Goal: Entertainment & Leisure: Consume media (video, audio)

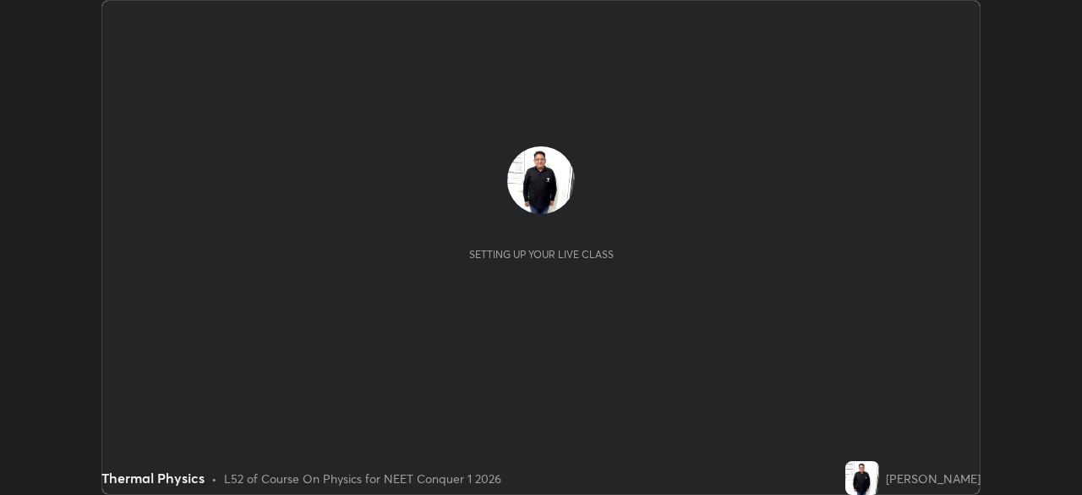
scroll to position [495, 1081]
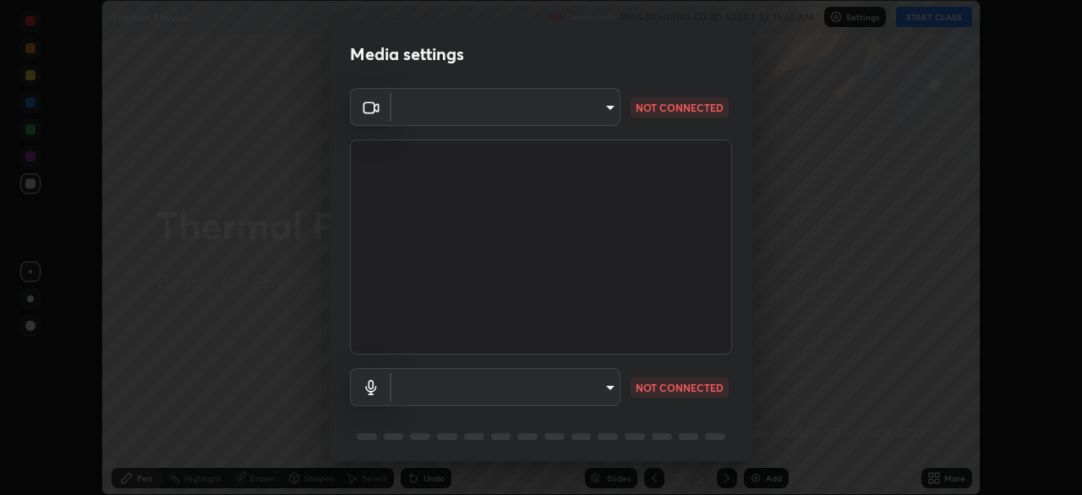
type input "fdf0122543ae5d46c2f8875dbcba14bf7011b669d8ae203f8d69d65b20255b81"
type input "communications"
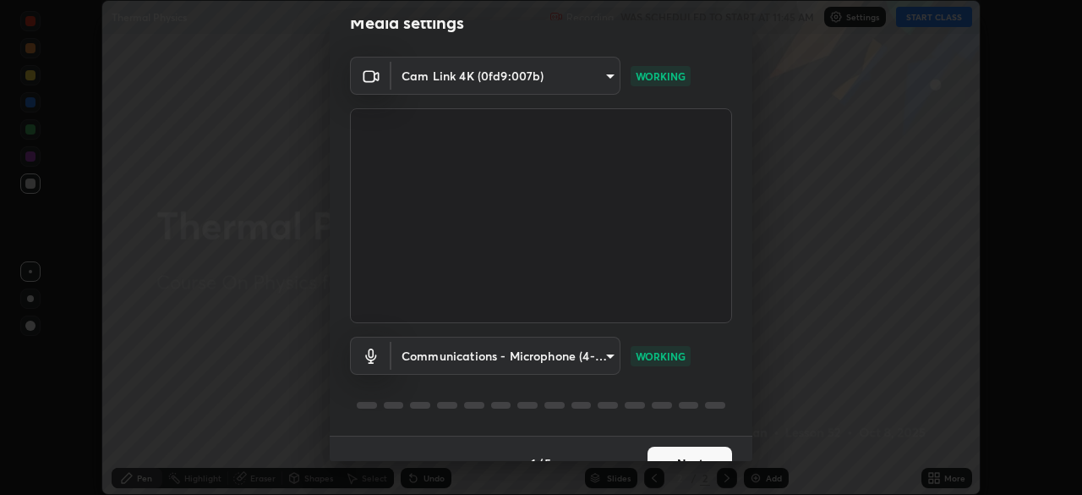
scroll to position [60, 0]
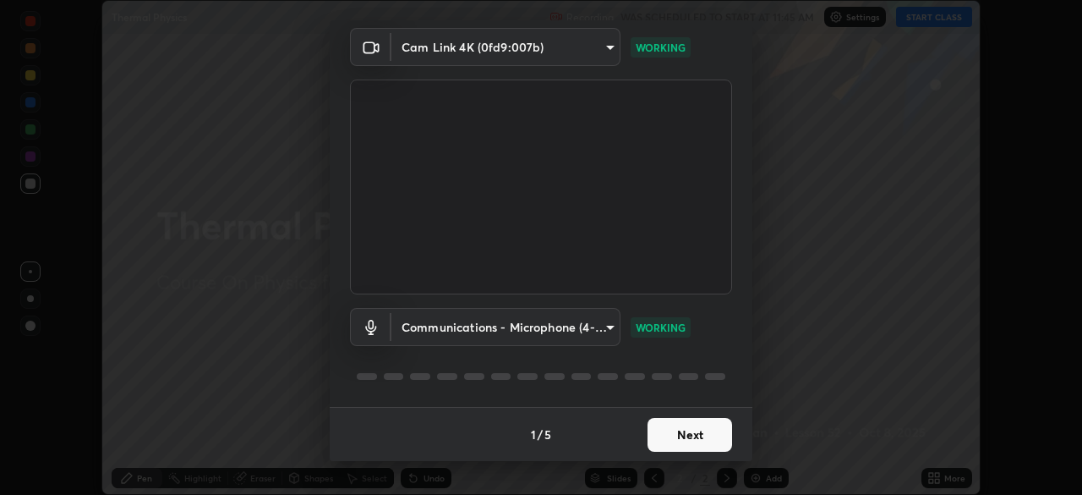
click at [694, 438] on button "Next" at bounding box center [690, 435] width 85 height 34
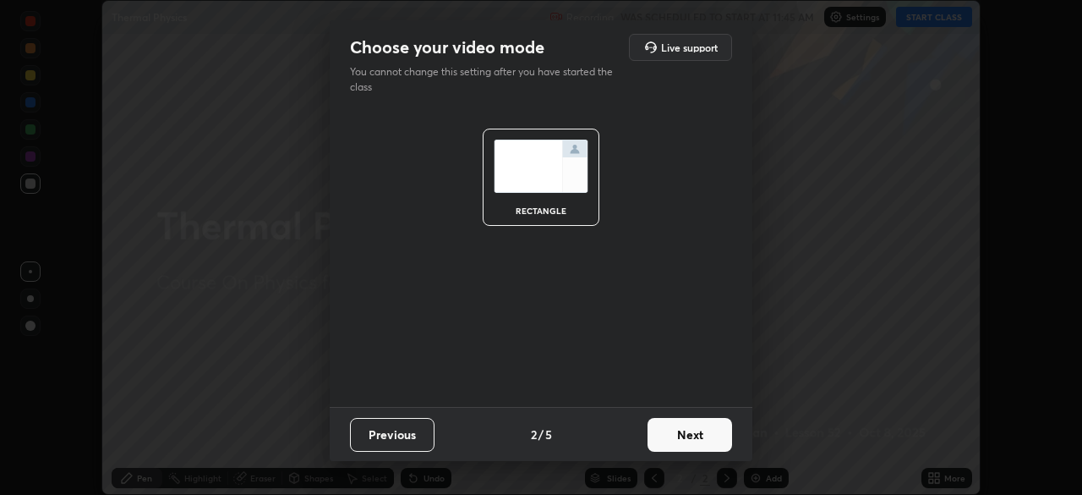
click at [692, 437] on button "Next" at bounding box center [690, 435] width 85 height 34
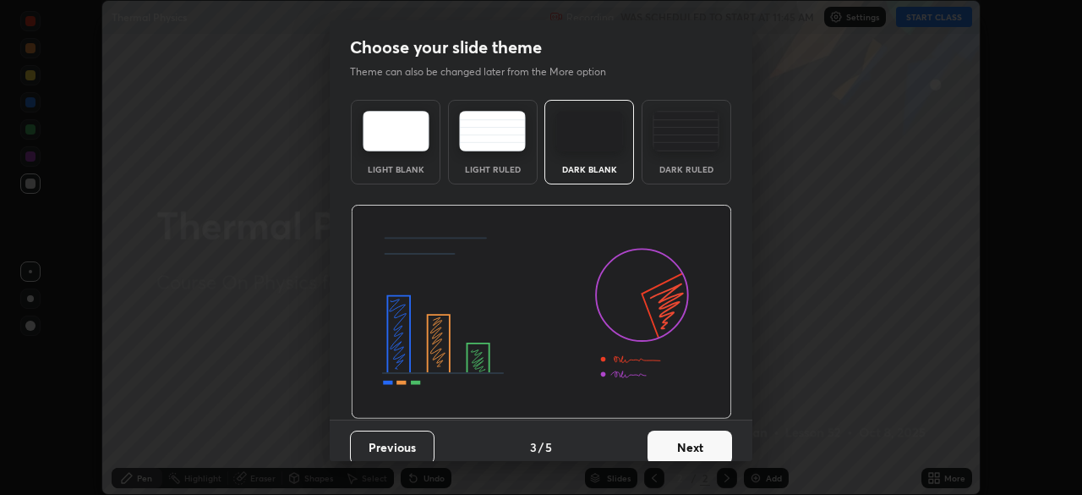
click at [691, 446] on button "Next" at bounding box center [690, 447] width 85 height 34
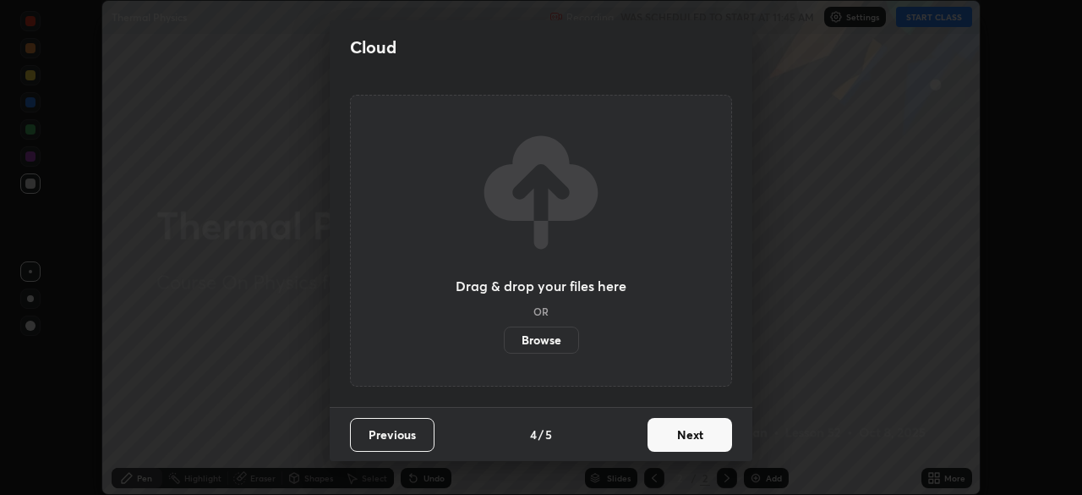
click at [694, 436] on button "Next" at bounding box center [690, 435] width 85 height 34
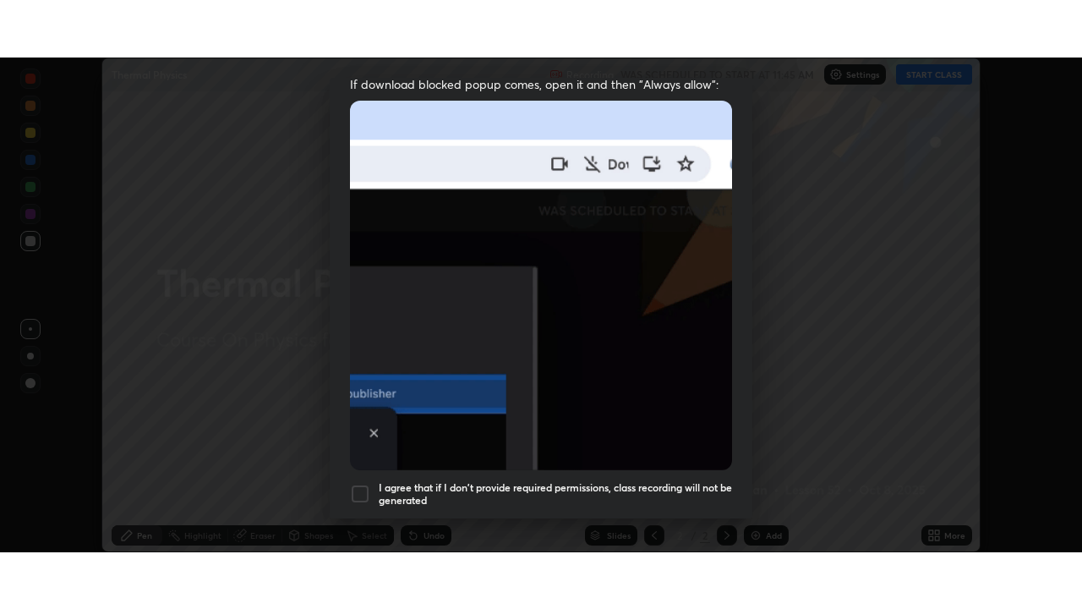
scroll to position [405, 0]
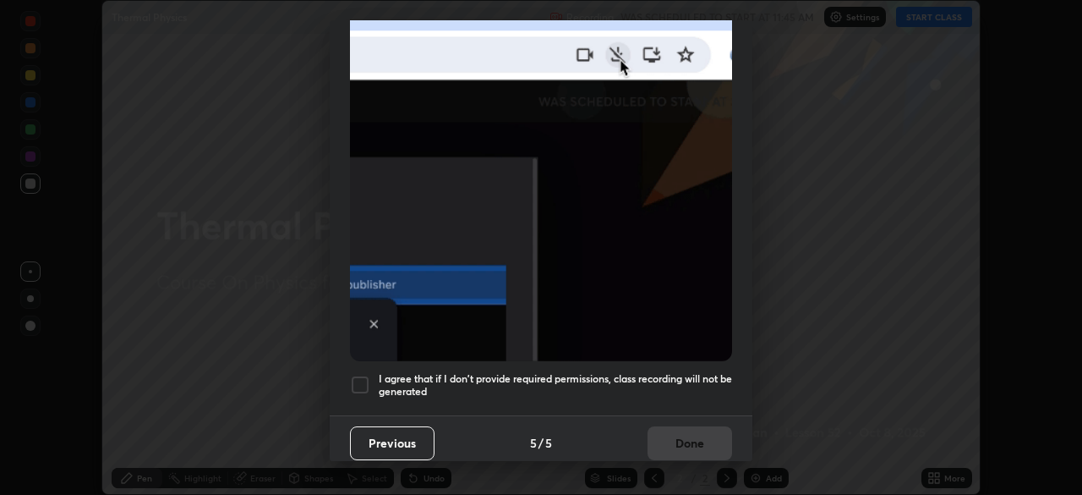
click at [365, 374] on div at bounding box center [360, 384] width 20 height 20
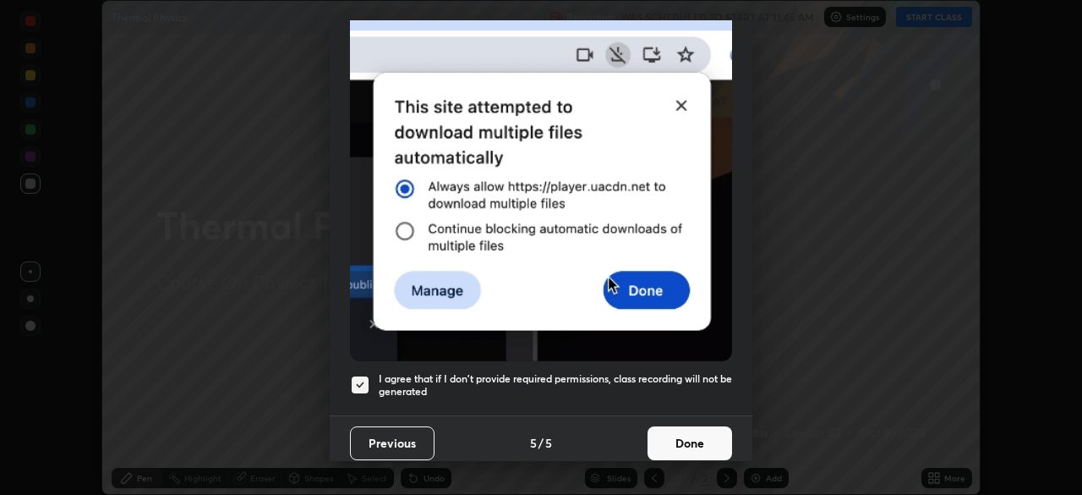
click at [697, 440] on button "Done" at bounding box center [690, 443] width 85 height 34
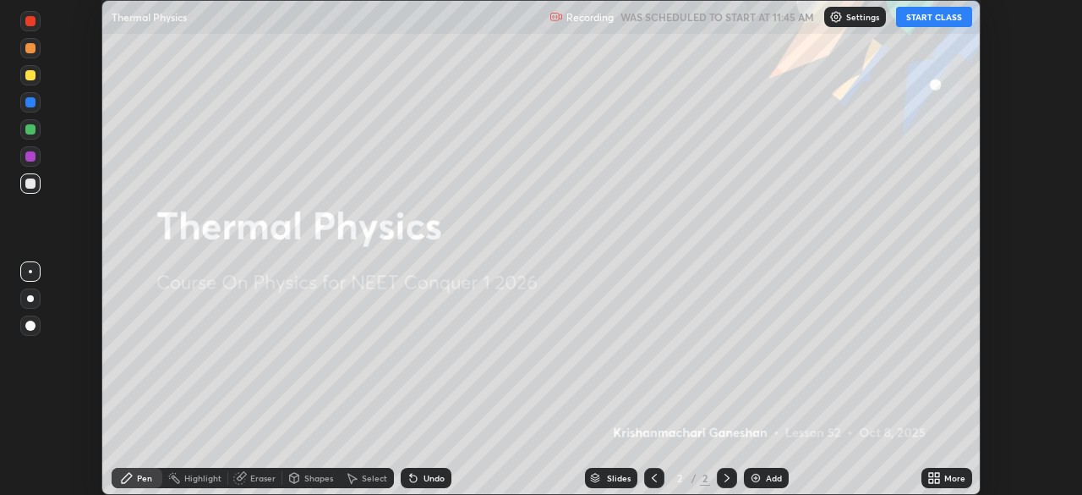
click at [933, 18] on button "START CLASS" at bounding box center [934, 17] width 76 height 20
click at [763, 476] on div "Add" at bounding box center [766, 477] width 45 height 20
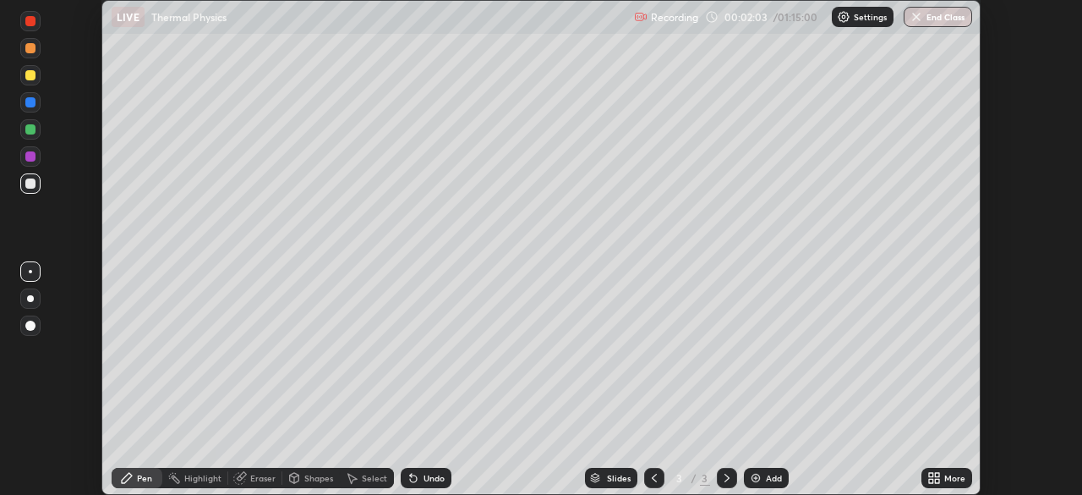
click at [145, 479] on div "Pen" at bounding box center [144, 477] width 15 height 8
click at [314, 479] on div "Shapes" at bounding box center [318, 477] width 29 height 8
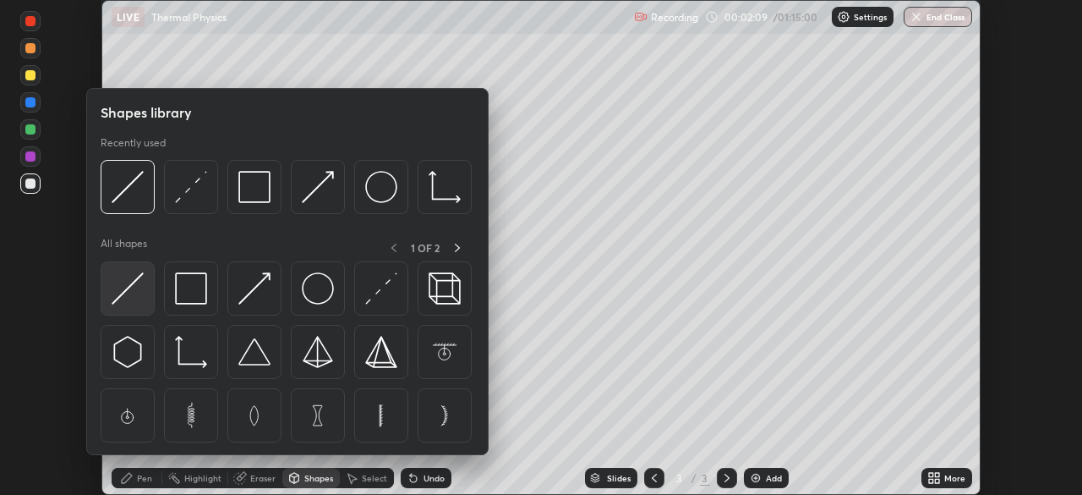
click at [127, 293] on img at bounding box center [128, 288] width 32 height 32
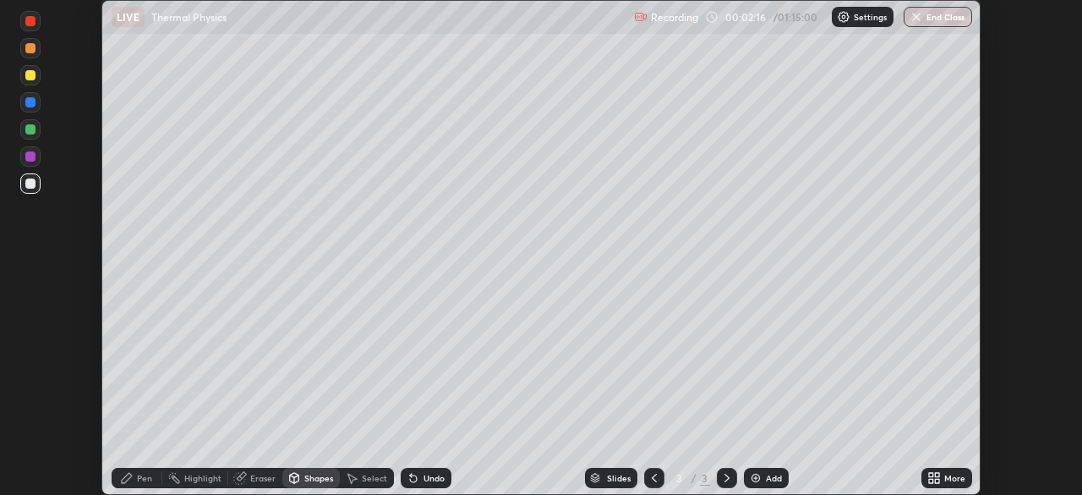
click at [310, 476] on div "Shapes" at bounding box center [318, 477] width 29 height 8
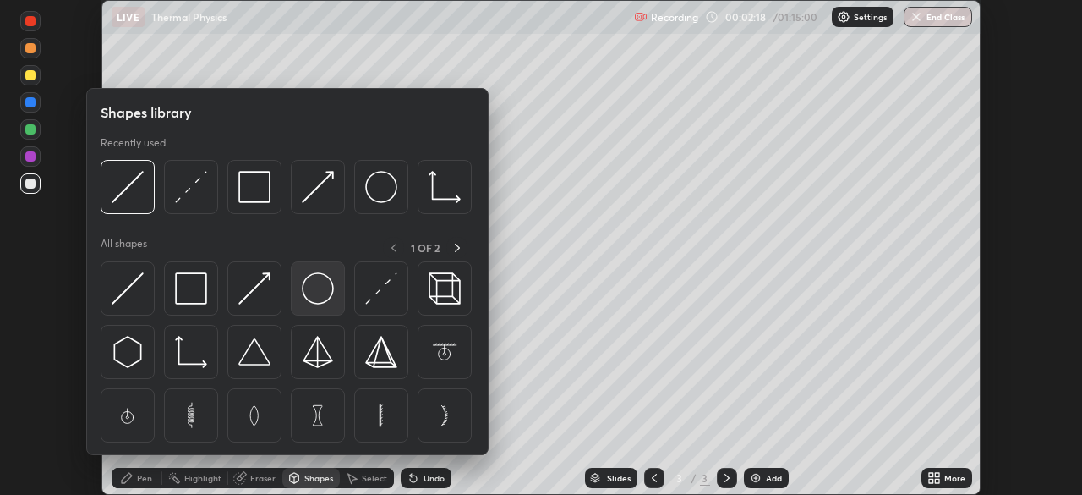
click at [324, 294] on img at bounding box center [318, 288] width 32 height 32
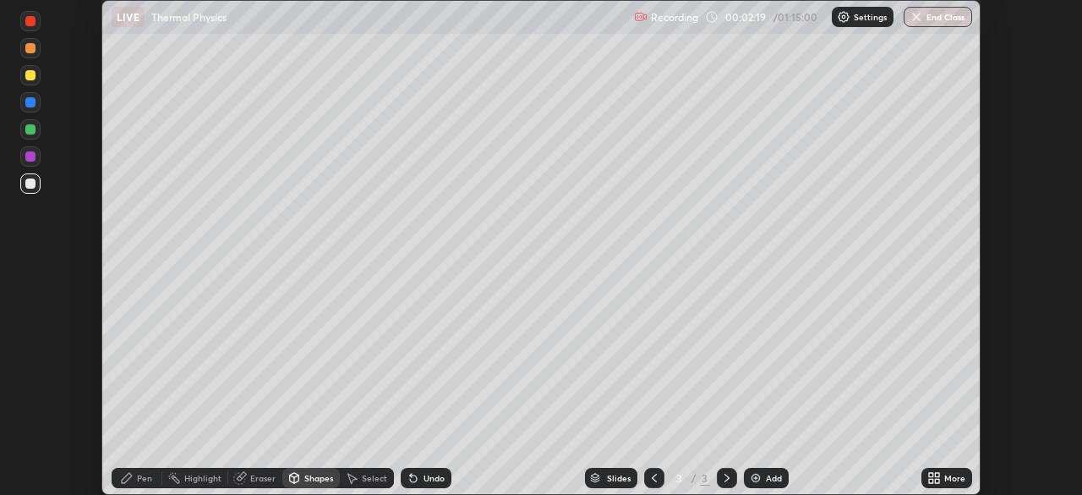
click at [38, 82] on div at bounding box center [30, 75] width 20 height 20
click at [432, 478] on div "Undo" at bounding box center [434, 477] width 21 height 8
click at [937, 480] on icon at bounding box center [937, 480] width 4 height 4
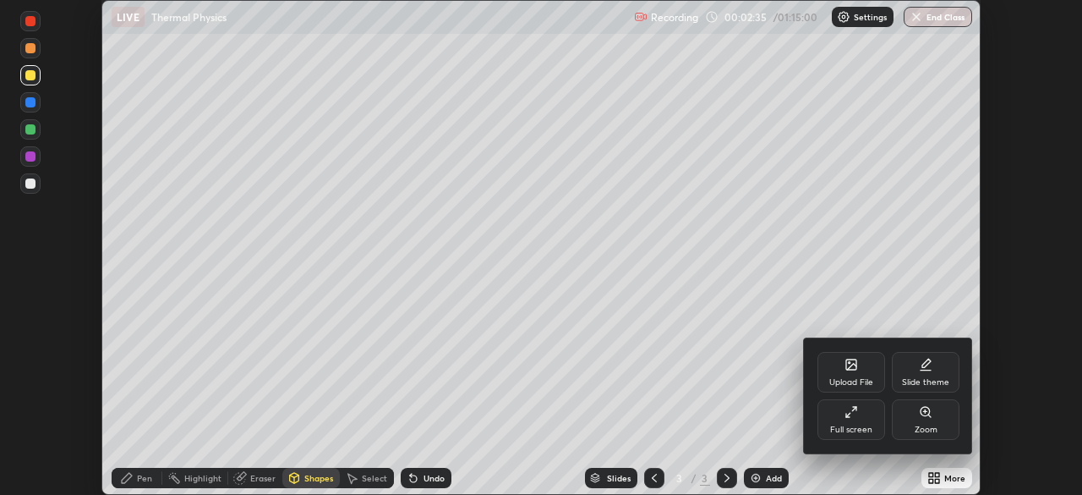
click at [853, 414] on icon at bounding box center [852, 412] width 14 height 14
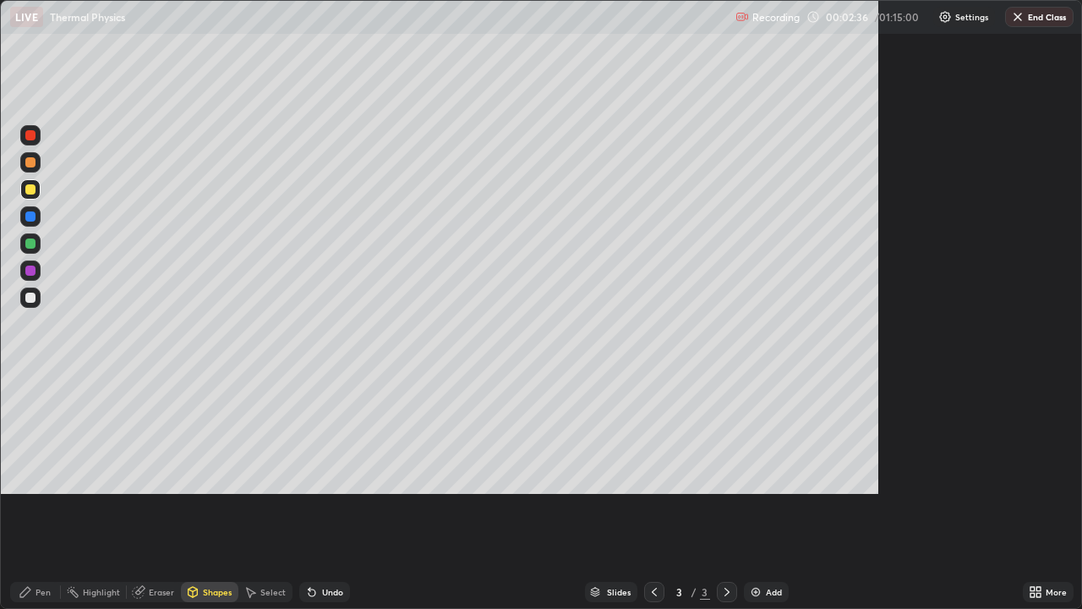
scroll to position [609, 1082]
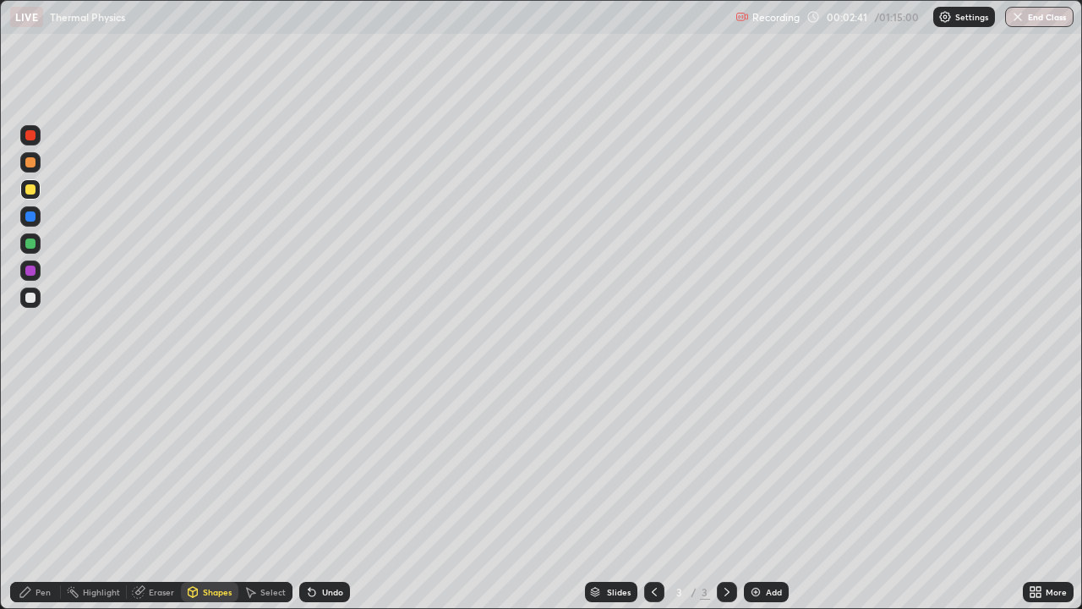
click at [220, 494] on div "Shapes" at bounding box center [217, 592] width 29 height 8
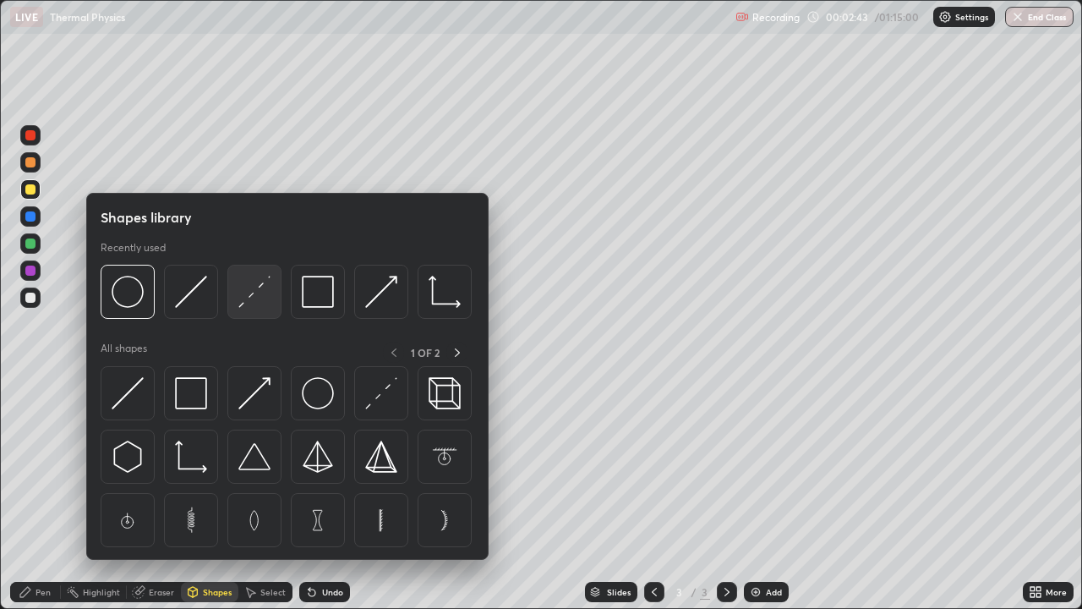
click at [253, 300] on img at bounding box center [254, 292] width 32 height 32
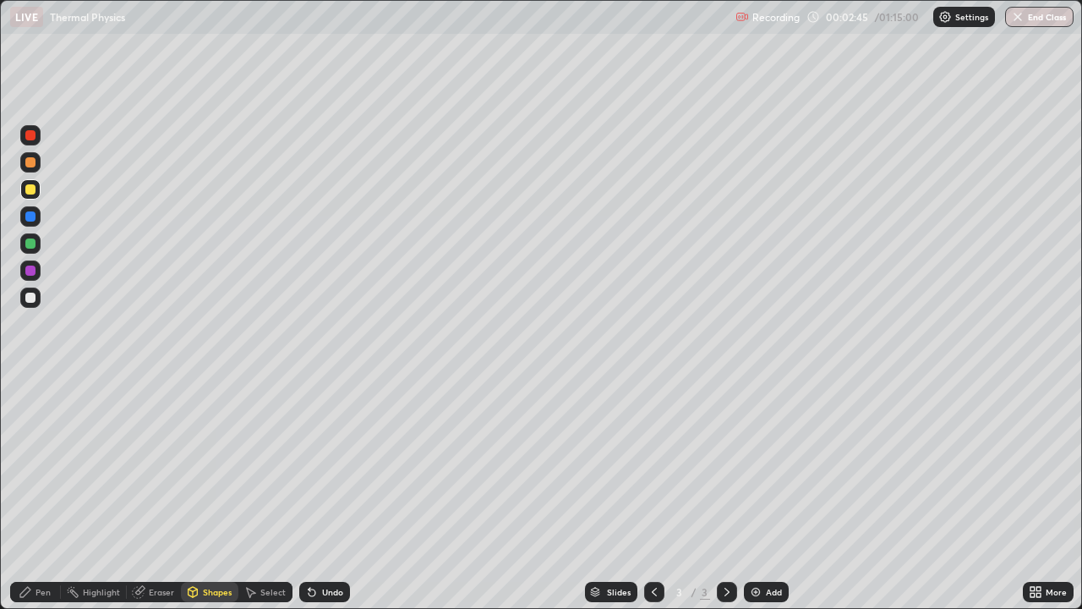
click at [220, 494] on div "Shapes" at bounding box center [217, 592] width 29 height 8
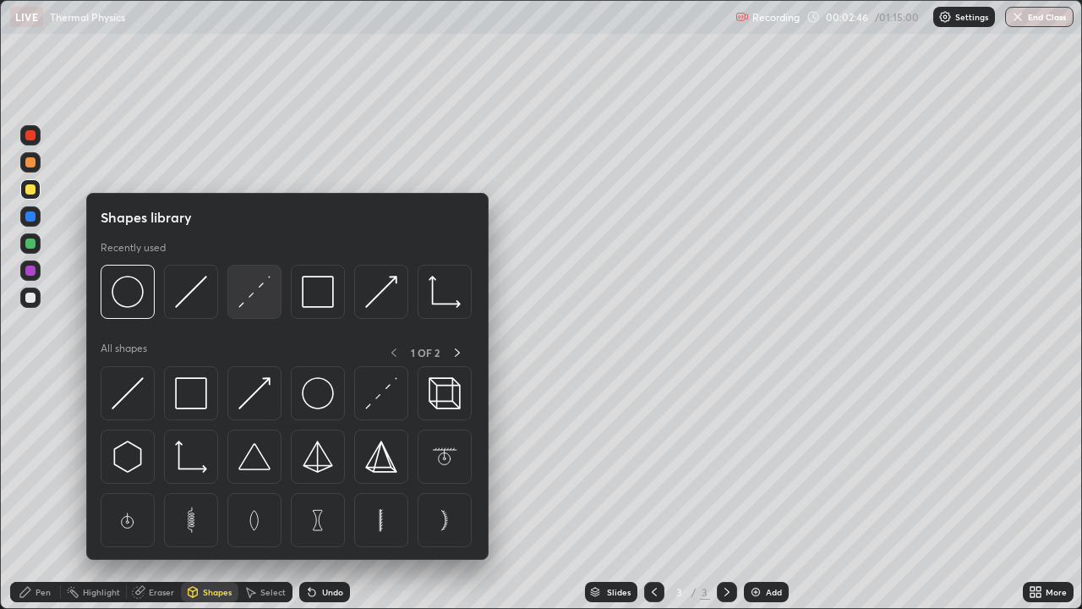
click at [249, 296] on img at bounding box center [254, 292] width 32 height 32
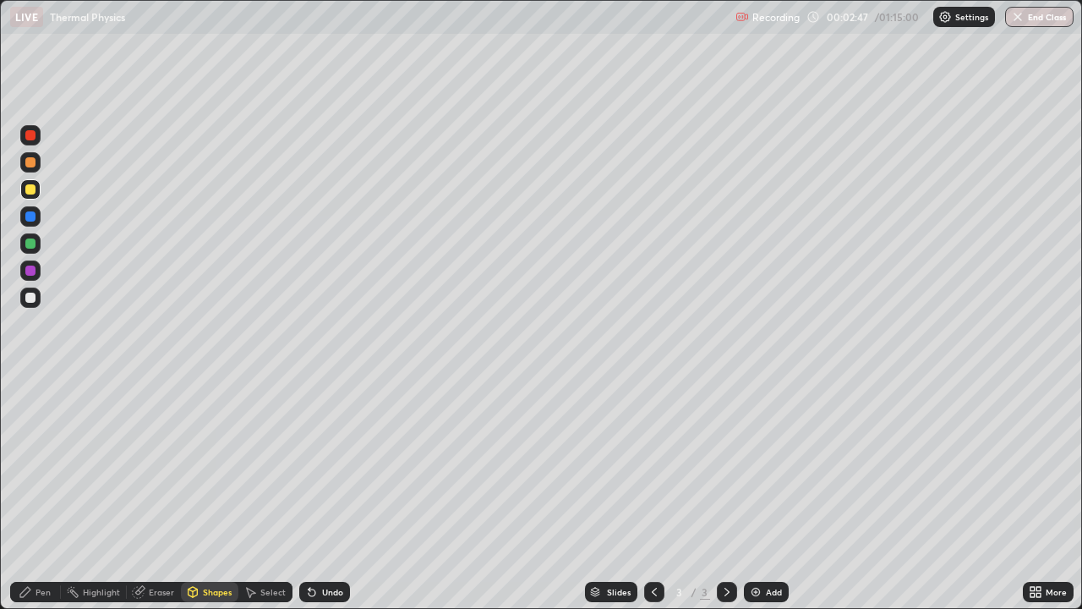
click at [36, 303] on div at bounding box center [30, 297] width 20 height 20
click at [101, 494] on div "Highlight" at bounding box center [101, 592] width 37 height 8
click at [30, 190] on div at bounding box center [30, 189] width 10 height 10
click at [326, 494] on div "Undo" at bounding box center [332, 592] width 21 height 8
click at [43, 494] on div "Pen" at bounding box center [43, 592] width 15 height 8
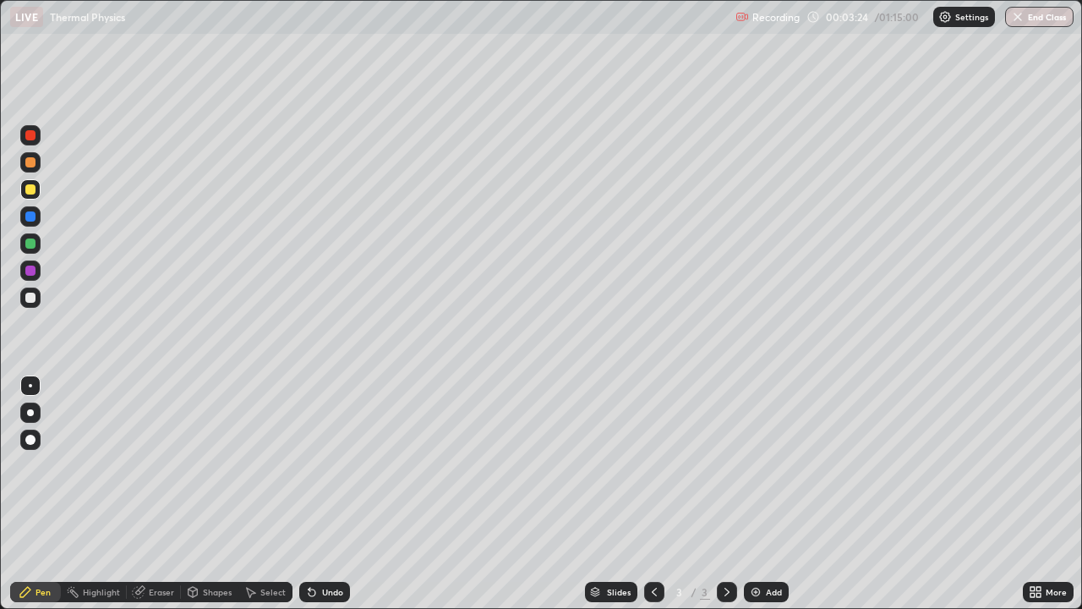
click at [30, 385] on div at bounding box center [30, 385] width 3 height 3
click at [161, 494] on div "Eraser" at bounding box center [161, 592] width 25 height 8
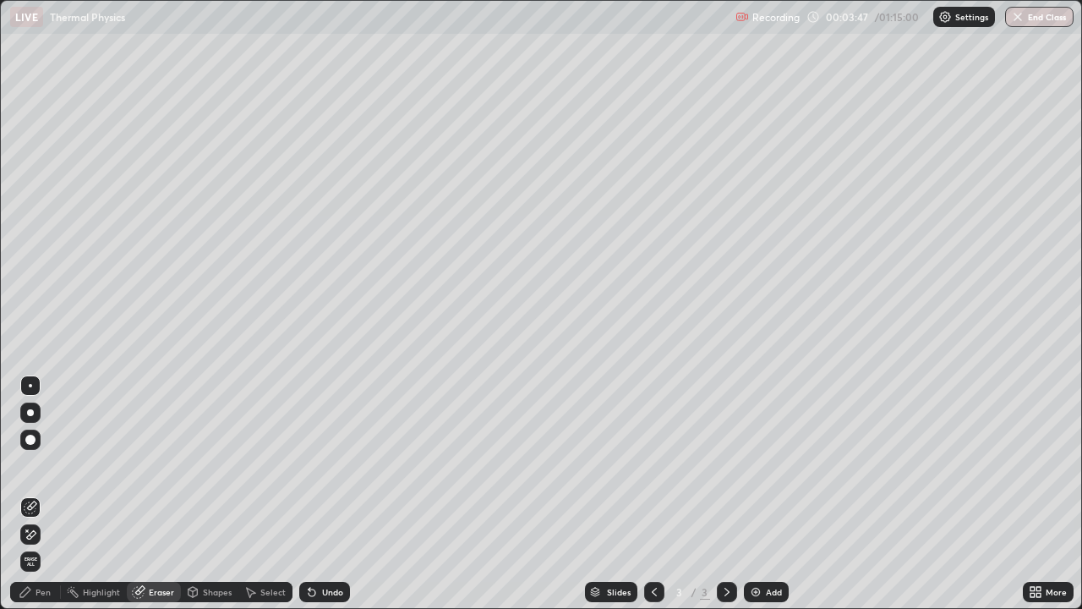
click at [49, 494] on div "Pen" at bounding box center [43, 592] width 15 height 8
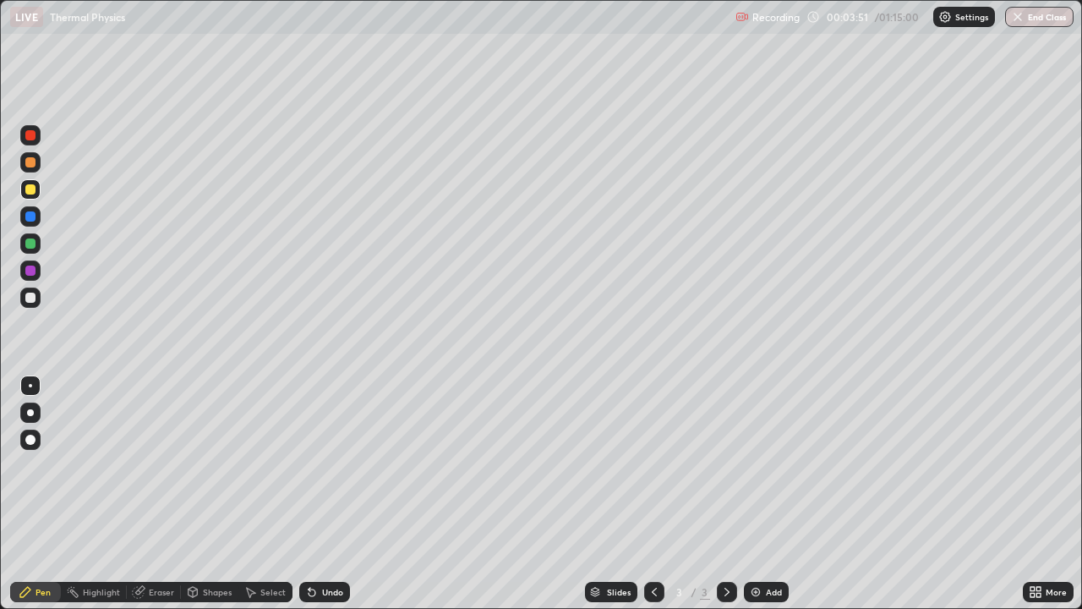
click at [39, 303] on div at bounding box center [30, 297] width 20 height 20
click at [160, 494] on div "Eraser" at bounding box center [161, 592] width 25 height 8
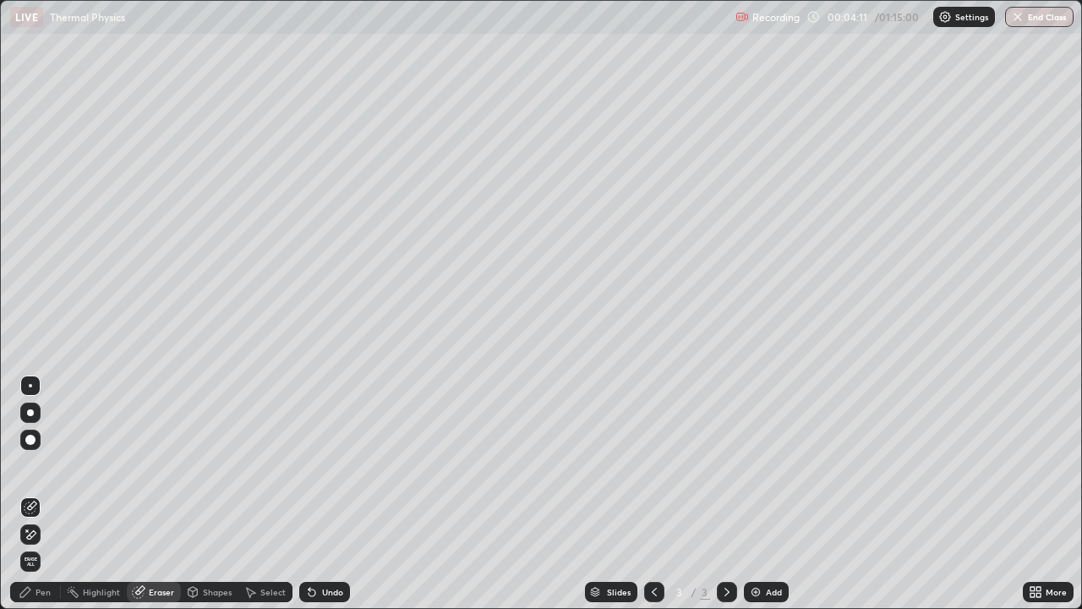
click at [47, 494] on div "Pen" at bounding box center [43, 592] width 15 height 8
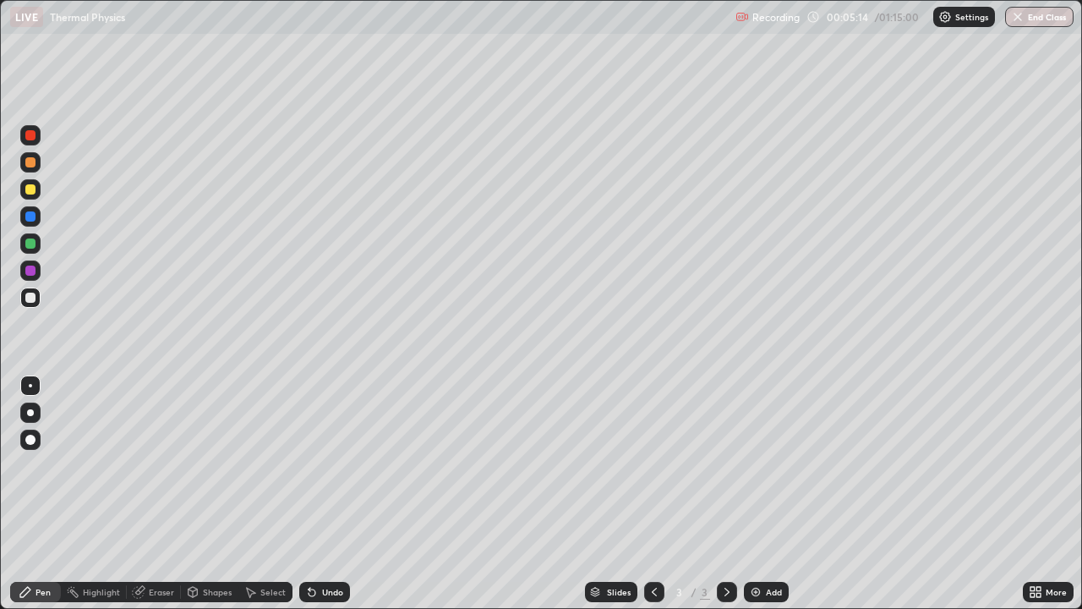
click at [213, 494] on div "Shapes" at bounding box center [209, 592] width 57 height 20
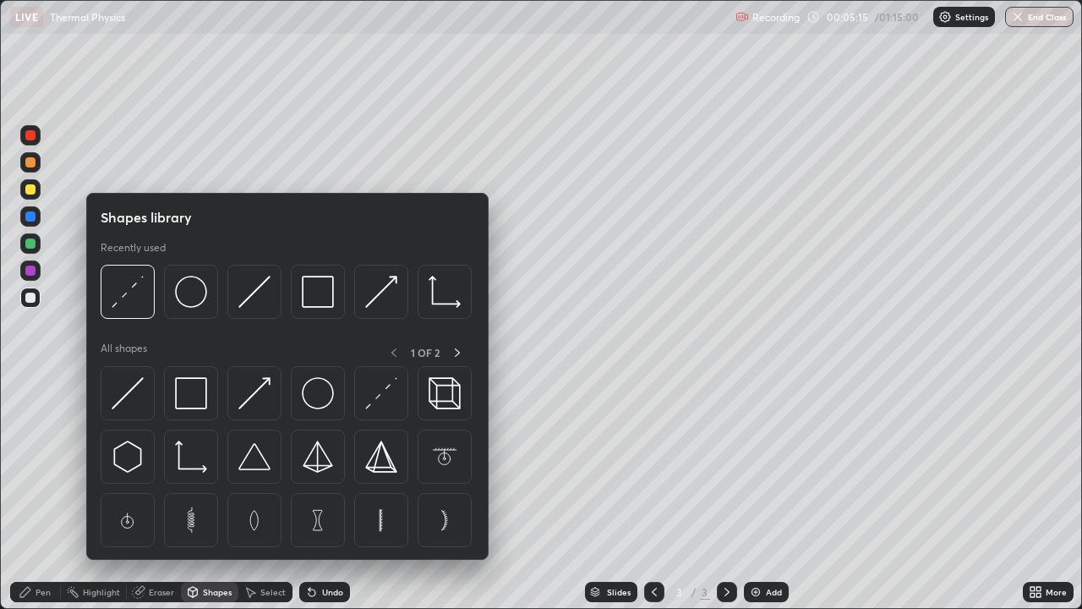
click at [166, 494] on div "Eraser" at bounding box center [161, 592] width 25 height 8
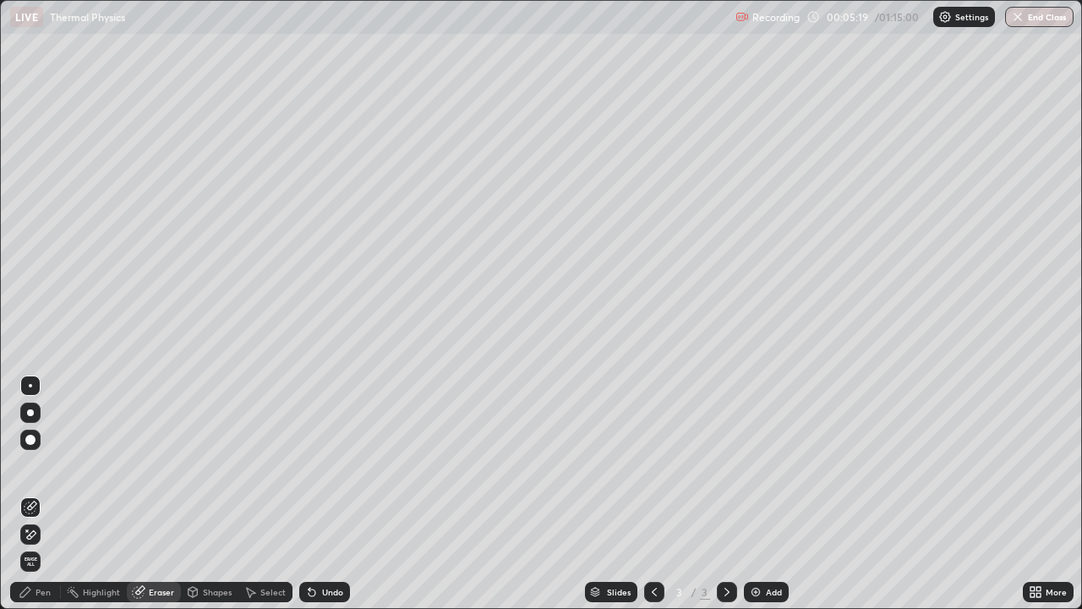
click at [100, 494] on div "Highlight" at bounding box center [101, 592] width 37 height 8
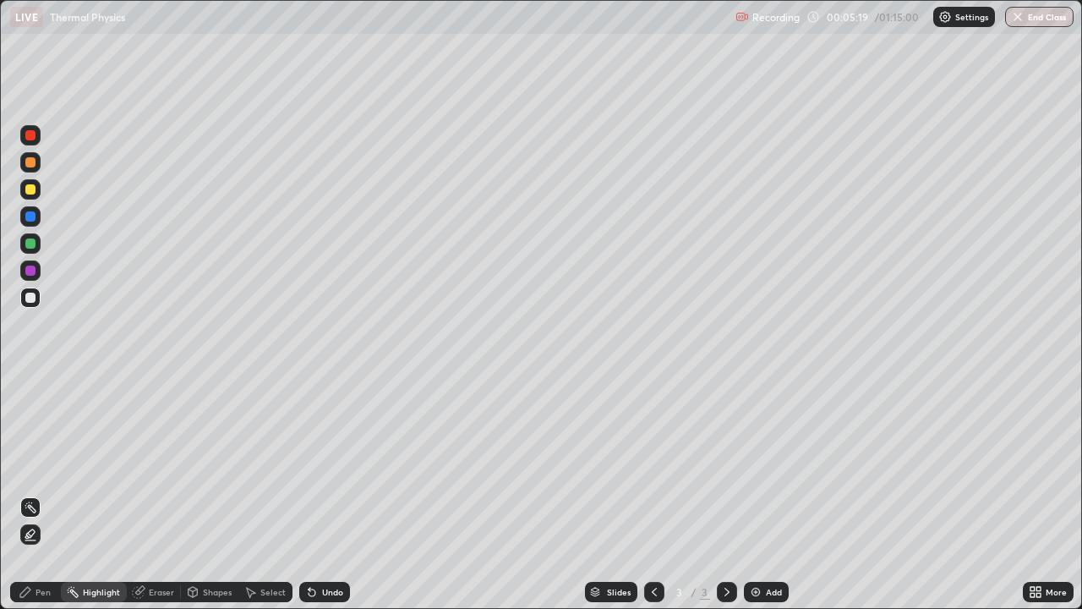
click at [43, 494] on div "Pen" at bounding box center [43, 592] width 15 height 8
click at [204, 494] on div "Shapes" at bounding box center [217, 592] width 29 height 8
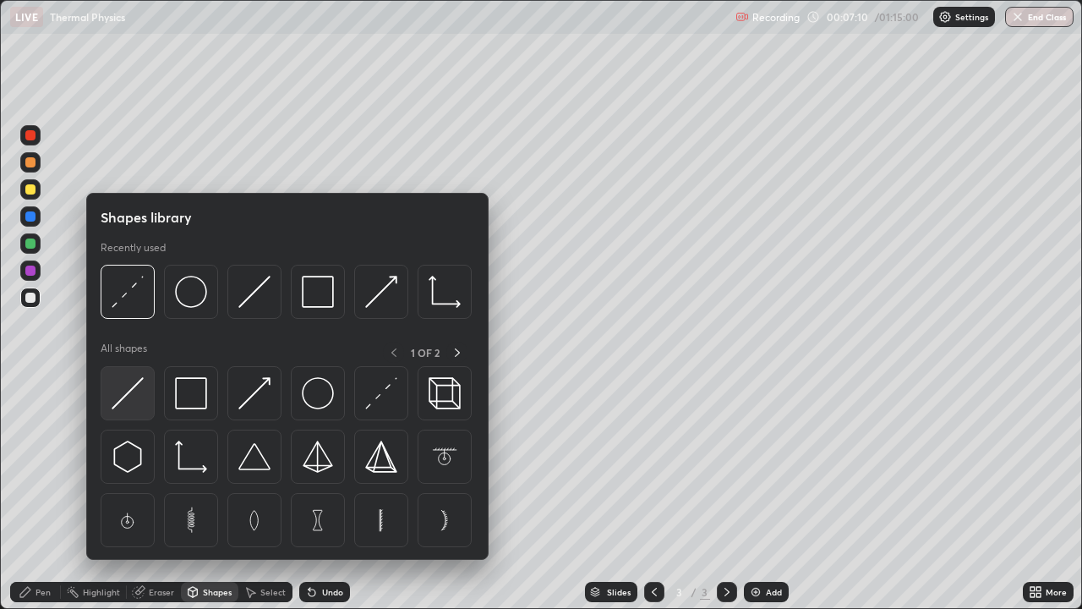
click at [149, 369] on div at bounding box center [128, 393] width 54 height 54
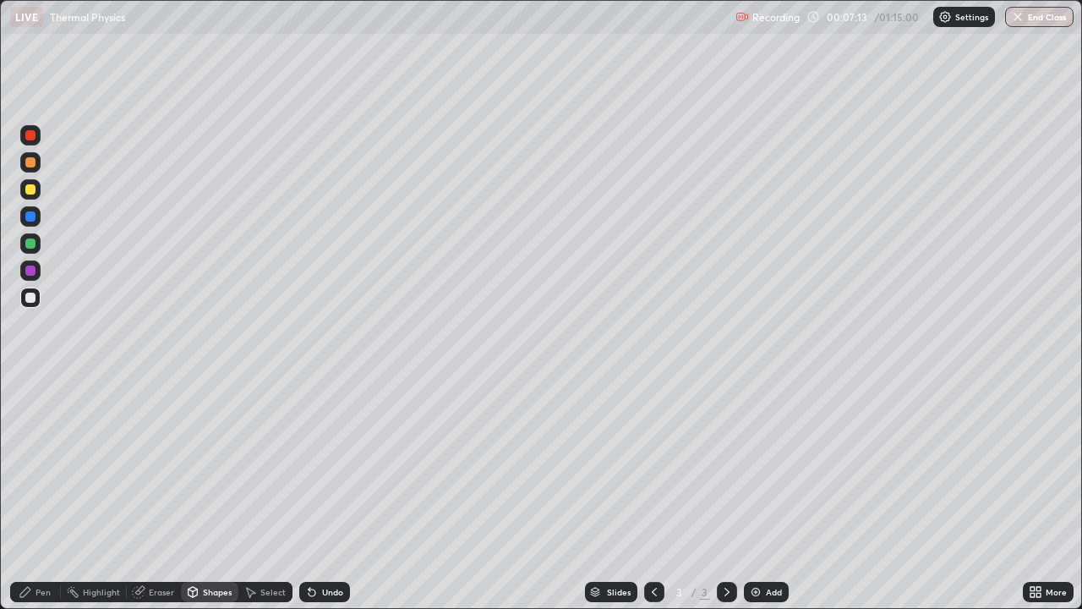
click at [140, 494] on icon at bounding box center [138, 592] width 11 height 11
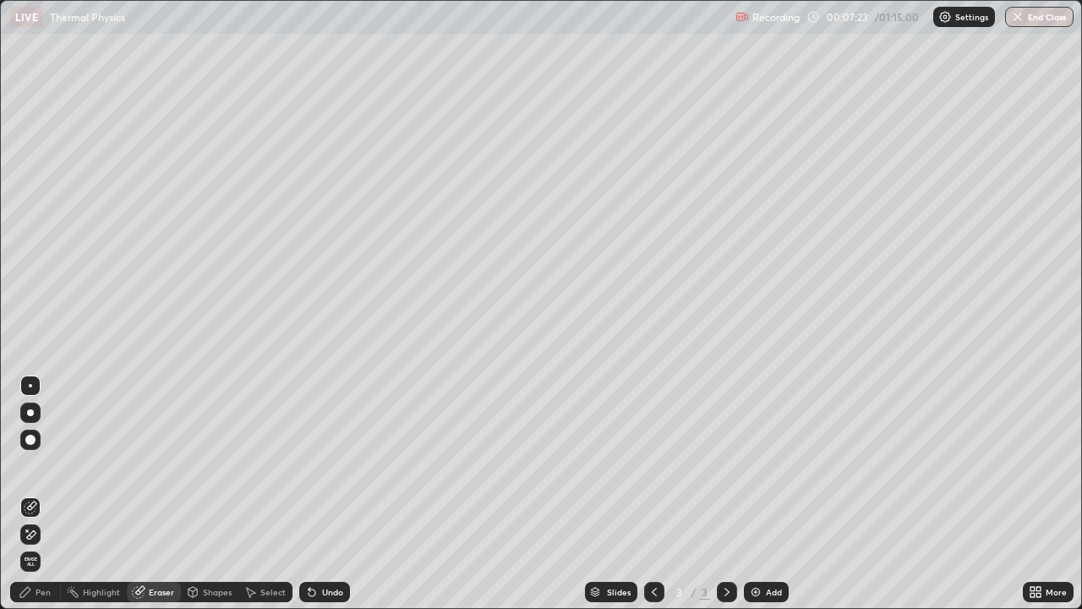
click at [50, 494] on div "Pen" at bounding box center [43, 592] width 15 height 8
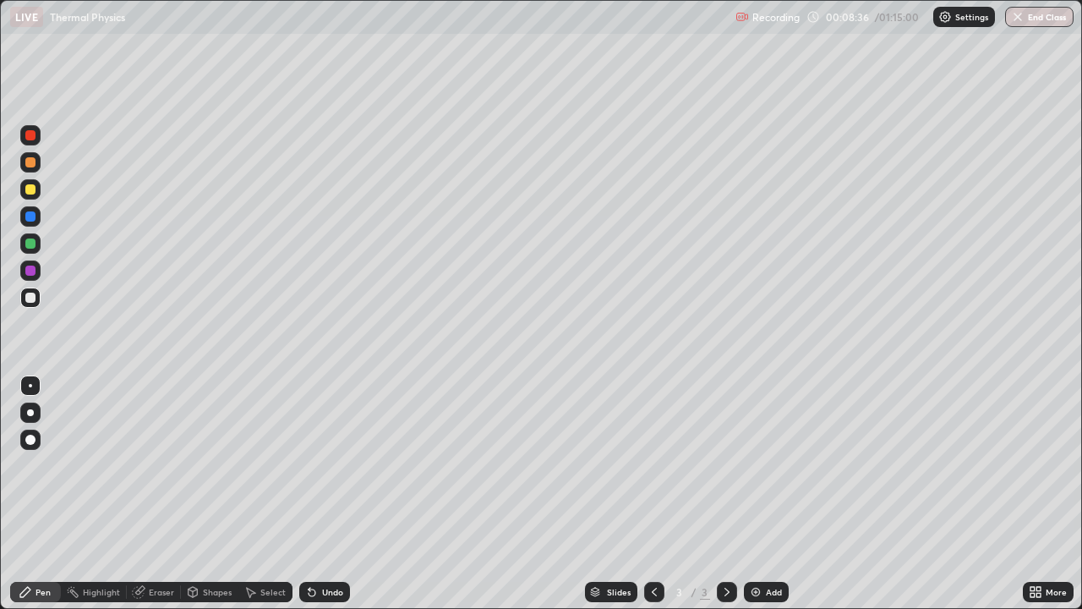
click at [163, 494] on div "Eraser" at bounding box center [161, 592] width 25 height 8
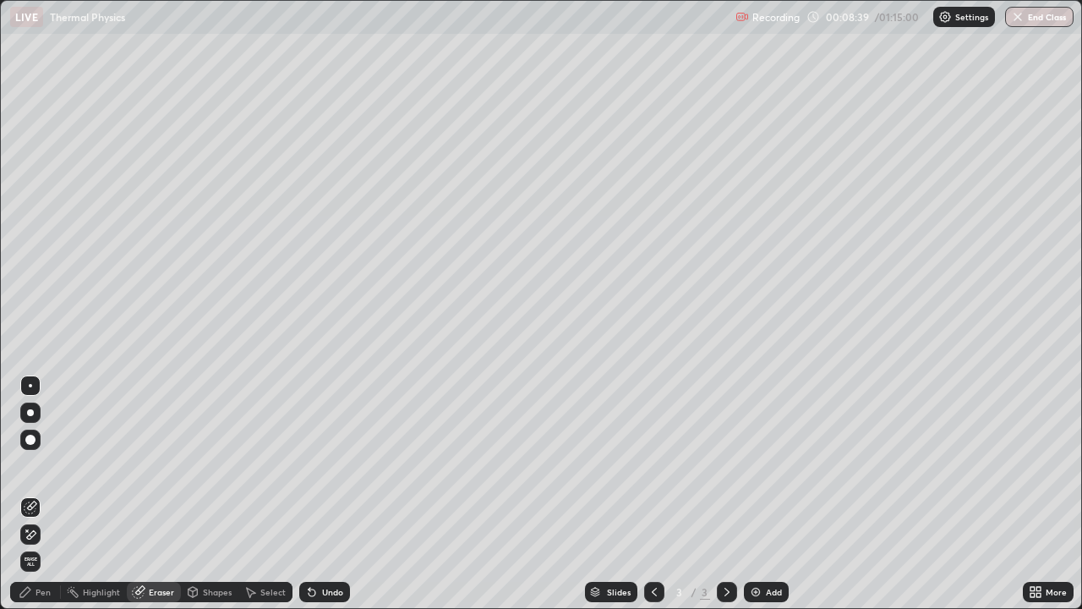
click at [51, 494] on div "Pen" at bounding box center [35, 592] width 51 height 20
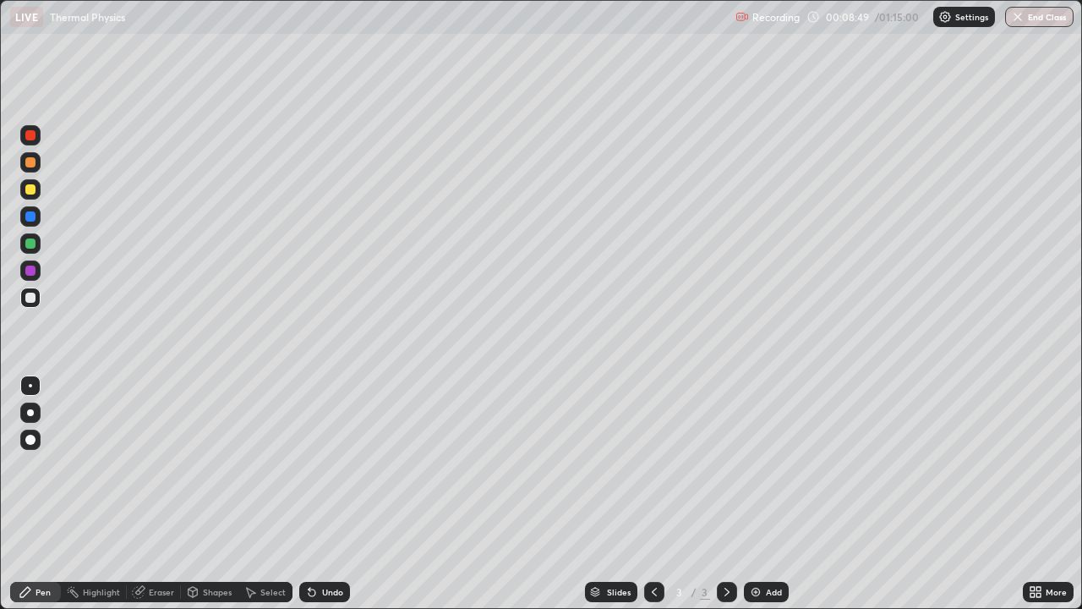
click at [155, 494] on div "Eraser" at bounding box center [161, 592] width 25 height 8
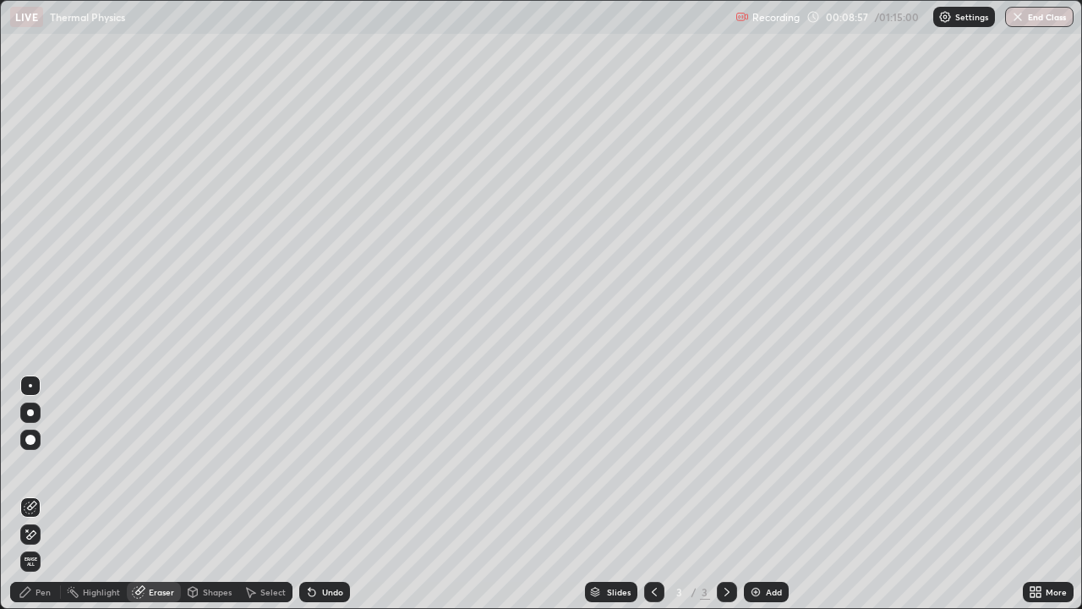
click at [43, 494] on div "Pen" at bounding box center [43, 592] width 15 height 8
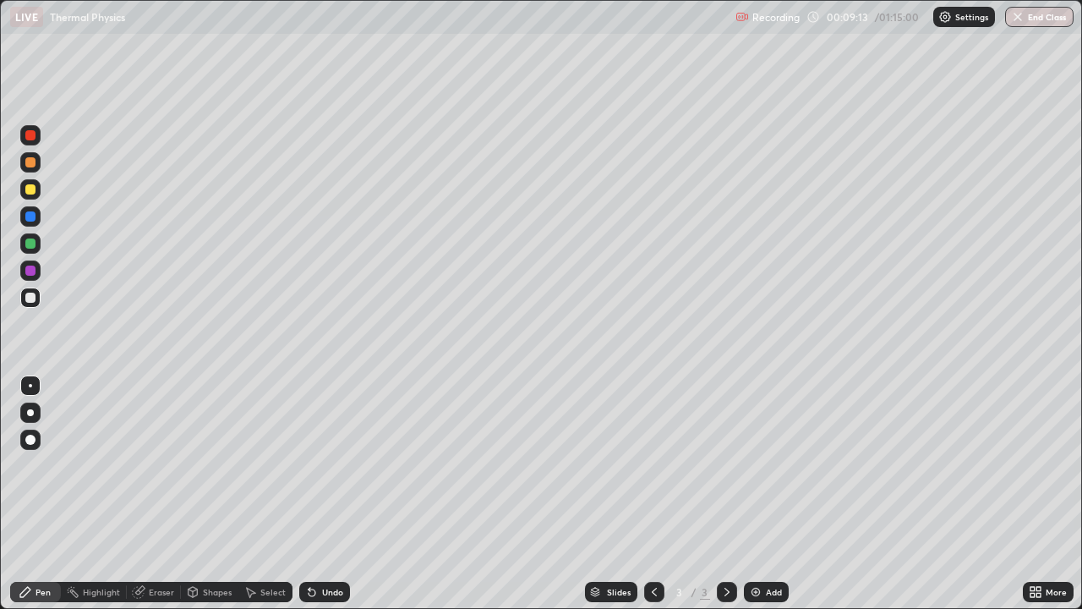
click at [156, 494] on div "Eraser" at bounding box center [161, 592] width 25 height 8
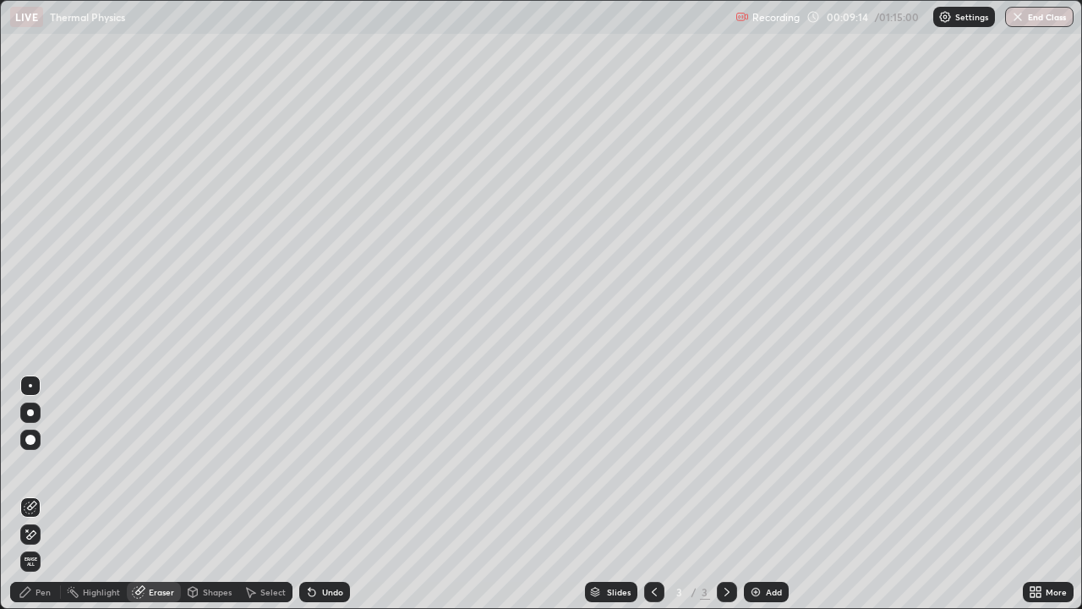
click at [43, 494] on div "Pen" at bounding box center [43, 592] width 15 height 8
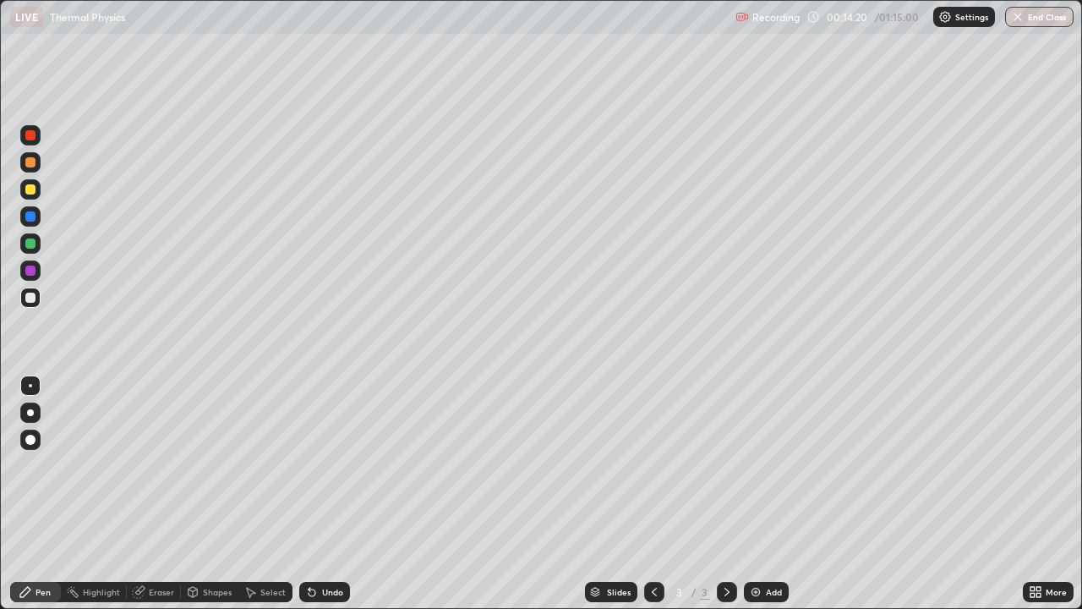
click at [754, 494] on img at bounding box center [756, 592] width 14 height 14
click at [47, 494] on div "Pen" at bounding box center [43, 592] width 15 height 8
click at [205, 494] on div "Shapes" at bounding box center [217, 592] width 29 height 8
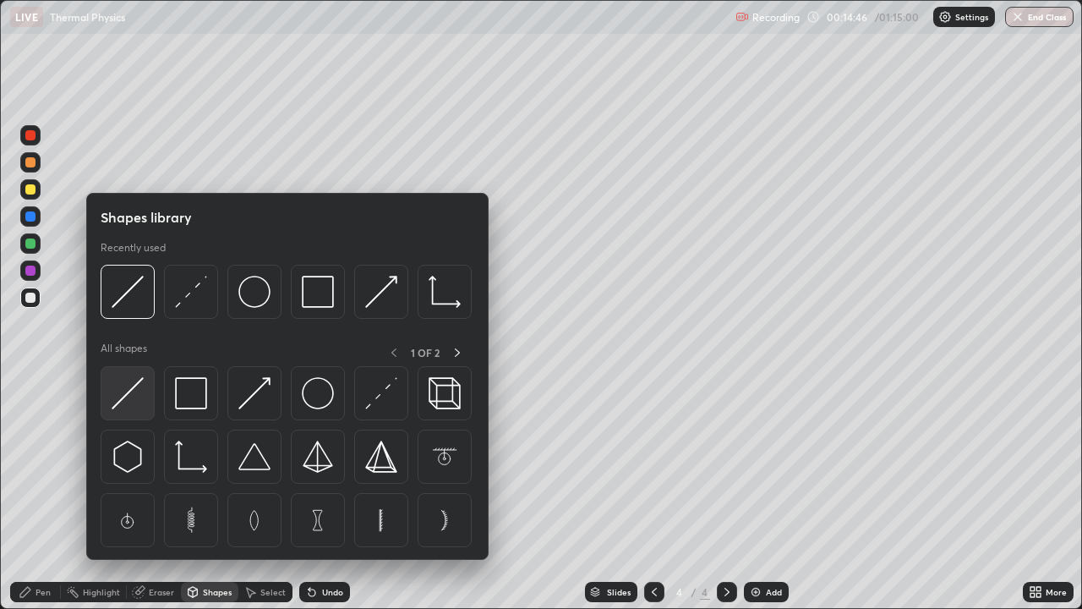
click at [128, 396] on img at bounding box center [128, 393] width 32 height 32
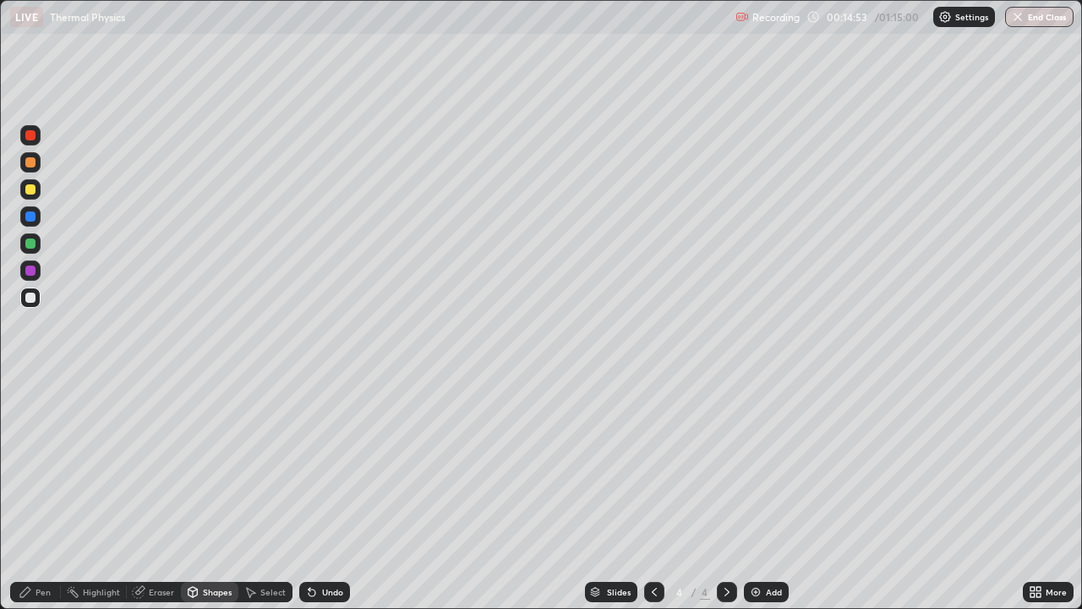
click at [205, 494] on div "Shapes" at bounding box center [217, 592] width 29 height 8
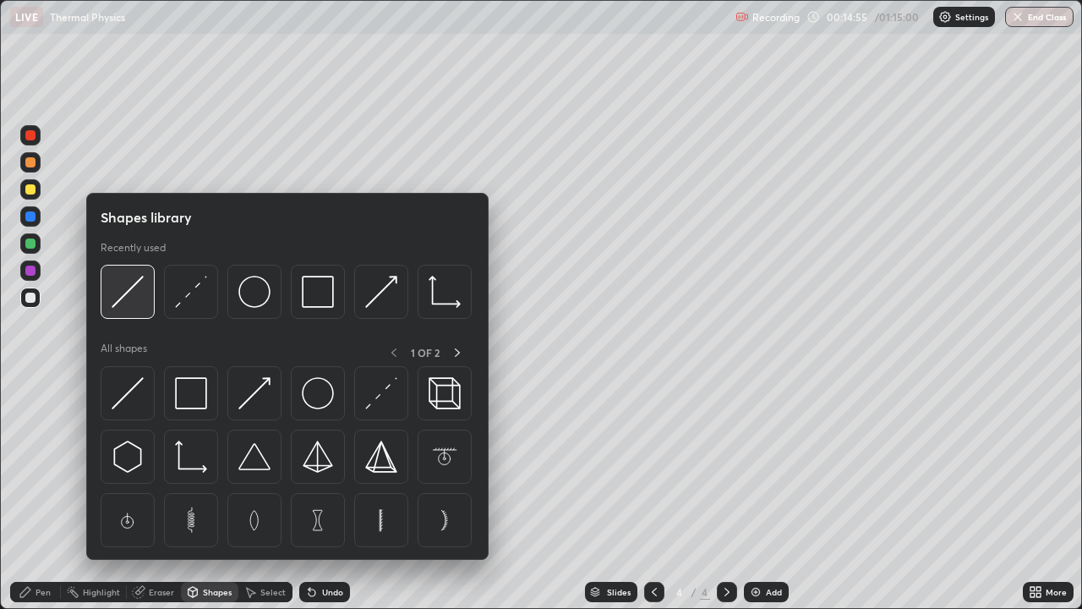
click at [131, 296] on img at bounding box center [128, 292] width 32 height 32
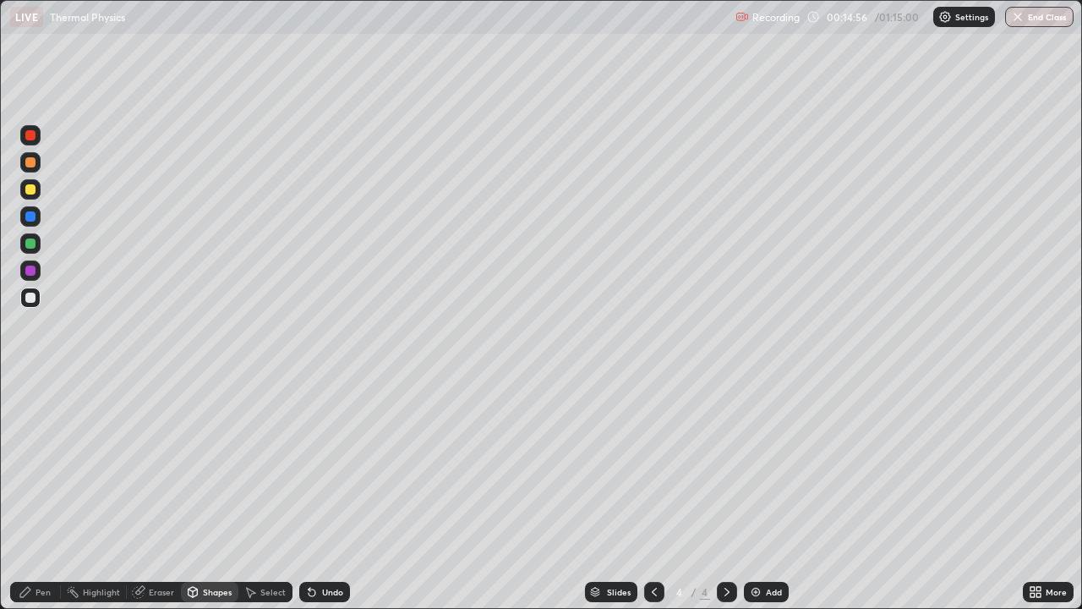
click at [37, 192] on div at bounding box center [30, 189] width 20 height 20
click at [213, 494] on div "Shapes" at bounding box center [217, 592] width 29 height 8
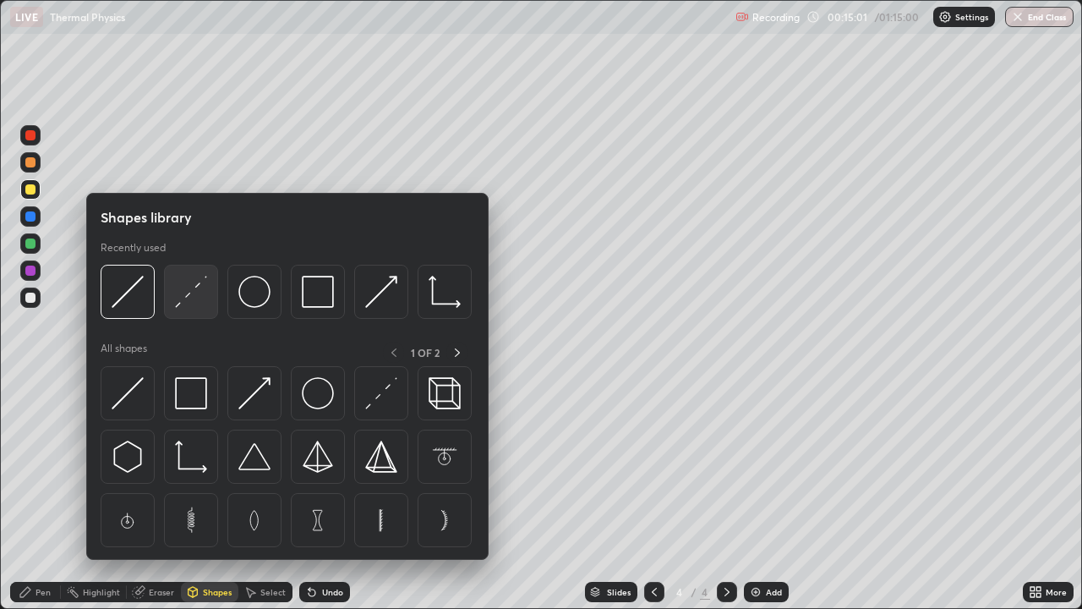
click at [187, 300] on img at bounding box center [191, 292] width 32 height 32
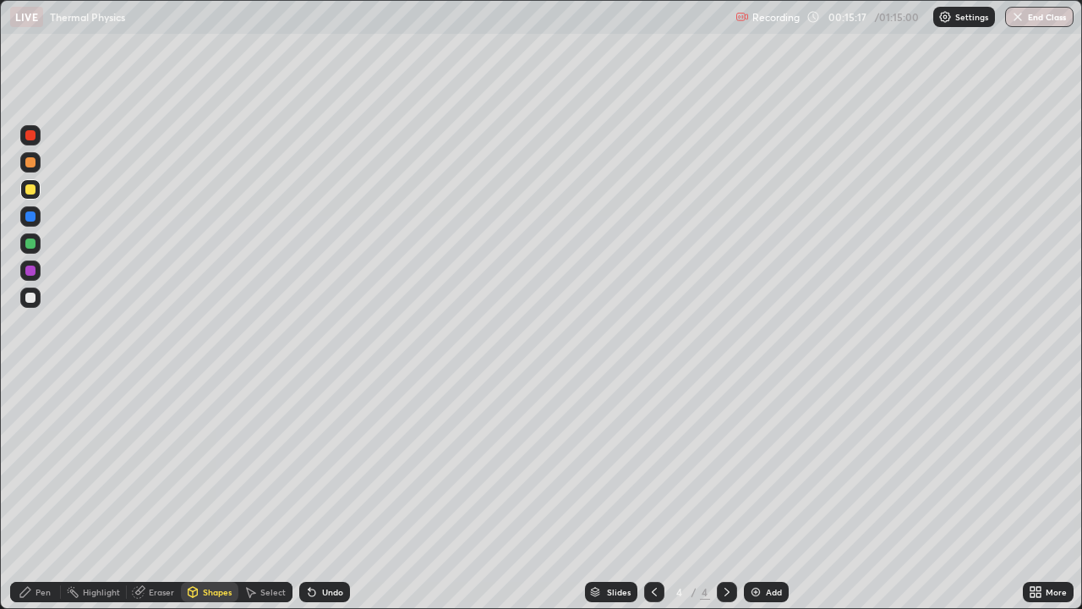
click at [36, 195] on div at bounding box center [30, 189] width 20 height 20
click at [218, 494] on div "Shapes" at bounding box center [209, 592] width 57 height 20
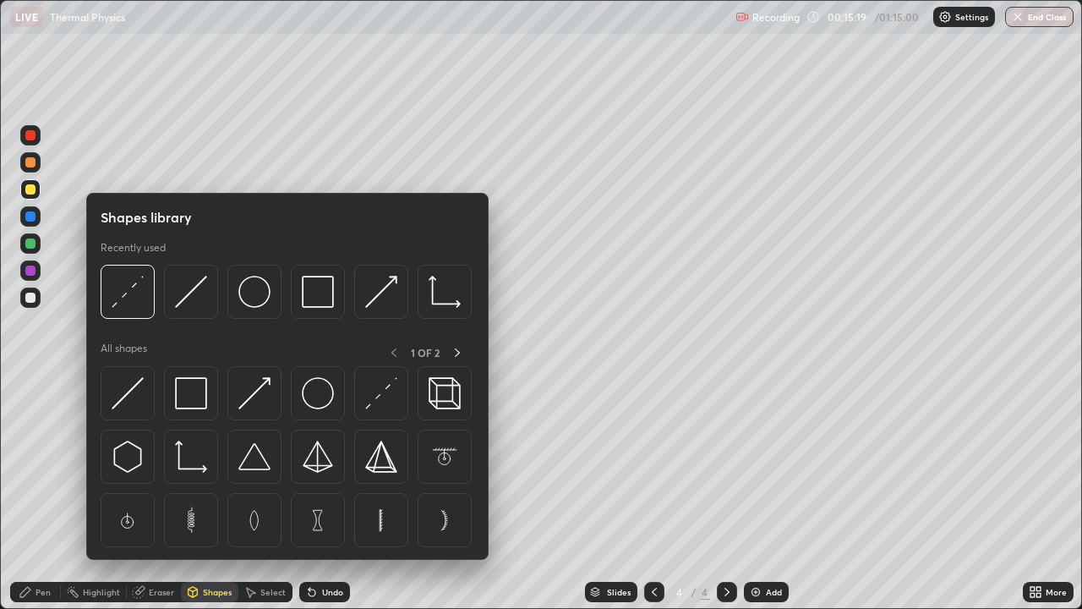
click at [133, 394] on img at bounding box center [128, 393] width 32 height 32
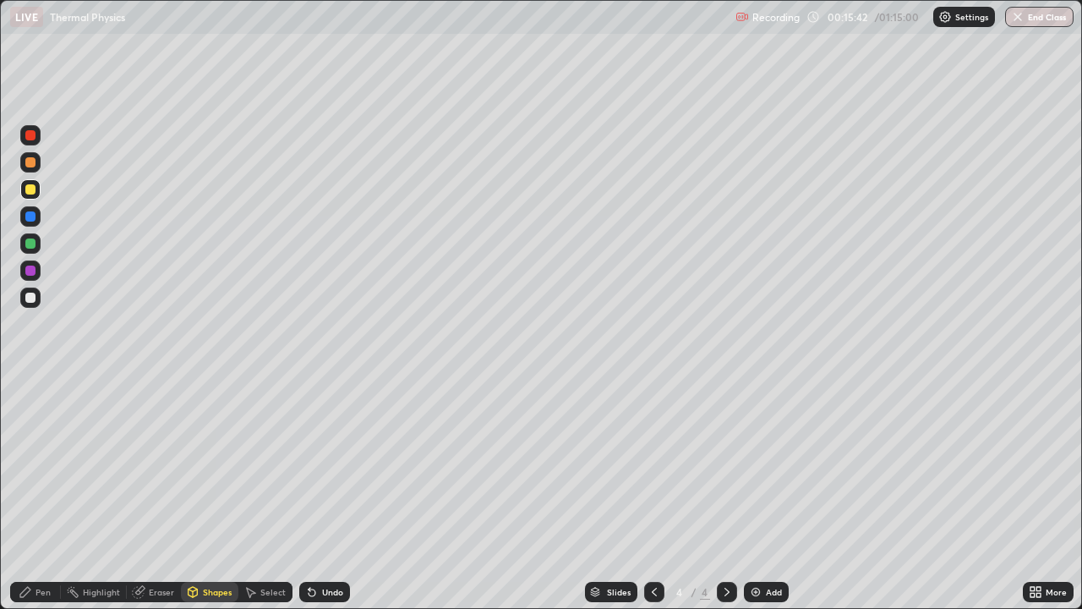
click at [41, 494] on div "Pen" at bounding box center [43, 592] width 15 height 8
click at [213, 494] on div "Shapes" at bounding box center [217, 592] width 29 height 8
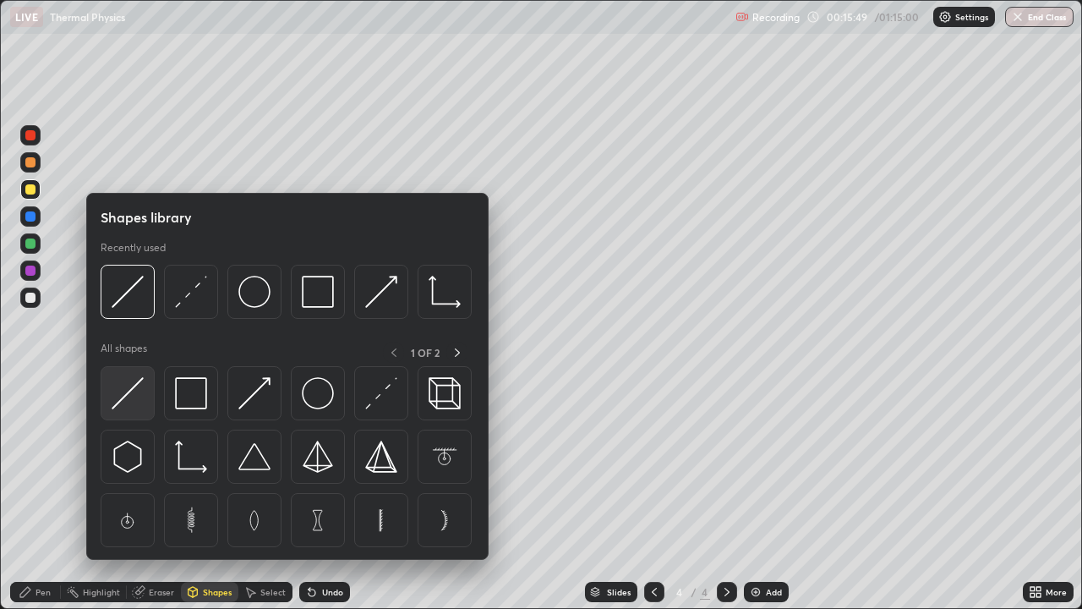
click at [135, 387] on img at bounding box center [128, 393] width 32 height 32
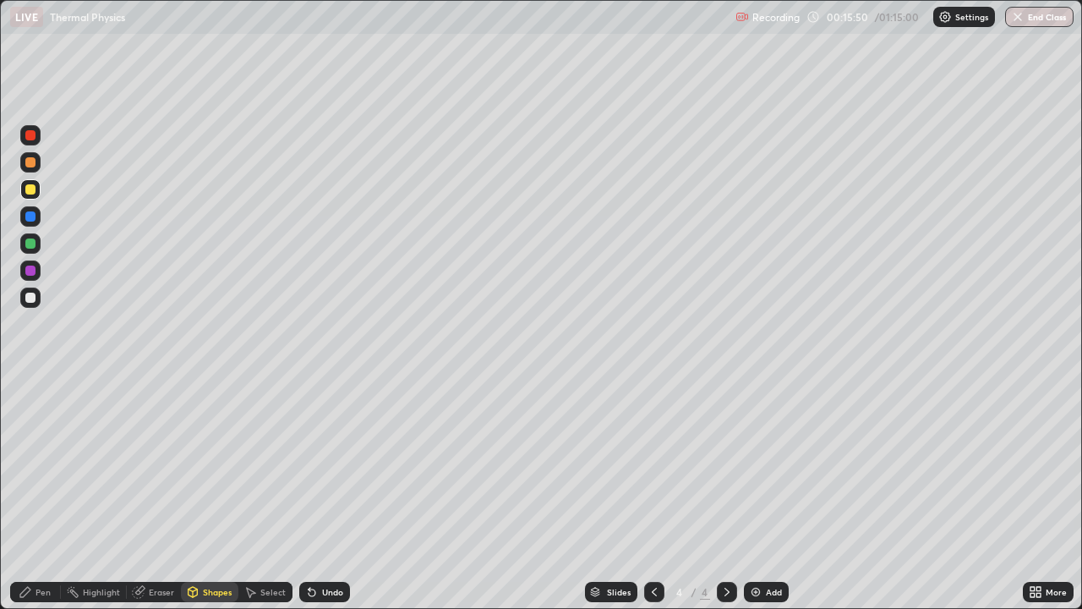
click at [30, 301] on div at bounding box center [30, 297] width 10 height 10
click at [29, 190] on div at bounding box center [30, 189] width 10 height 10
click at [325, 494] on div "Undo" at bounding box center [332, 592] width 21 height 8
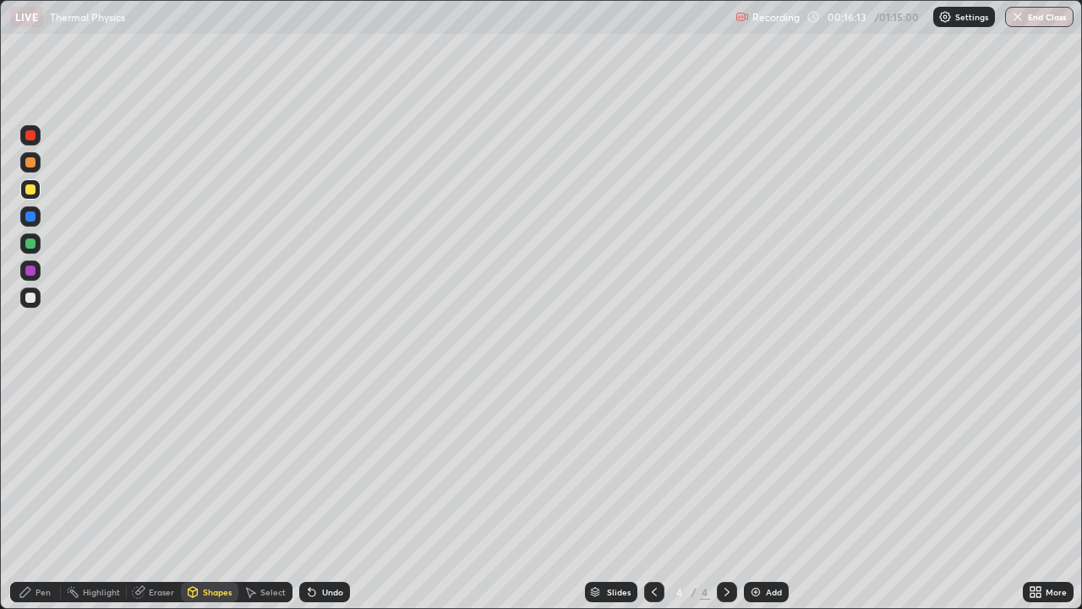
click at [43, 494] on div "Pen" at bounding box center [43, 592] width 15 height 8
click at [28, 298] on div at bounding box center [30, 297] width 10 height 10
click at [158, 494] on div "Eraser" at bounding box center [161, 592] width 25 height 8
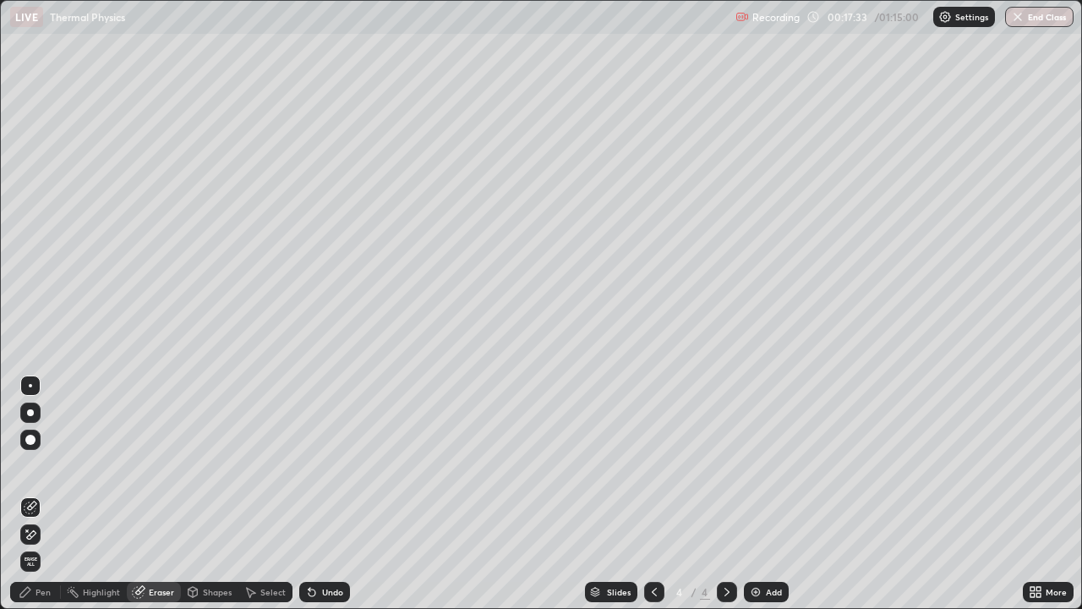
click at [48, 494] on div "Pen" at bounding box center [43, 592] width 15 height 8
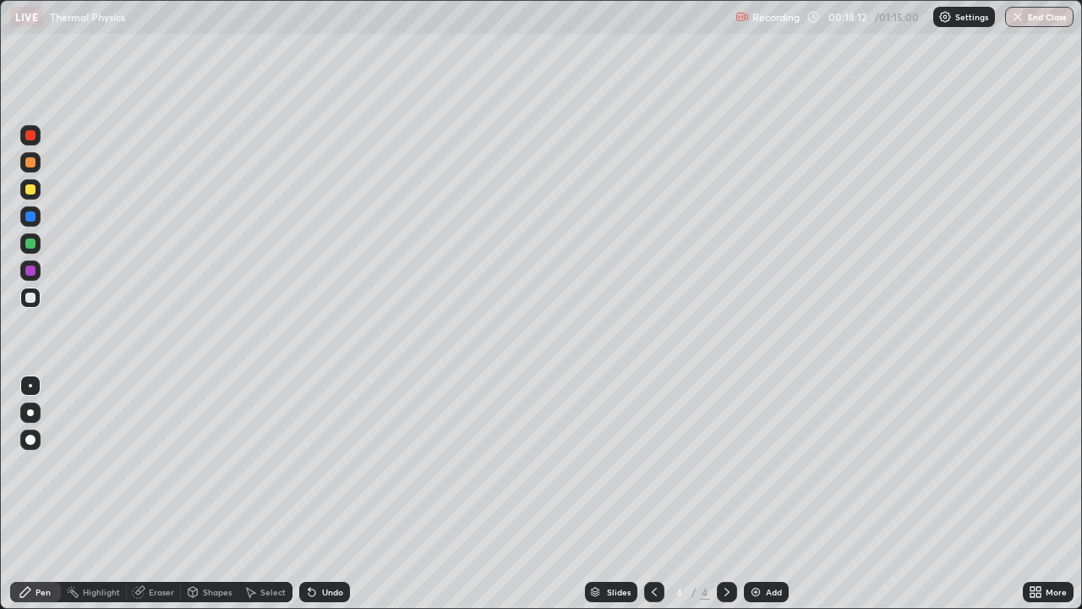
click at [156, 494] on div "Eraser" at bounding box center [161, 592] width 25 height 8
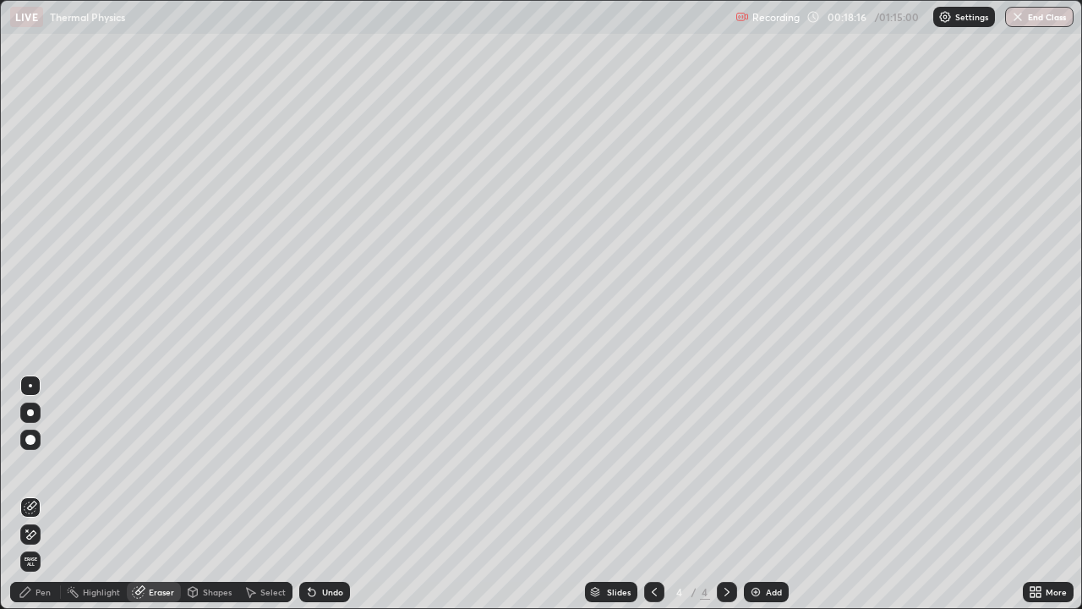
click at [42, 494] on div "Pen" at bounding box center [43, 592] width 15 height 8
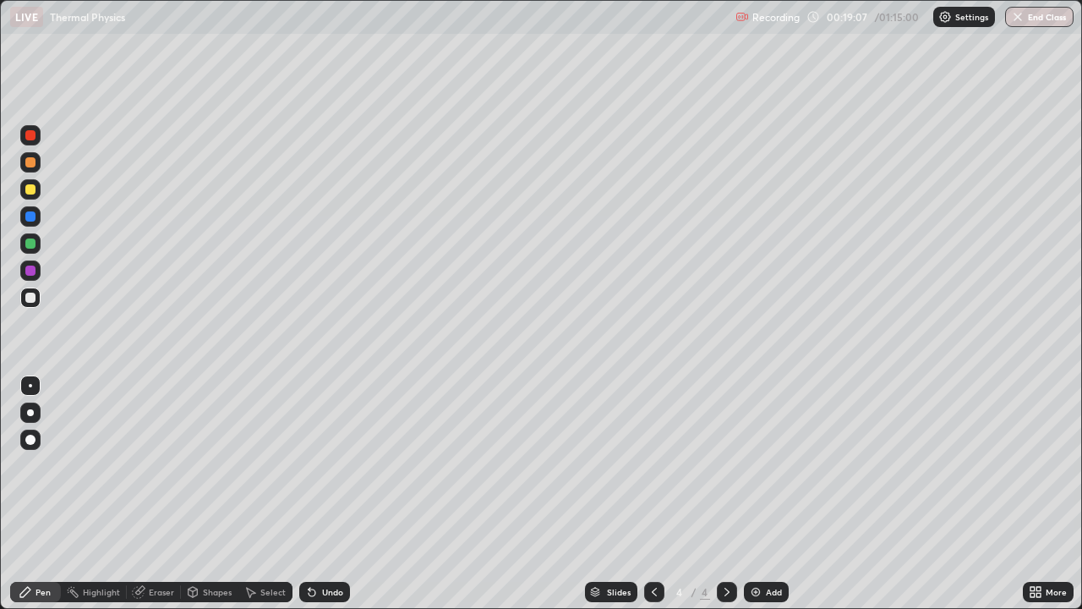
click at [161, 494] on div "Eraser" at bounding box center [161, 592] width 25 height 8
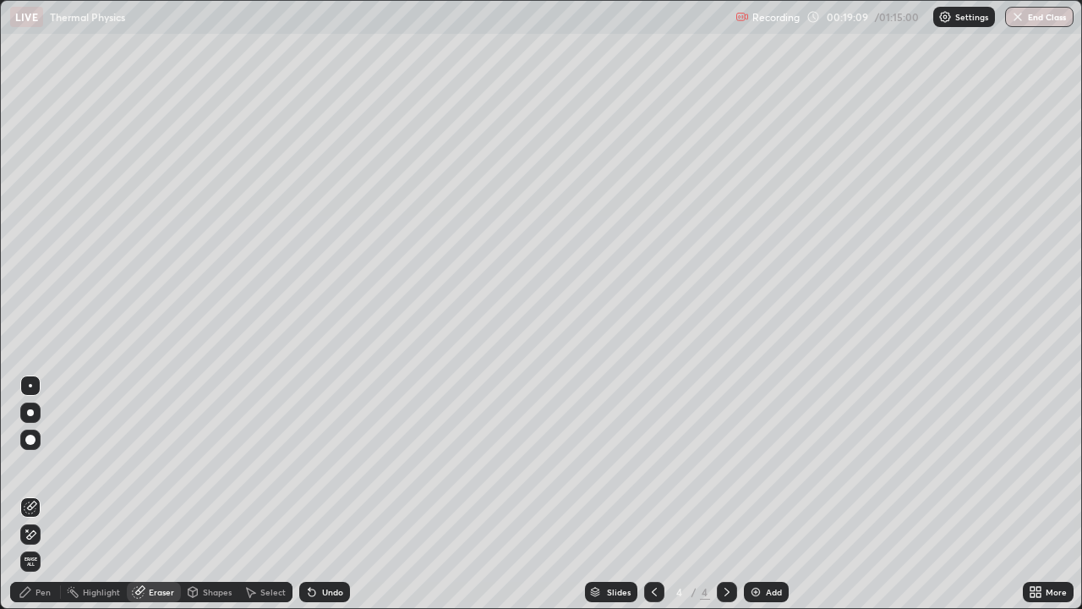
click at [46, 494] on div "Pen" at bounding box center [43, 592] width 15 height 8
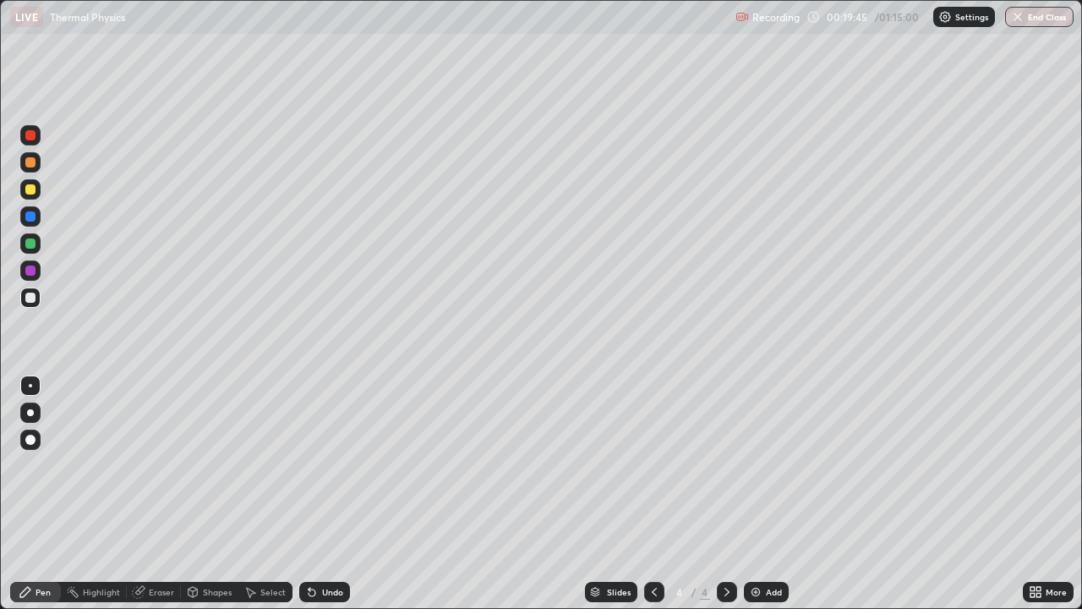
click at [30, 191] on div at bounding box center [30, 189] width 10 height 10
click at [155, 494] on div "Eraser" at bounding box center [161, 592] width 25 height 8
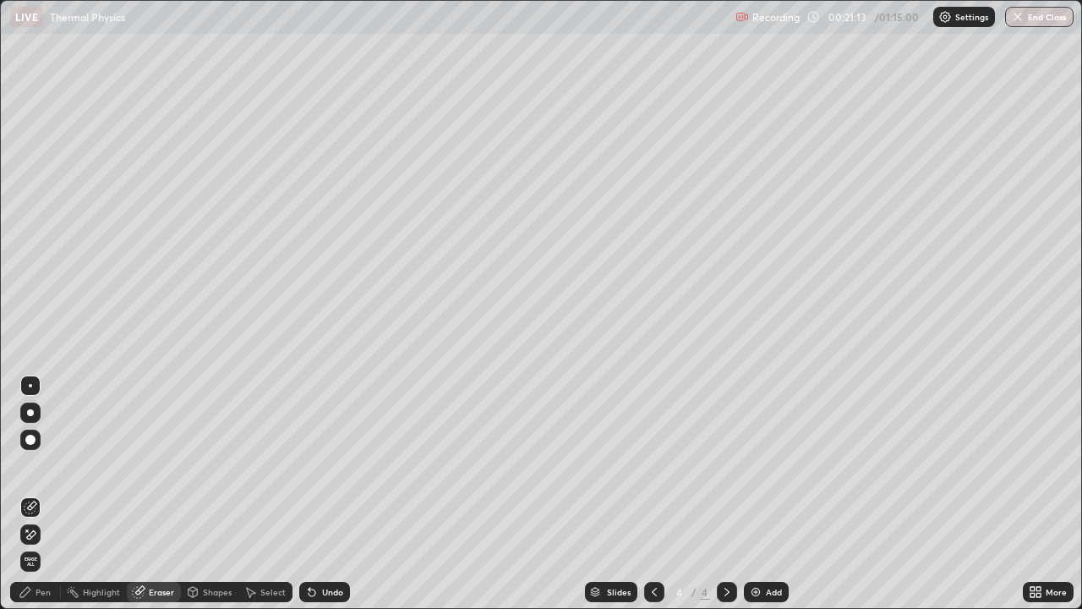
click at [36, 494] on div "Pen" at bounding box center [43, 592] width 15 height 8
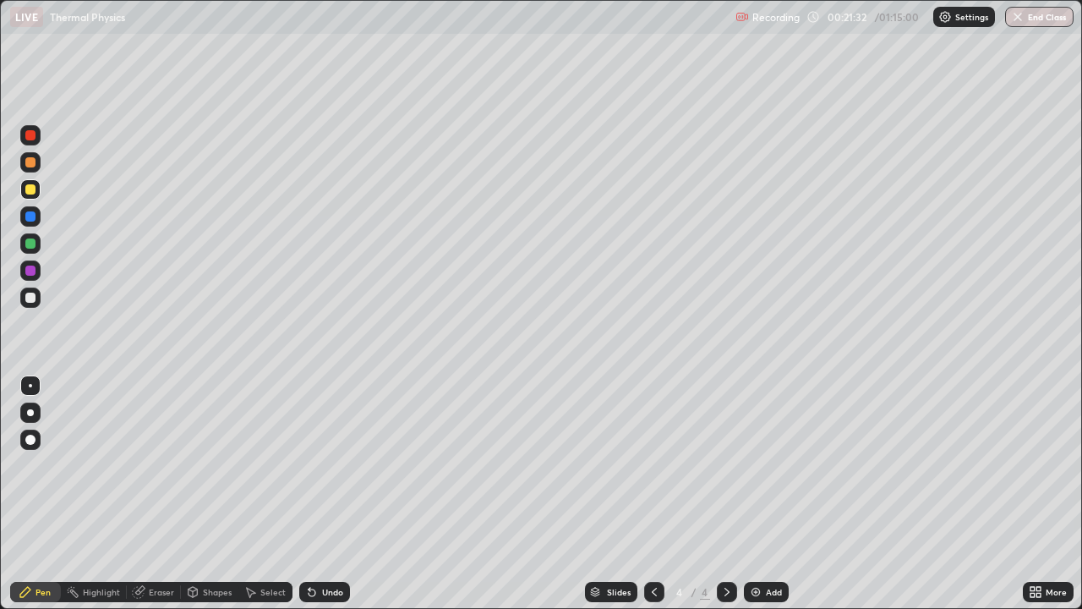
click at [161, 494] on div "Eraser" at bounding box center [161, 592] width 25 height 8
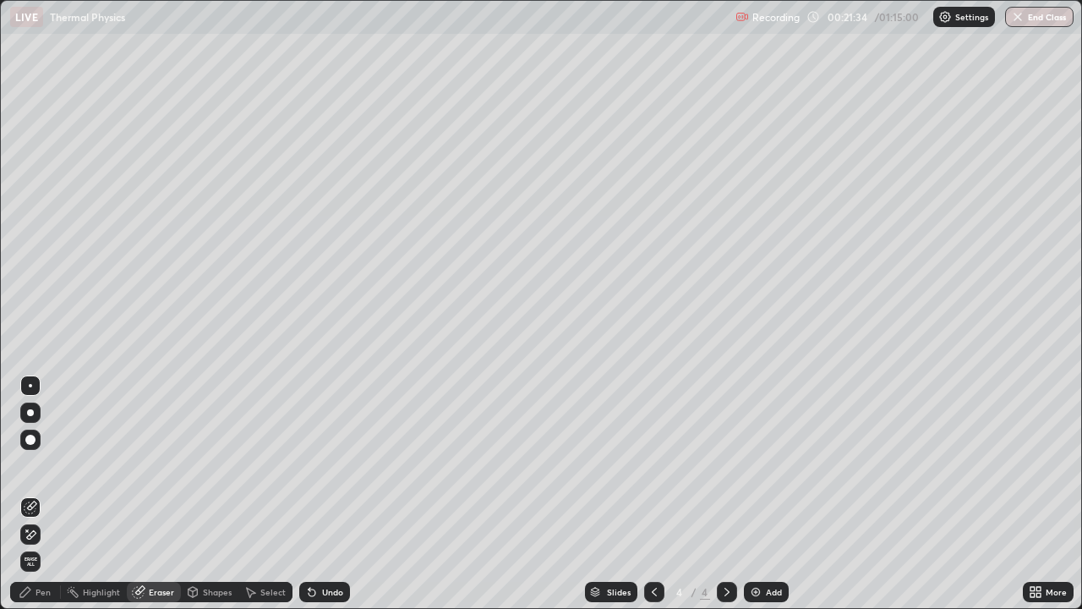
click at [47, 494] on div "Pen" at bounding box center [35, 592] width 51 height 20
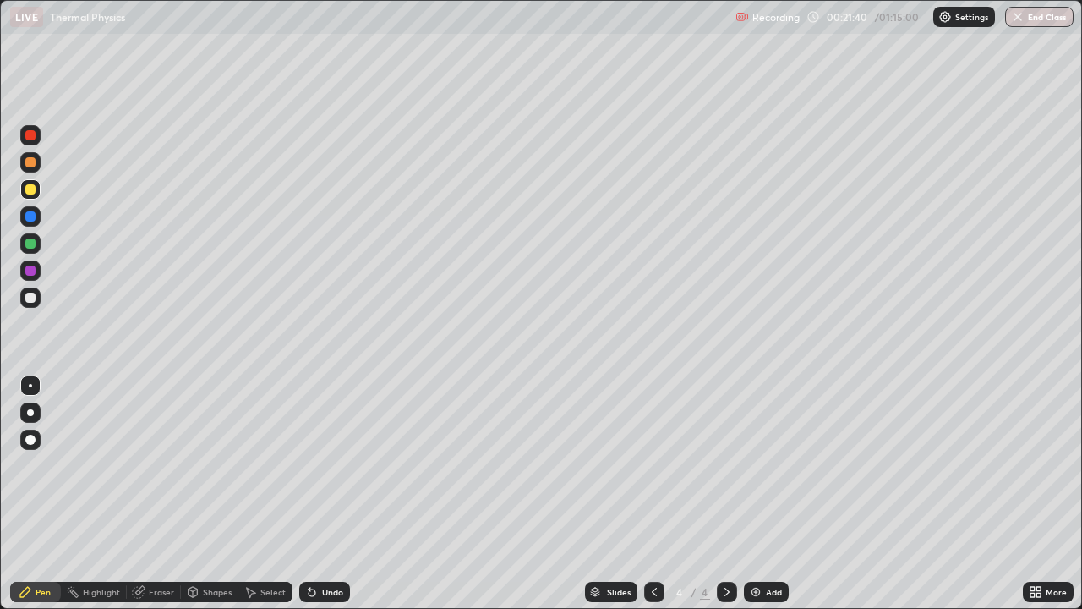
click at [155, 494] on div "Eraser" at bounding box center [161, 592] width 25 height 8
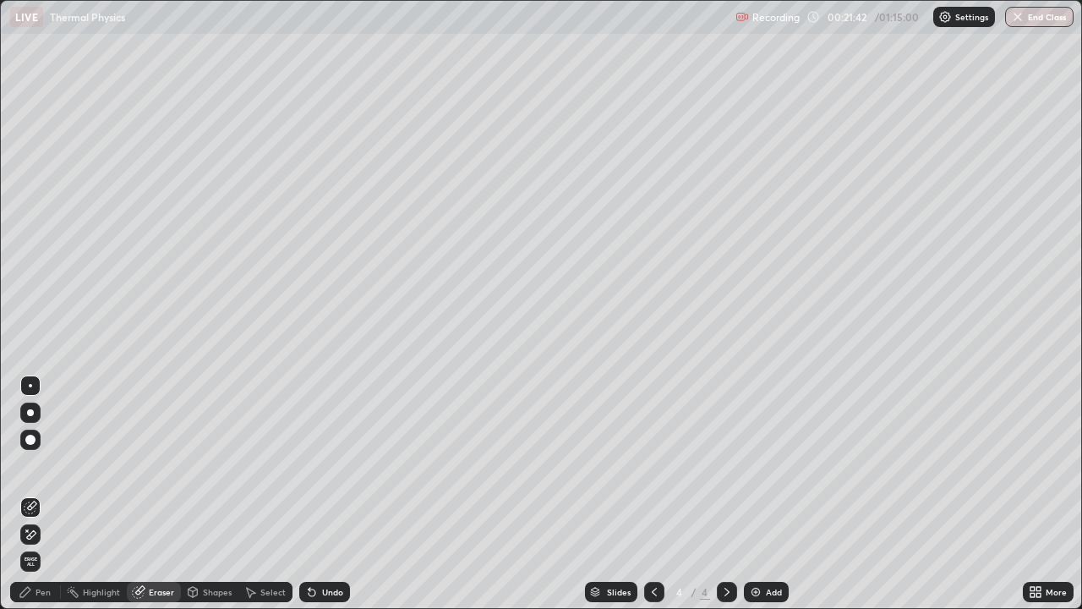
click at [39, 494] on div "Pen" at bounding box center [43, 592] width 15 height 8
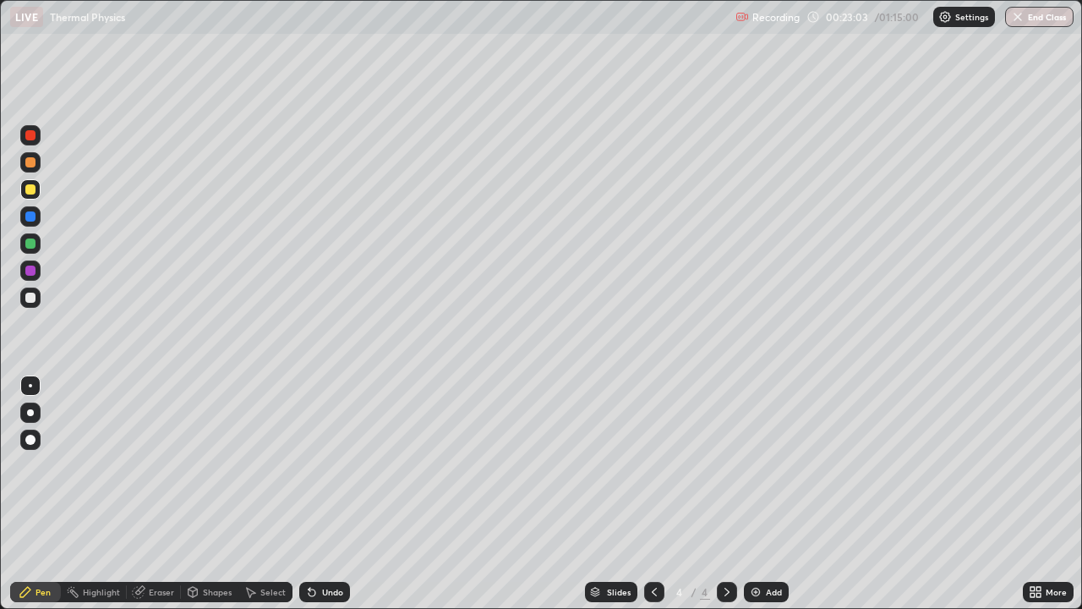
click at [162, 494] on div "Eraser" at bounding box center [161, 592] width 25 height 8
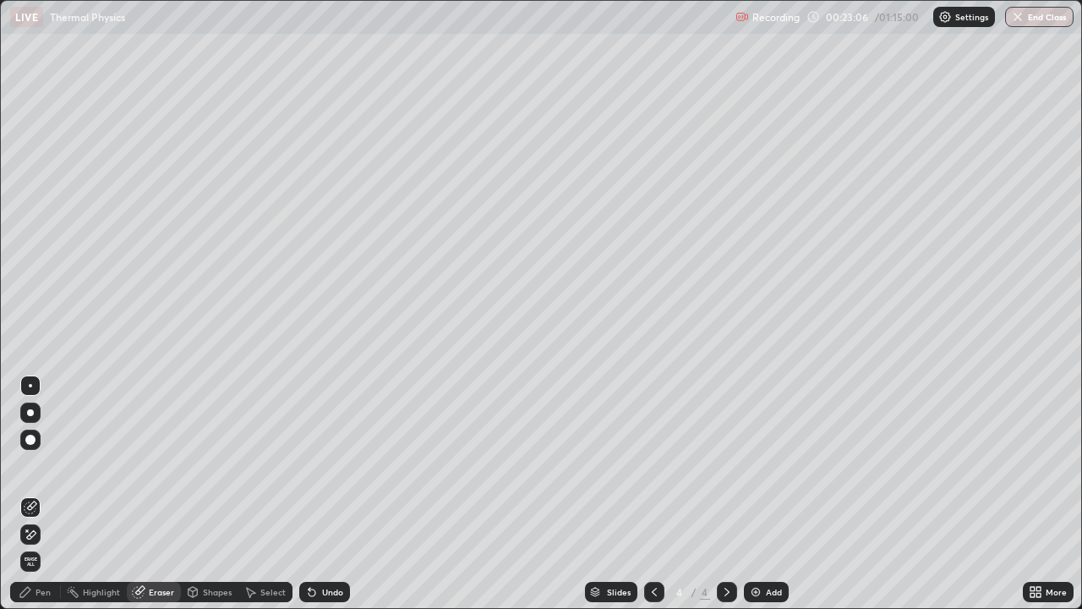
click at [44, 494] on div "Pen" at bounding box center [35, 592] width 51 height 20
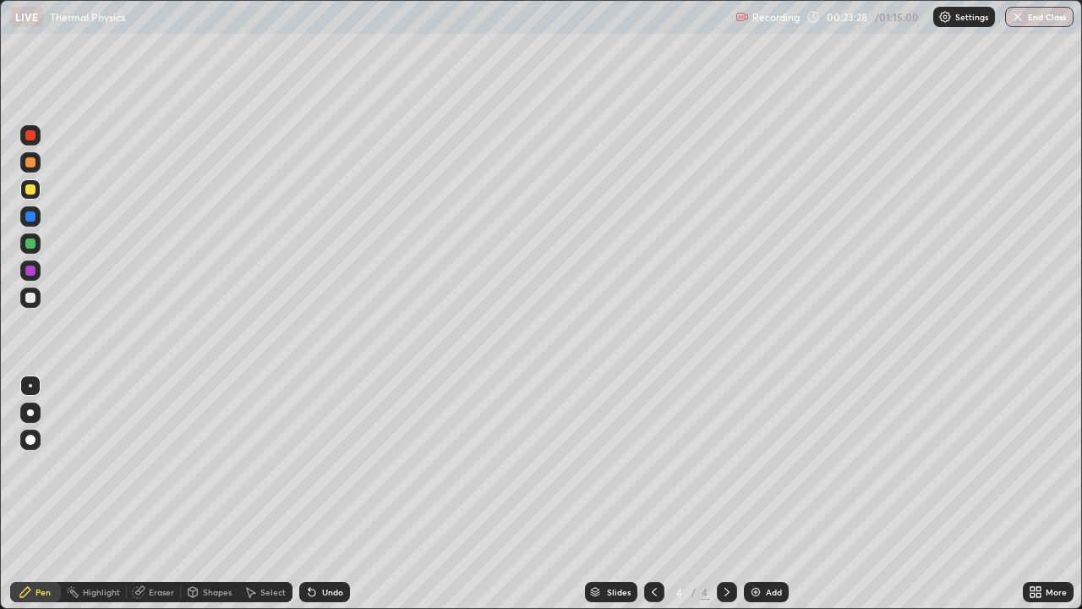
click at [30, 299] on div at bounding box center [30, 297] width 10 height 10
click at [159, 494] on div "Eraser" at bounding box center [161, 592] width 25 height 8
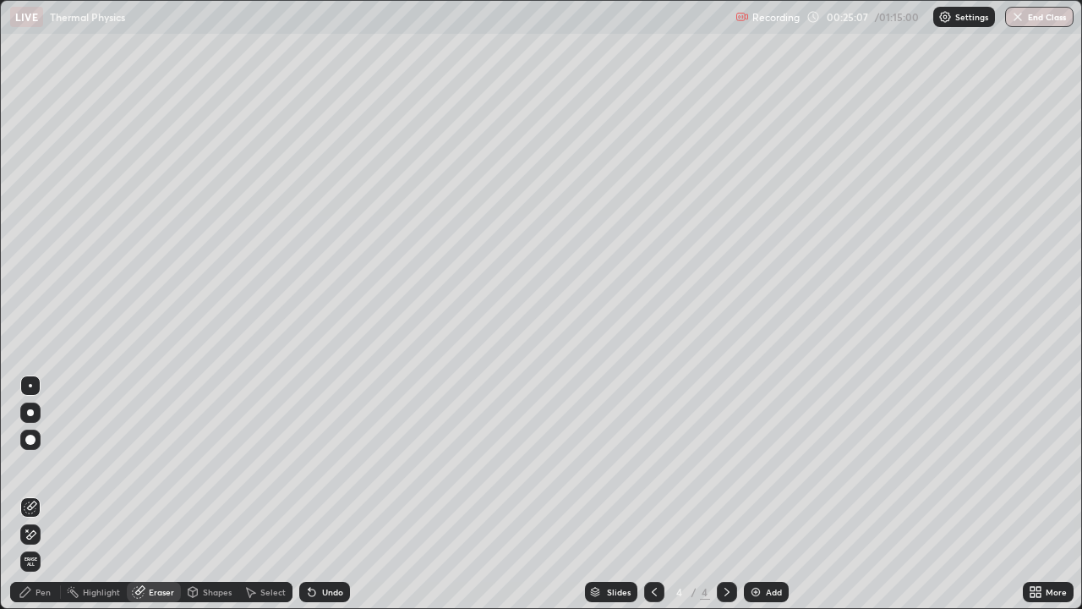
click at [46, 494] on div "Pen" at bounding box center [43, 592] width 15 height 8
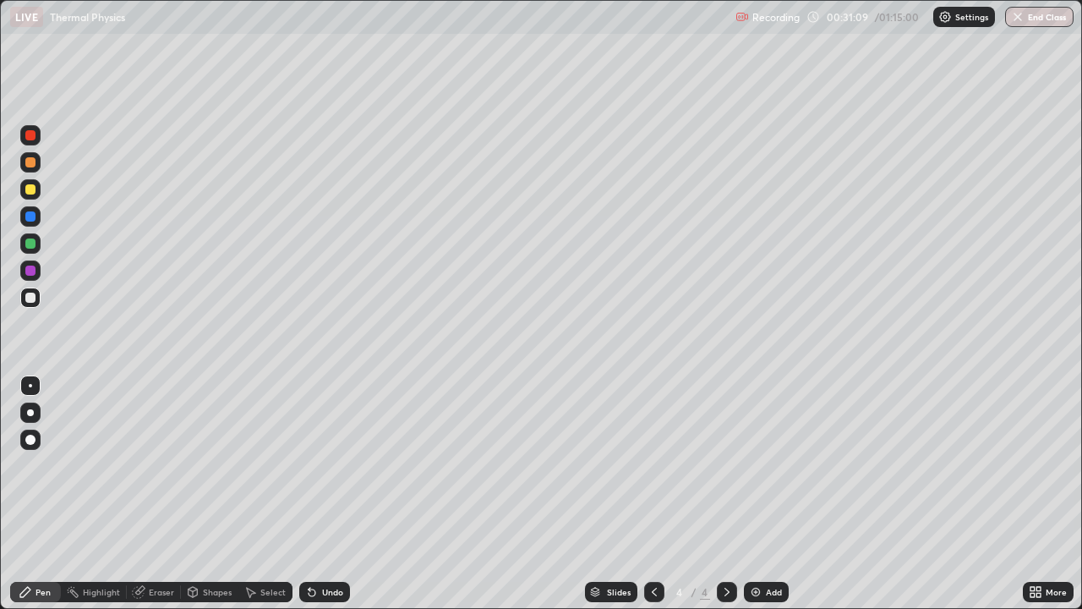
click at [754, 494] on img at bounding box center [756, 592] width 14 height 14
click at [30, 191] on div at bounding box center [30, 189] width 10 height 10
click at [151, 494] on div "Eraser" at bounding box center [161, 592] width 25 height 8
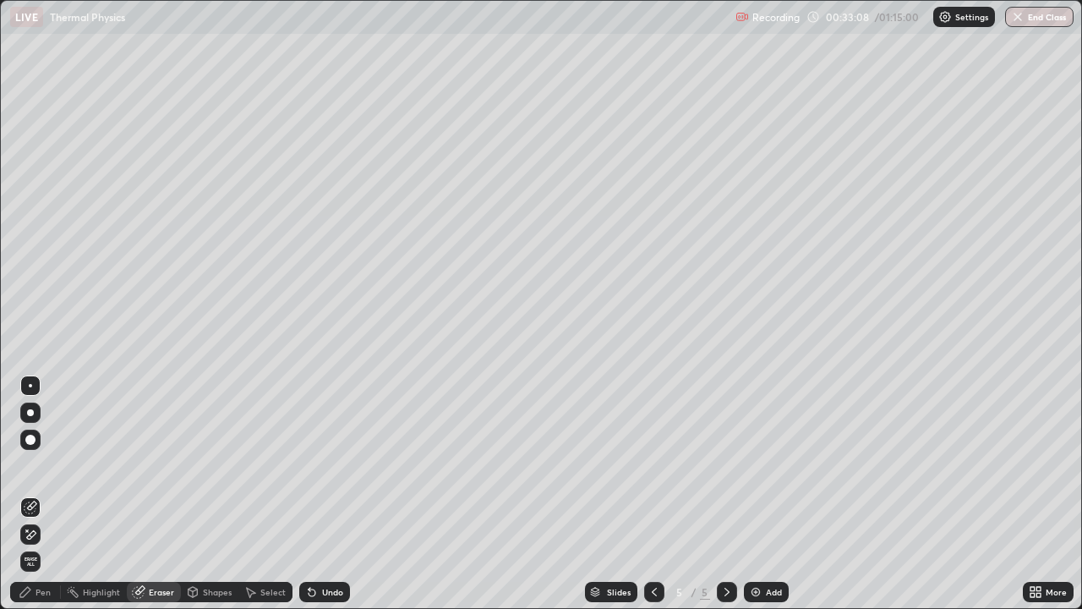
click at [44, 494] on div "Pen" at bounding box center [43, 592] width 15 height 8
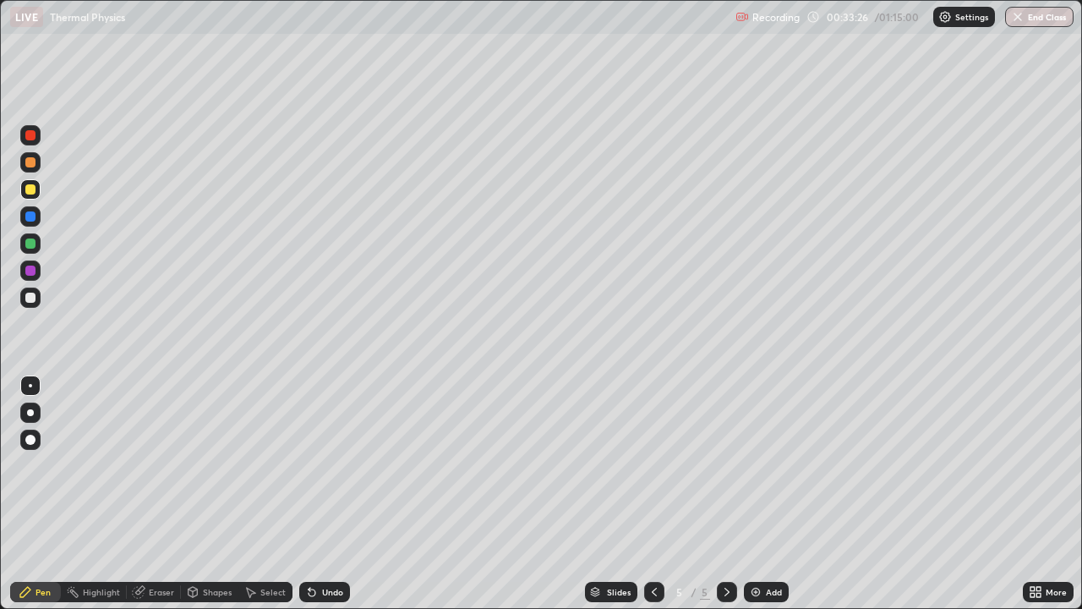
click at [159, 494] on div "Eraser" at bounding box center [161, 592] width 25 height 8
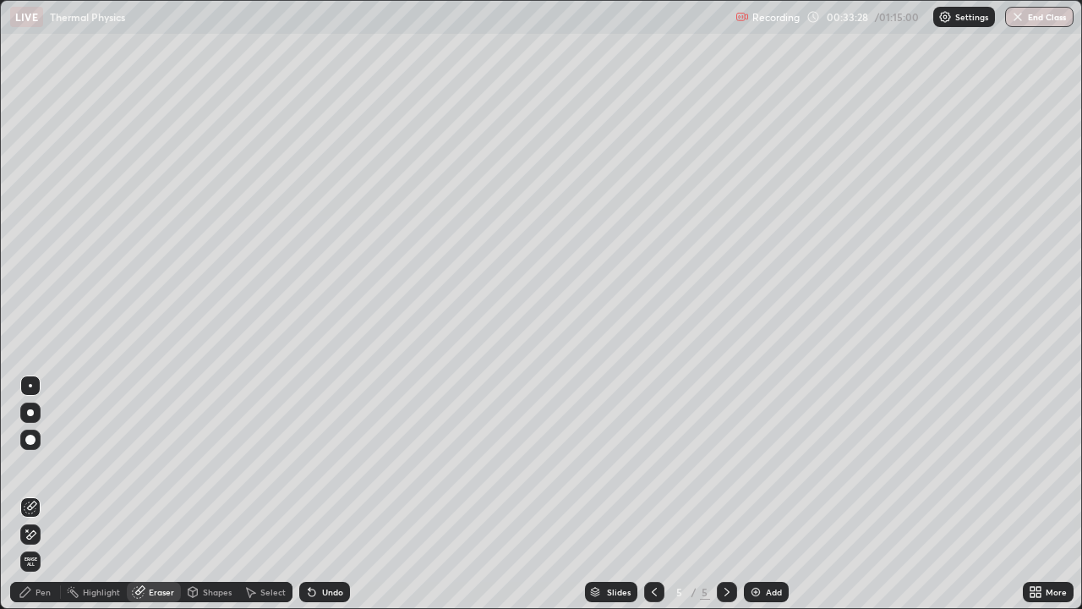
click at [46, 494] on div "Pen" at bounding box center [43, 592] width 15 height 8
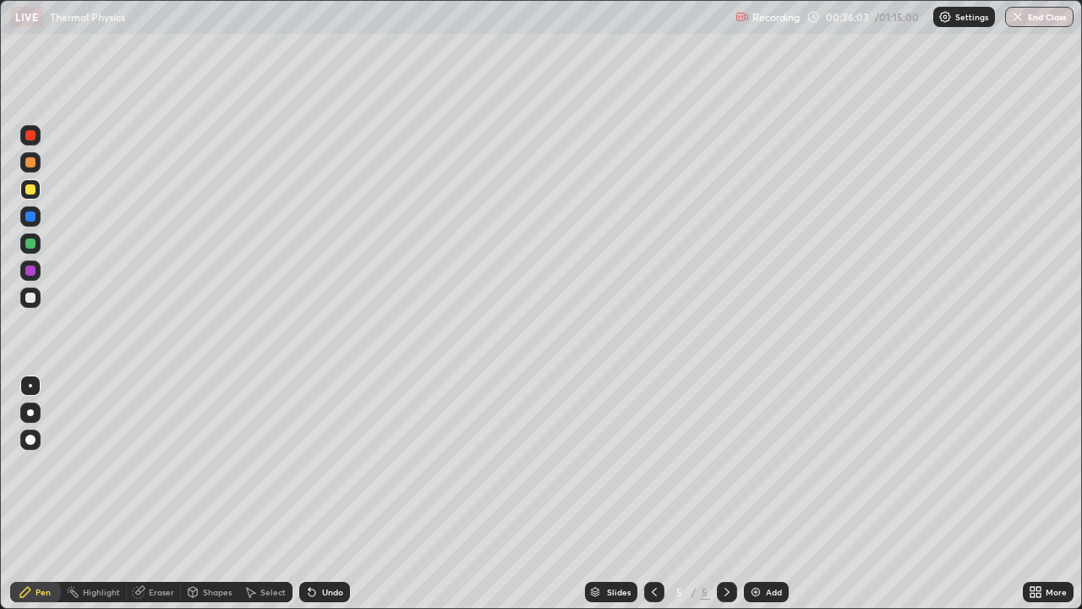
click at [165, 494] on div "Eraser" at bounding box center [161, 592] width 25 height 8
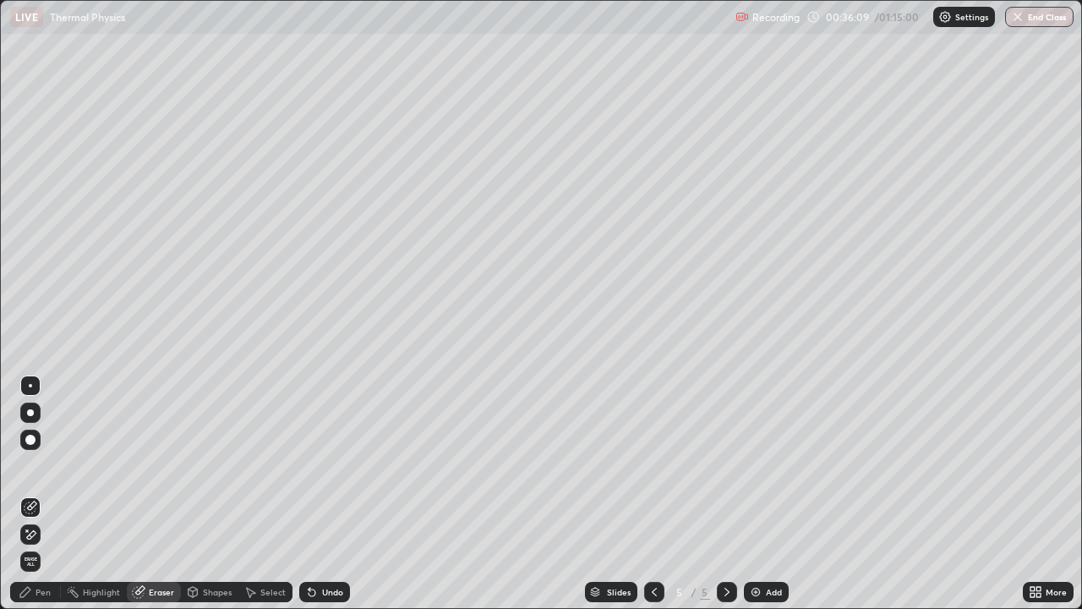
click at [46, 494] on div "Pen" at bounding box center [43, 592] width 15 height 8
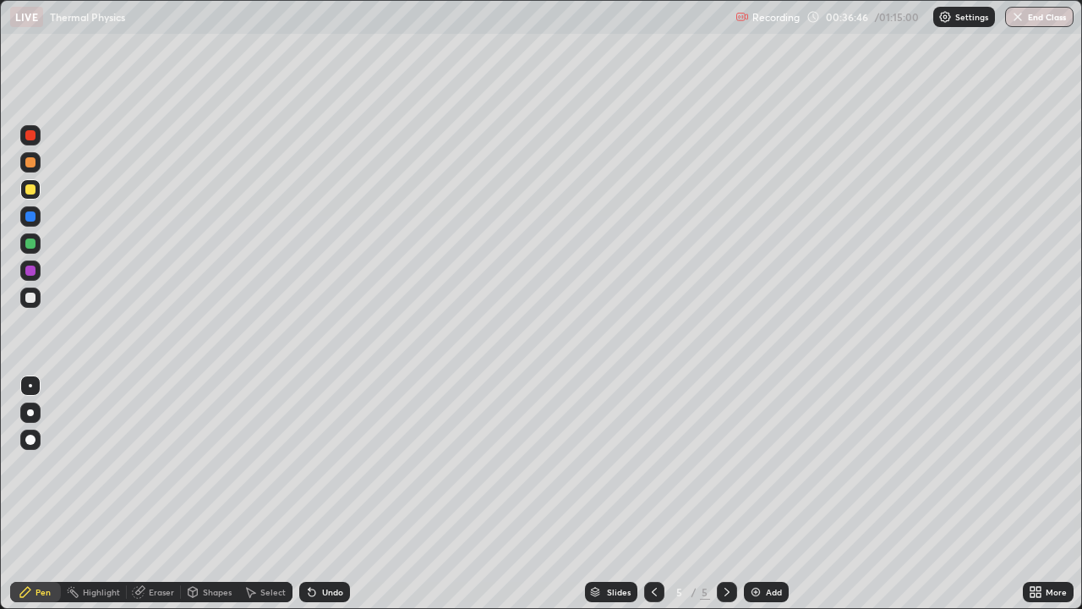
click at [209, 494] on div "Shapes" at bounding box center [209, 592] width 57 height 20
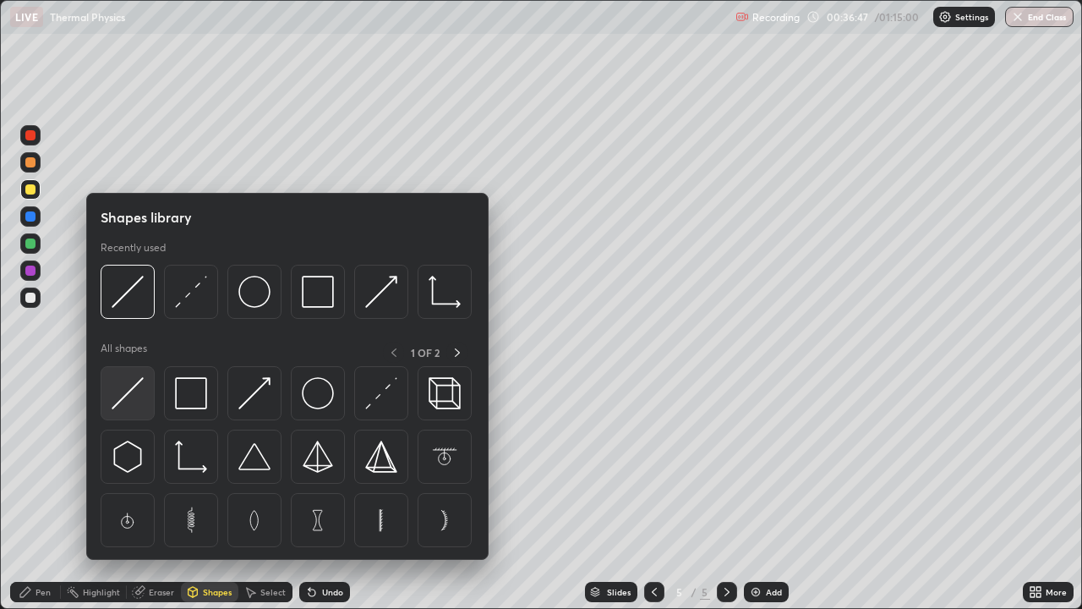
click at [126, 402] on img at bounding box center [128, 393] width 32 height 32
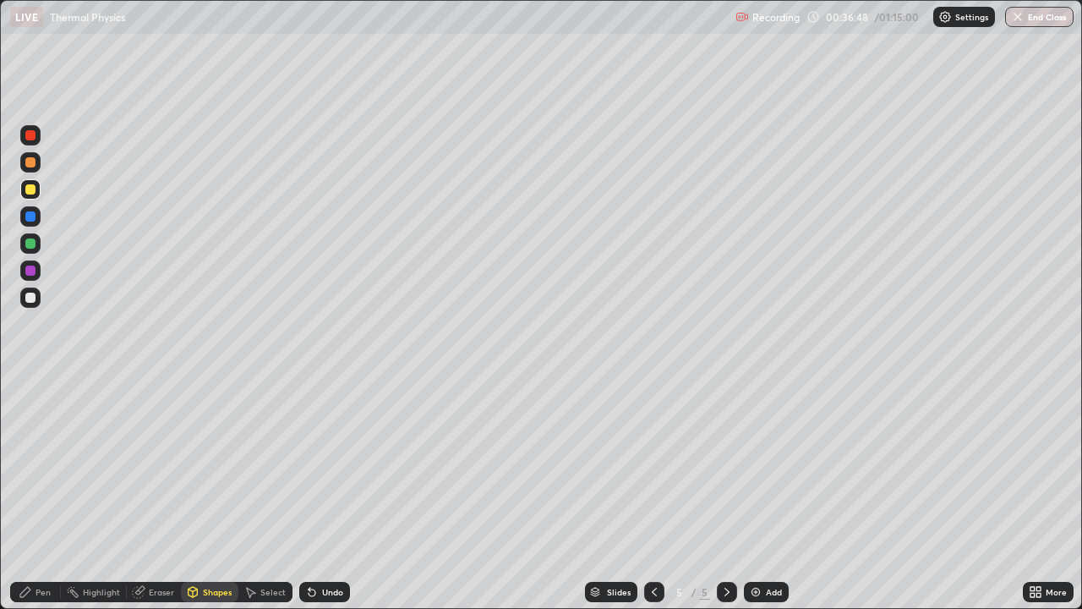
click at [31, 298] on div at bounding box center [30, 297] width 10 height 10
click at [164, 494] on div "Eraser" at bounding box center [161, 592] width 25 height 8
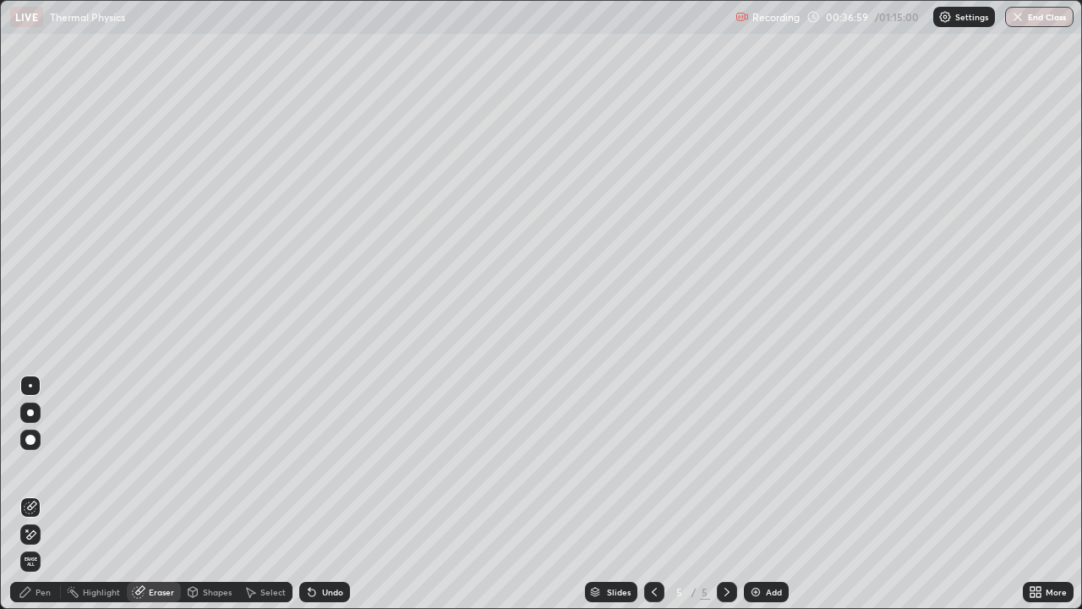
click at [198, 494] on icon at bounding box center [193, 592] width 14 height 14
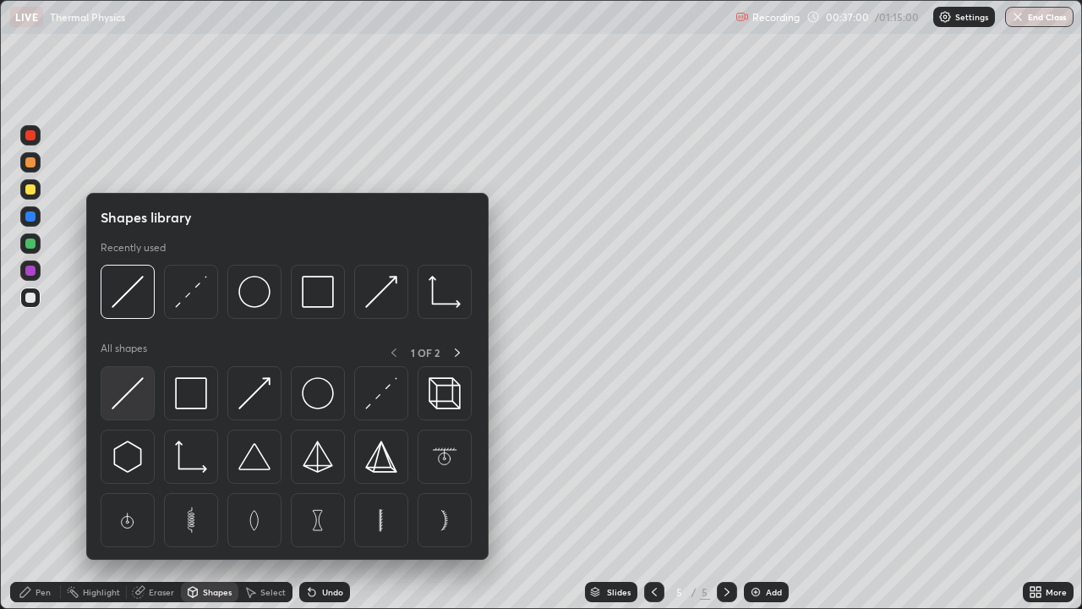
click at [120, 401] on img at bounding box center [128, 393] width 32 height 32
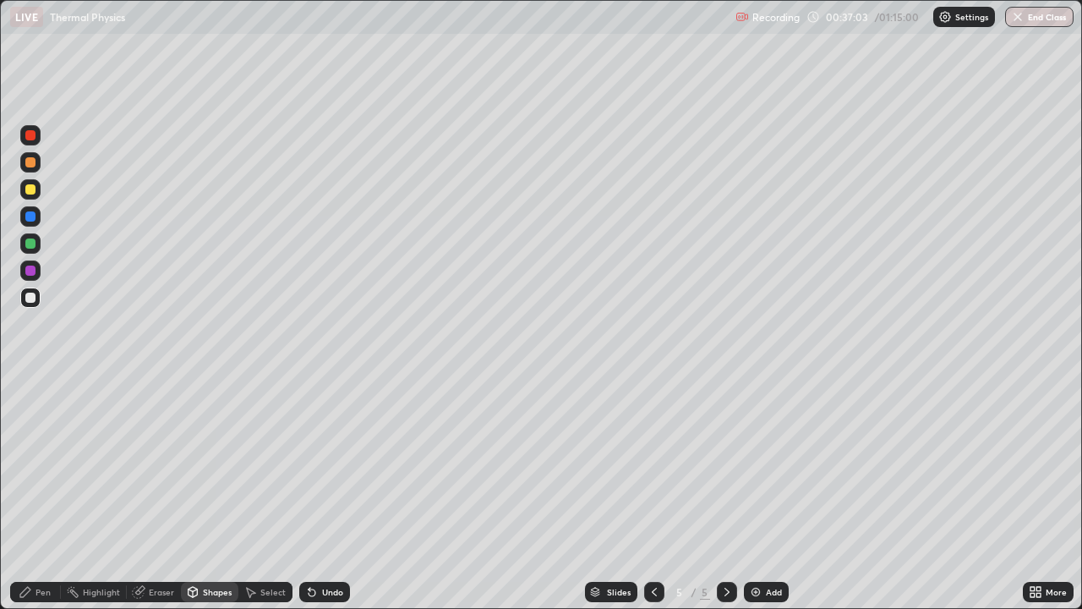
click at [36, 191] on div at bounding box center [30, 189] width 20 height 20
click at [46, 494] on div "Pen" at bounding box center [43, 592] width 15 height 8
click at [165, 494] on div "Eraser" at bounding box center [161, 592] width 25 height 8
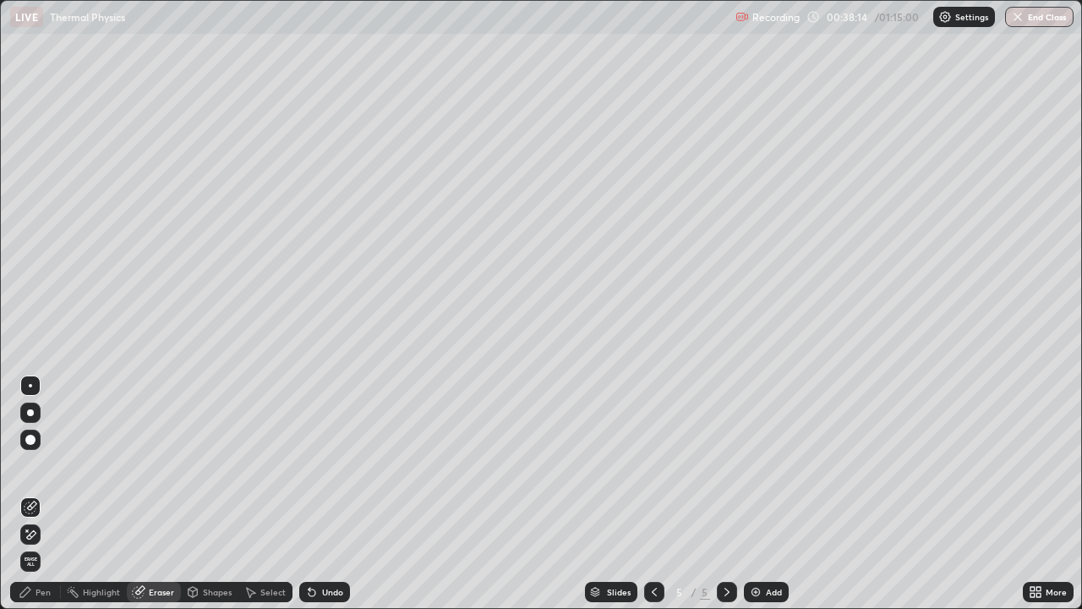
click at [49, 494] on div "Pen" at bounding box center [43, 592] width 15 height 8
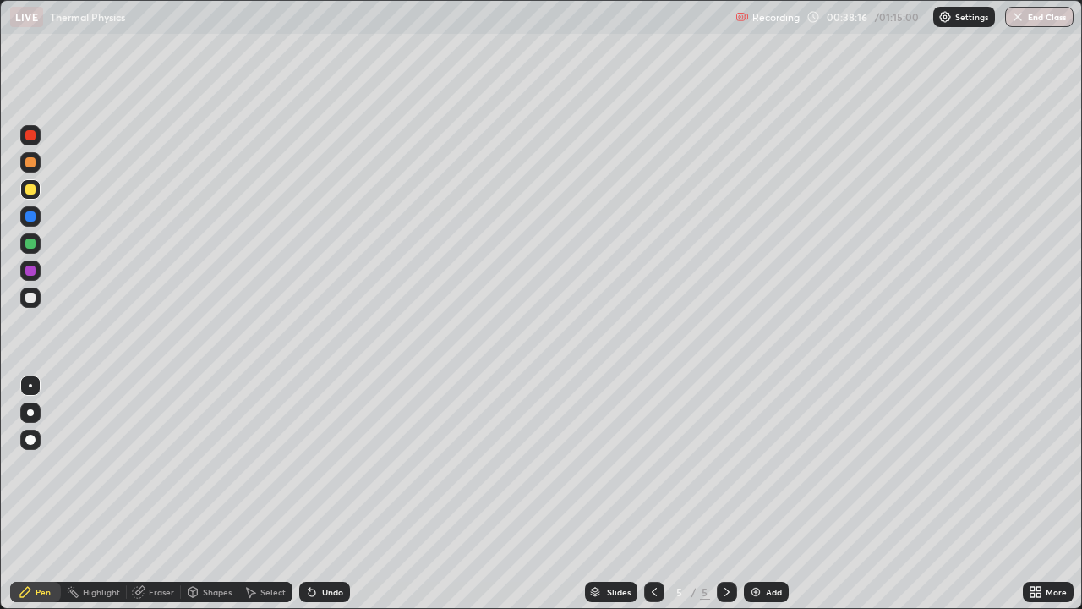
click at [41, 205] on div at bounding box center [30, 216] width 27 height 27
click at [161, 494] on div "Eraser" at bounding box center [161, 592] width 25 height 8
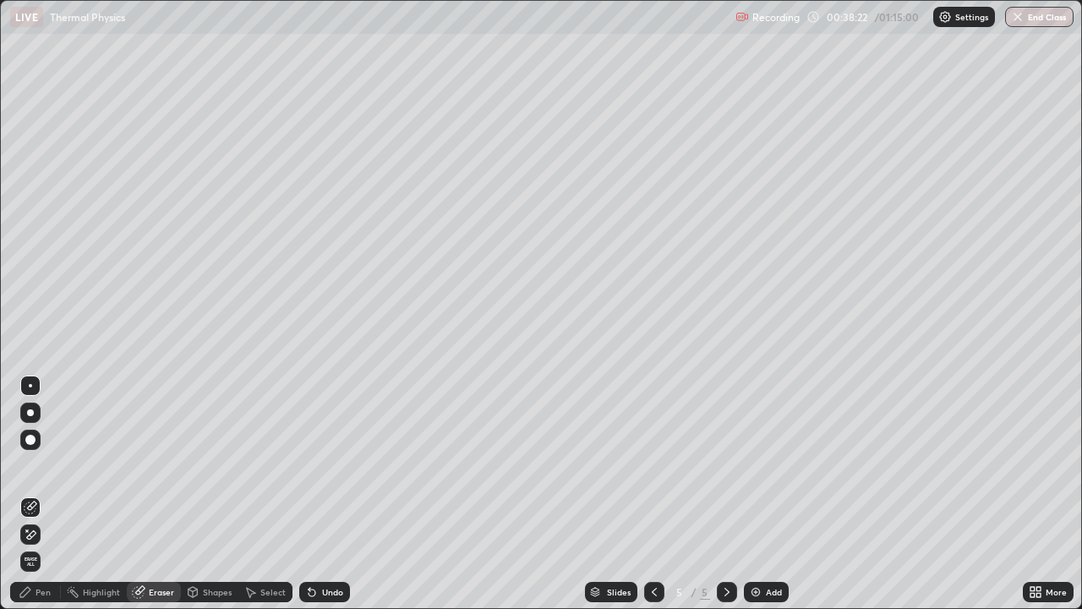
click at [39, 494] on div "Pen" at bounding box center [43, 592] width 15 height 8
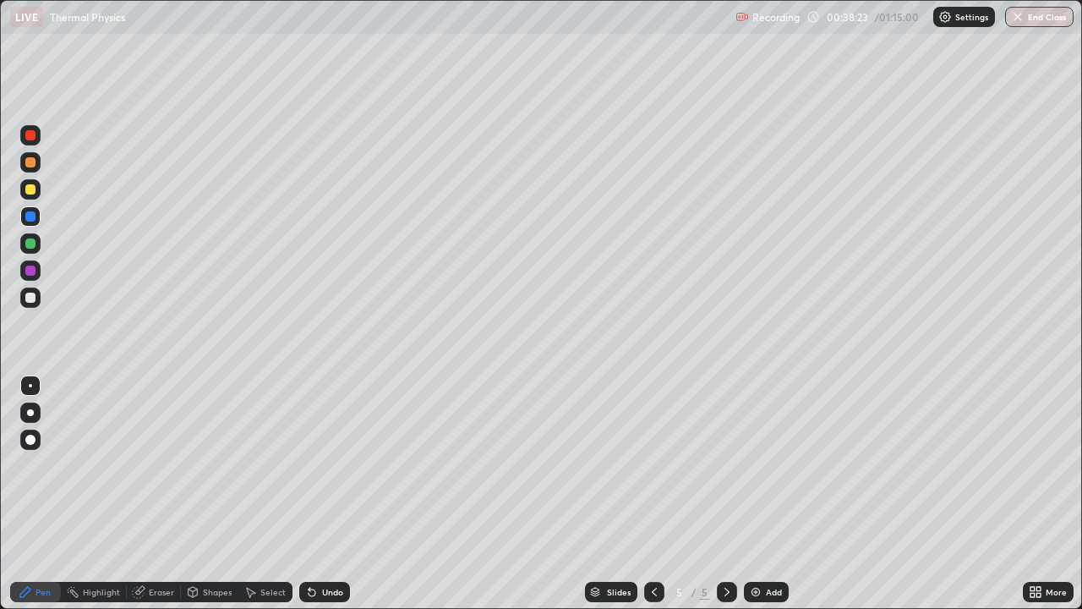
click at [33, 194] on div at bounding box center [30, 189] width 10 height 10
click at [212, 494] on div "Shapes" at bounding box center [217, 592] width 29 height 8
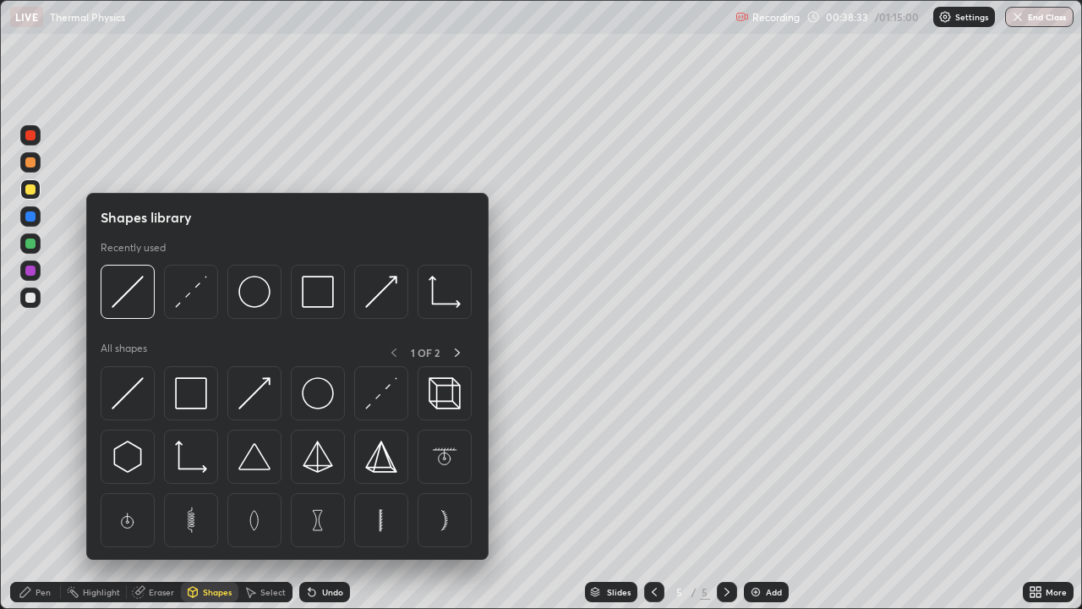
click at [160, 494] on div "Eraser" at bounding box center [161, 592] width 25 height 8
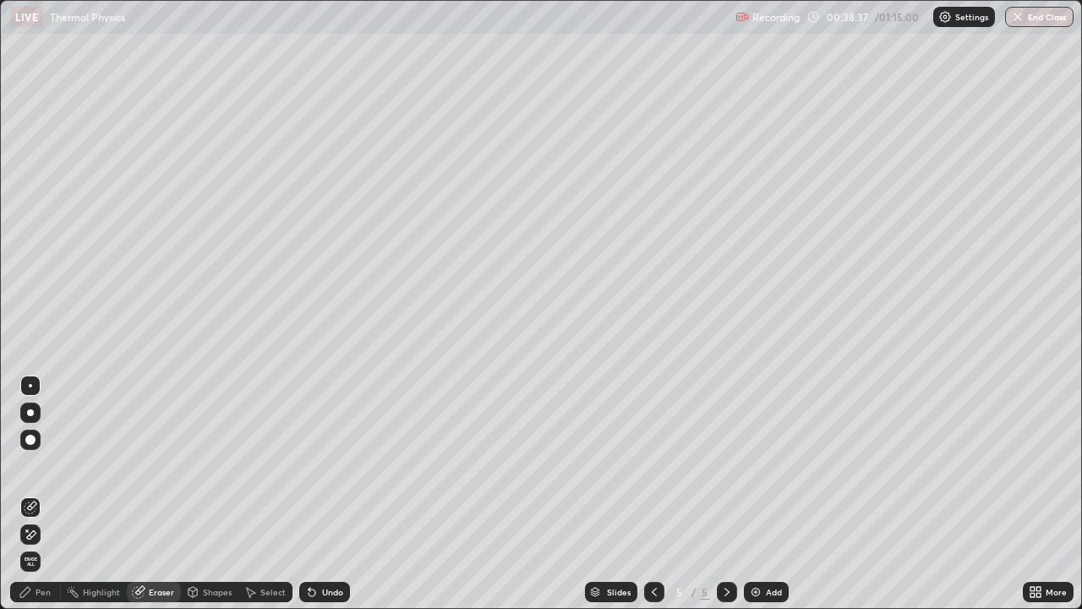
click at [45, 494] on div "Pen" at bounding box center [43, 592] width 15 height 8
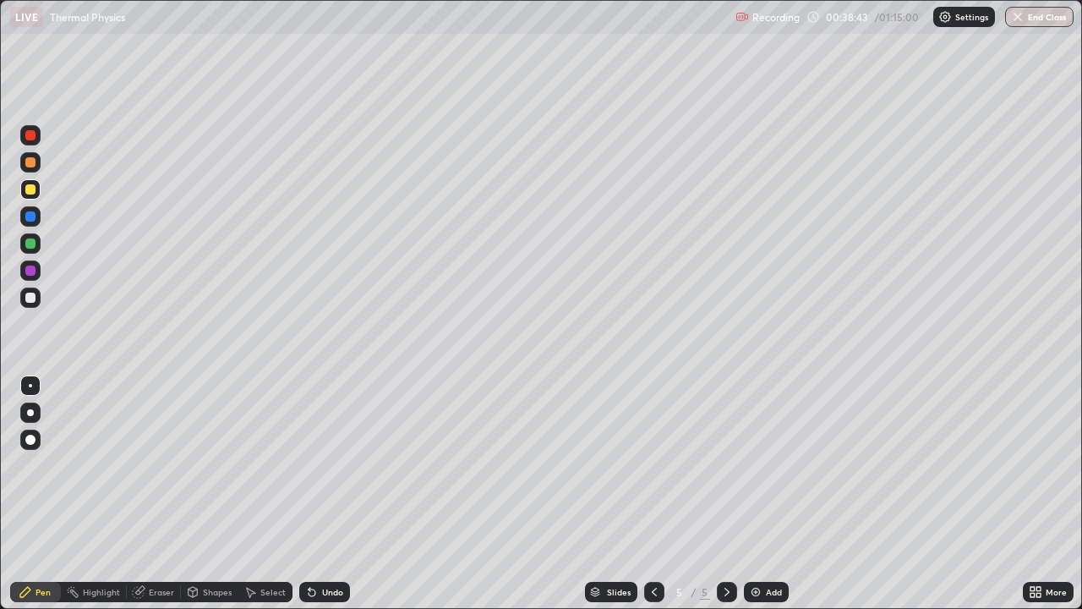
click at [52, 494] on div "Pen" at bounding box center [35, 592] width 51 height 20
click at [166, 494] on div "Eraser" at bounding box center [154, 592] width 54 height 20
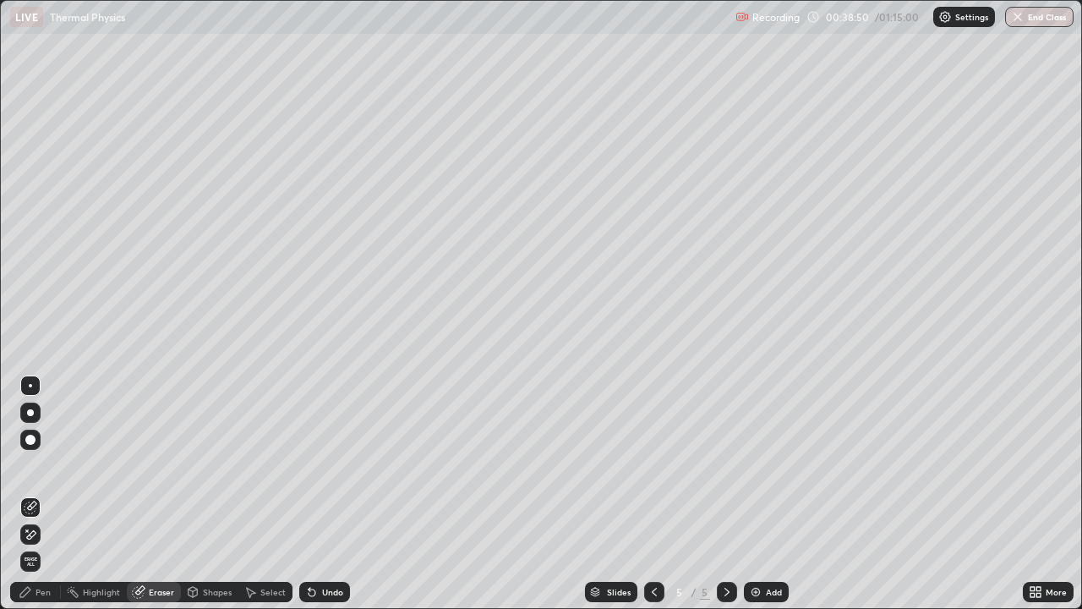
click at [49, 494] on div "Pen" at bounding box center [43, 592] width 15 height 8
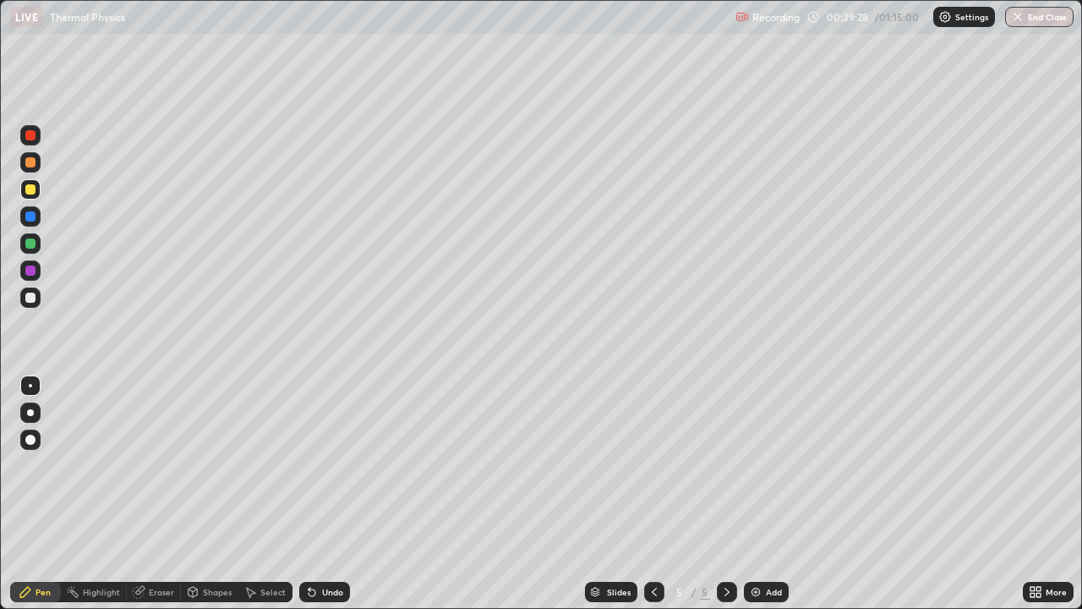
click at [32, 193] on div at bounding box center [30, 189] width 10 height 10
click at [31, 300] on div at bounding box center [30, 297] width 10 height 10
click at [163, 494] on div "Eraser" at bounding box center [161, 592] width 25 height 8
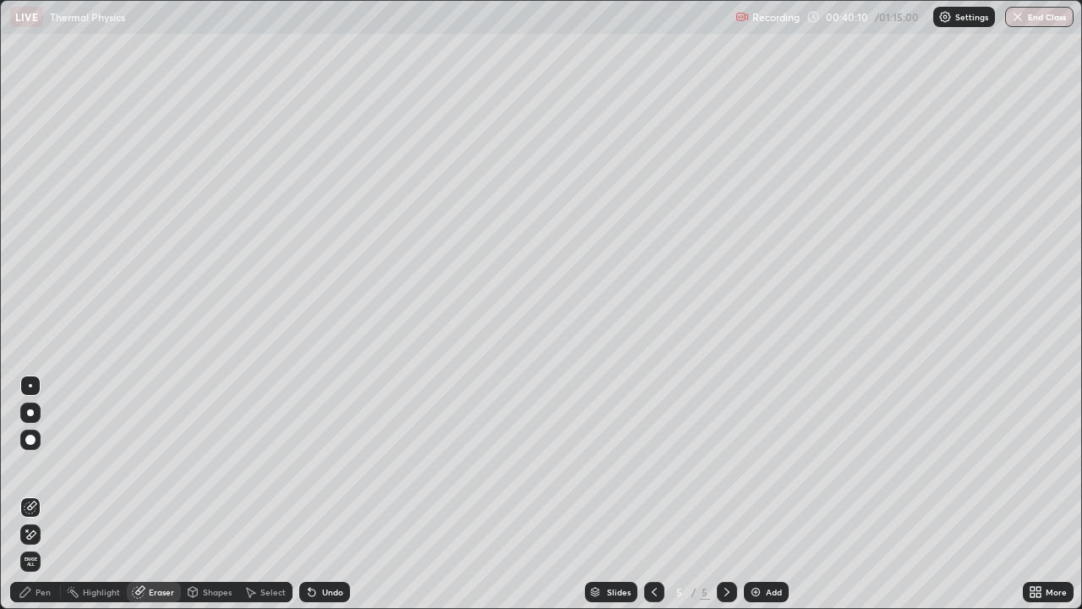
click at [44, 494] on div "Pen" at bounding box center [43, 592] width 15 height 8
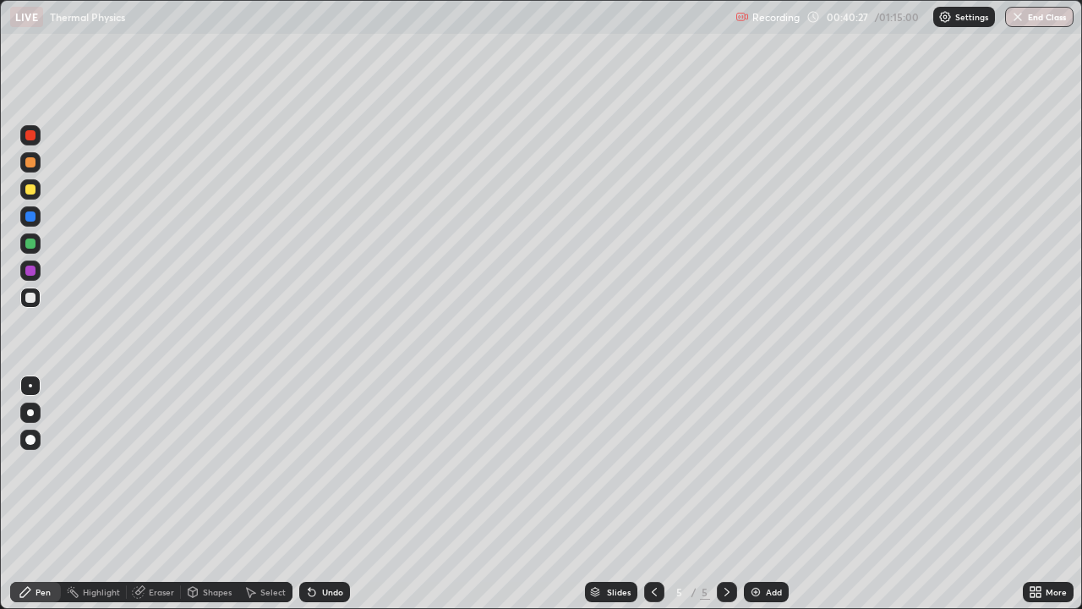
click at [54, 494] on div "Pen" at bounding box center [35, 592] width 51 height 20
click at [161, 494] on div "Eraser" at bounding box center [161, 592] width 25 height 8
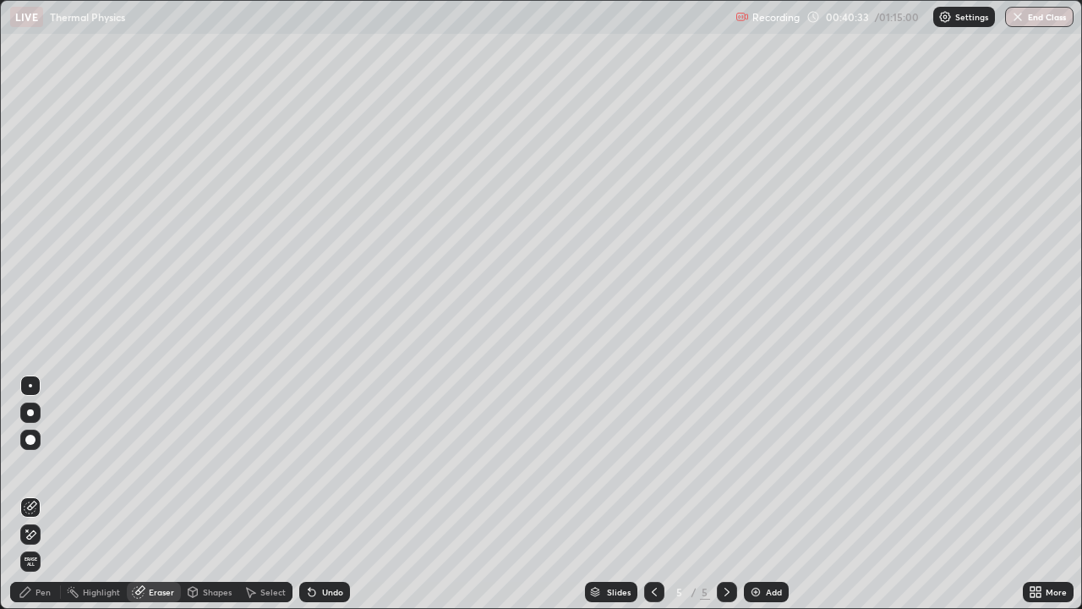
click at [40, 494] on div "Pen" at bounding box center [43, 592] width 15 height 8
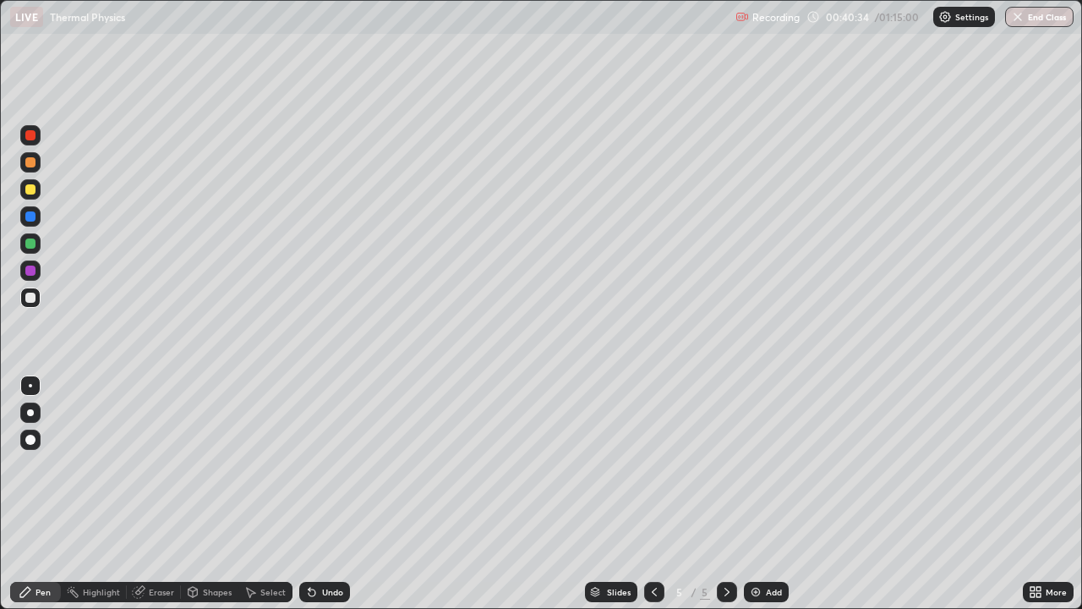
click at [34, 185] on div at bounding box center [30, 189] width 10 height 10
click at [27, 298] on div at bounding box center [30, 297] width 10 height 10
click at [161, 494] on div "Eraser" at bounding box center [154, 592] width 54 height 20
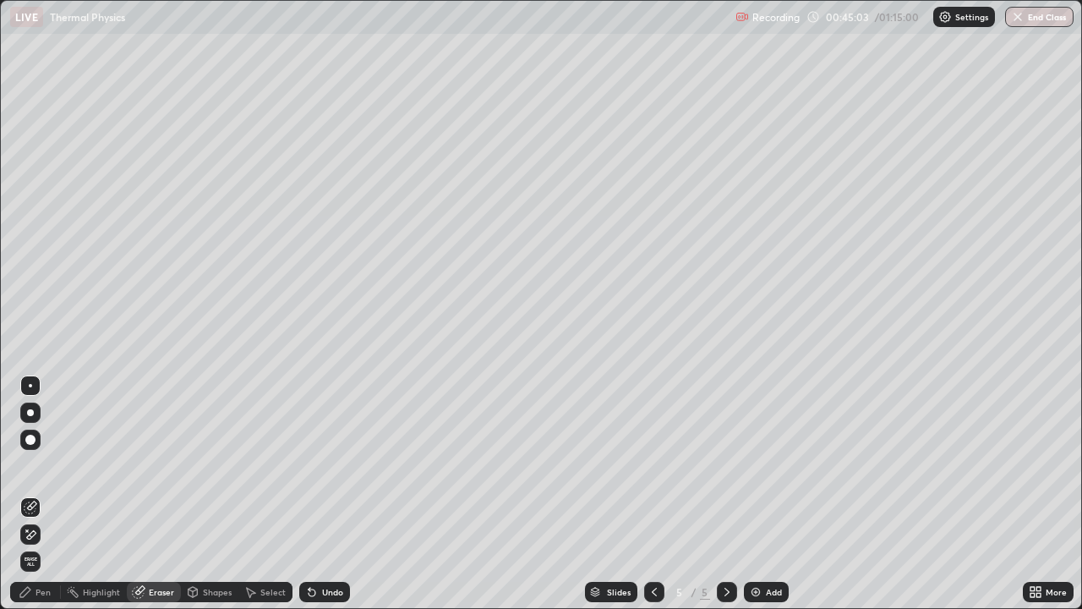
click at [167, 494] on div "Eraser" at bounding box center [161, 592] width 25 height 8
click at [167, 494] on div "Eraser" at bounding box center [154, 592] width 54 height 20
click at [46, 494] on div "Pen" at bounding box center [43, 592] width 15 height 8
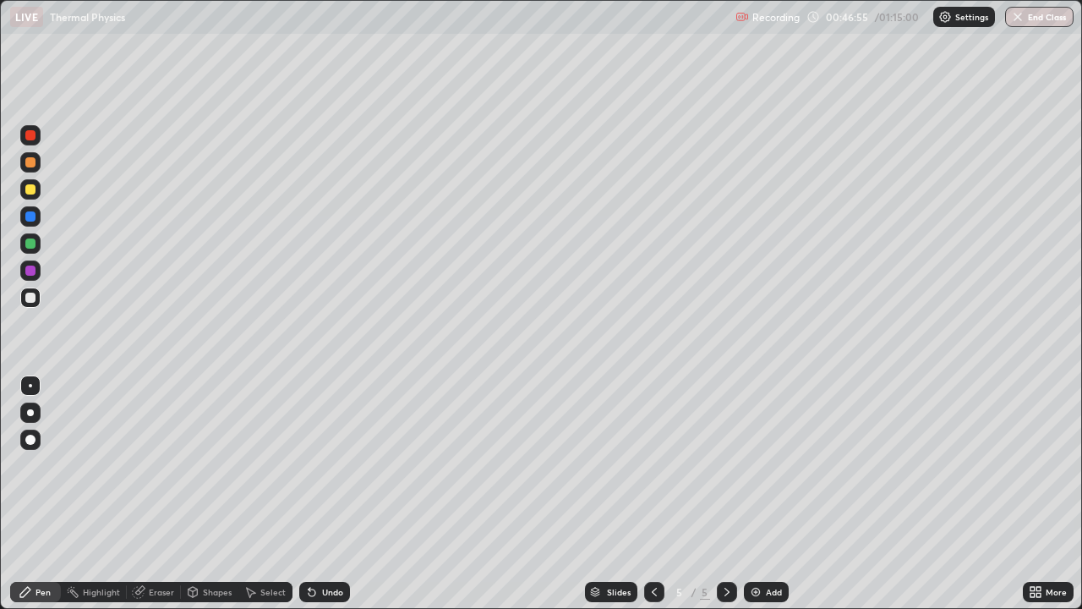
click at [161, 494] on div "Eraser" at bounding box center [161, 592] width 25 height 8
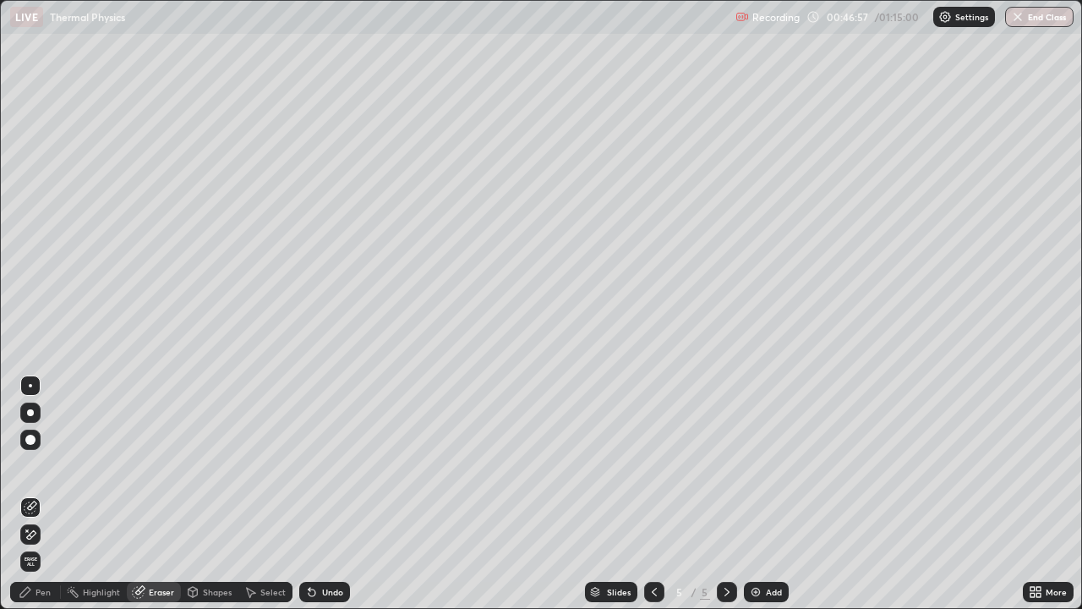
click at [30, 494] on icon at bounding box center [26, 592] width 14 height 14
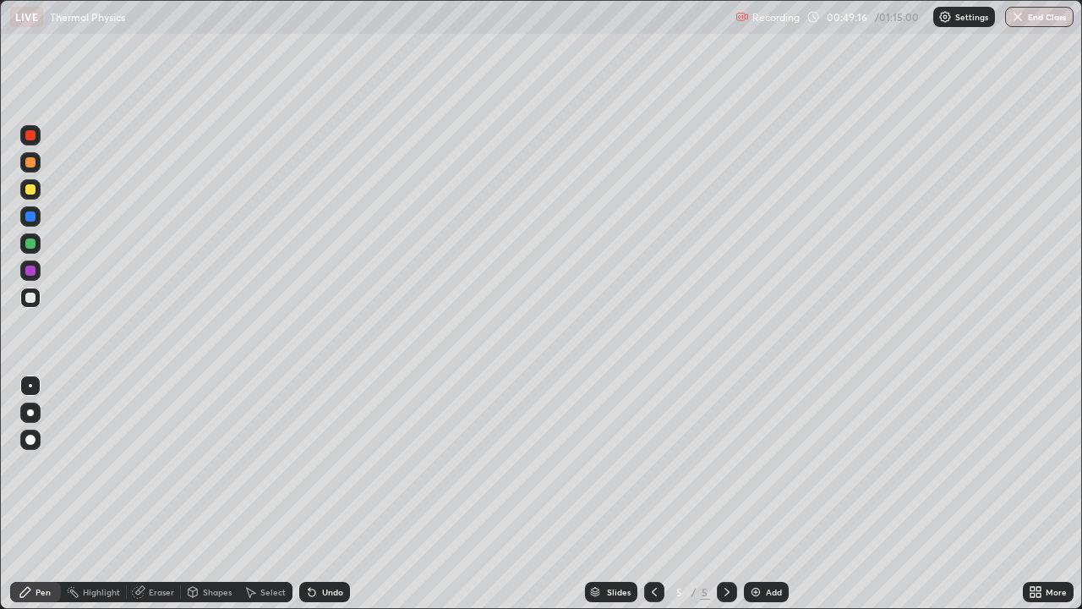
click at [749, 494] on img at bounding box center [756, 592] width 14 height 14
click at [759, 494] on img at bounding box center [756, 592] width 14 height 14
click at [33, 192] on div at bounding box center [30, 189] width 10 height 10
click at [30, 298] on div at bounding box center [30, 297] width 10 height 10
click at [30, 191] on div at bounding box center [30, 189] width 10 height 10
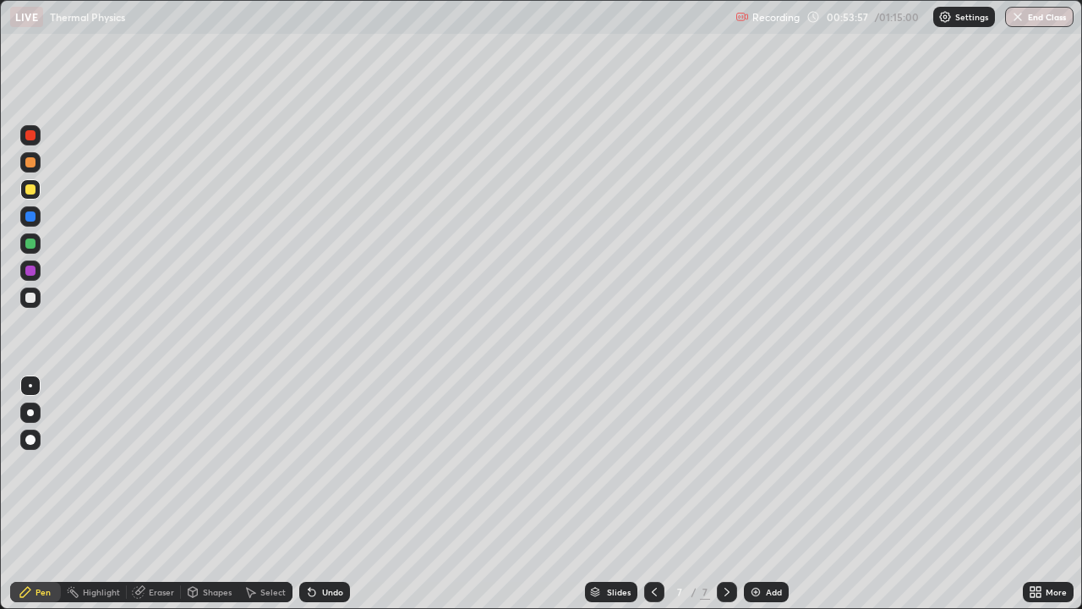
click at [30, 298] on div at bounding box center [30, 297] width 10 height 10
click at [47, 494] on div "Pen" at bounding box center [43, 592] width 15 height 8
click at [211, 494] on div "Shapes" at bounding box center [217, 592] width 29 height 8
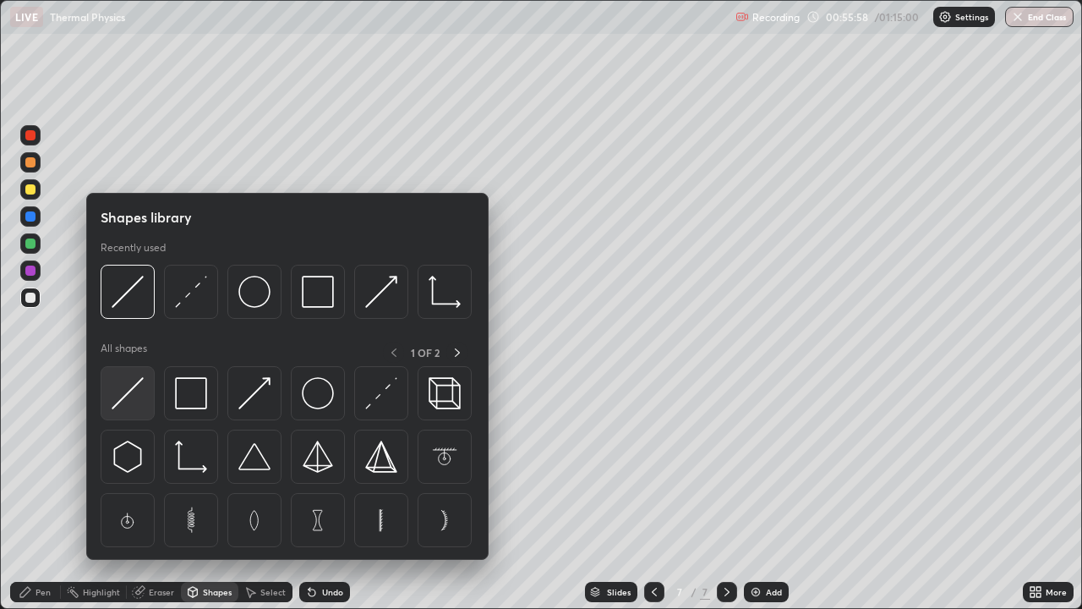
click at [132, 394] on img at bounding box center [128, 393] width 32 height 32
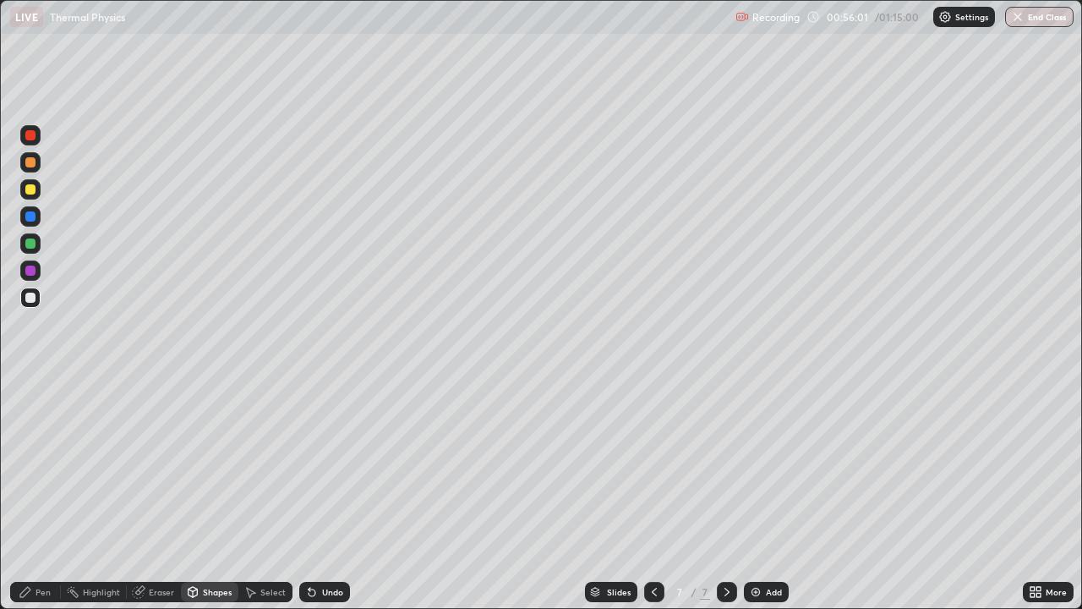
click at [50, 494] on div "Pen" at bounding box center [35, 592] width 51 height 20
click at [161, 494] on div "Eraser" at bounding box center [161, 592] width 25 height 8
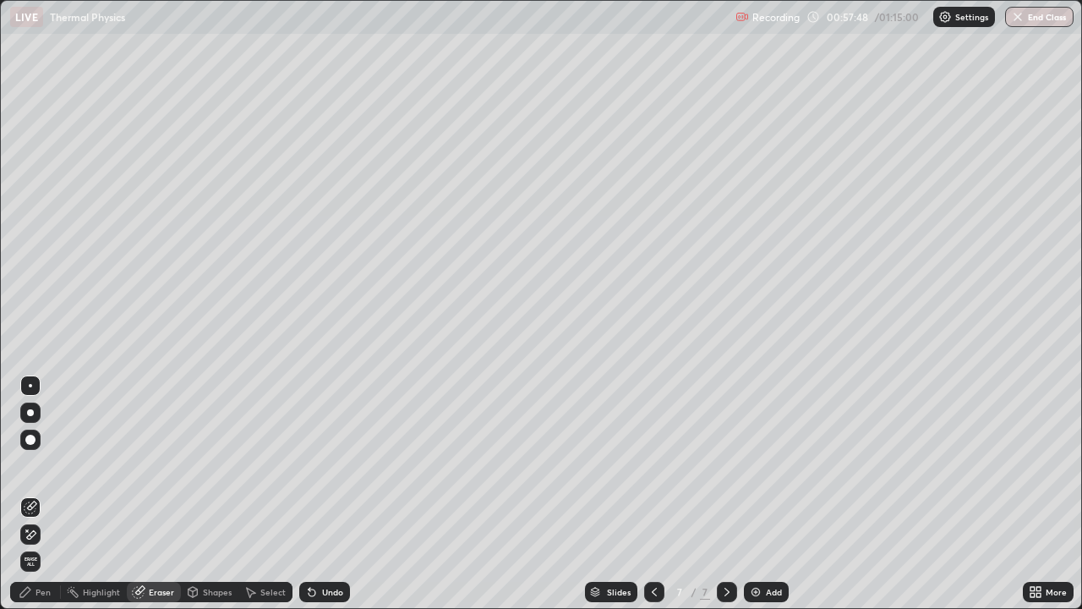
click at [43, 494] on div "Pen" at bounding box center [43, 592] width 15 height 8
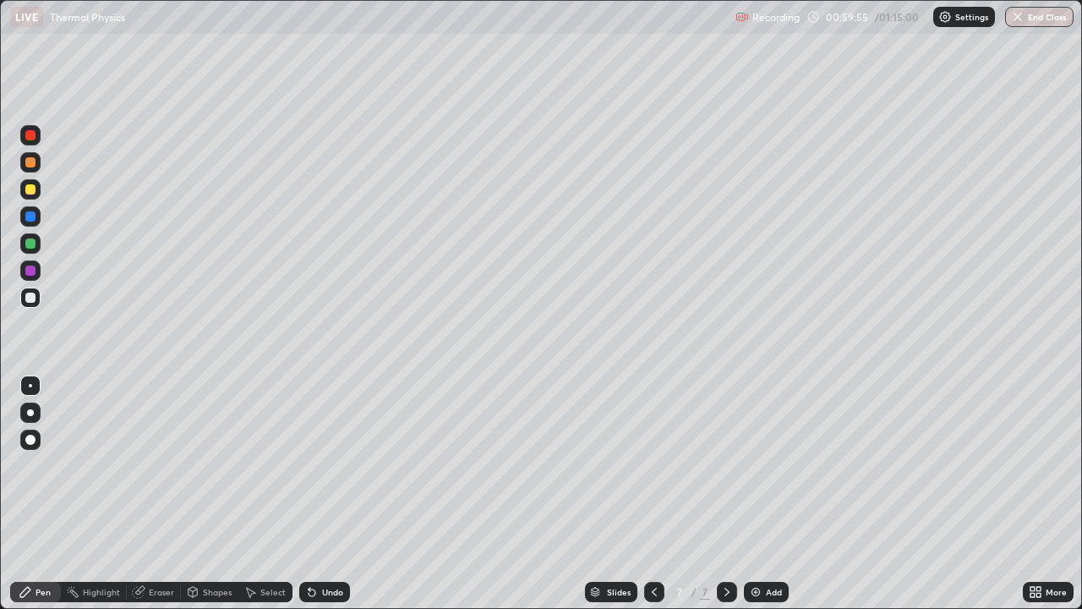
click at [655, 494] on icon at bounding box center [655, 592] width 14 height 14
click at [653, 494] on icon at bounding box center [655, 592] width 14 height 14
click at [725, 494] on icon at bounding box center [727, 592] width 14 height 14
click at [726, 494] on icon at bounding box center [727, 592] width 14 height 14
click at [755, 494] on img at bounding box center [756, 592] width 14 height 14
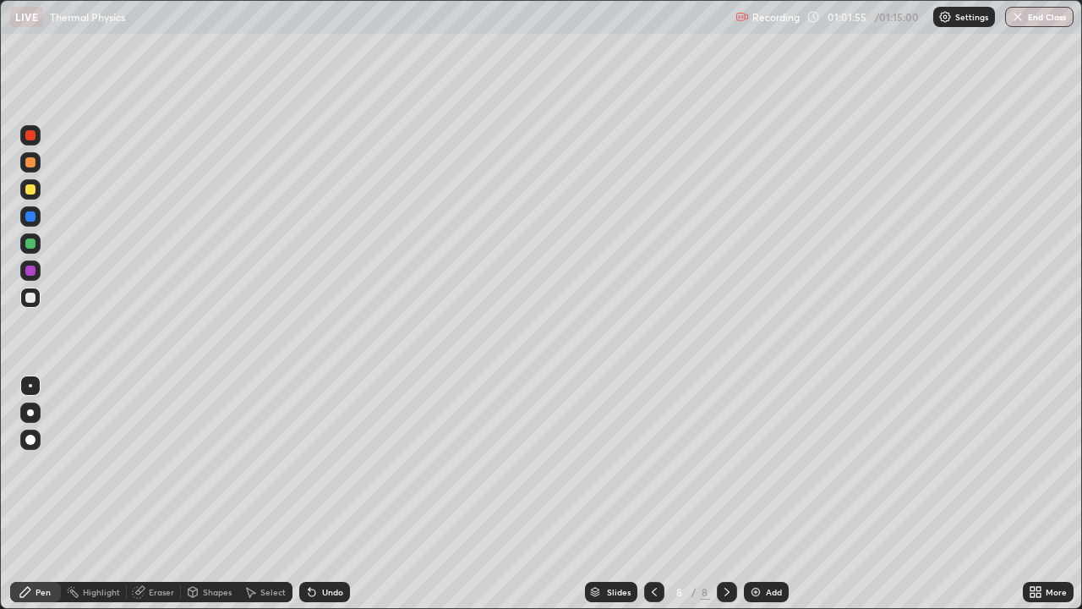
click at [210, 494] on div "Shapes" at bounding box center [217, 592] width 29 height 8
click at [166, 494] on div "Eraser" at bounding box center [161, 592] width 25 height 8
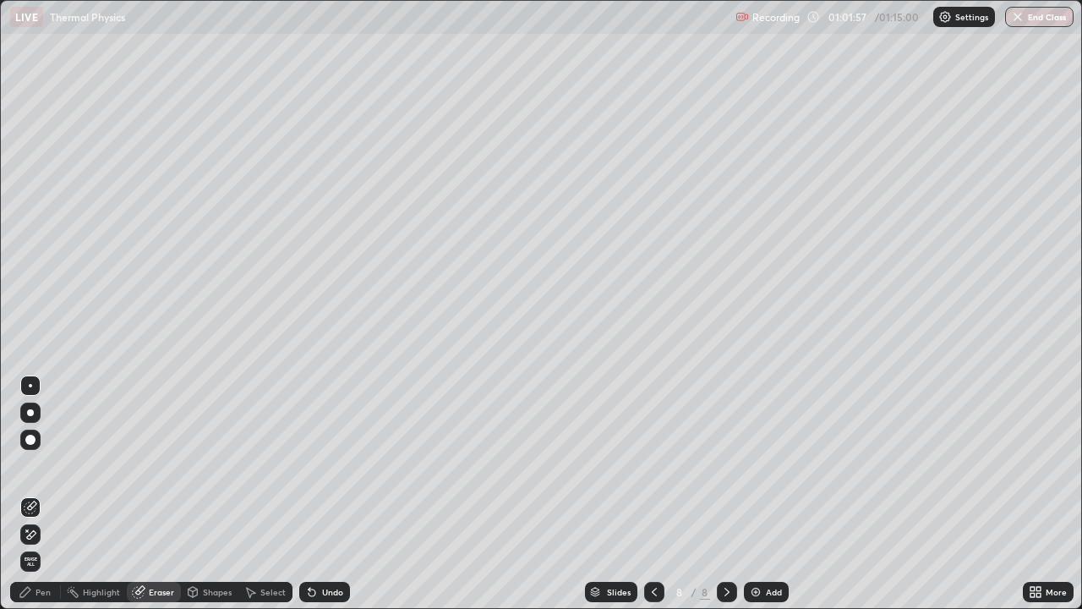
click at [51, 494] on div "Pen" at bounding box center [35, 592] width 51 height 20
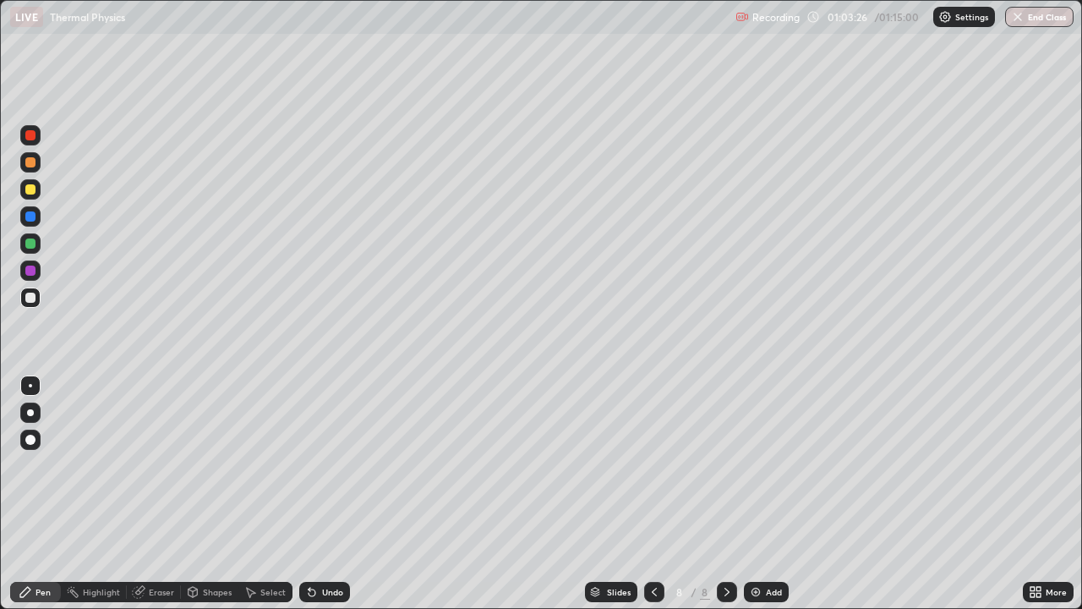
click at [216, 494] on div "Shapes" at bounding box center [217, 592] width 29 height 8
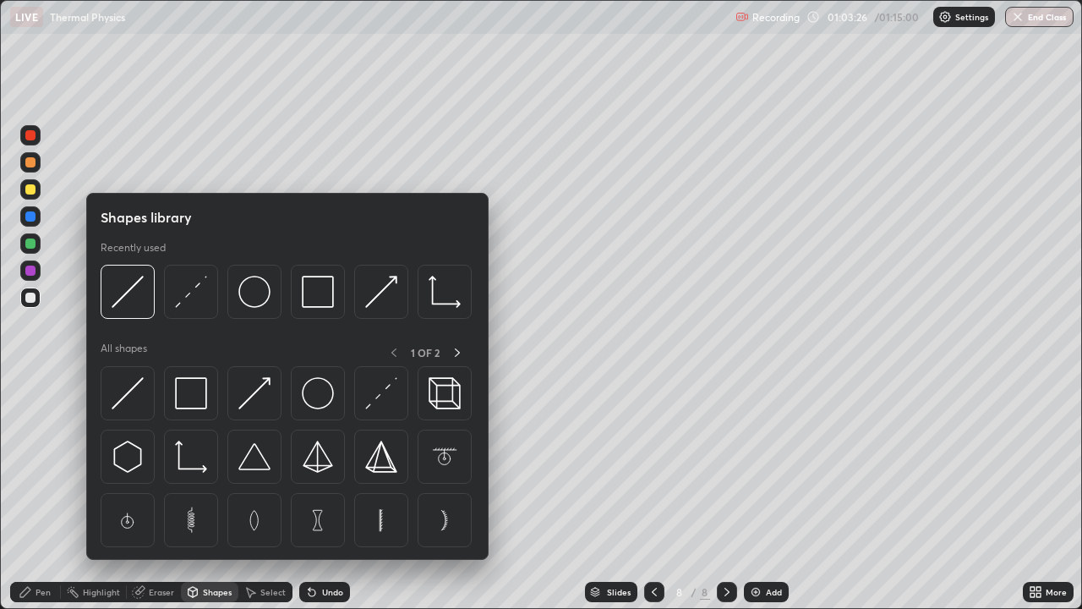
click at [169, 494] on div "Eraser" at bounding box center [161, 592] width 25 height 8
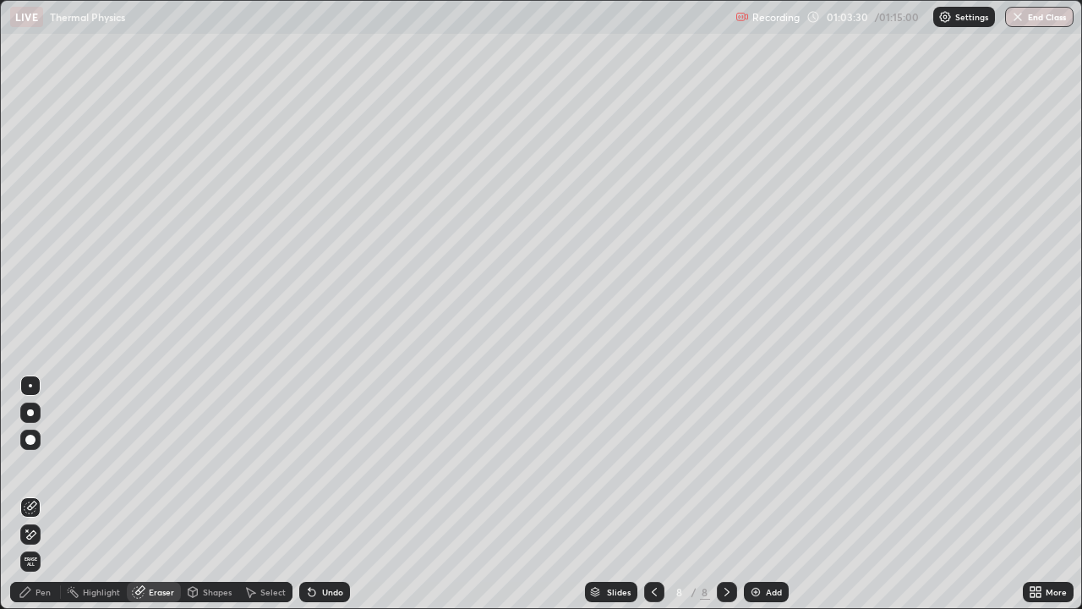
click at [35, 494] on div "Pen" at bounding box center [35, 592] width 51 height 20
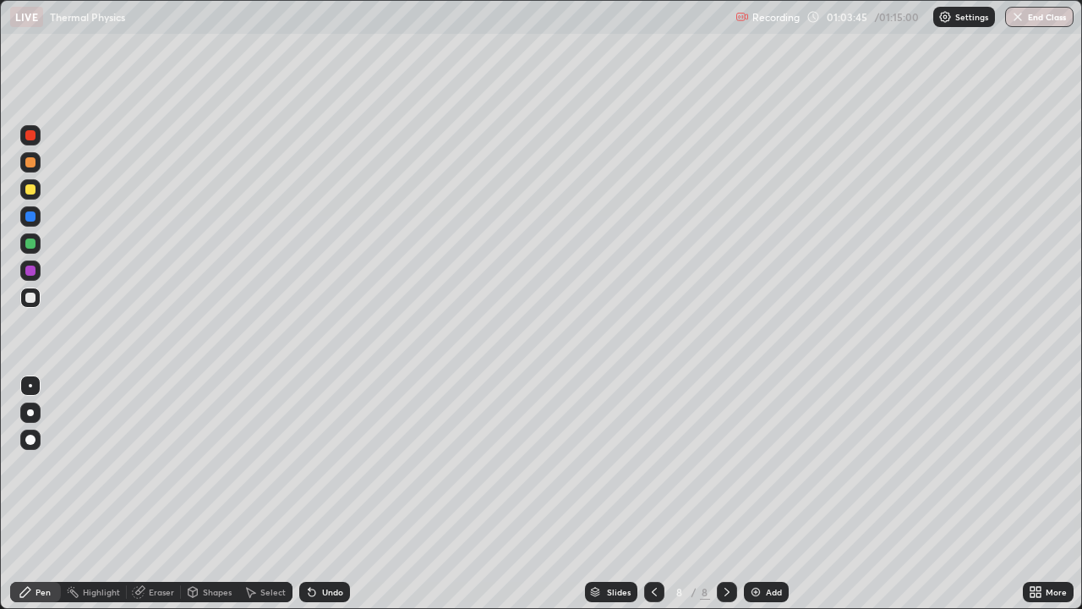
click at [652, 494] on div at bounding box center [654, 592] width 20 height 20
click at [652, 494] on icon at bounding box center [655, 592] width 14 height 14
click at [651, 494] on icon at bounding box center [655, 592] width 14 height 14
click at [732, 494] on div at bounding box center [727, 592] width 20 height 20
click at [727, 494] on icon at bounding box center [727, 592] width 14 height 14
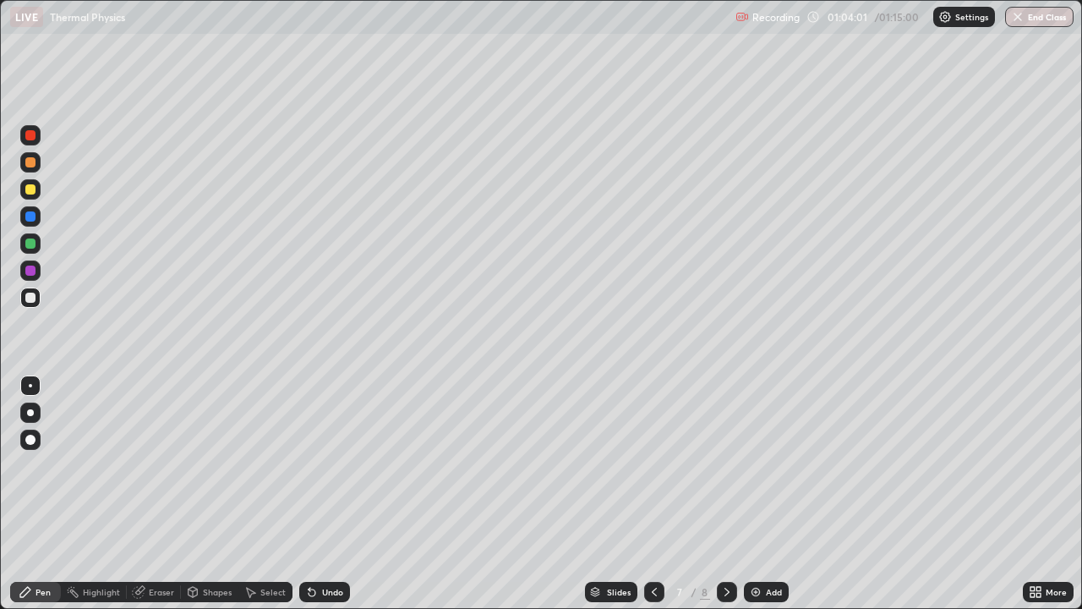
click at [725, 494] on icon at bounding box center [727, 592] width 14 height 14
click at [760, 494] on img at bounding box center [756, 592] width 14 height 14
click at [28, 191] on div at bounding box center [30, 189] width 10 height 10
click at [30, 385] on div at bounding box center [30, 385] width 3 height 3
click at [30, 301] on div at bounding box center [30, 297] width 10 height 10
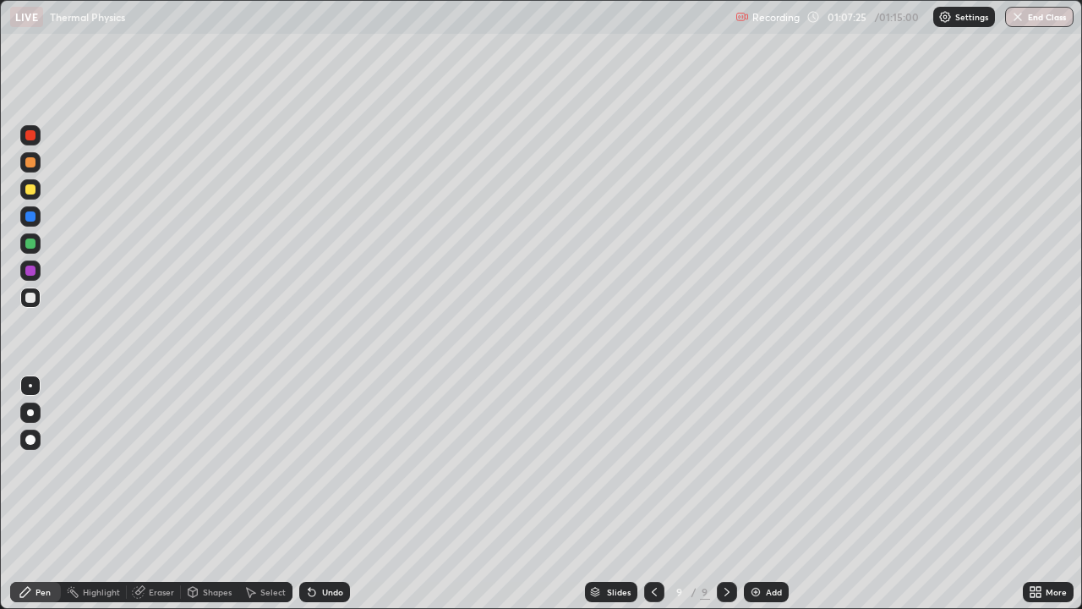
click at [206, 494] on div "Shapes" at bounding box center [217, 592] width 29 height 8
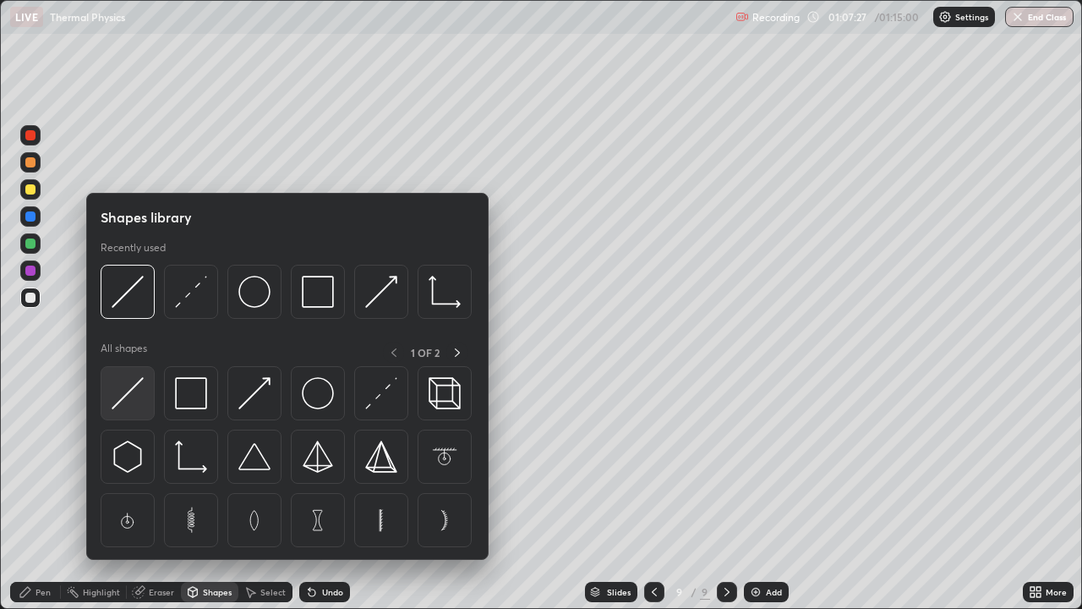
click at [129, 393] on img at bounding box center [128, 393] width 32 height 32
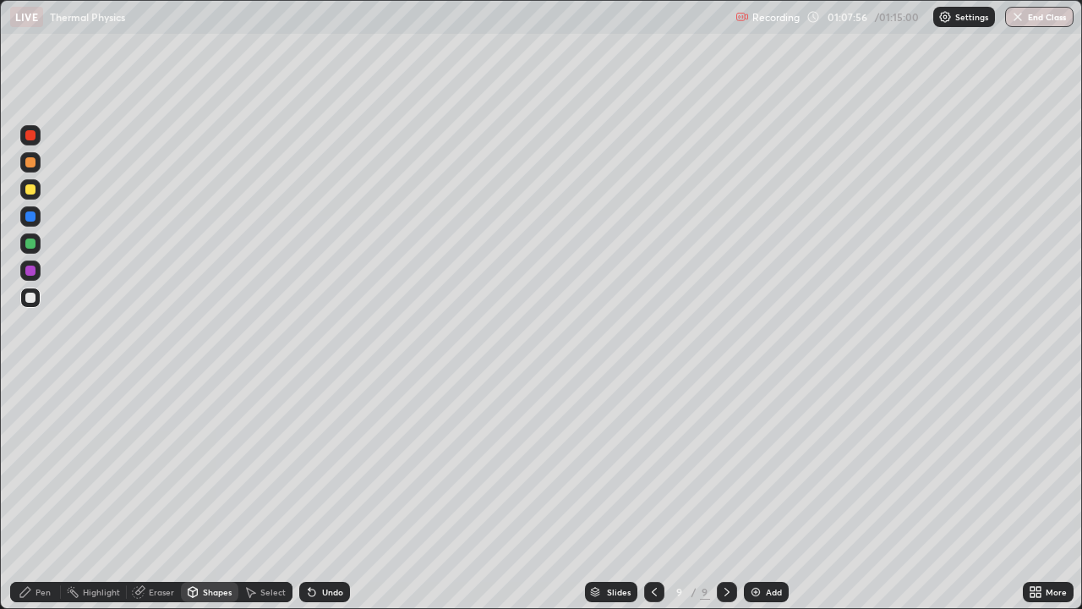
click at [319, 494] on div "Undo" at bounding box center [324, 592] width 51 height 20
click at [324, 494] on div "Undo" at bounding box center [332, 592] width 21 height 8
click at [211, 494] on div "Shapes" at bounding box center [217, 592] width 29 height 8
click at [212, 494] on div "Shapes" at bounding box center [217, 592] width 29 height 8
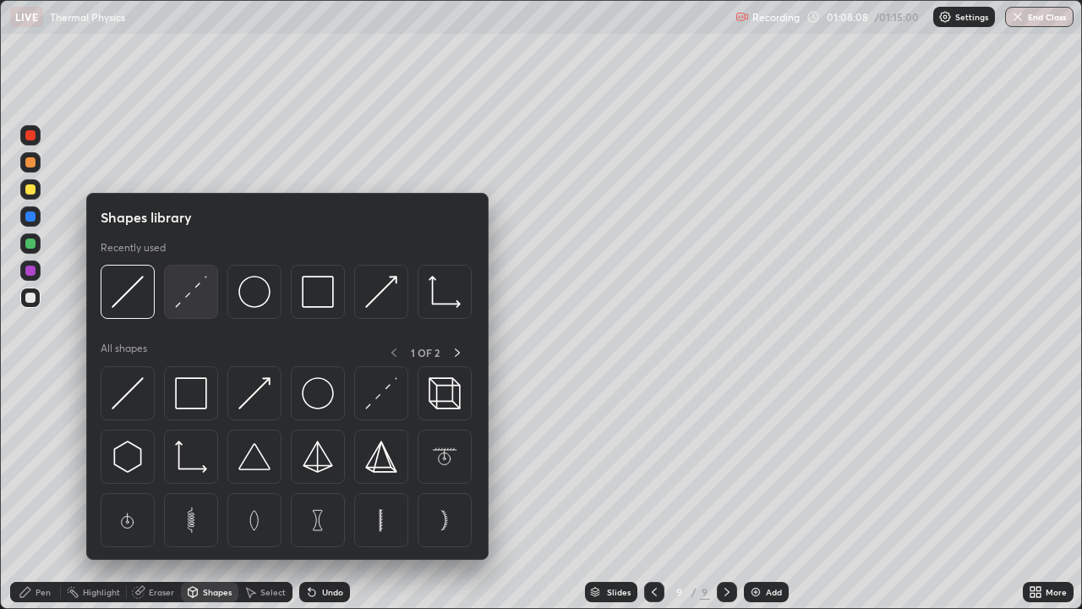
click at [189, 298] on img at bounding box center [191, 292] width 32 height 32
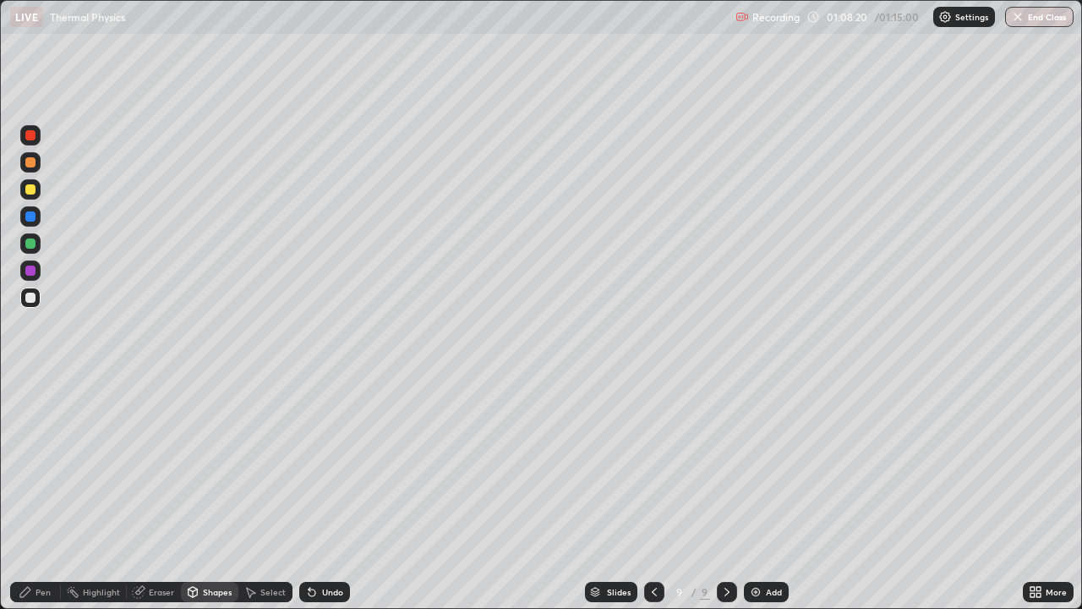
click at [30, 245] on div at bounding box center [30, 243] width 10 height 10
click at [26, 194] on div at bounding box center [30, 189] width 20 height 20
click at [315, 494] on icon at bounding box center [312, 592] width 14 height 14
click at [47, 494] on div "Pen" at bounding box center [43, 592] width 15 height 8
click at [29, 190] on div at bounding box center [30, 189] width 10 height 10
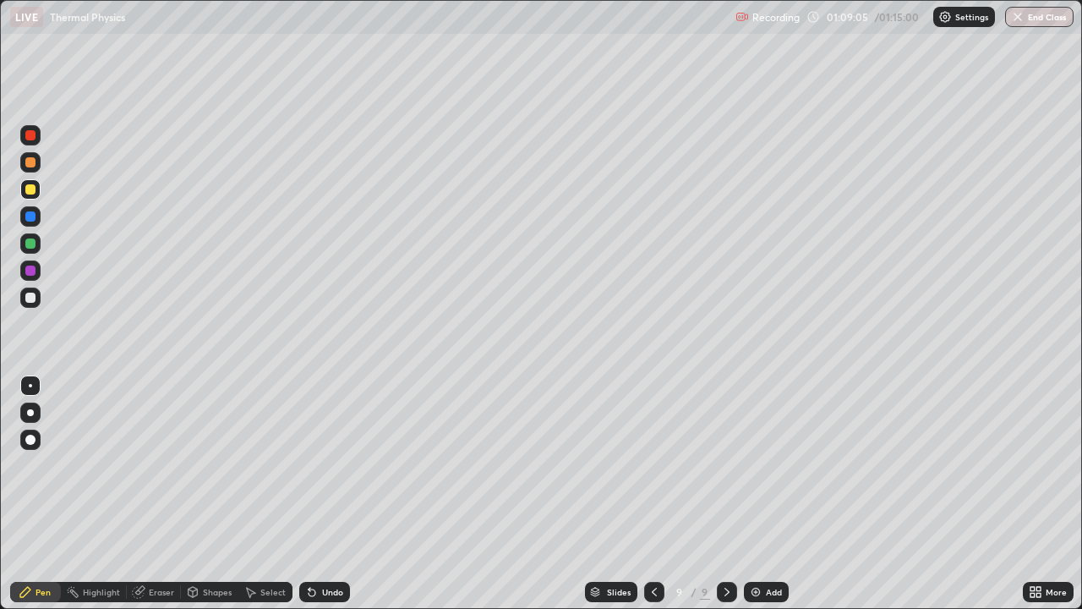
click at [30, 298] on div at bounding box center [30, 297] width 10 height 10
click at [154, 494] on div "Eraser" at bounding box center [154, 592] width 54 height 20
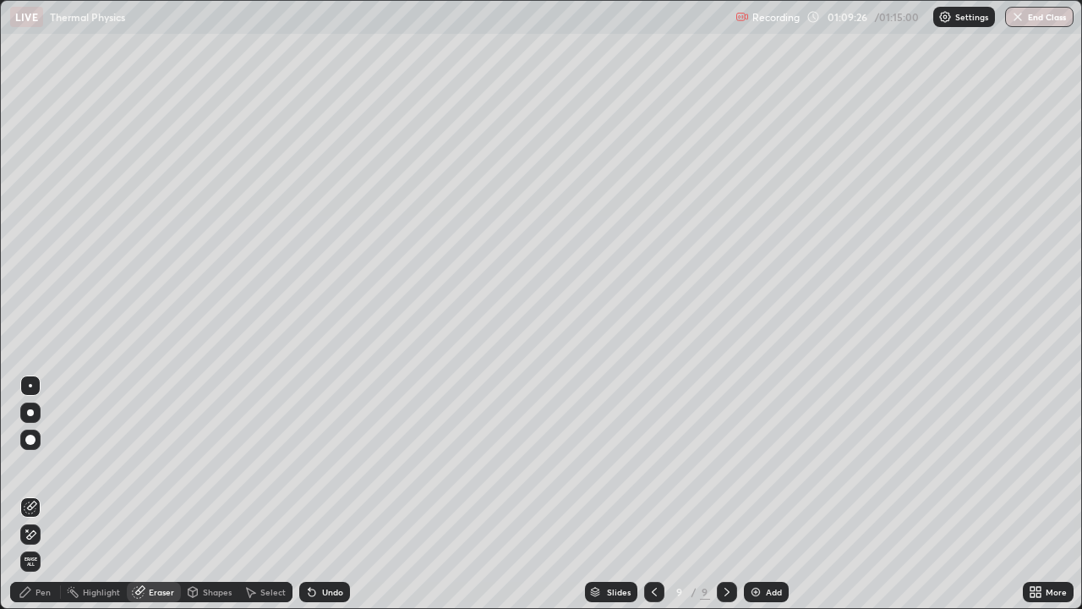
click at [37, 494] on div "Pen" at bounding box center [35, 592] width 51 height 20
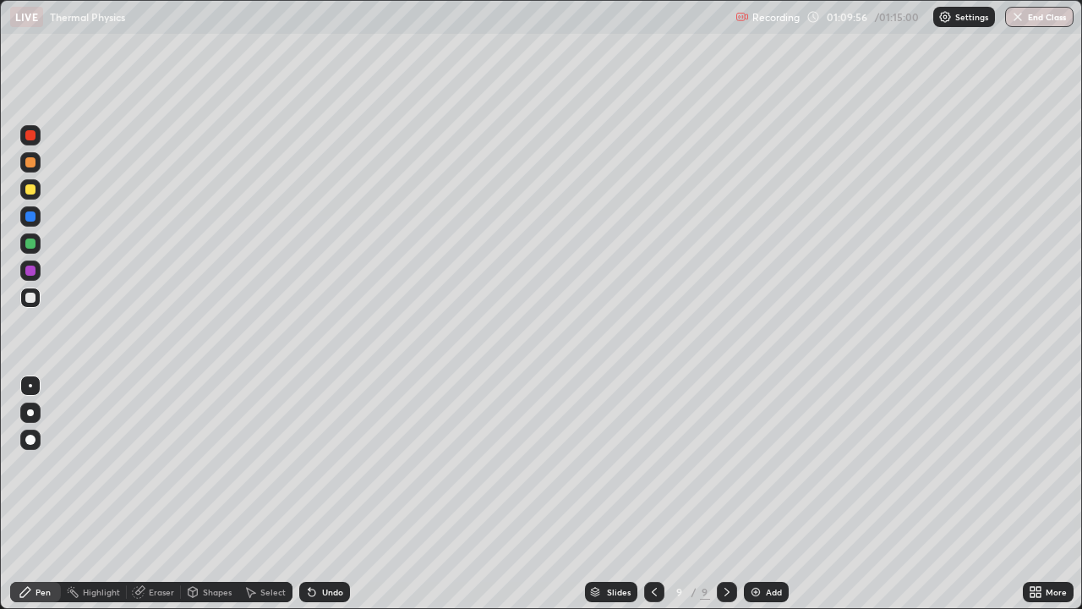
click at [154, 494] on div "Eraser" at bounding box center [161, 592] width 25 height 8
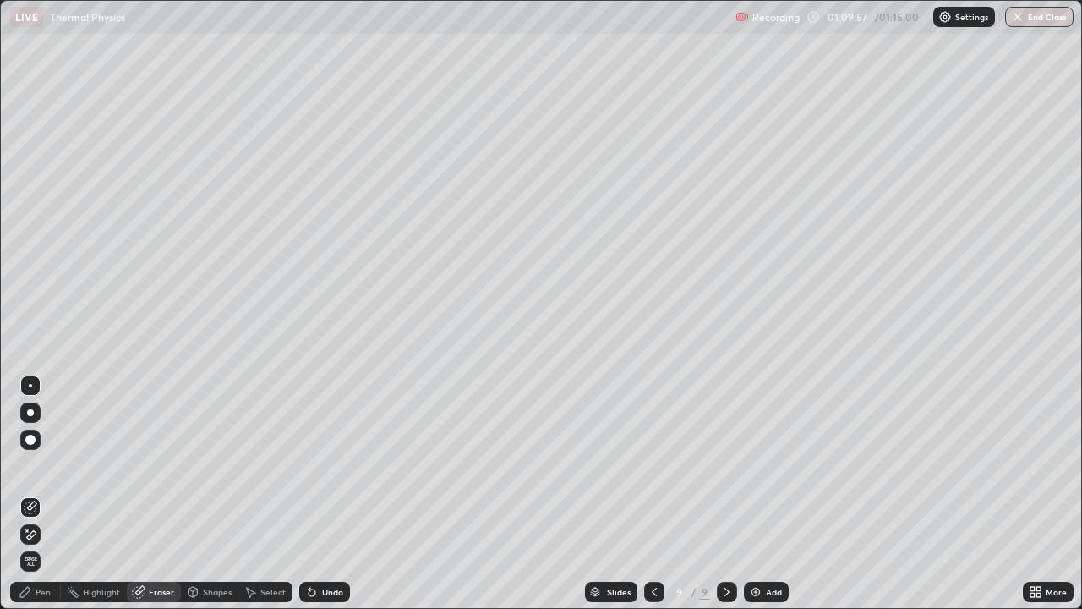
click at [46, 494] on div "Pen" at bounding box center [43, 592] width 15 height 8
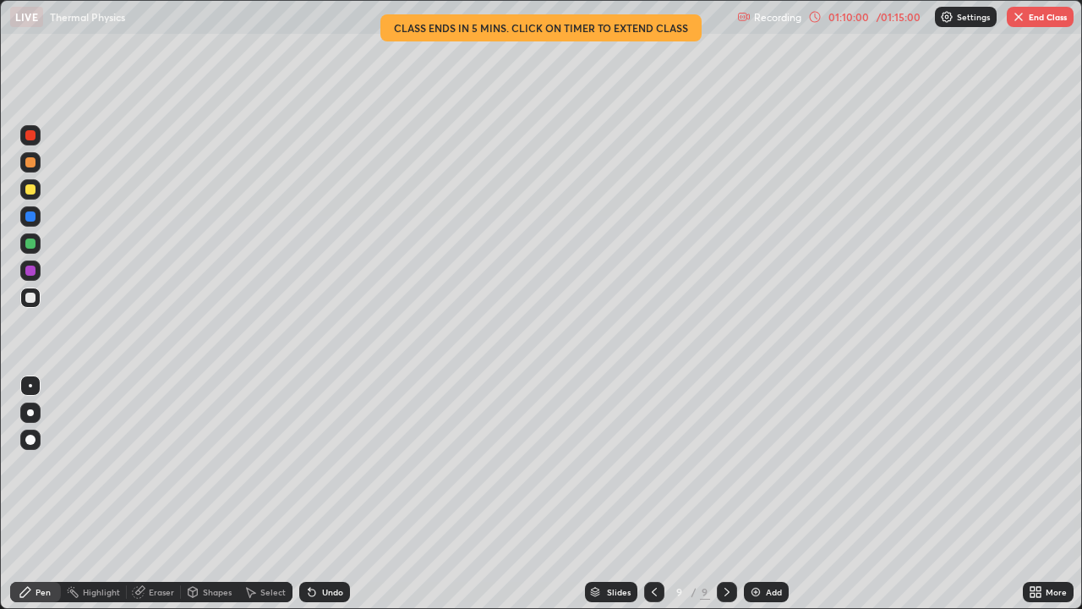
click at [159, 494] on div "Eraser" at bounding box center [161, 592] width 25 height 8
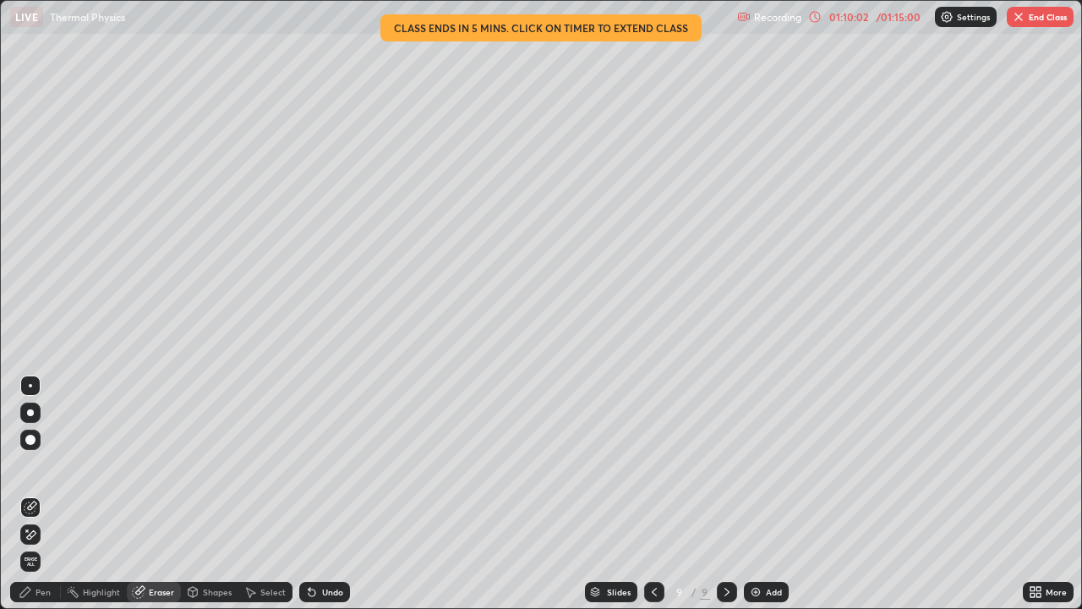
click at [38, 494] on div "Pen" at bounding box center [35, 592] width 51 height 20
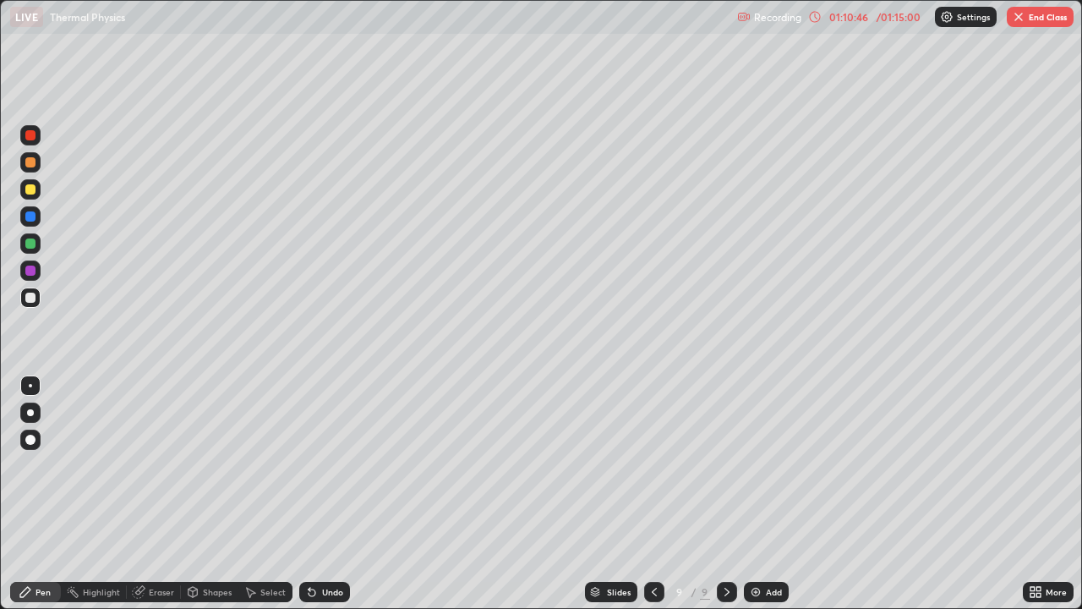
click at [161, 494] on div "Eraser" at bounding box center [161, 592] width 25 height 8
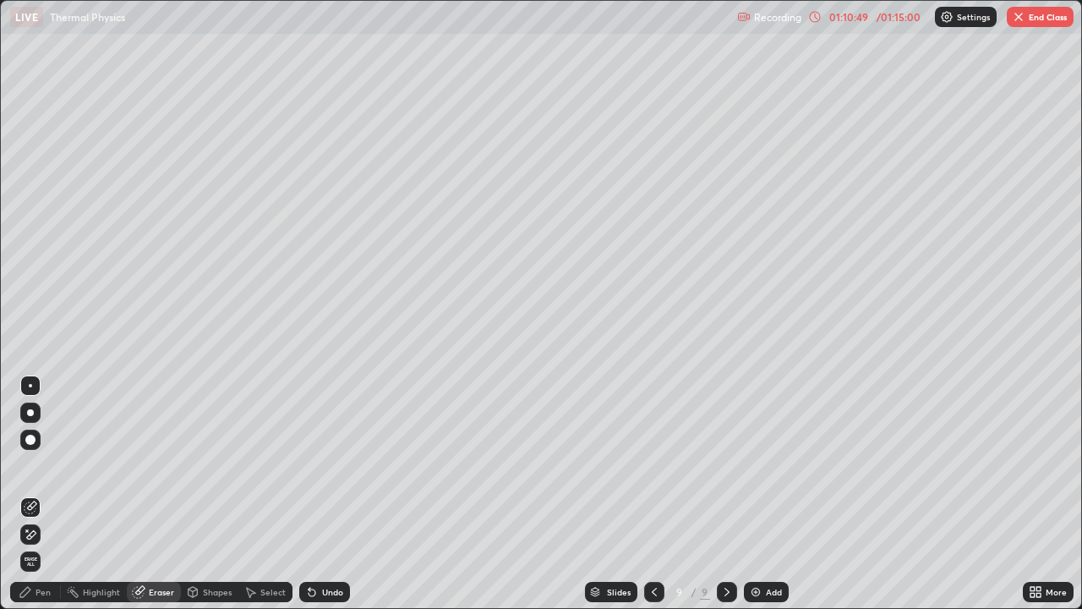
click at [50, 494] on div "Pen" at bounding box center [43, 592] width 15 height 8
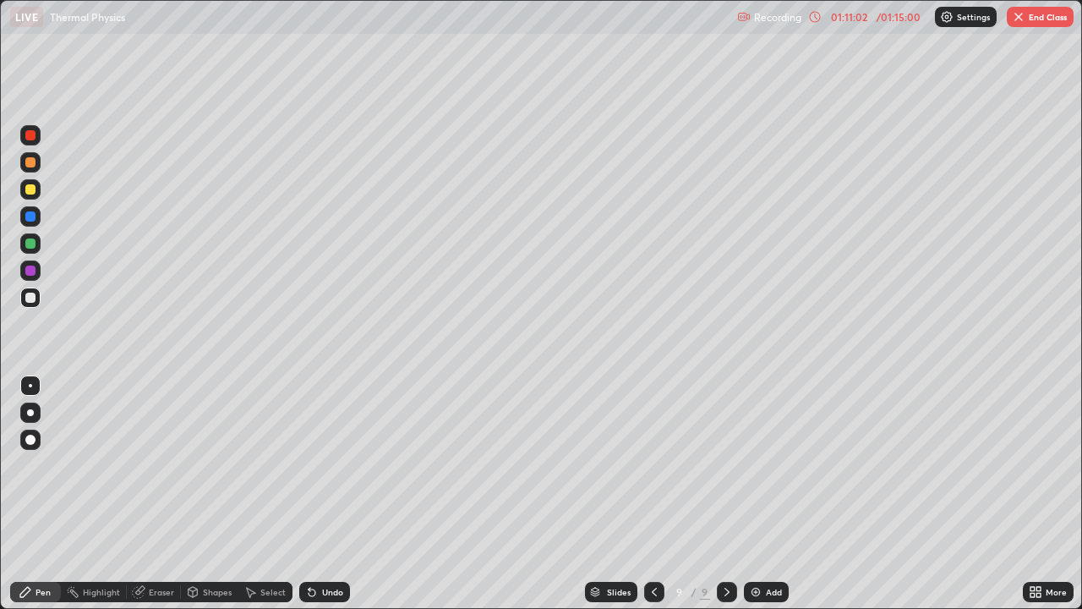
click at [167, 494] on div "Eraser" at bounding box center [161, 592] width 25 height 8
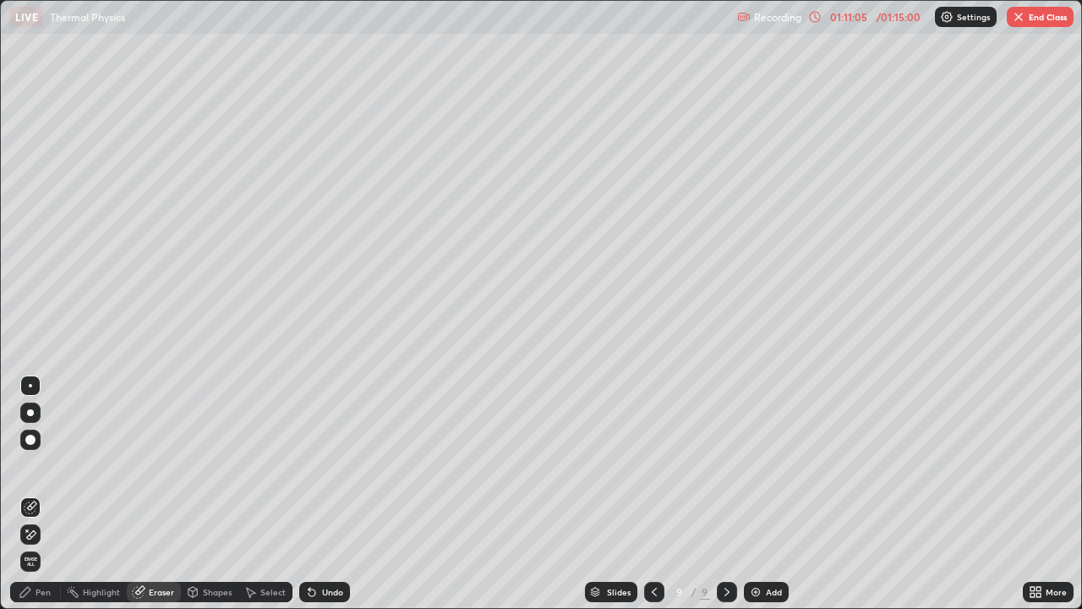
click at [45, 494] on div "Pen" at bounding box center [43, 592] width 15 height 8
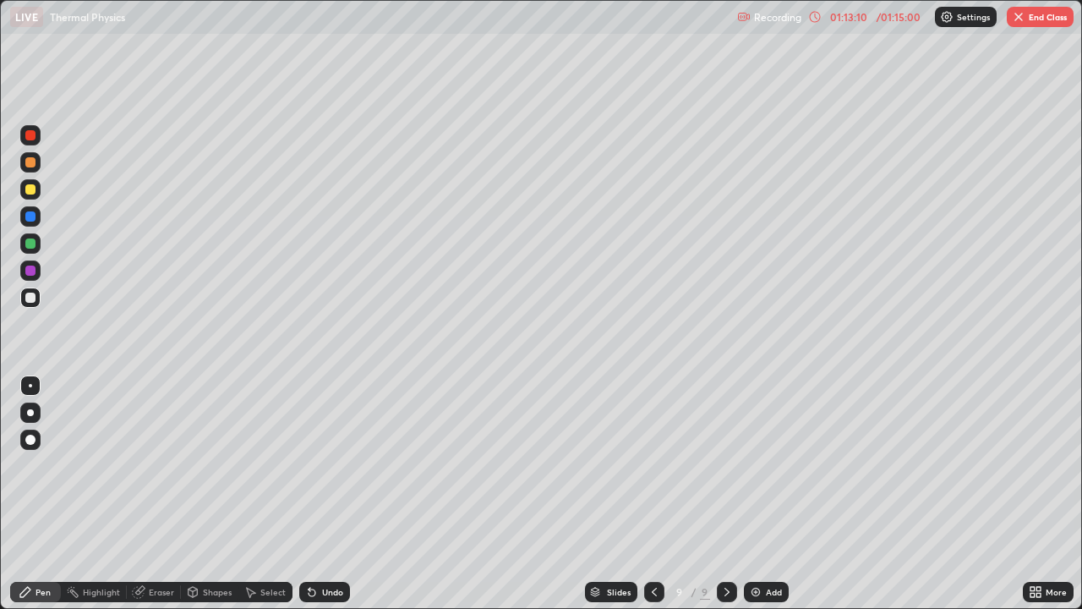
click at [172, 494] on div "Eraser" at bounding box center [161, 592] width 25 height 8
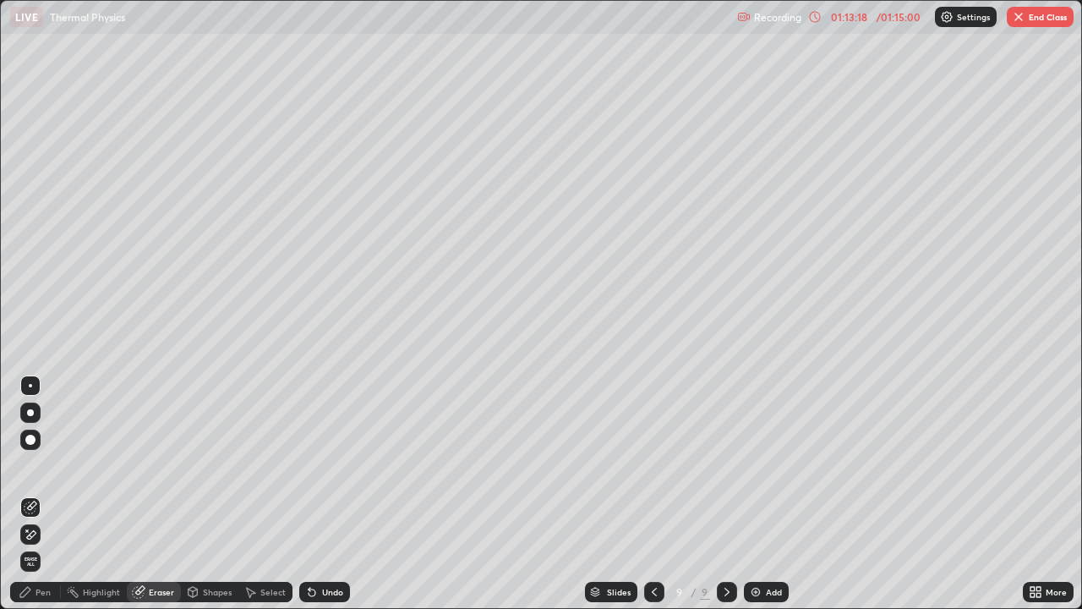
click at [43, 494] on div "Pen" at bounding box center [43, 592] width 15 height 8
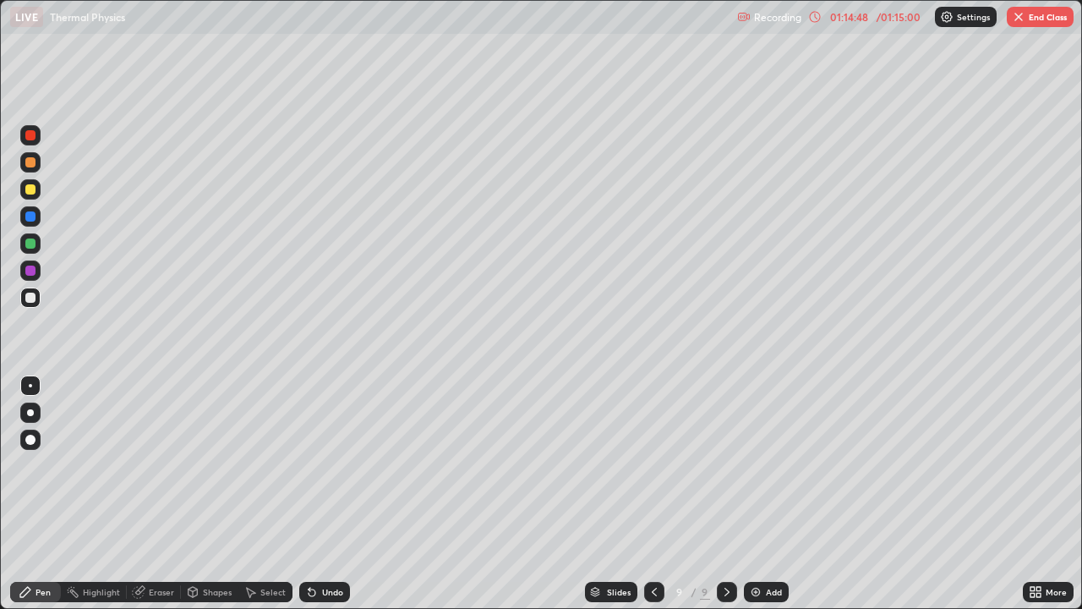
click at [749, 494] on img at bounding box center [756, 592] width 14 height 14
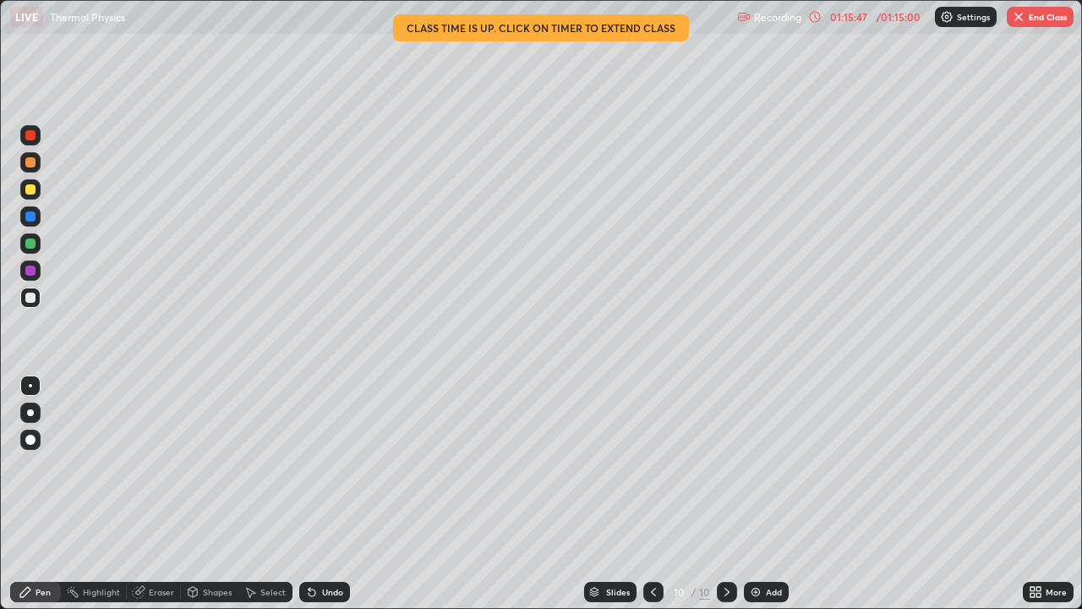
click at [670, 494] on div "10" at bounding box center [678, 592] width 17 height 10
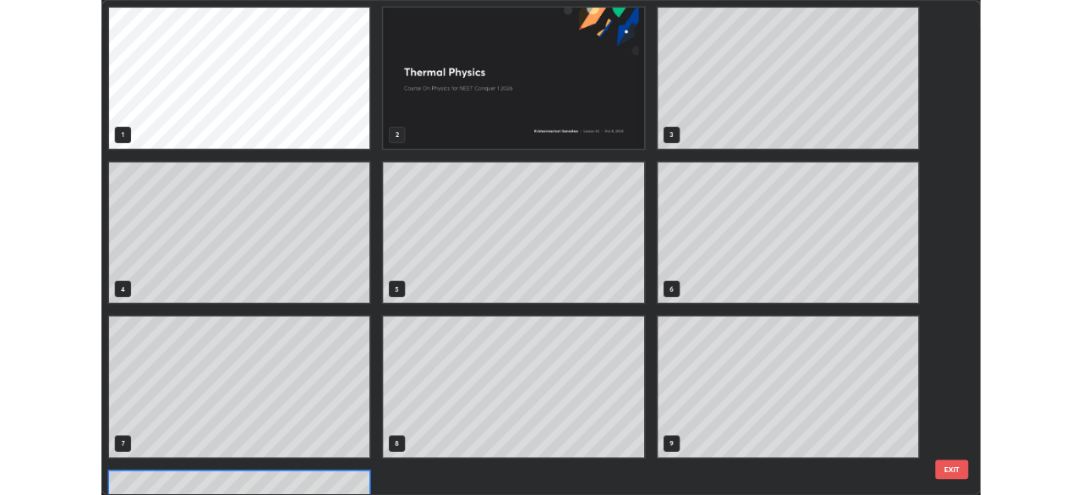
scroll to position [602, 1072]
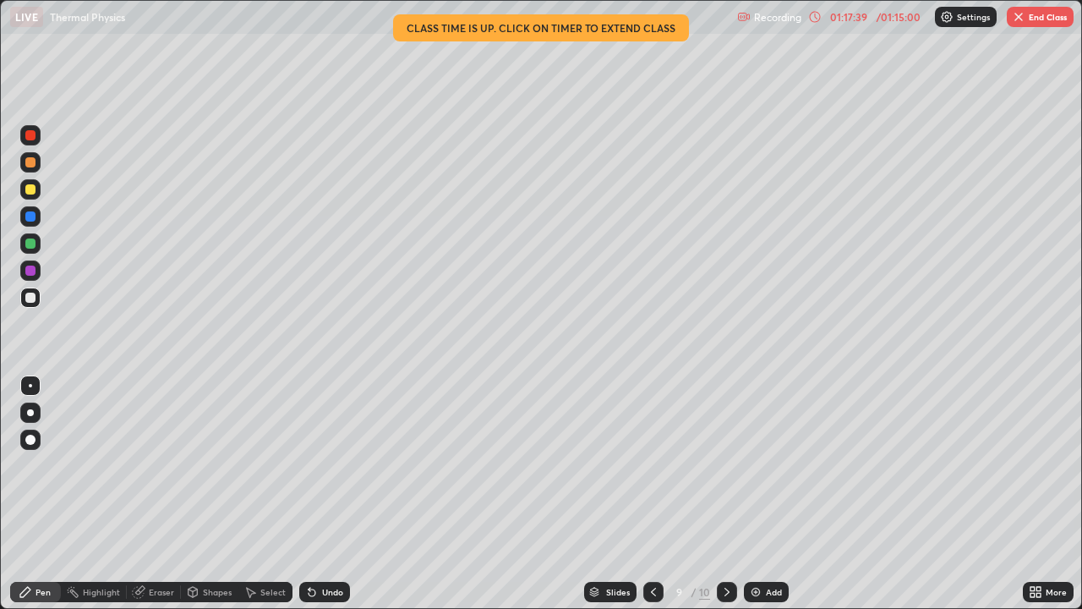
click at [732, 494] on div at bounding box center [727, 592] width 20 height 20
click at [1020, 19] on img "button" at bounding box center [1019, 17] width 14 height 14
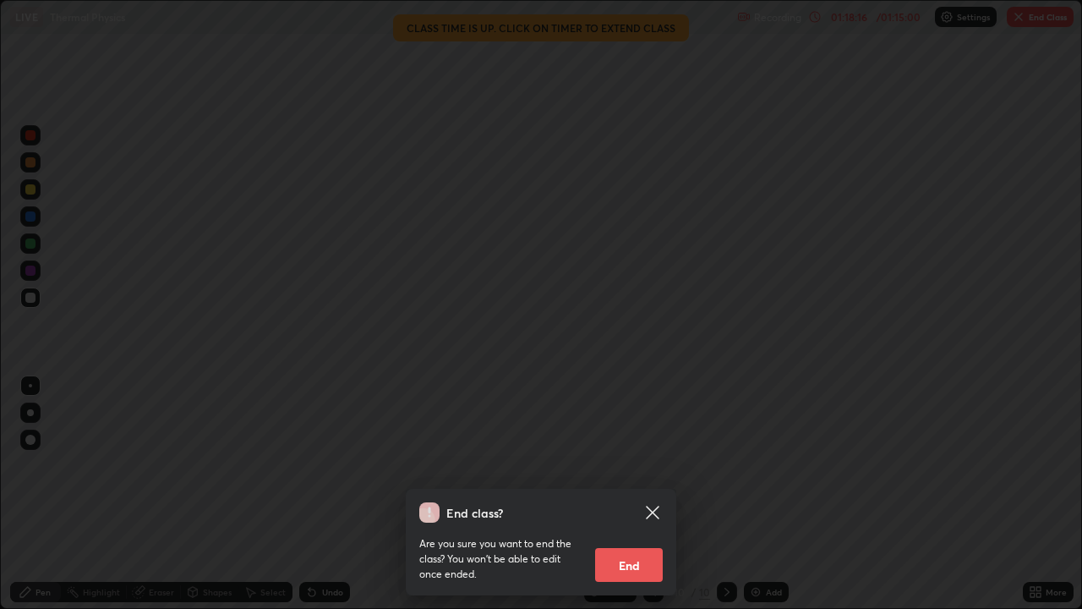
click at [633, 494] on button "End" at bounding box center [629, 565] width 68 height 34
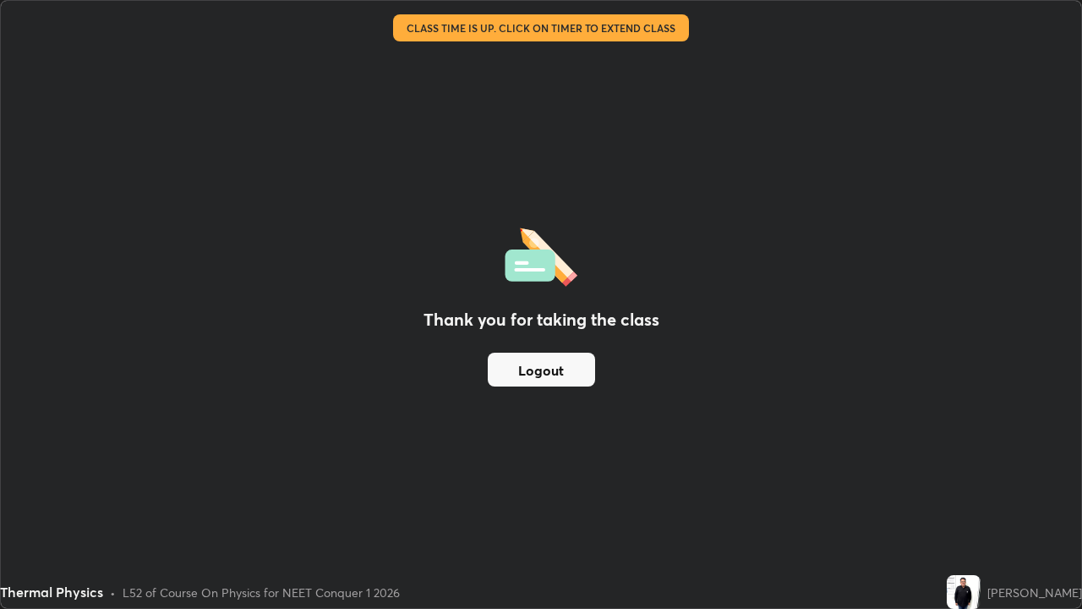
click at [549, 372] on button "Logout" at bounding box center [541, 370] width 107 height 34
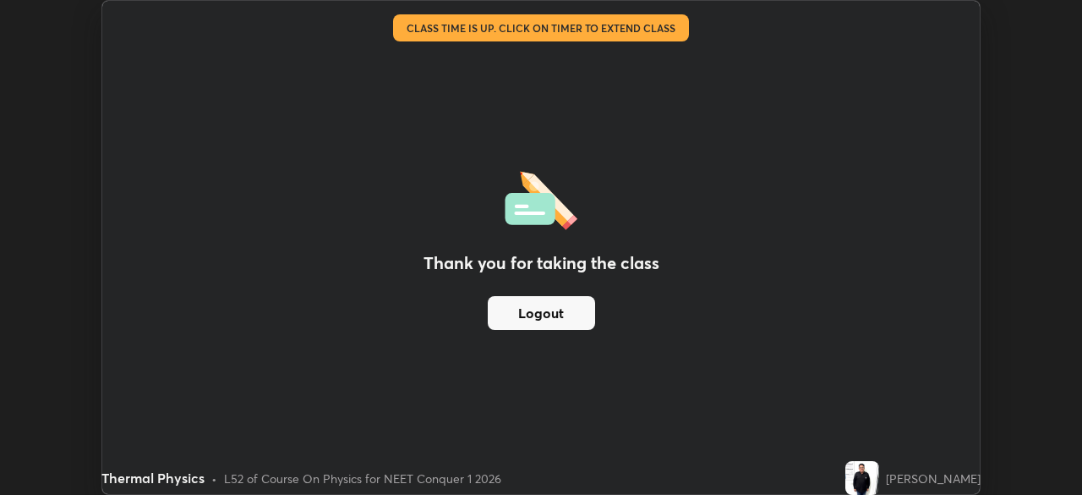
scroll to position [84043, 83455]
click at [540, 314] on button "Logout" at bounding box center [541, 313] width 107 height 34
click at [532, 317] on button "Logout" at bounding box center [541, 313] width 107 height 34
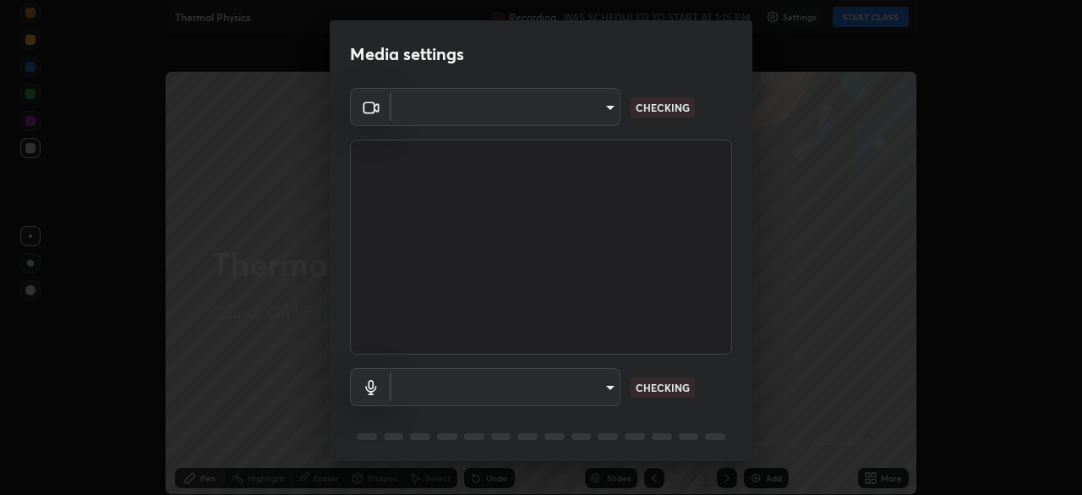
type input "fdf0122543ae5d46c2f8875dbcba14bf7011b669d8ae203f8d69d65b20255b81"
type input "communications"
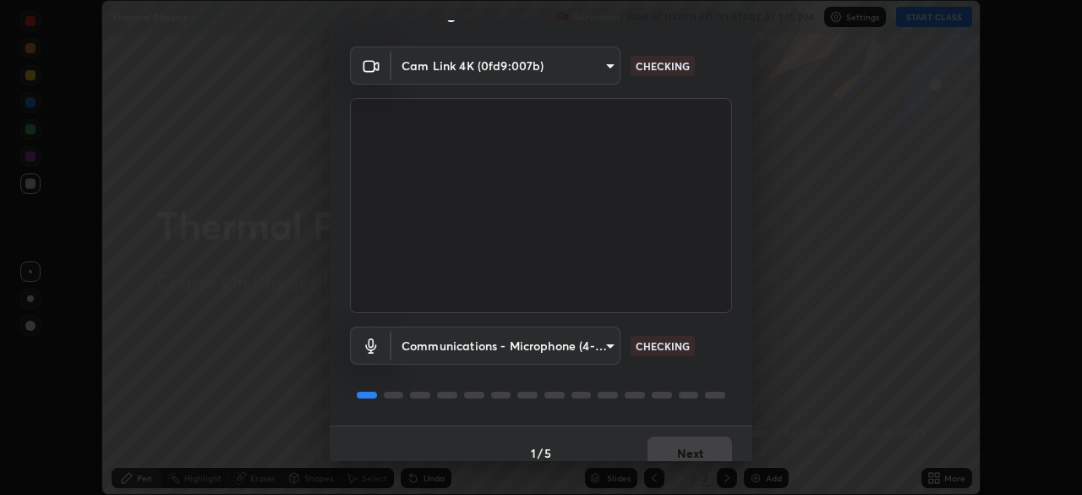
scroll to position [60, 0]
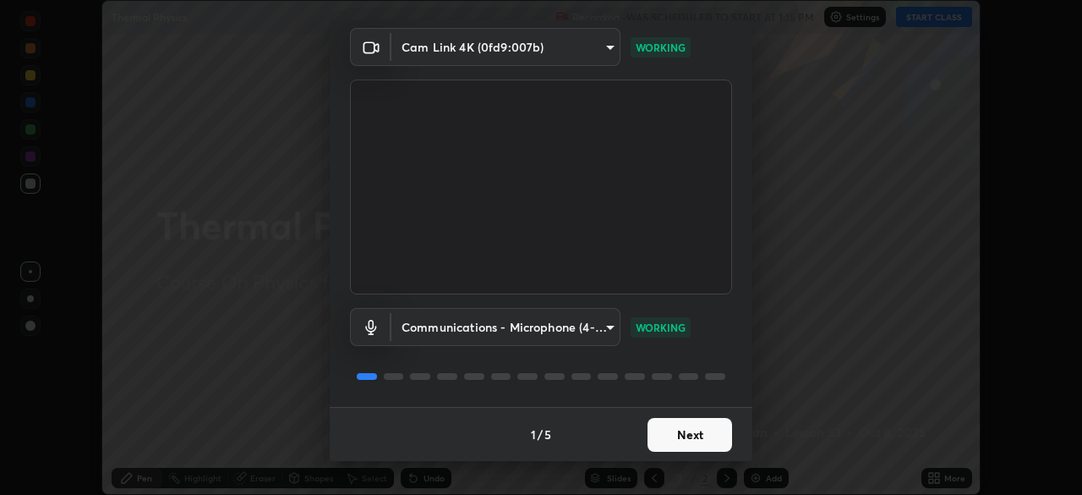
click at [682, 436] on button "Next" at bounding box center [690, 435] width 85 height 34
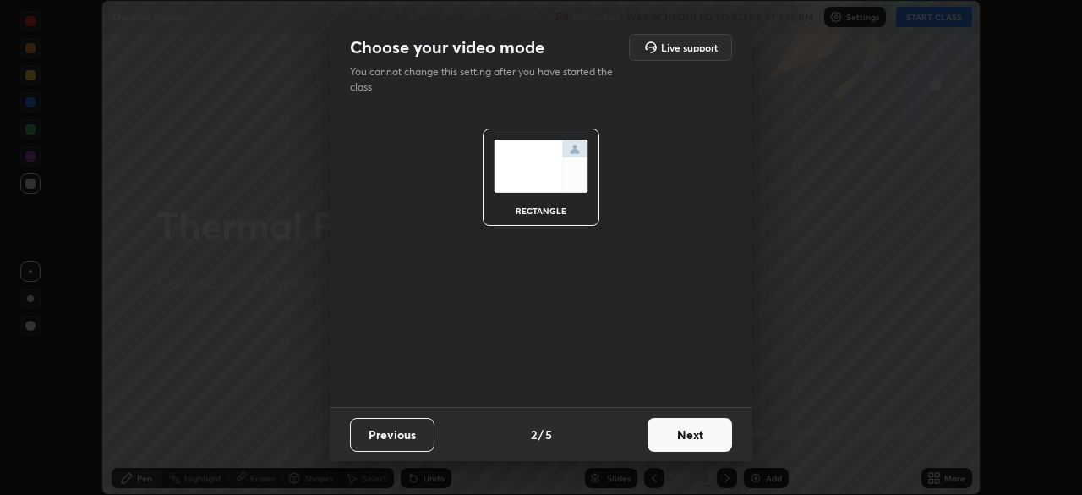
click at [683, 436] on button "Next" at bounding box center [690, 435] width 85 height 34
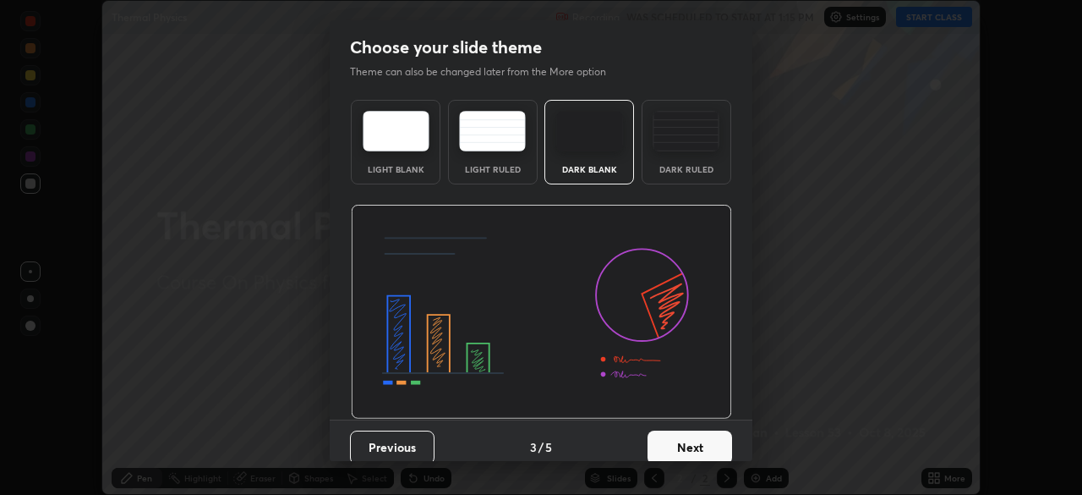
click at [683, 444] on button "Next" at bounding box center [690, 447] width 85 height 34
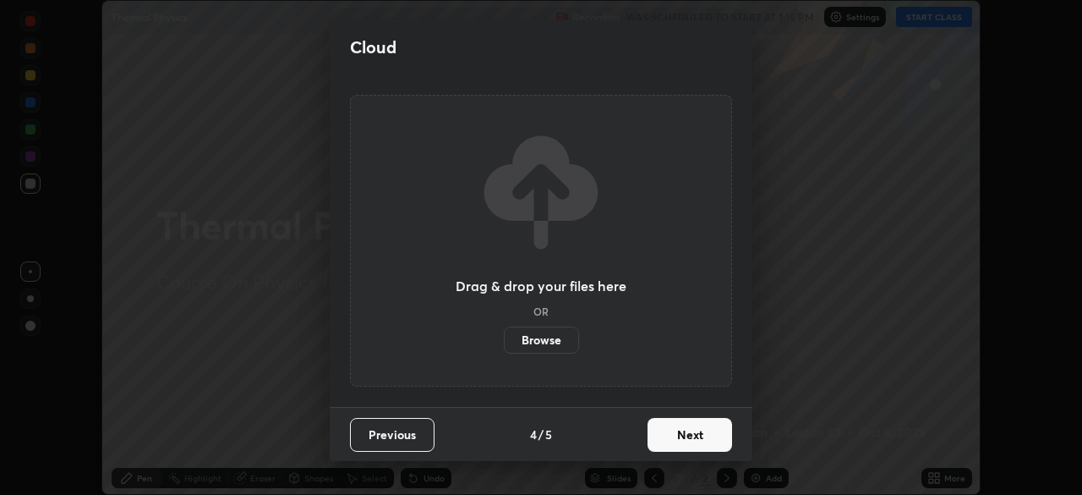
click at [687, 440] on button "Next" at bounding box center [690, 435] width 85 height 34
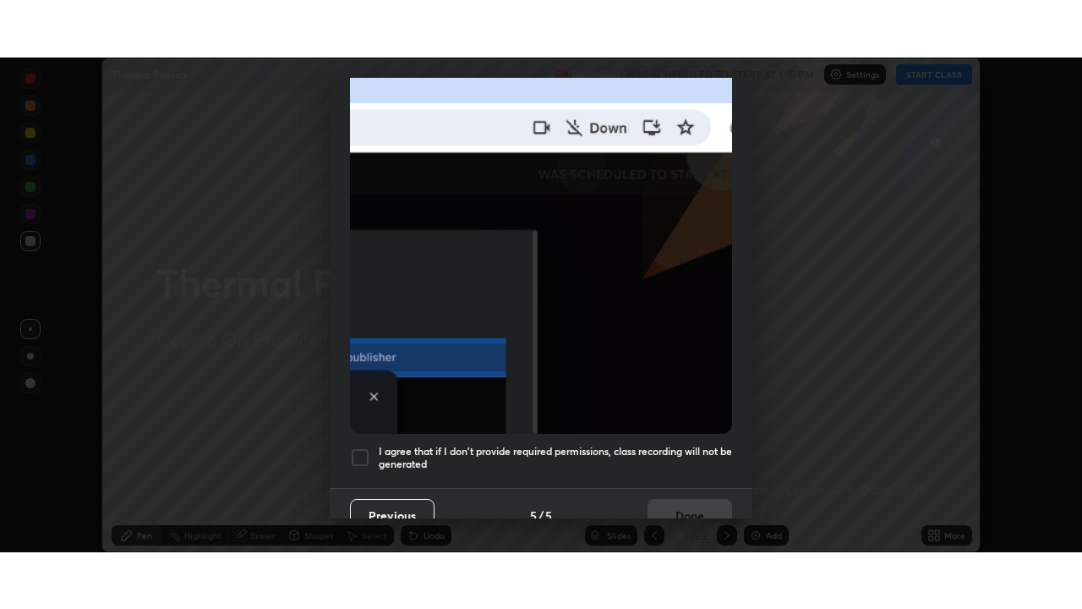
scroll to position [405, 0]
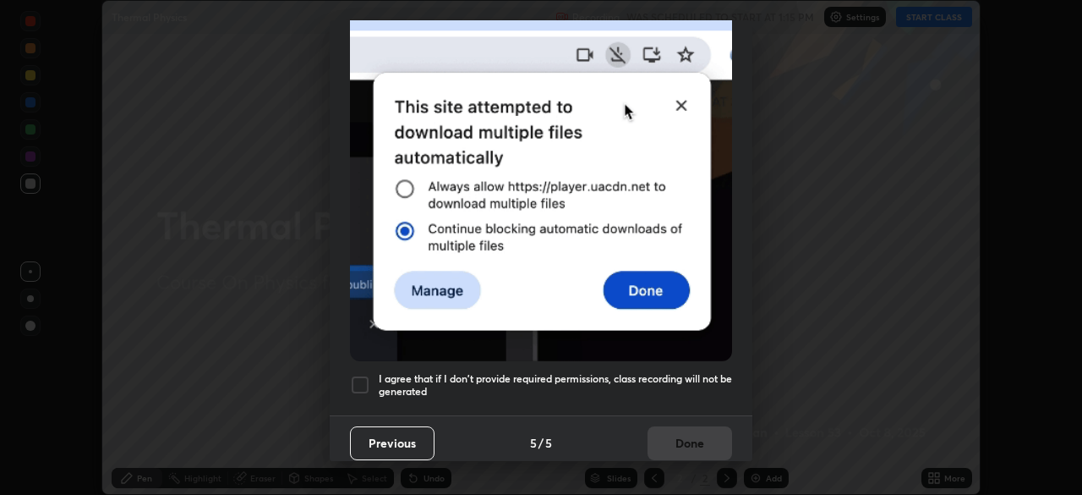
click at [365, 374] on div at bounding box center [360, 384] width 20 height 20
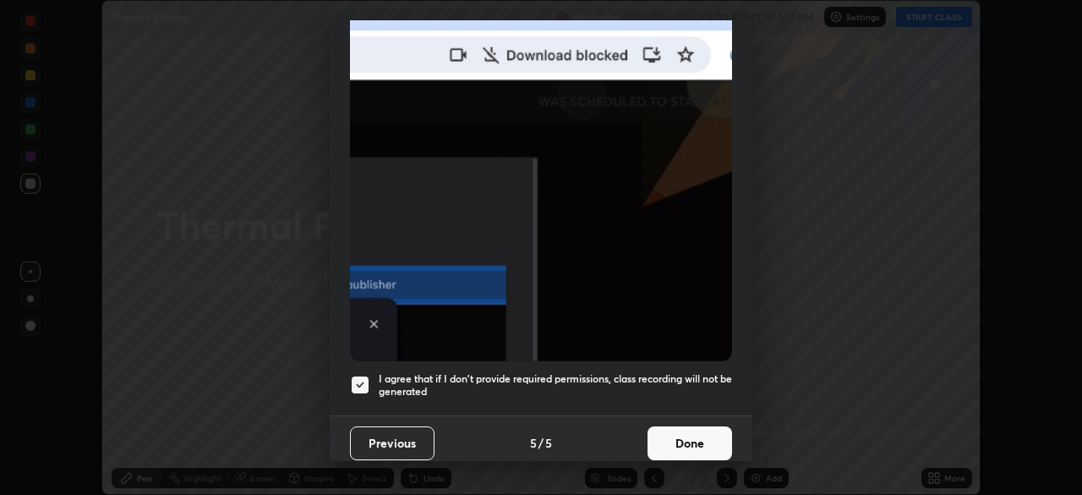
click at [680, 438] on button "Done" at bounding box center [690, 443] width 85 height 34
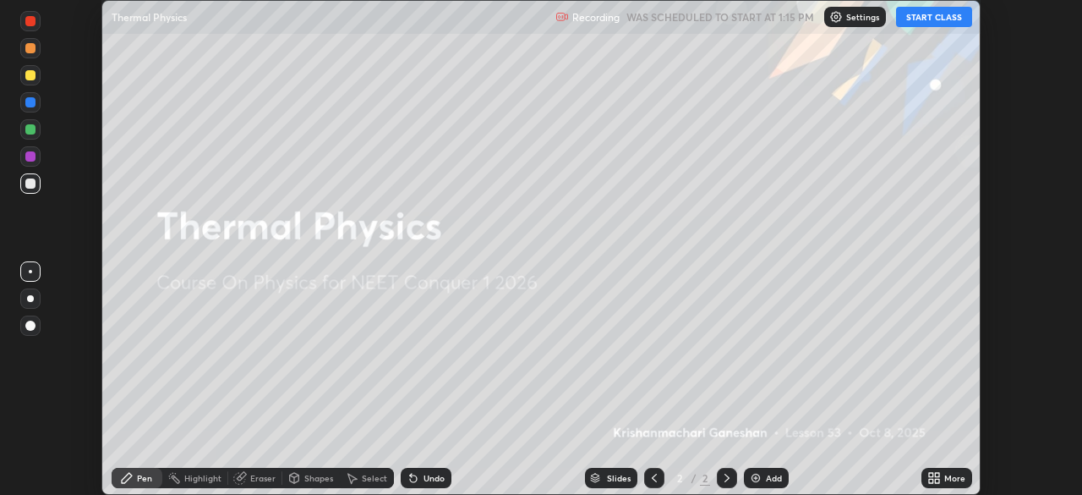
click at [932, 24] on button "START CLASS" at bounding box center [934, 17] width 76 height 20
click at [932, 478] on icon at bounding box center [931, 480] width 4 height 4
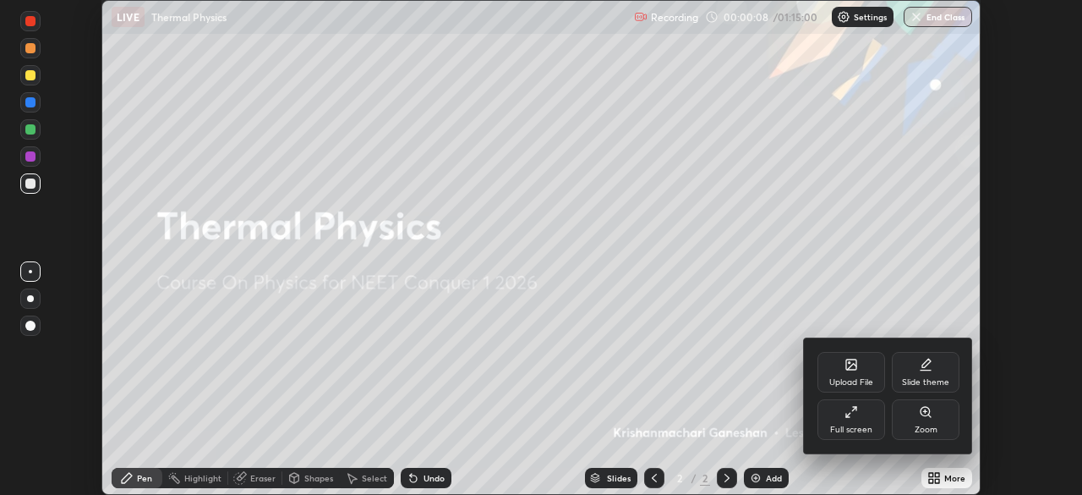
click at [854, 420] on div "Full screen" at bounding box center [851, 419] width 68 height 41
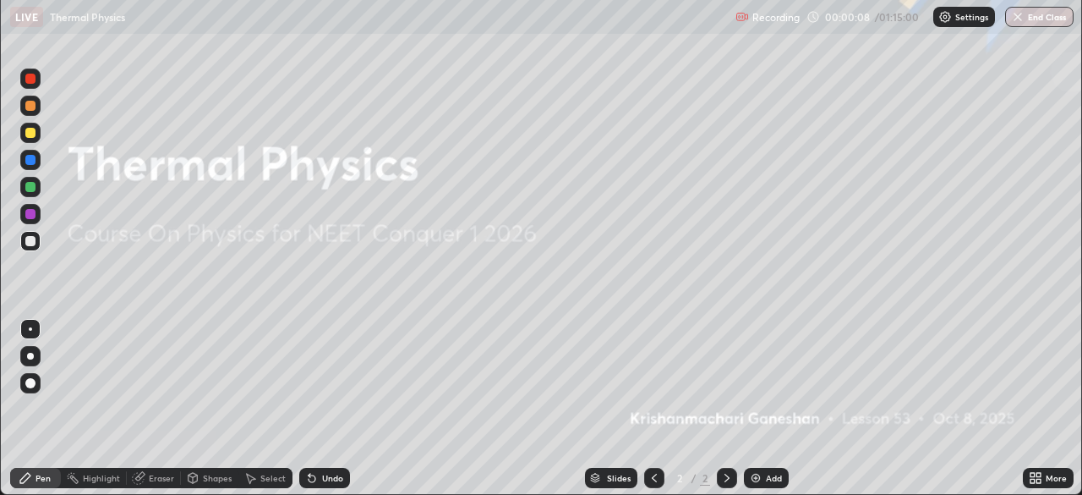
scroll to position [609, 1082]
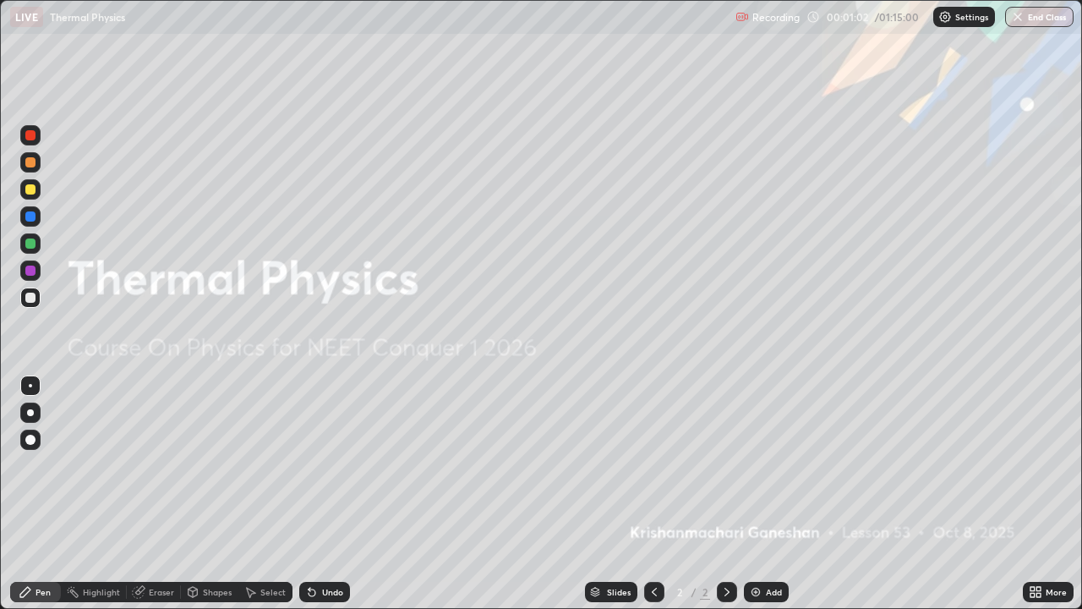
click at [755, 494] on img at bounding box center [756, 592] width 14 height 14
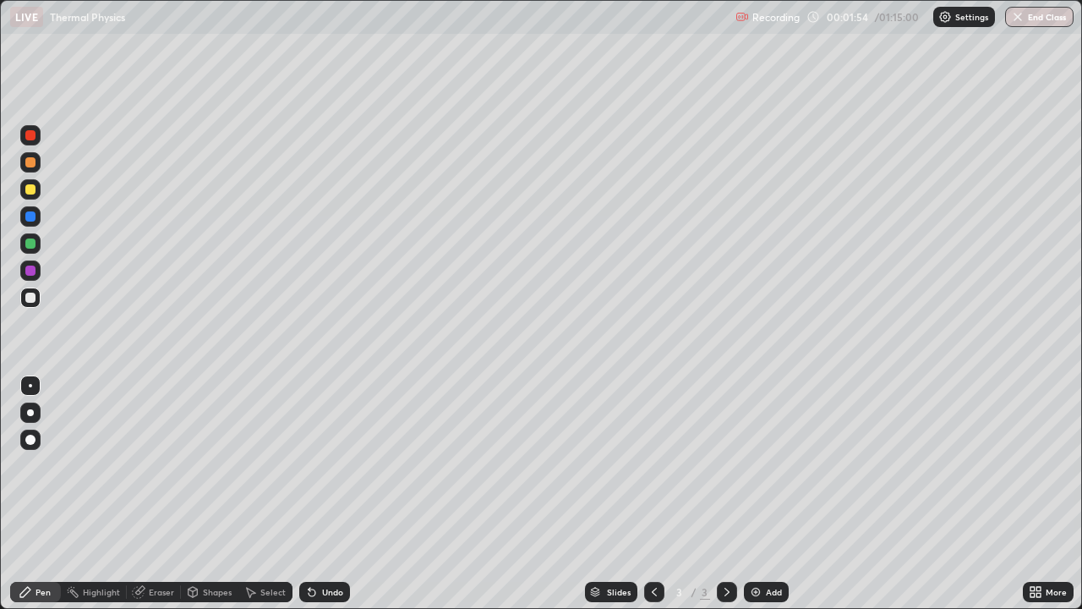
click at [150, 494] on div "Eraser" at bounding box center [154, 592] width 54 height 20
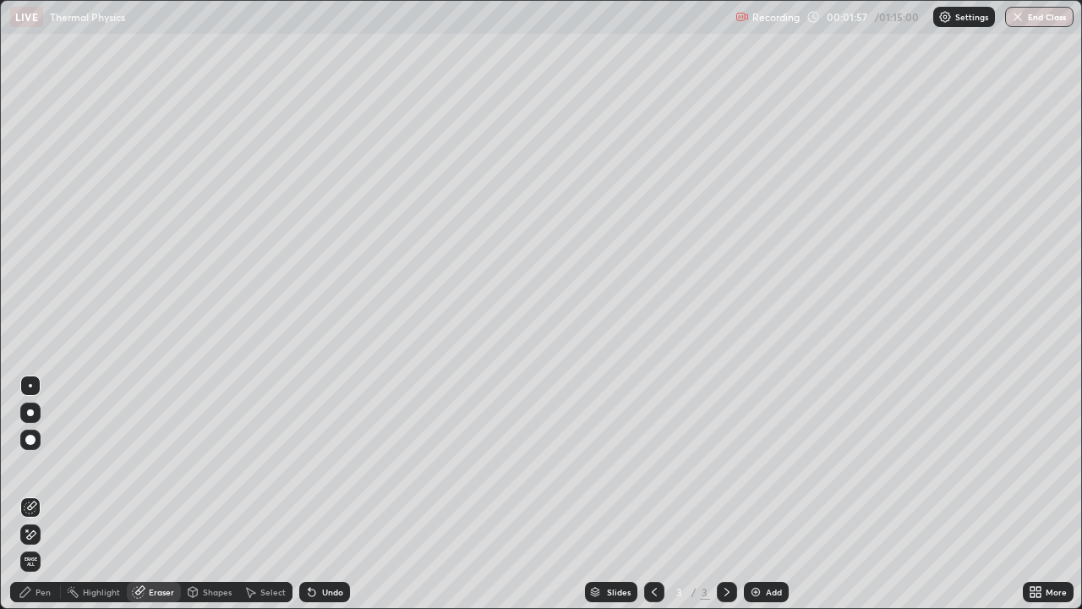
click at [47, 494] on div "Pen" at bounding box center [43, 592] width 15 height 8
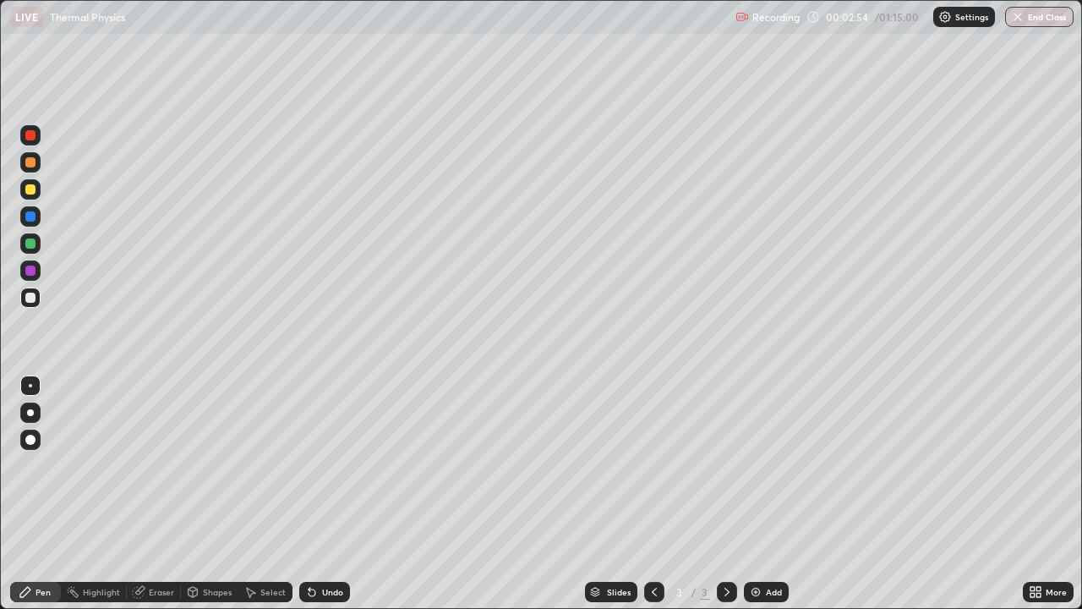
click at [162, 494] on div "Eraser" at bounding box center [161, 592] width 25 height 8
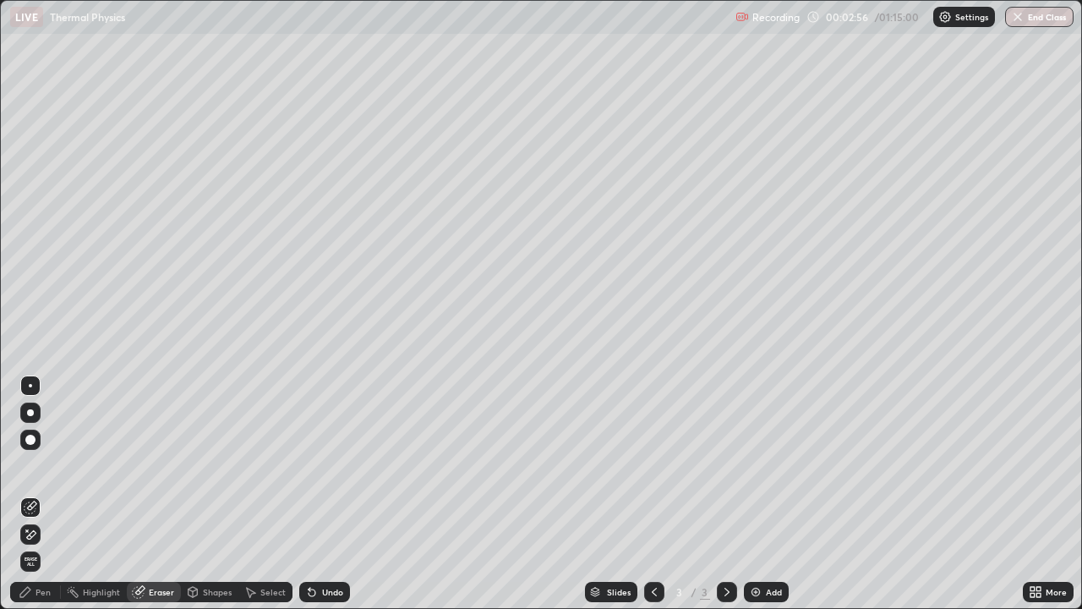
click at [46, 494] on div "Pen" at bounding box center [43, 592] width 15 height 8
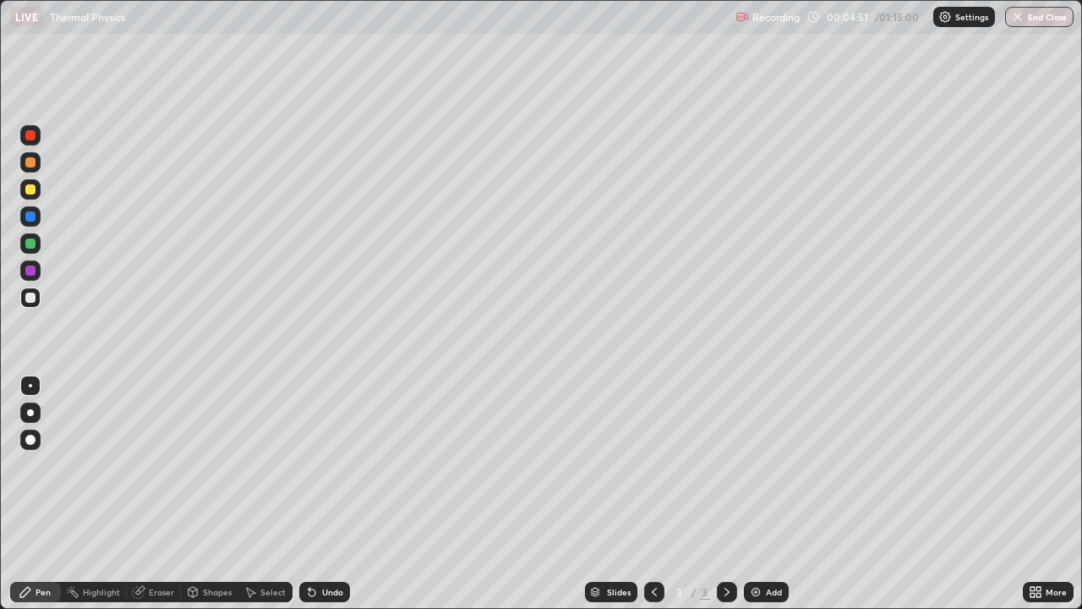
click at [170, 494] on div "Eraser" at bounding box center [161, 592] width 25 height 8
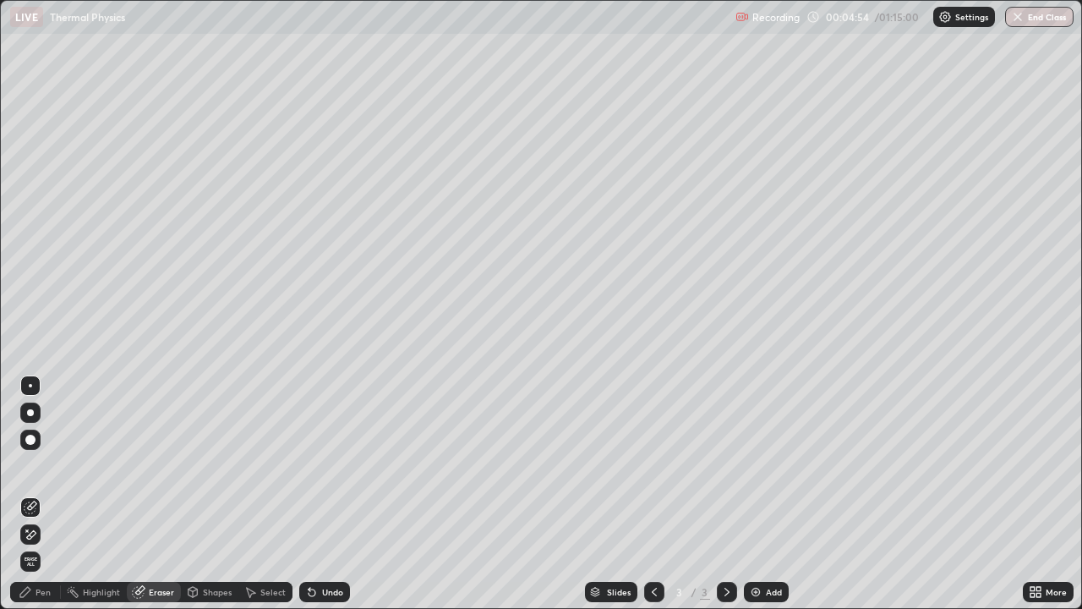
click at [46, 494] on div "Pen" at bounding box center [43, 592] width 15 height 8
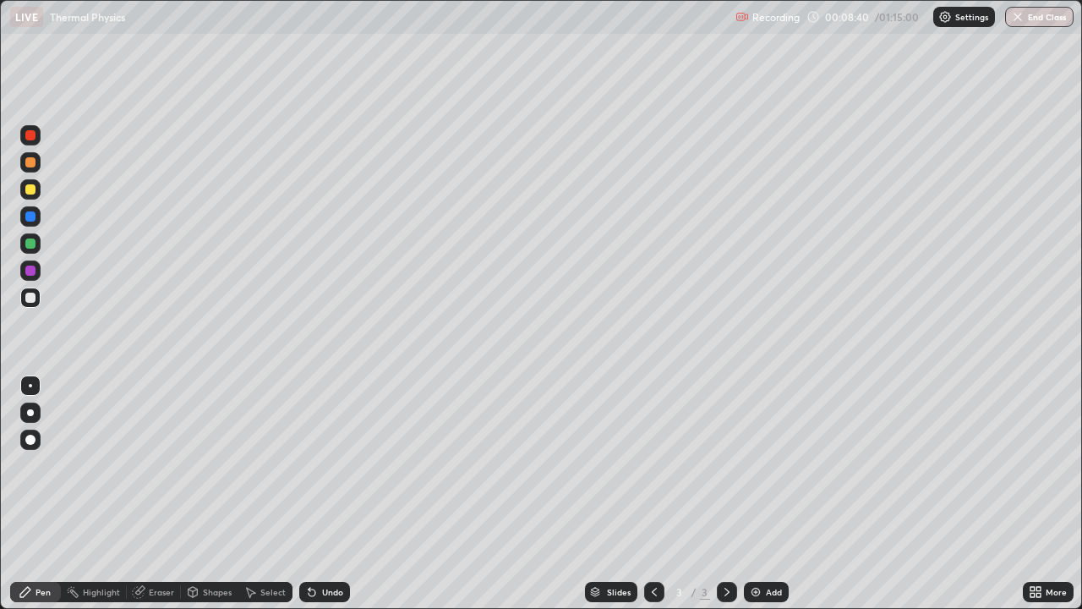
click at [754, 494] on img at bounding box center [756, 592] width 14 height 14
click at [752, 494] on img at bounding box center [756, 592] width 14 height 14
click at [31, 194] on div at bounding box center [30, 189] width 10 height 10
click at [28, 300] on div at bounding box center [30, 297] width 10 height 10
click at [153, 494] on div "Eraser" at bounding box center [161, 592] width 25 height 8
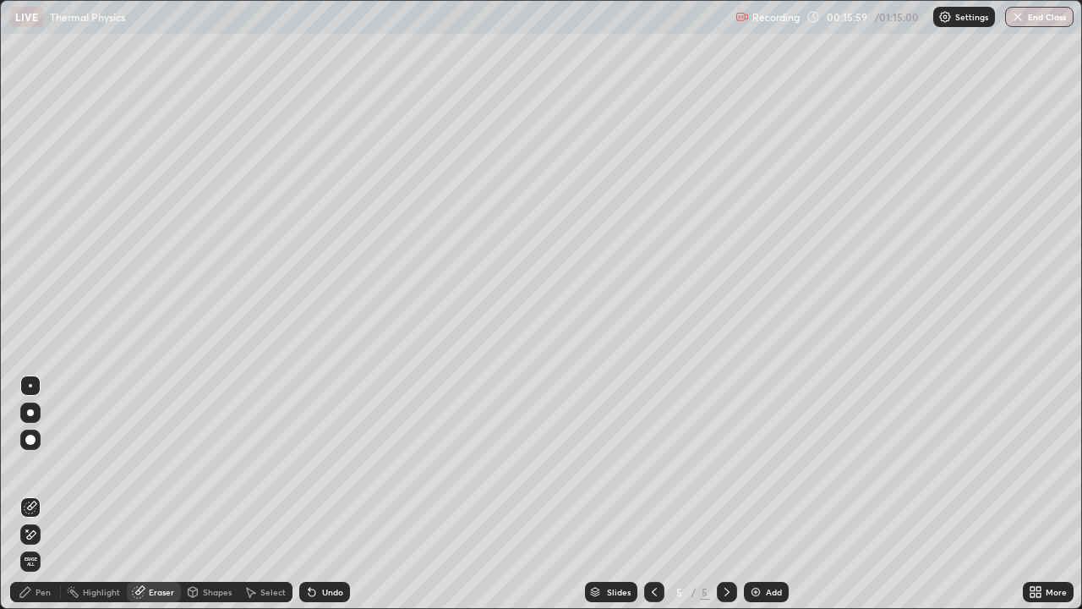
click at [49, 494] on div "Pen" at bounding box center [35, 592] width 51 height 20
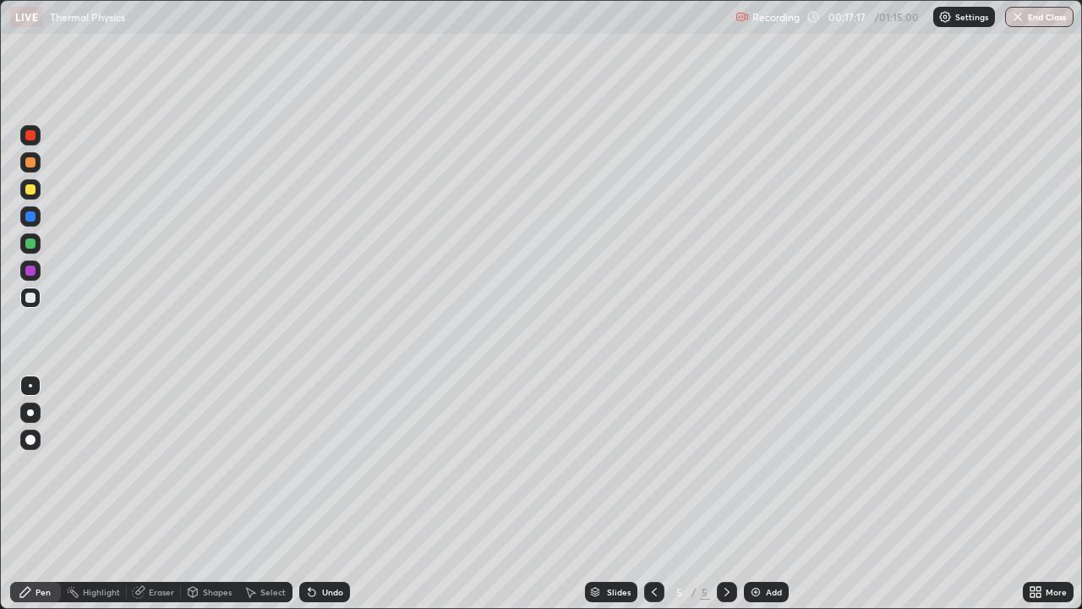
click at [166, 494] on div "Eraser" at bounding box center [154, 592] width 54 height 20
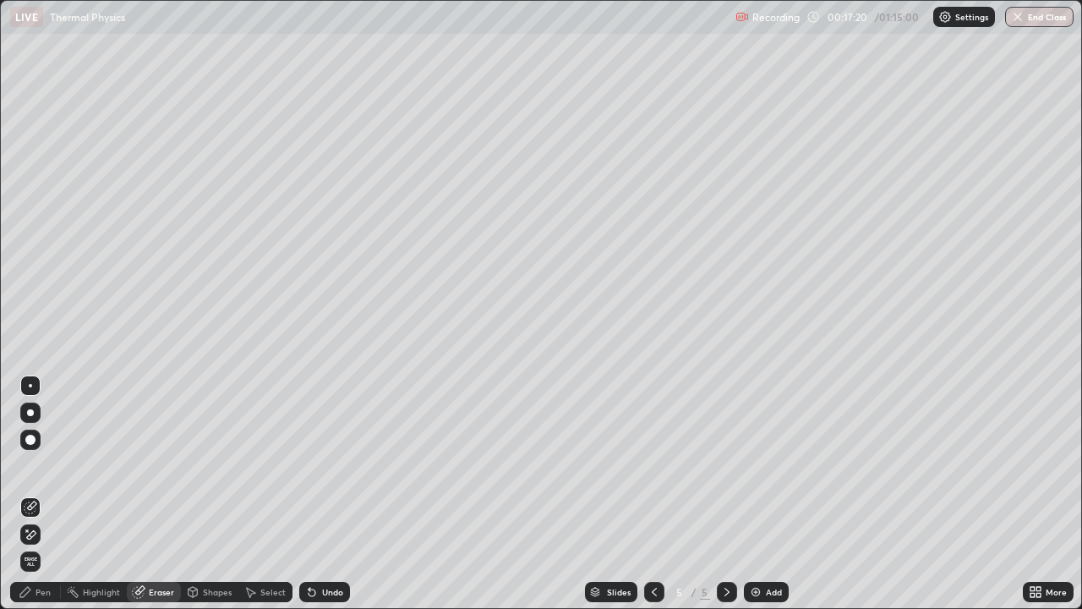
click at [46, 494] on div "Pen" at bounding box center [35, 592] width 51 height 20
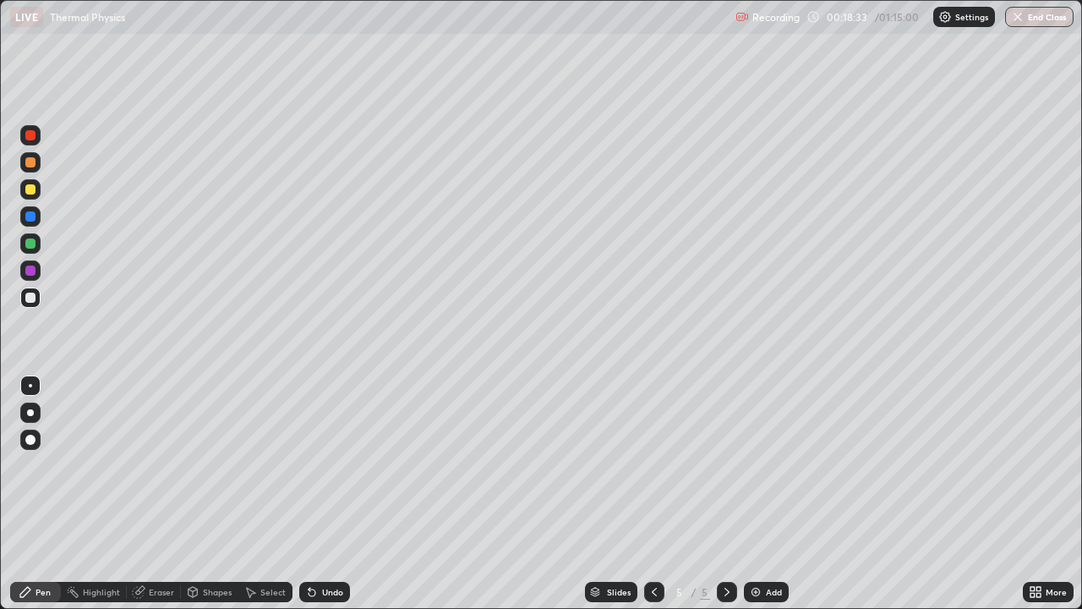
click at [33, 191] on div at bounding box center [30, 189] width 10 height 10
click at [30, 244] on div at bounding box center [30, 243] width 10 height 10
click at [161, 494] on div "Eraser" at bounding box center [161, 592] width 25 height 8
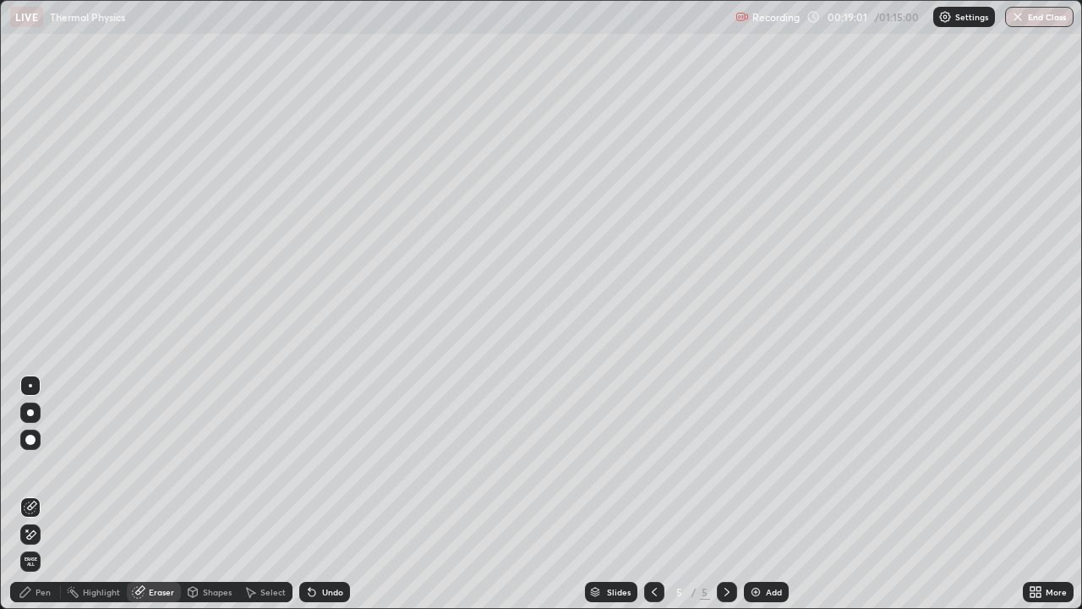
click at [215, 494] on div "Shapes" at bounding box center [217, 592] width 29 height 8
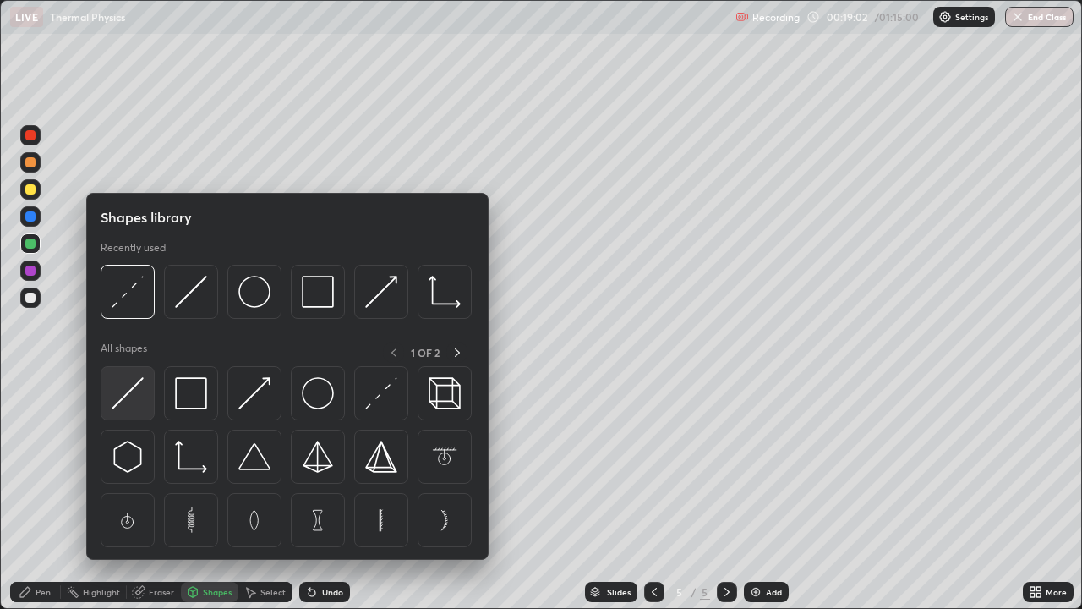
click at [128, 394] on img at bounding box center [128, 393] width 32 height 32
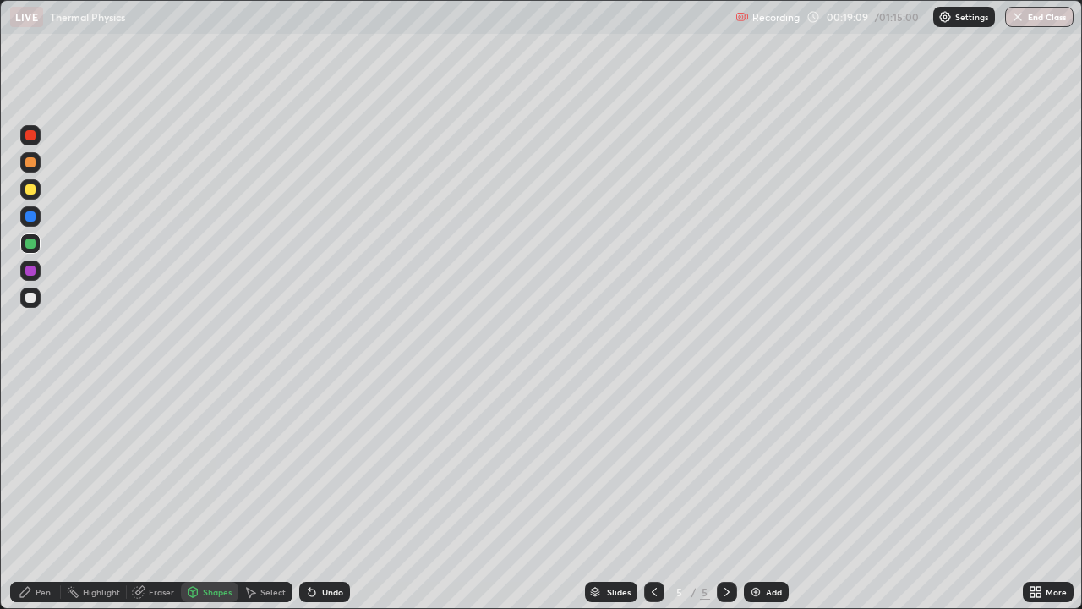
click at [30, 190] on div at bounding box center [30, 189] width 10 height 10
click at [46, 494] on div "Pen" at bounding box center [43, 592] width 15 height 8
click at [37, 194] on div at bounding box center [30, 189] width 20 height 20
click at [221, 494] on div "Shapes" at bounding box center [217, 592] width 29 height 8
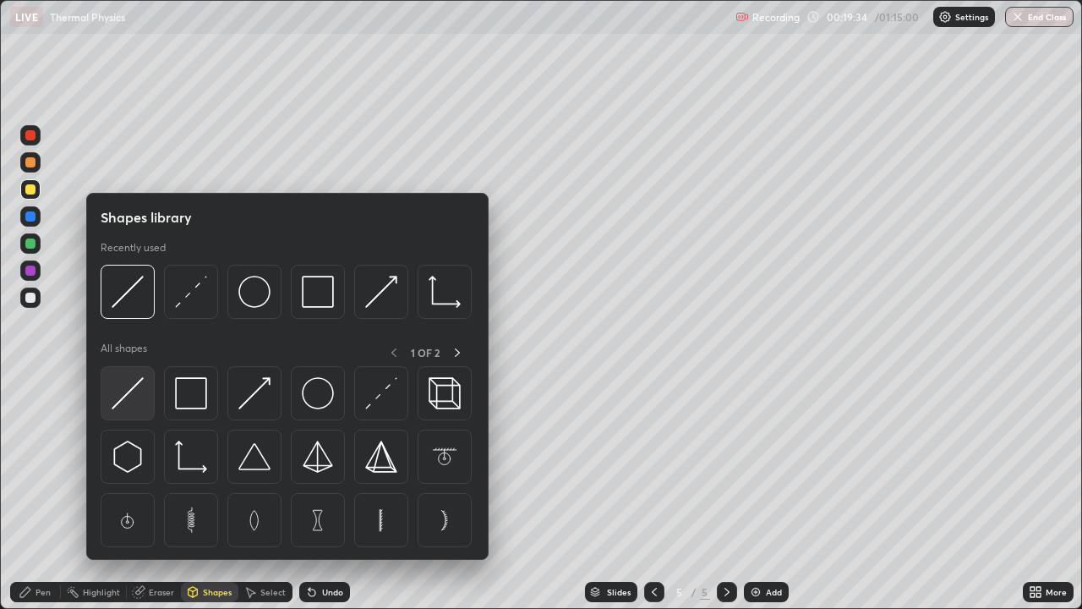
click at [136, 402] on img at bounding box center [128, 393] width 32 height 32
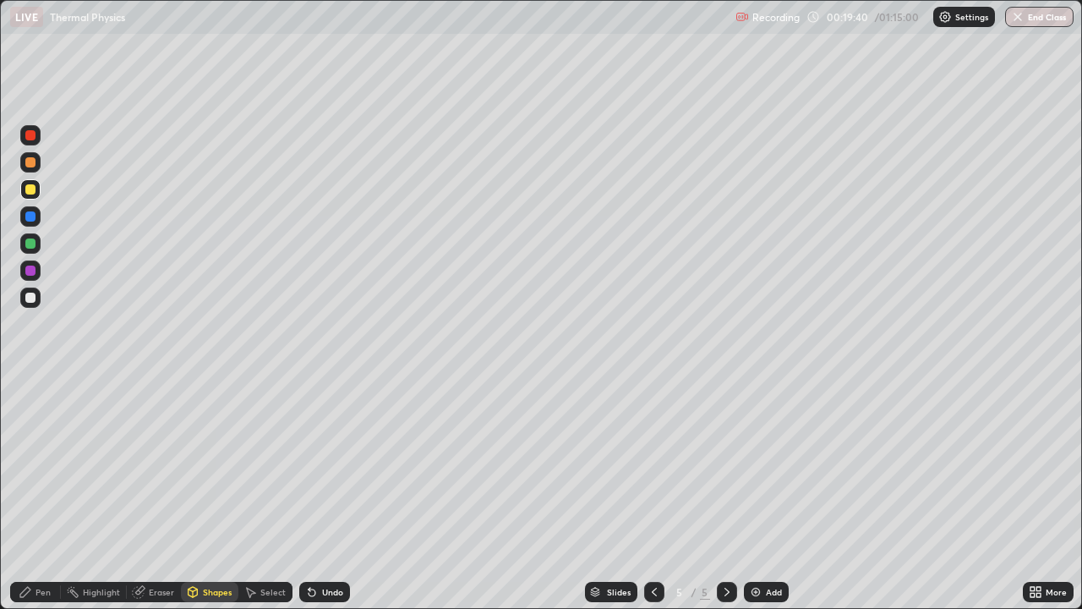
click at [49, 494] on div "Pen" at bounding box center [35, 592] width 51 height 20
click at [757, 494] on img at bounding box center [756, 592] width 14 height 14
click at [31, 190] on div at bounding box center [30, 189] width 10 height 10
click at [34, 272] on div at bounding box center [30, 270] width 10 height 10
click at [35, 298] on div at bounding box center [30, 297] width 10 height 10
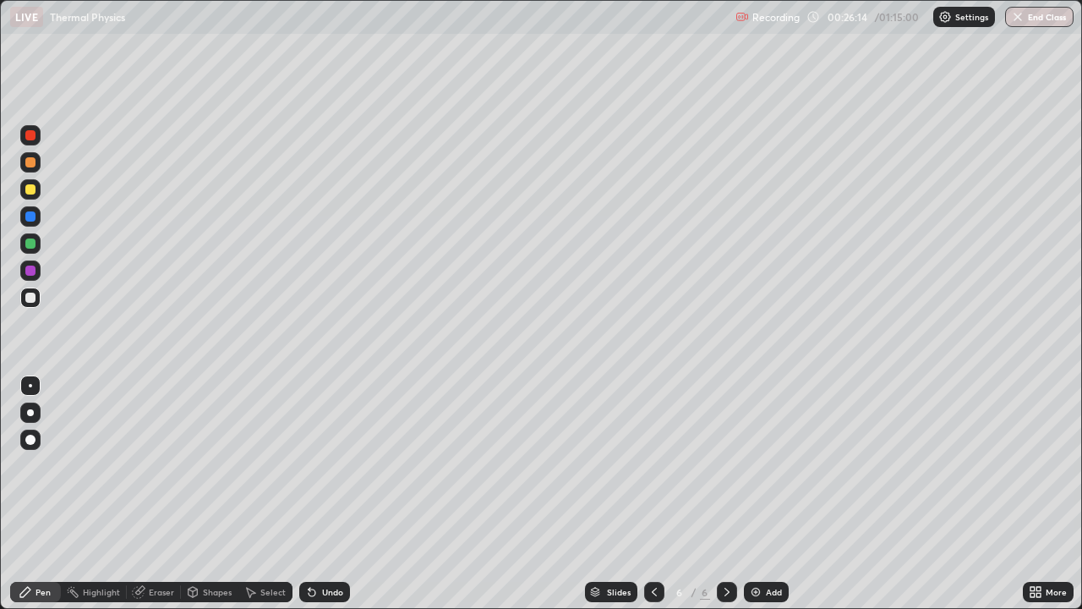
click at [329, 494] on div "Undo" at bounding box center [332, 592] width 21 height 8
click at [206, 494] on div "Shapes" at bounding box center [217, 592] width 29 height 8
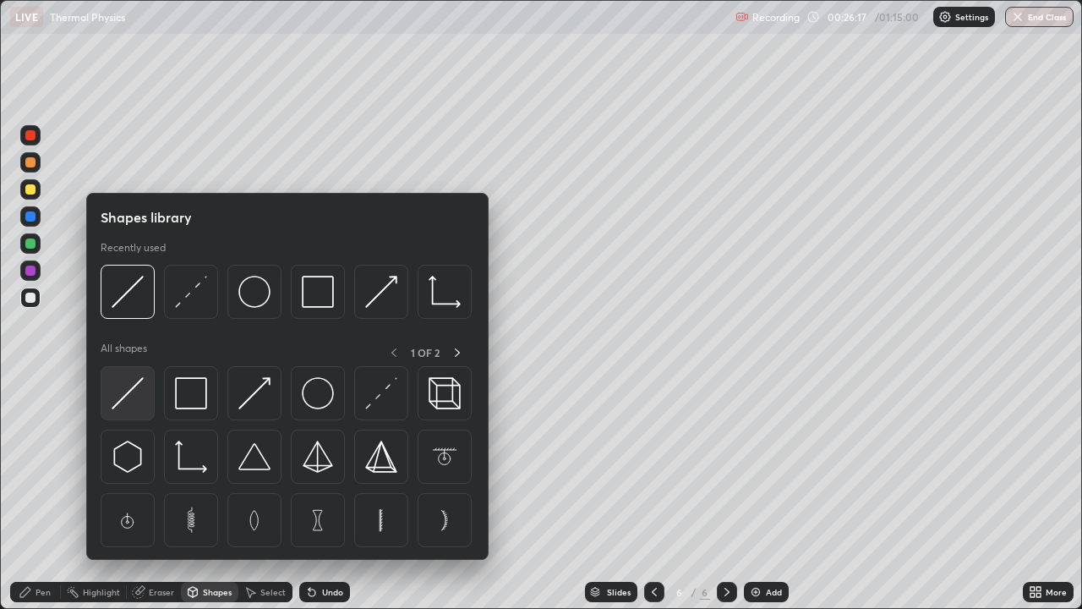
click at [125, 397] on img at bounding box center [128, 393] width 32 height 32
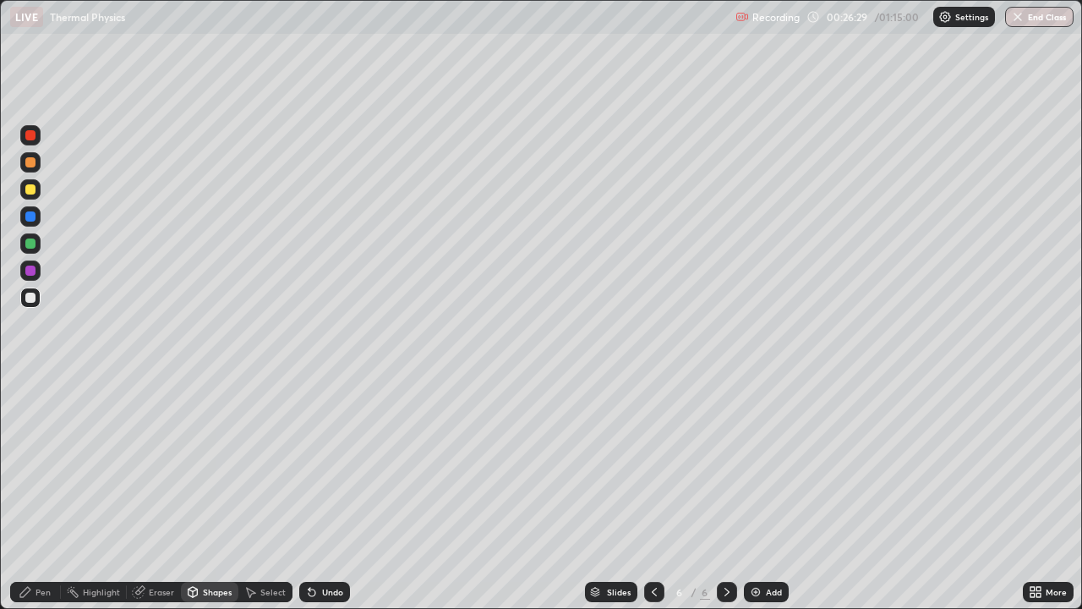
click at [49, 494] on div "Pen" at bounding box center [43, 592] width 15 height 8
click at [164, 494] on div "Eraser" at bounding box center [161, 592] width 25 height 8
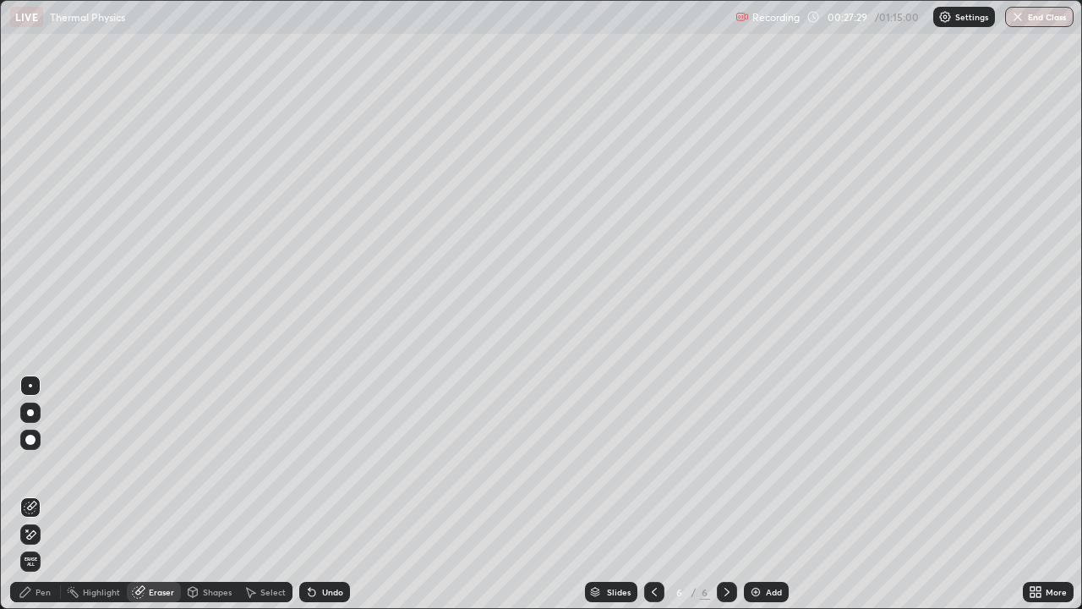
click at [165, 494] on div "Eraser" at bounding box center [161, 592] width 25 height 8
click at [47, 494] on div "Pen" at bounding box center [43, 592] width 15 height 8
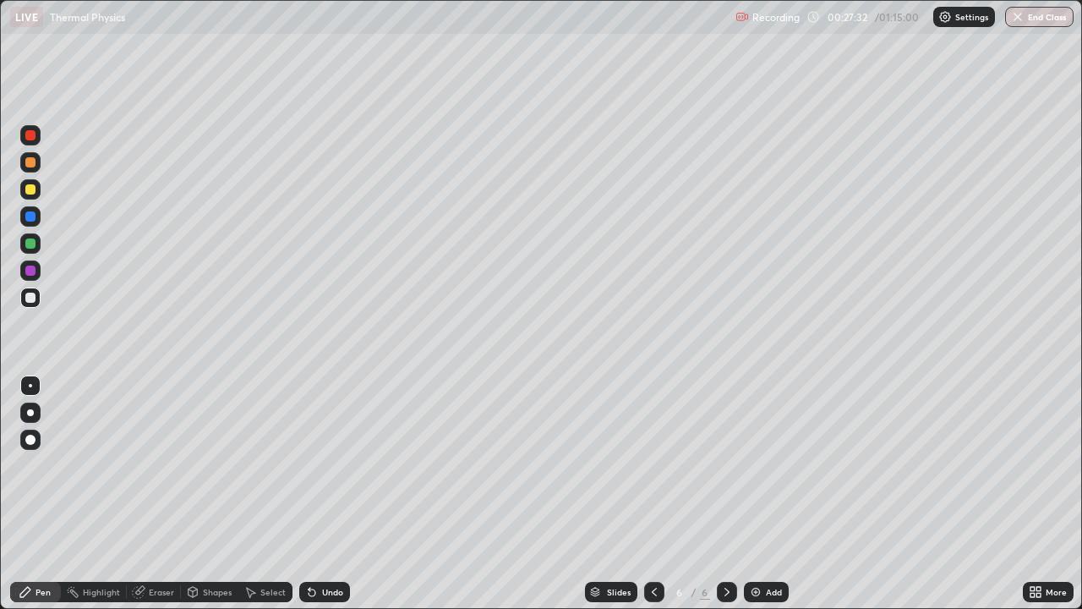
click at [163, 494] on div "Eraser" at bounding box center [161, 592] width 25 height 8
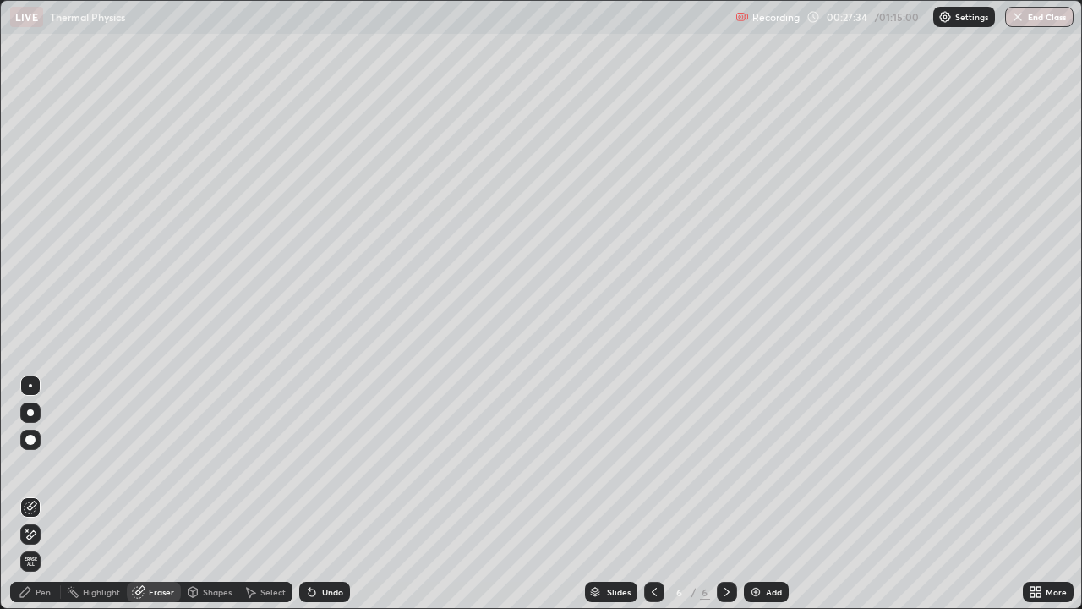
click at [40, 494] on div "Pen" at bounding box center [43, 592] width 15 height 8
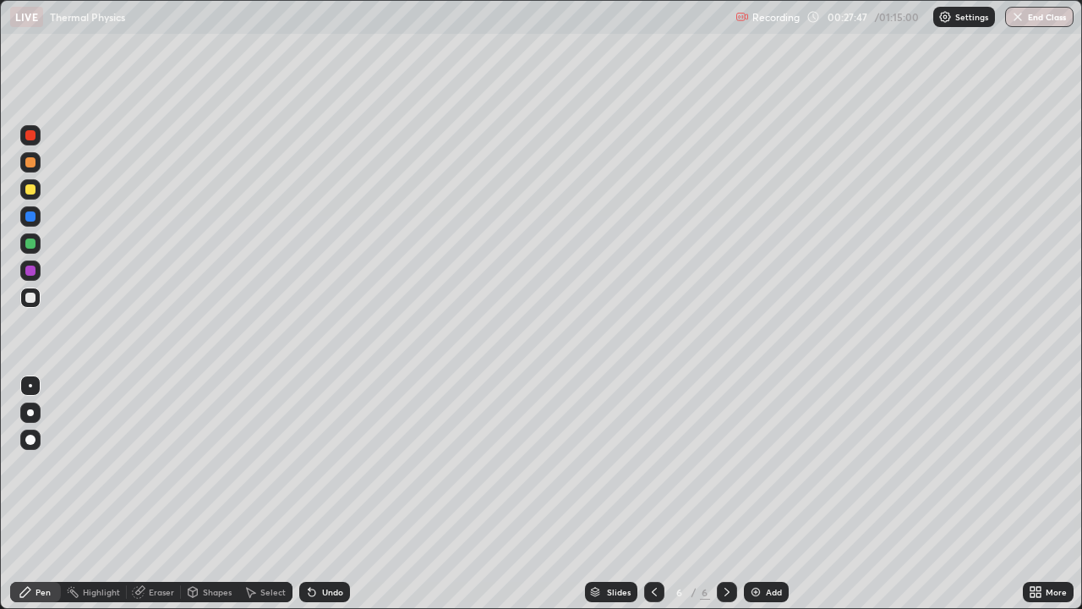
click at [159, 494] on div "Eraser" at bounding box center [161, 592] width 25 height 8
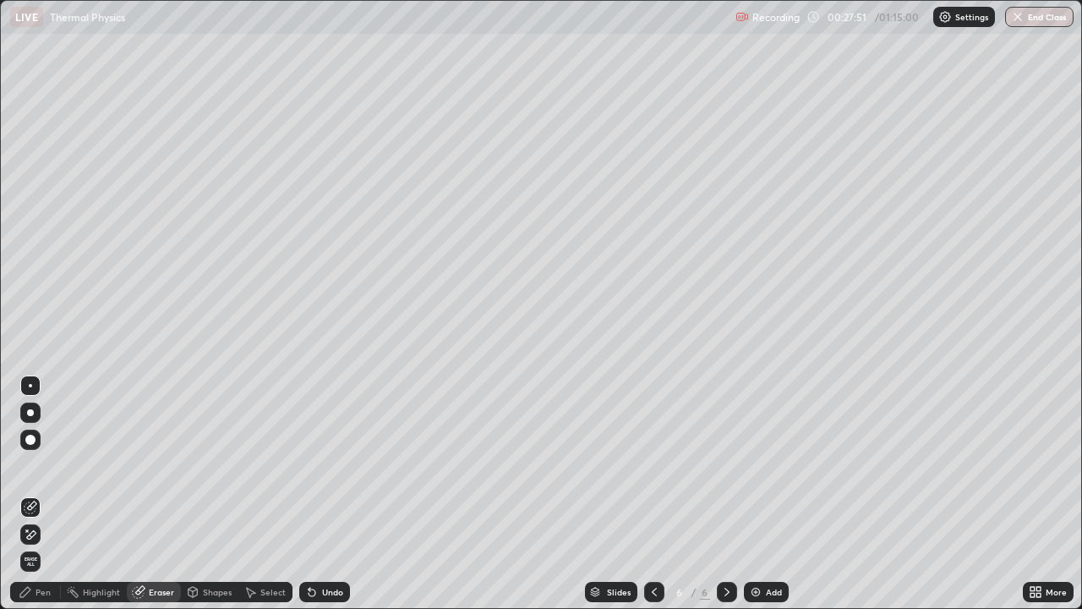
click at [46, 494] on div "Pen" at bounding box center [43, 592] width 15 height 8
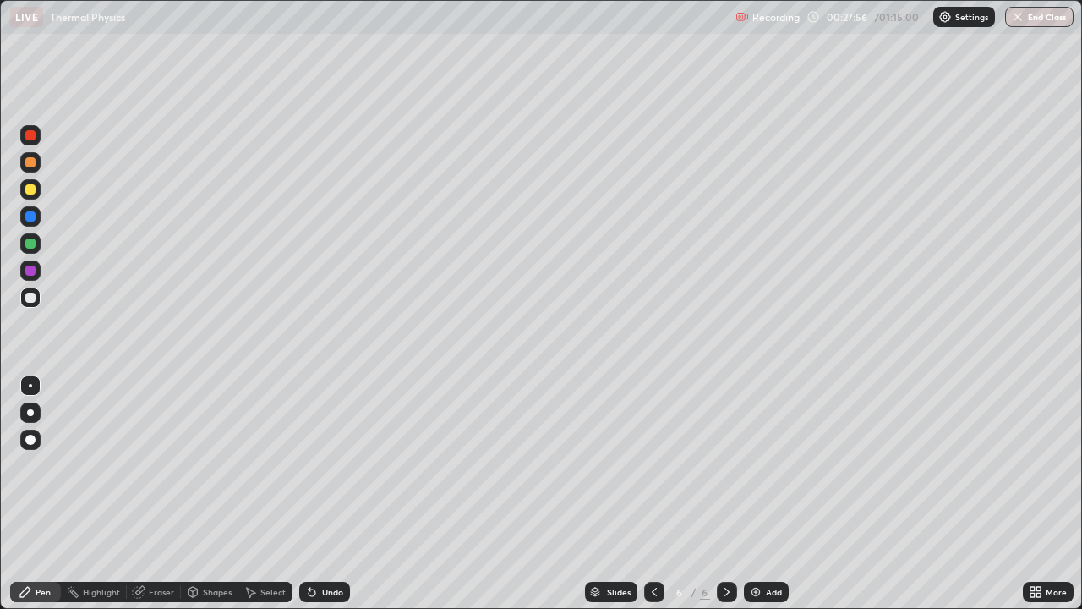
click at [46, 494] on div "Pen" at bounding box center [43, 592] width 15 height 8
click at [159, 494] on div "Eraser" at bounding box center [161, 592] width 25 height 8
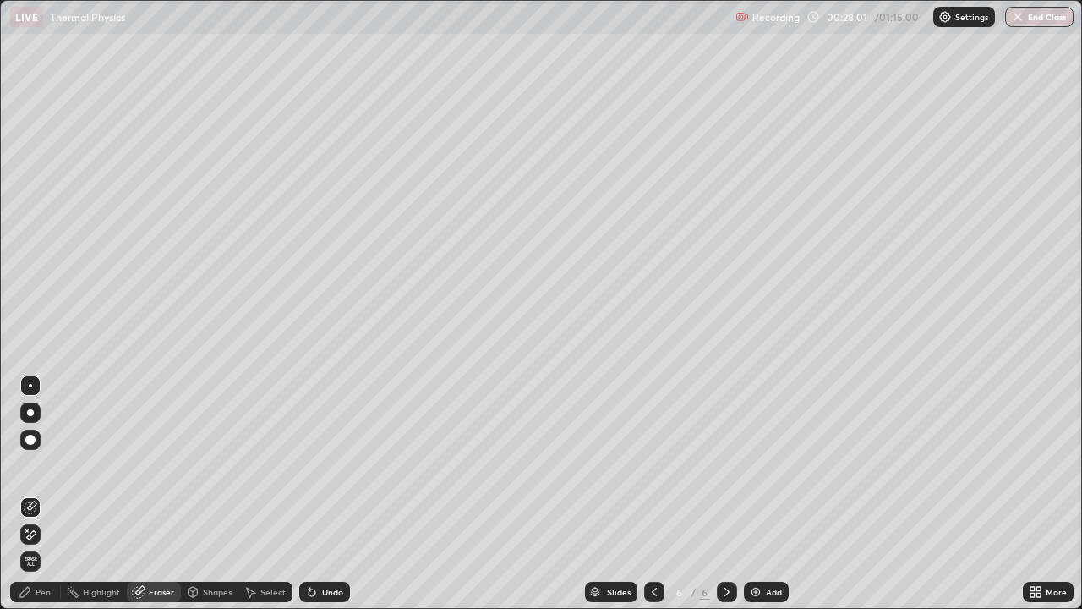
click at [42, 494] on div "Pen" at bounding box center [43, 592] width 15 height 8
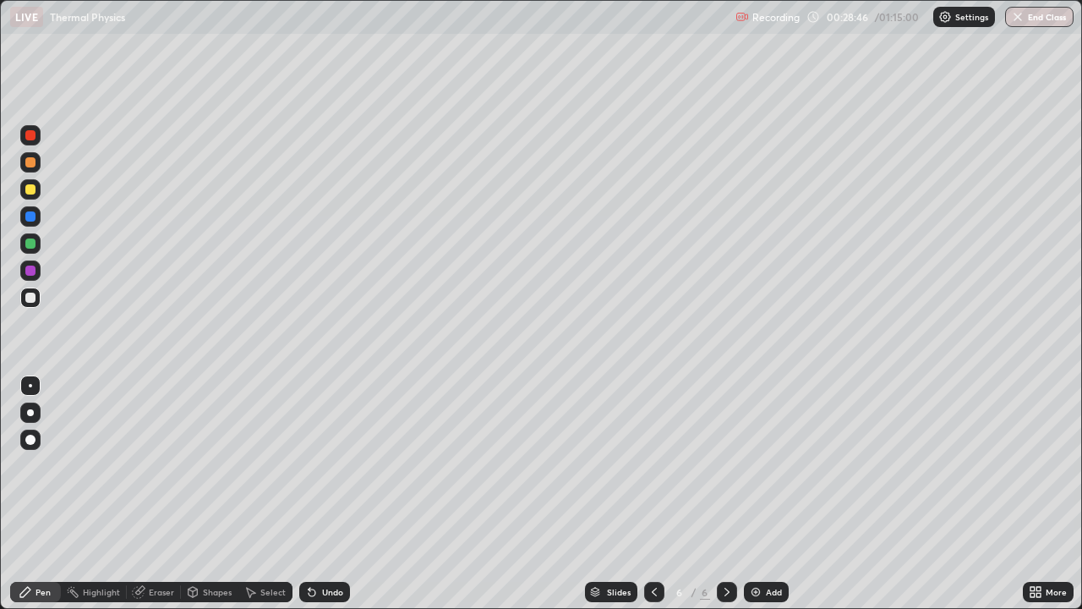
click at [221, 494] on div "Shapes" at bounding box center [217, 592] width 29 height 8
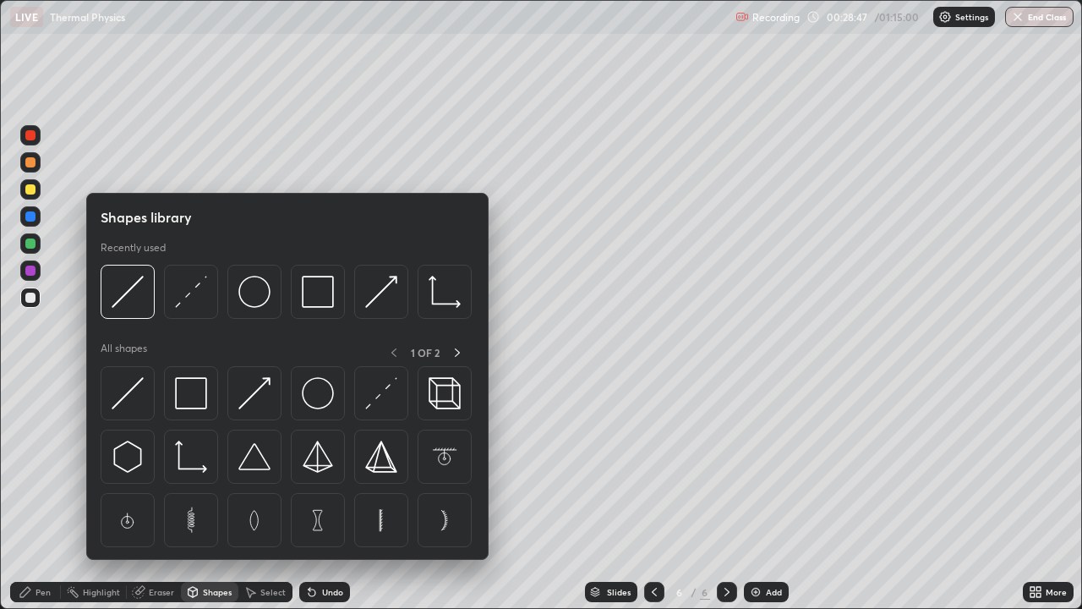
click at [52, 494] on div "Pen" at bounding box center [35, 592] width 51 height 20
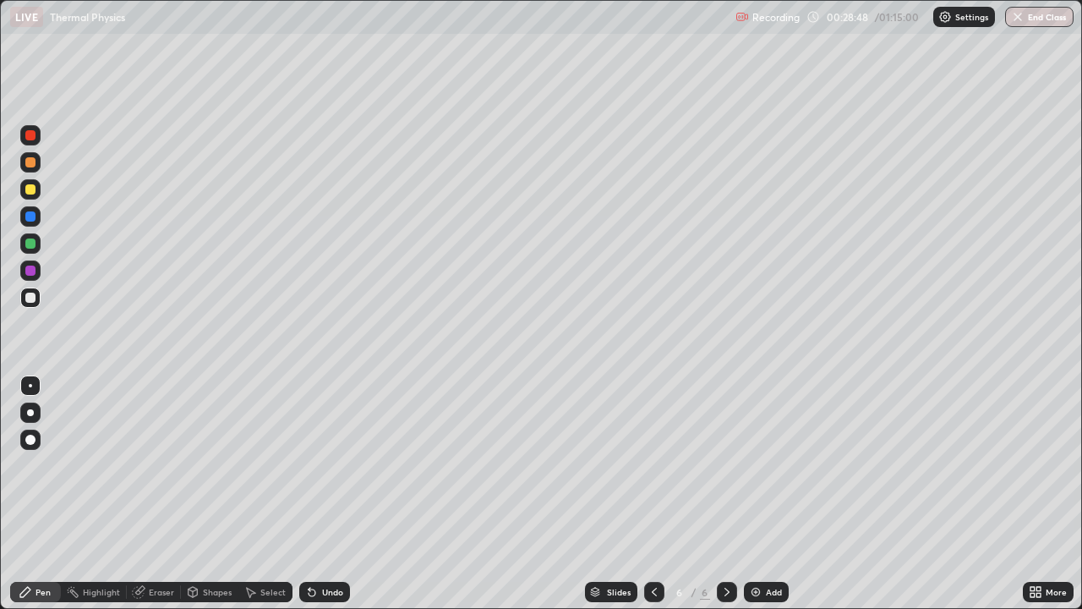
click at [165, 494] on div "Eraser" at bounding box center [161, 592] width 25 height 8
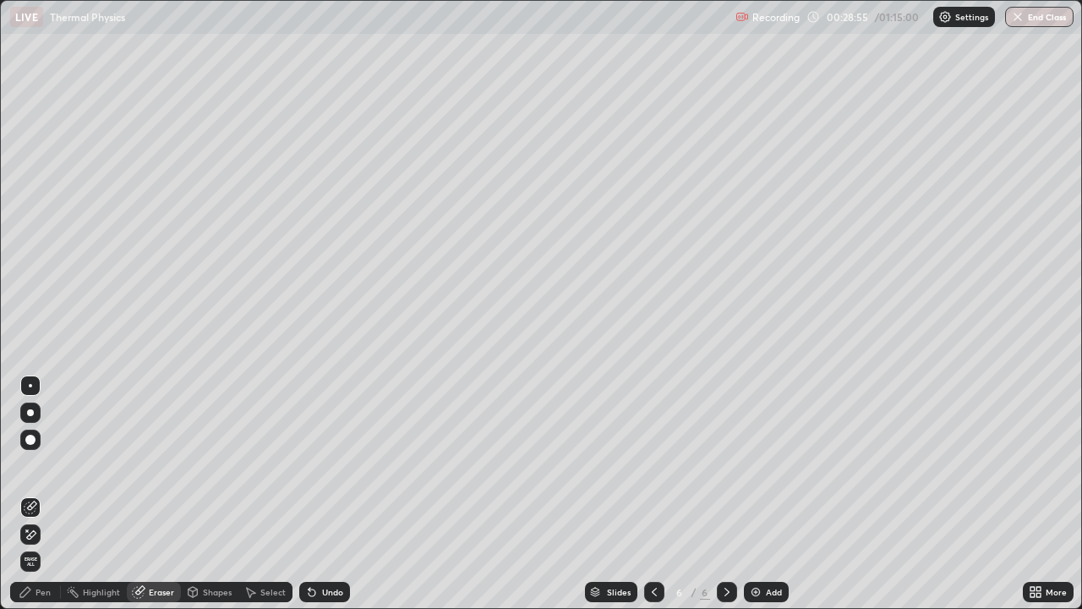
click at [42, 494] on div "Pen" at bounding box center [35, 592] width 51 height 20
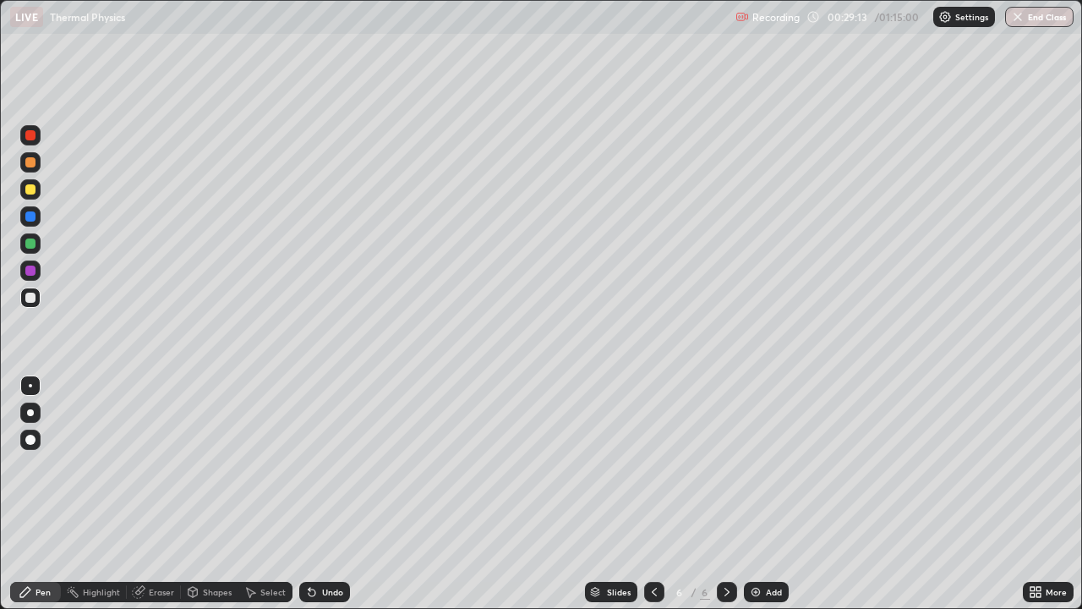
click at [33, 193] on div at bounding box center [30, 189] width 10 height 10
click at [33, 302] on div at bounding box center [30, 297] width 10 height 10
click at [158, 494] on div "Eraser" at bounding box center [161, 592] width 25 height 8
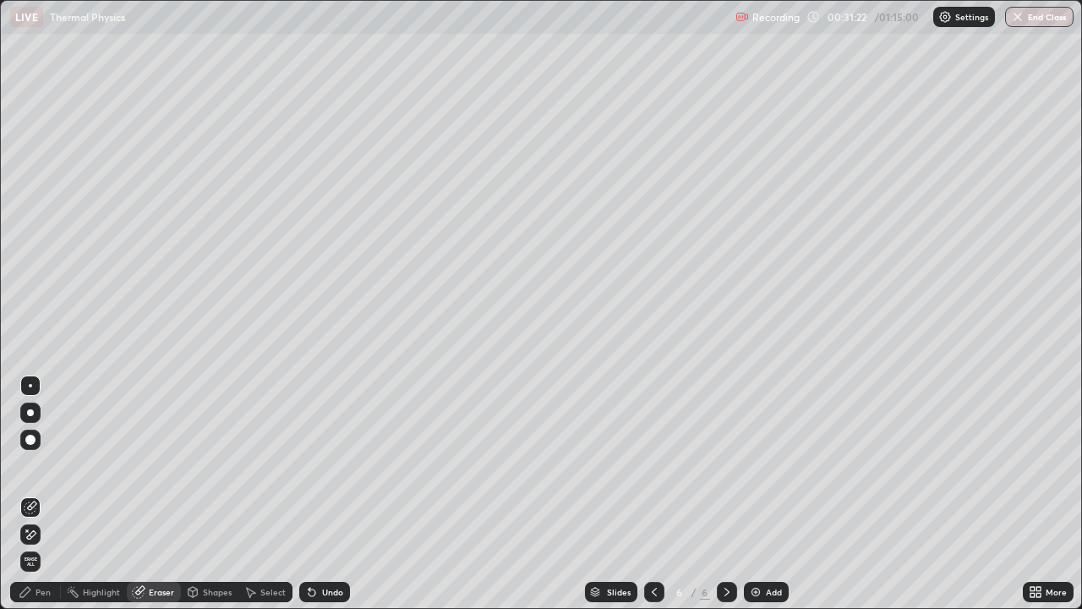
click at [47, 494] on div "Pen" at bounding box center [43, 592] width 15 height 8
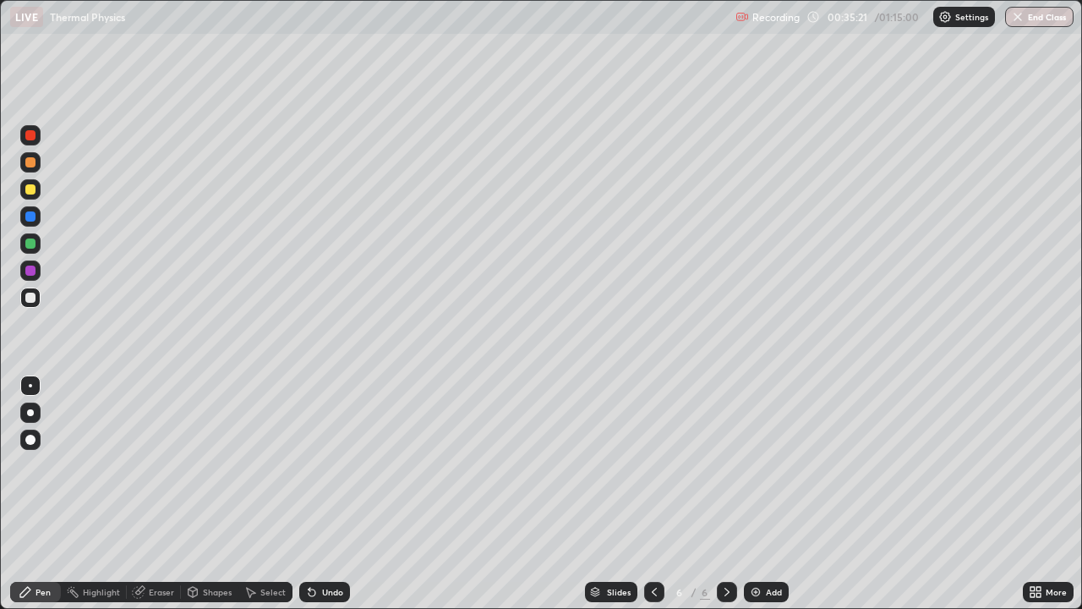
click at [752, 494] on img at bounding box center [756, 592] width 14 height 14
click at [211, 494] on div "Shapes" at bounding box center [217, 592] width 29 height 8
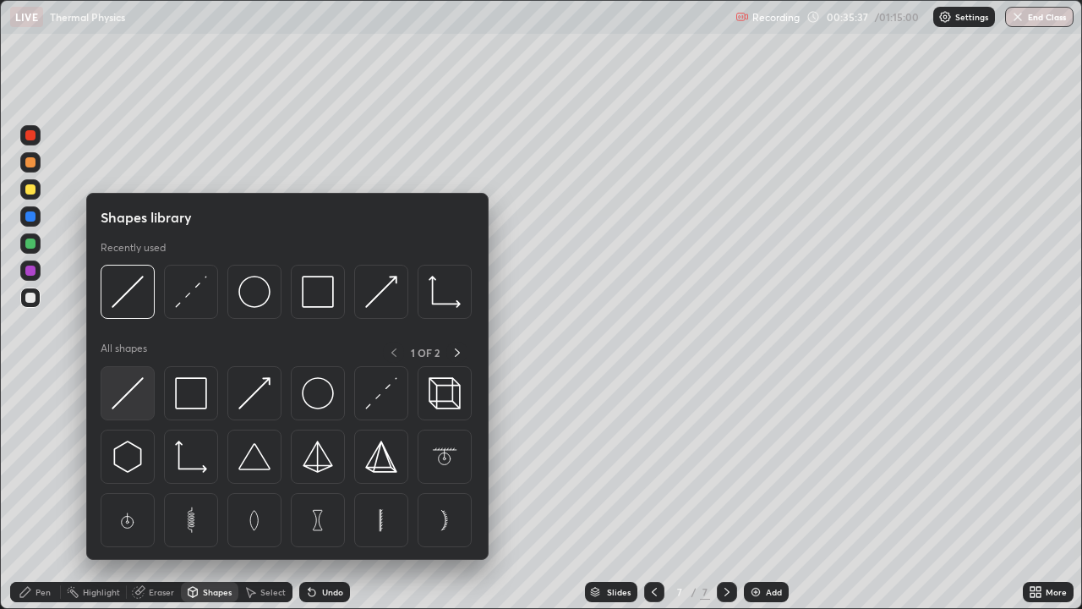
click at [128, 397] on img at bounding box center [128, 393] width 32 height 32
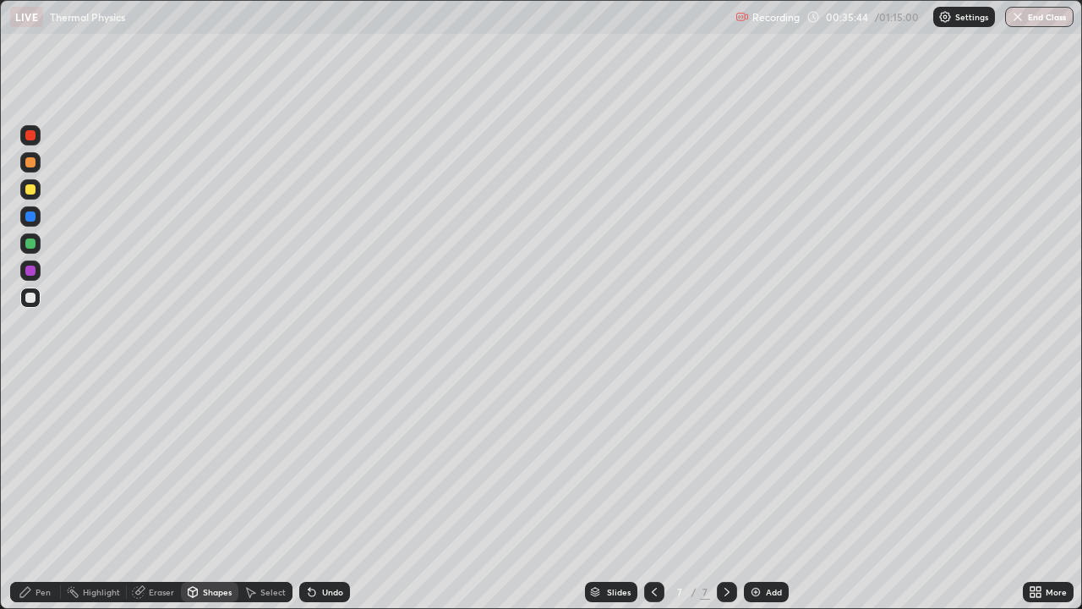
click at [44, 494] on div "Pen" at bounding box center [43, 592] width 15 height 8
click at [161, 494] on div "Eraser" at bounding box center [161, 592] width 25 height 8
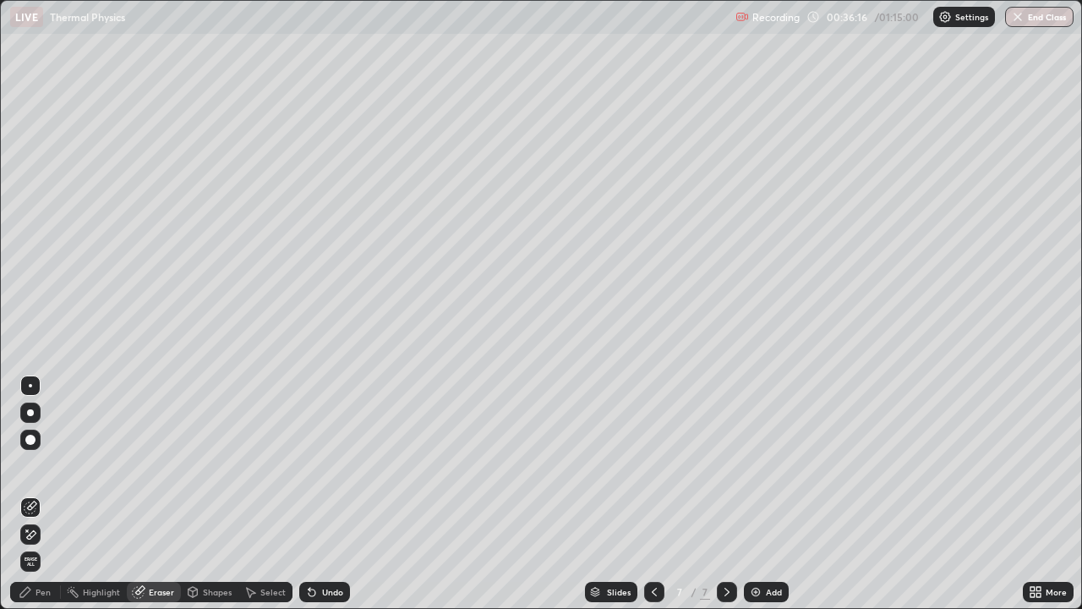
click at [50, 494] on div "Pen" at bounding box center [43, 592] width 15 height 8
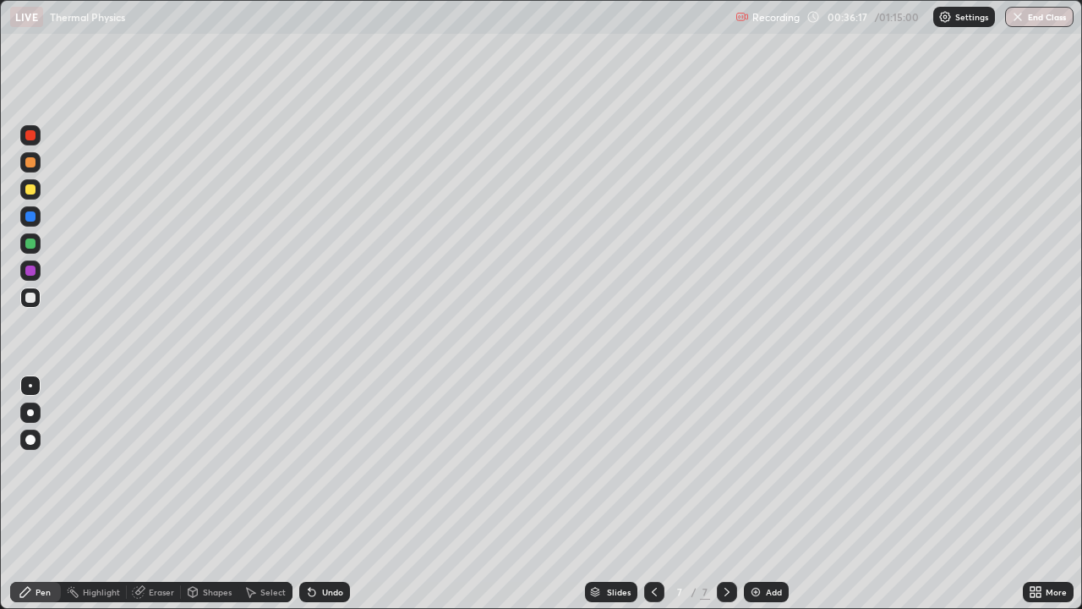
click at [29, 304] on div at bounding box center [30, 297] width 20 height 20
click at [31, 193] on div at bounding box center [30, 189] width 10 height 10
click at [759, 494] on img at bounding box center [756, 592] width 14 height 14
click at [30, 193] on div at bounding box center [30, 189] width 10 height 10
click at [30, 299] on div at bounding box center [30, 297] width 10 height 10
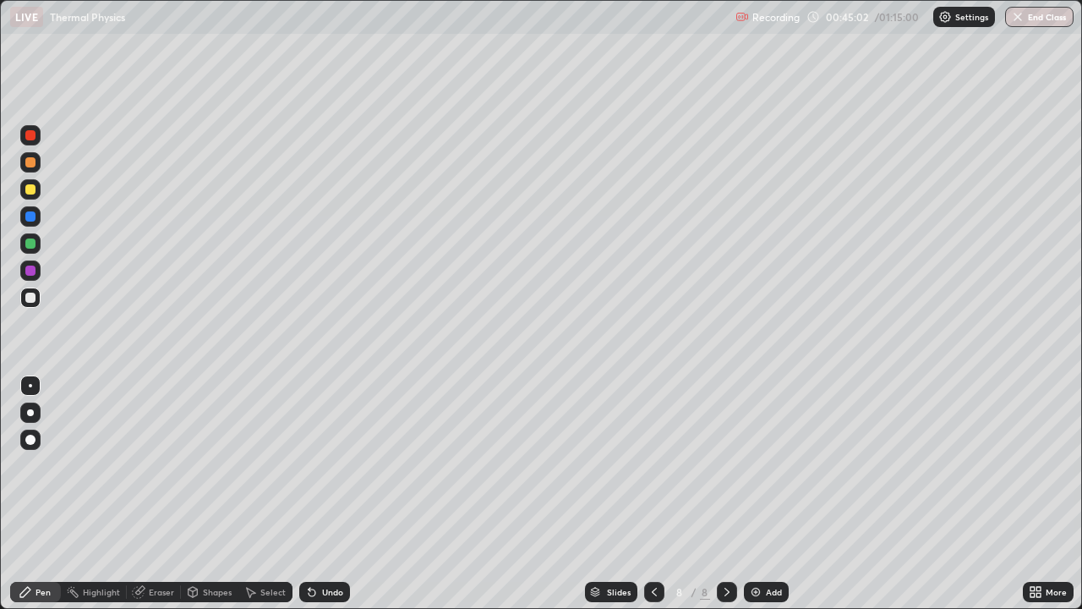
click at [45, 494] on div "Pen" at bounding box center [43, 592] width 15 height 8
click at [155, 494] on div "Eraser" at bounding box center [161, 592] width 25 height 8
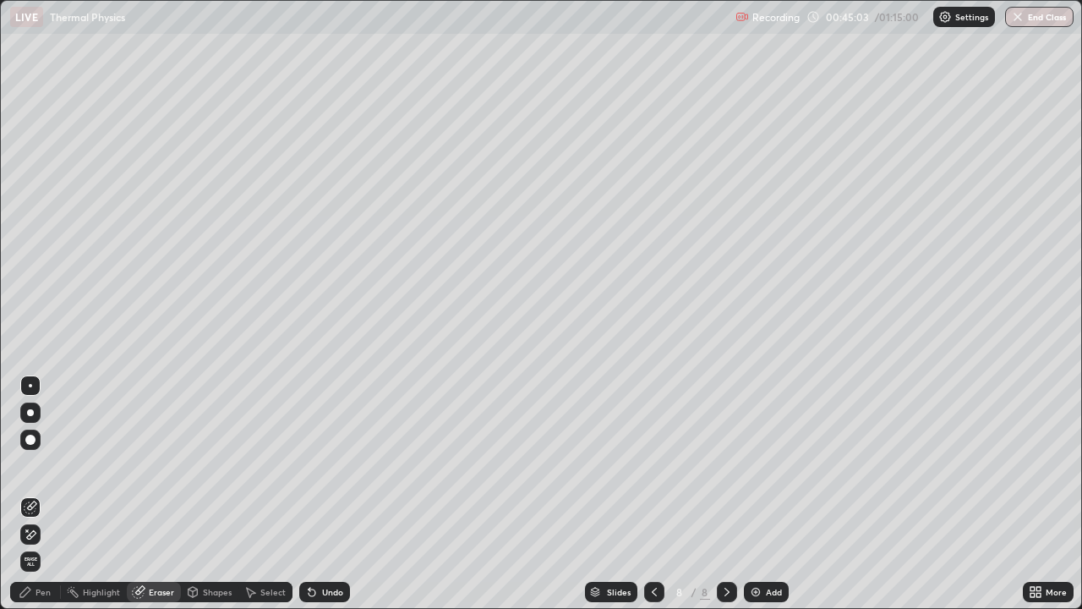
click at [218, 494] on div "Shapes" at bounding box center [217, 592] width 29 height 8
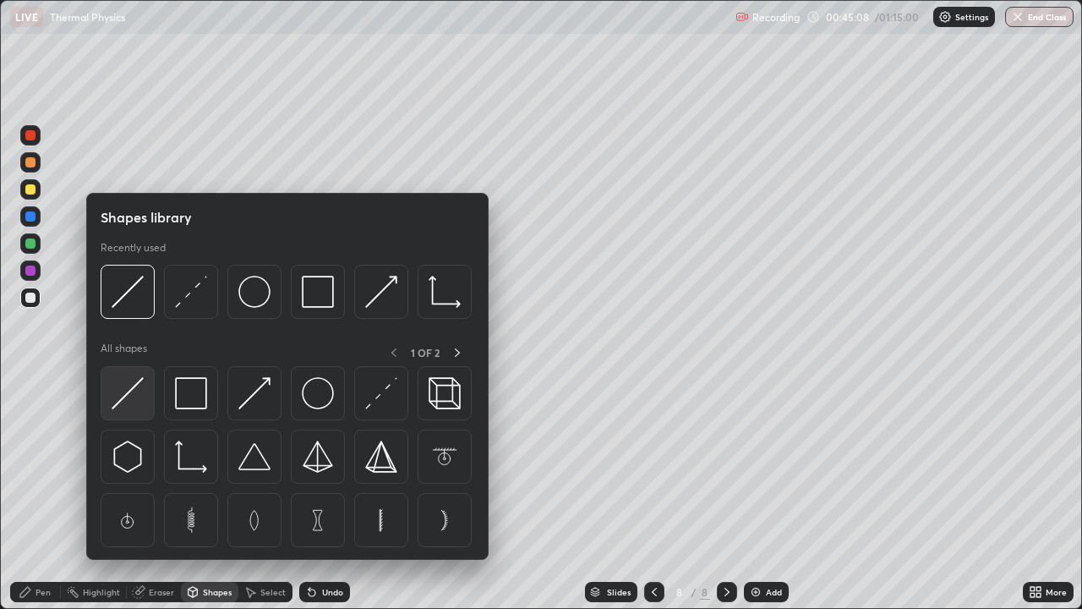
click at [135, 386] on img at bounding box center [128, 393] width 32 height 32
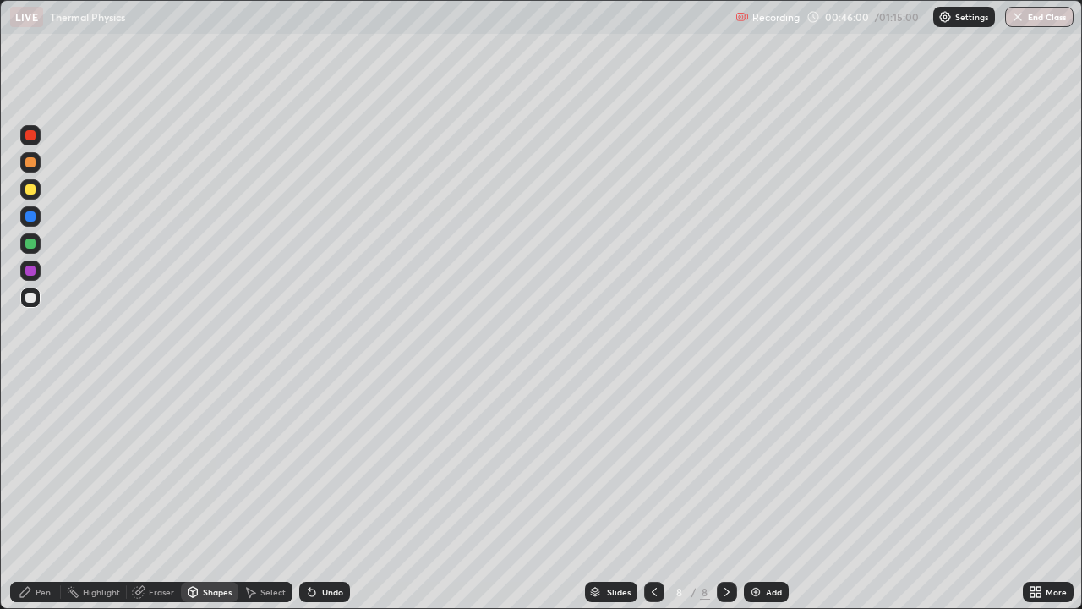
click at [334, 494] on div "Undo" at bounding box center [332, 592] width 21 height 8
click at [44, 494] on div "Pen" at bounding box center [35, 592] width 51 height 20
click at [160, 494] on div "Eraser" at bounding box center [161, 592] width 25 height 8
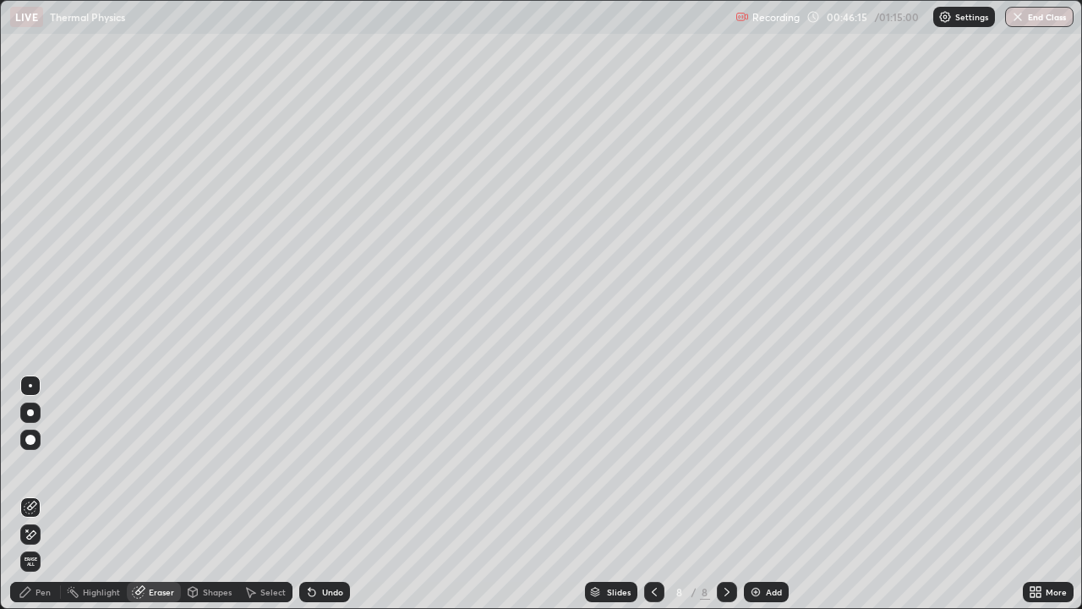
click at [41, 494] on div "Pen" at bounding box center [35, 592] width 51 height 20
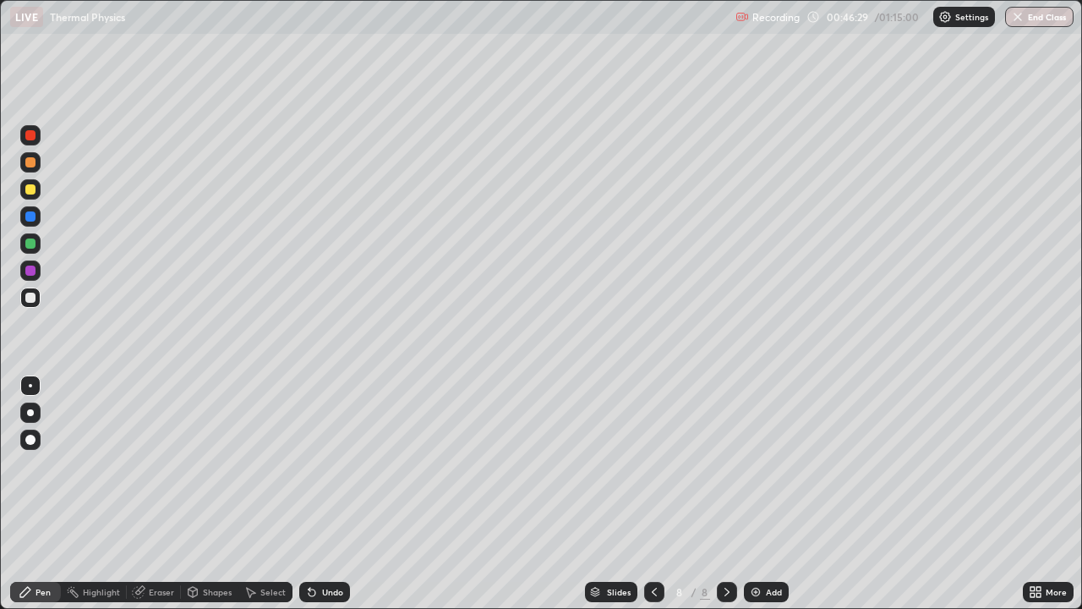
click at [164, 494] on div "Eraser" at bounding box center [161, 592] width 25 height 8
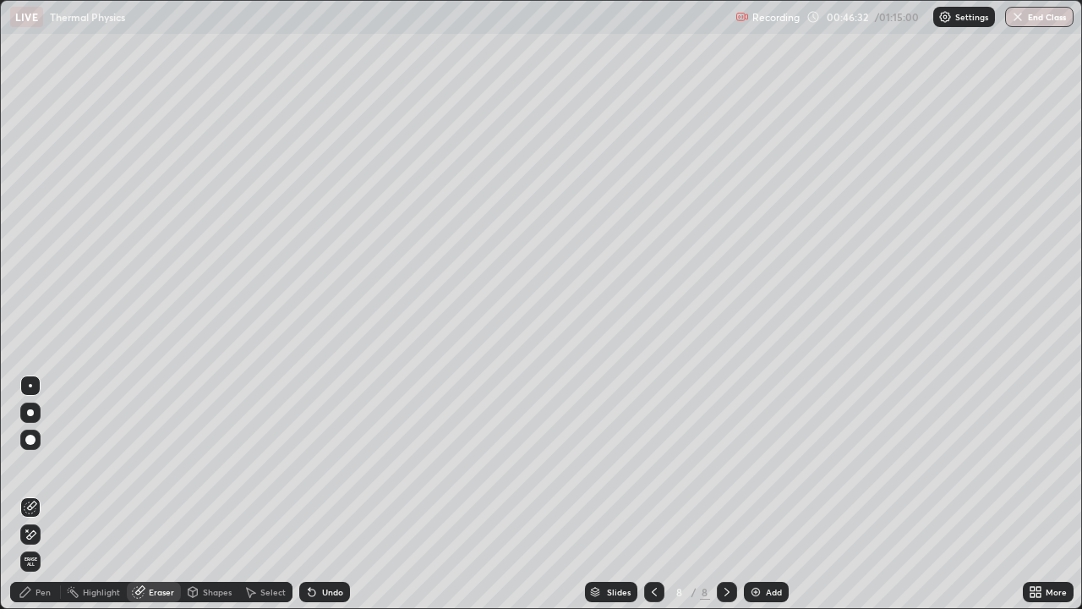
click at [46, 494] on div "Pen" at bounding box center [43, 592] width 15 height 8
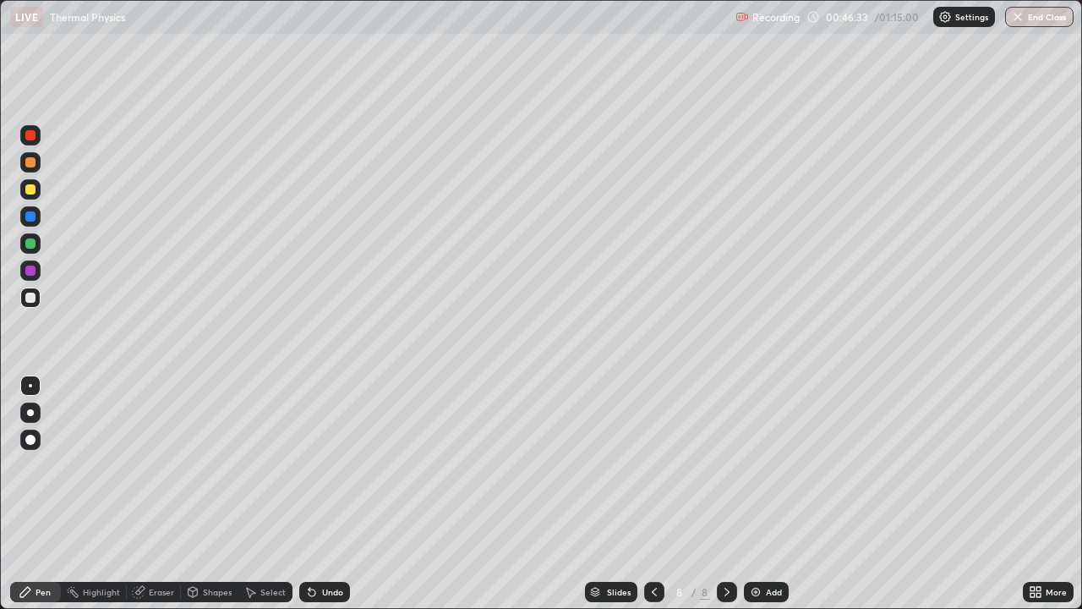
click at [30, 190] on div at bounding box center [30, 189] width 10 height 10
click at [29, 442] on div at bounding box center [30, 440] width 10 height 10
click at [29, 304] on div at bounding box center [30, 297] width 20 height 20
click at [30, 385] on div at bounding box center [30, 385] width 3 height 3
click at [153, 494] on div "Eraser" at bounding box center [161, 592] width 25 height 8
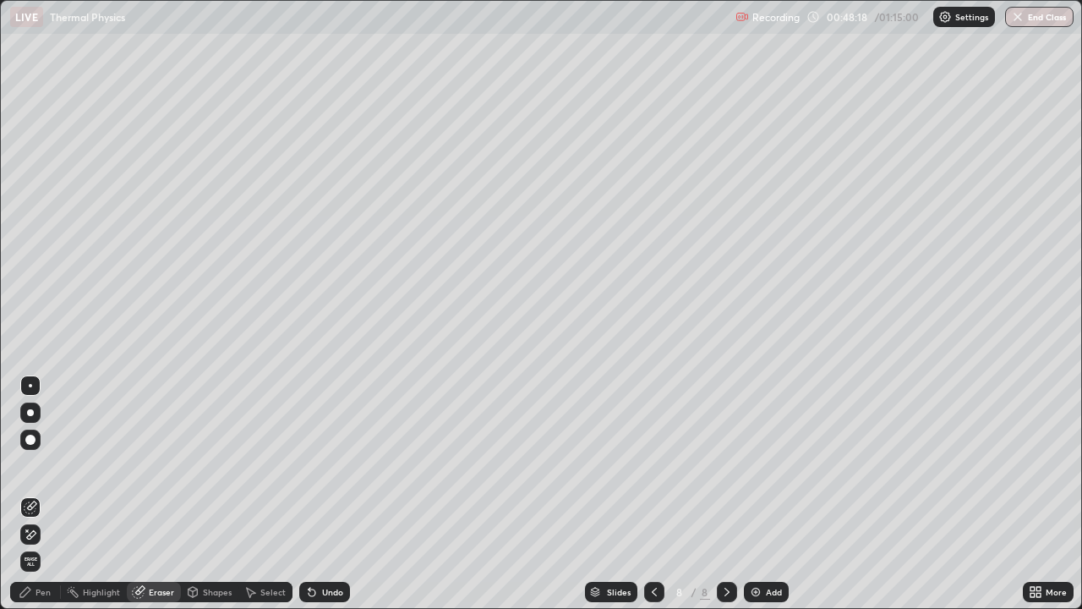
click at [48, 494] on div "Pen" at bounding box center [43, 592] width 15 height 8
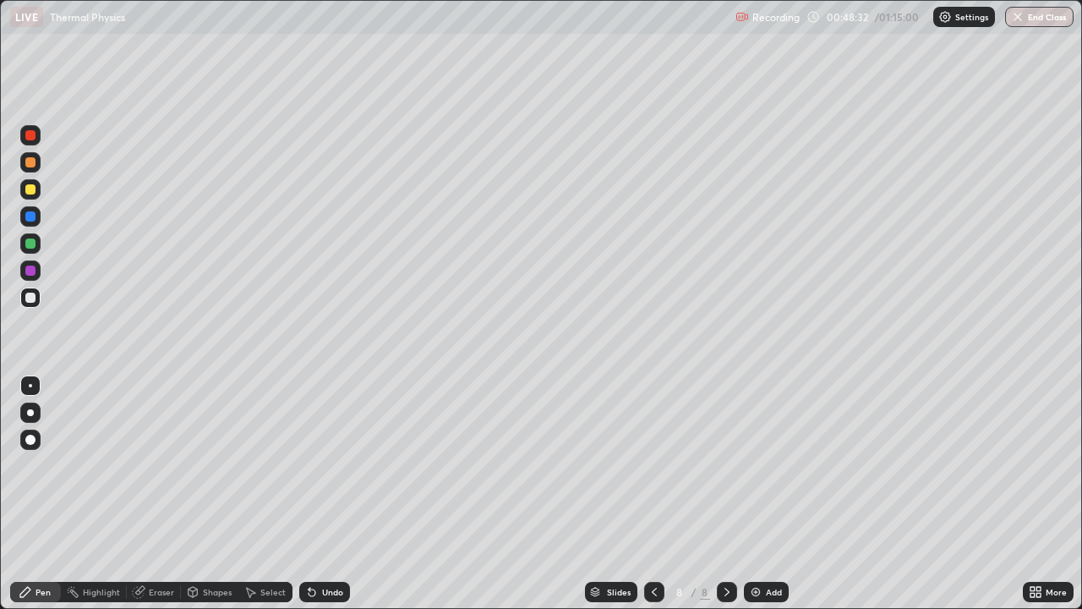
click at [156, 494] on div "Eraser" at bounding box center [161, 592] width 25 height 8
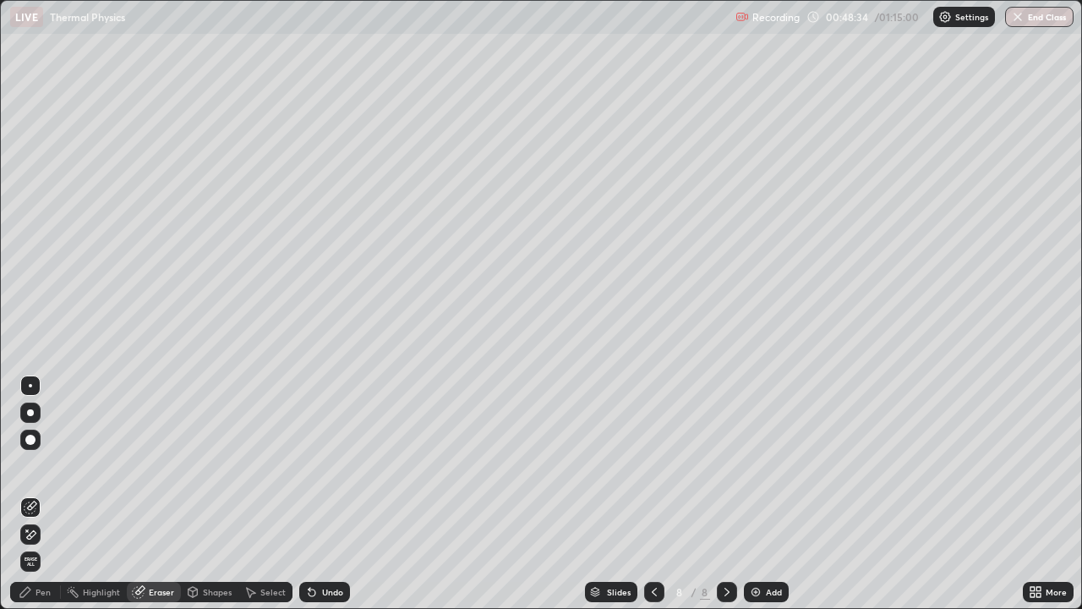
click at [48, 494] on div "Pen" at bounding box center [43, 592] width 15 height 8
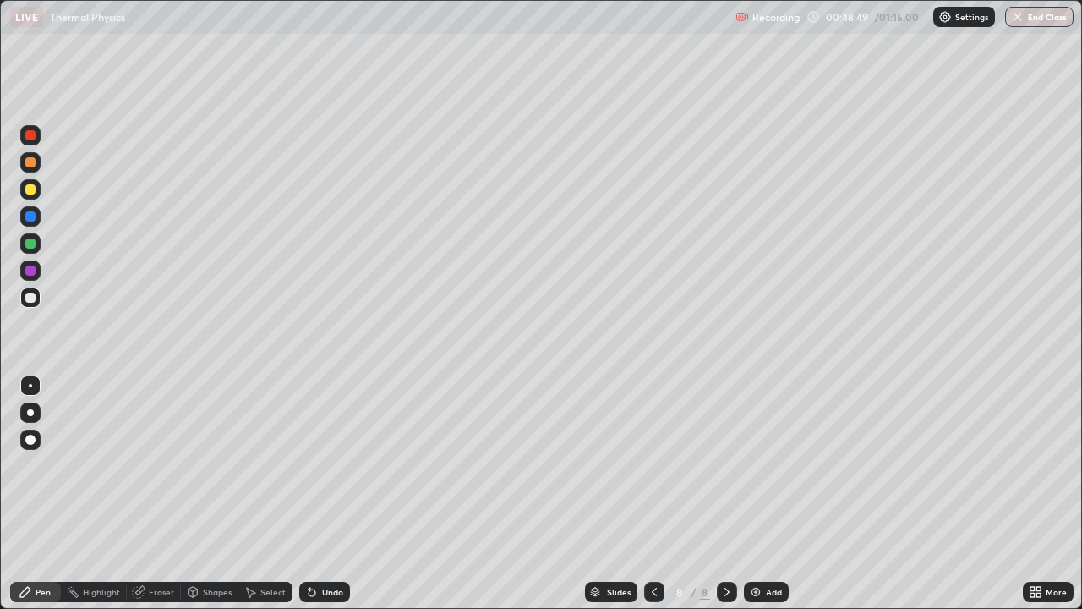
click at [156, 494] on div "Eraser" at bounding box center [161, 592] width 25 height 8
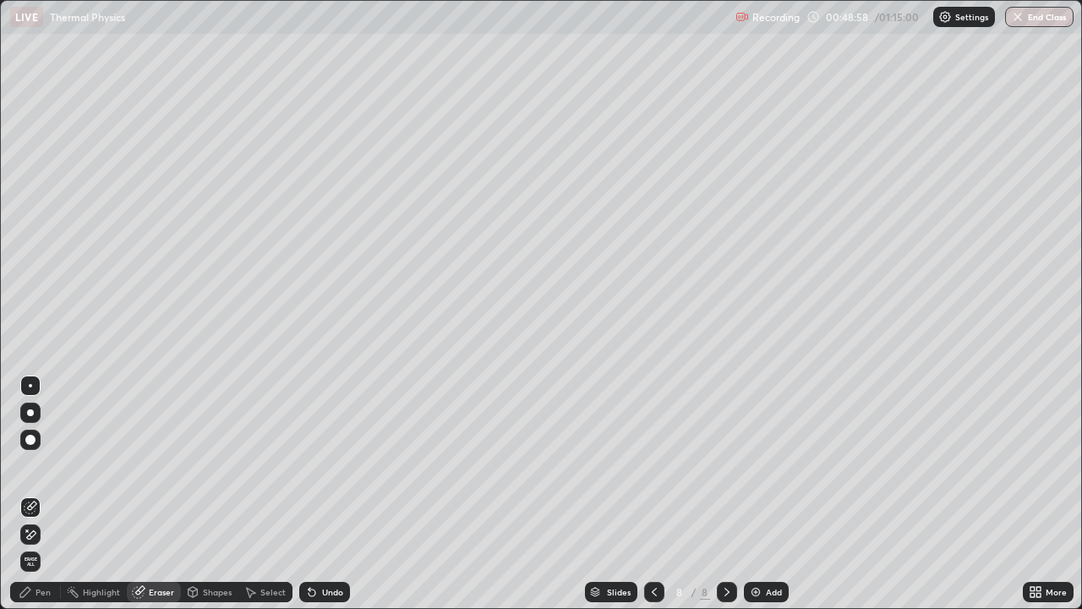
click at [41, 494] on div "Pen" at bounding box center [35, 592] width 51 height 20
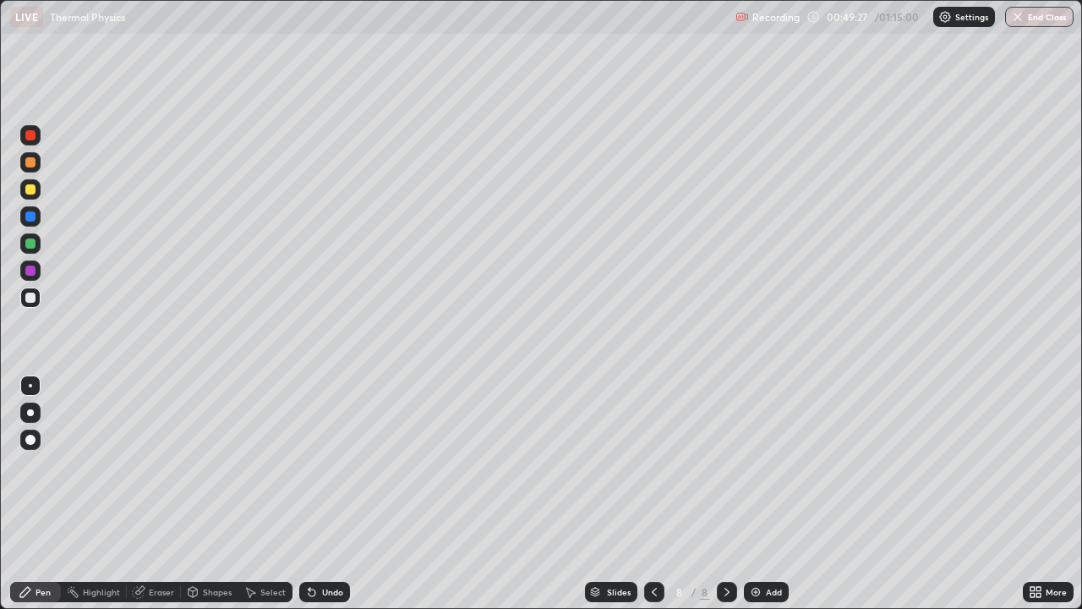
click at [30, 194] on div at bounding box center [30, 189] width 10 height 10
click at [30, 300] on div at bounding box center [30, 297] width 10 height 10
click at [31, 189] on div at bounding box center [30, 189] width 10 height 10
click at [30, 298] on div at bounding box center [30, 297] width 10 height 10
click at [39, 494] on div "Pen" at bounding box center [43, 592] width 15 height 8
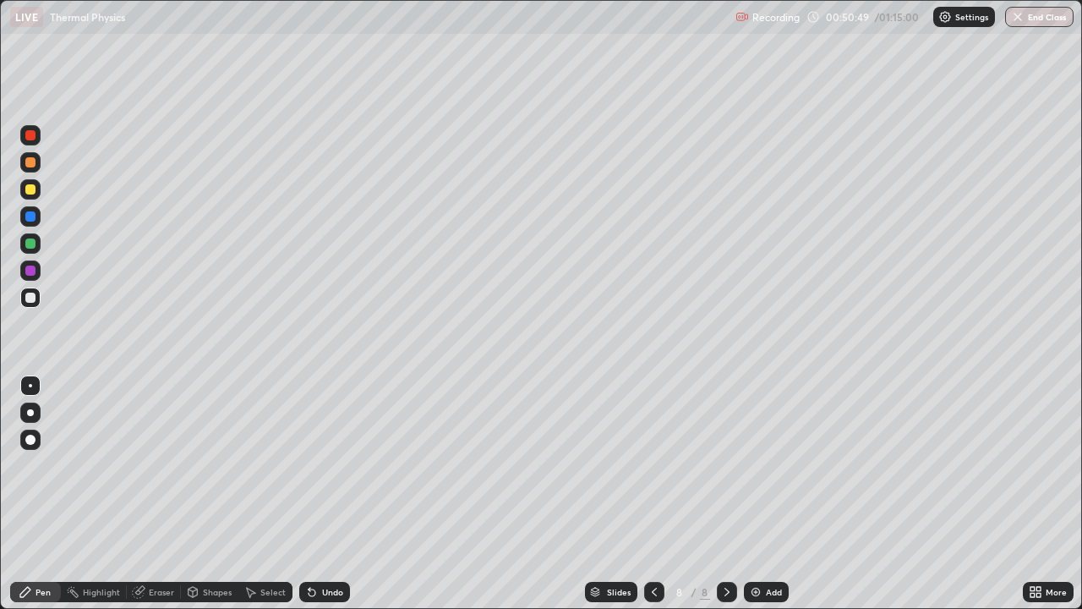
click at [35, 191] on div at bounding box center [30, 189] width 10 height 10
click at [165, 494] on div "Eraser" at bounding box center [161, 592] width 25 height 8
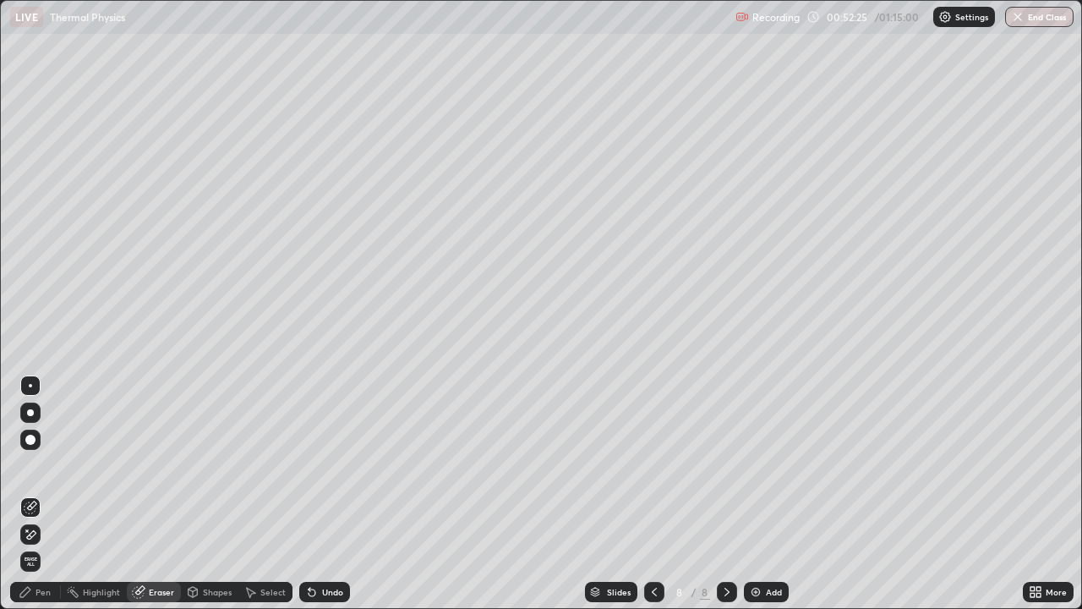
click at [49, 494] on div "Pen" at bounding box center [43, 592] width 15 height 8
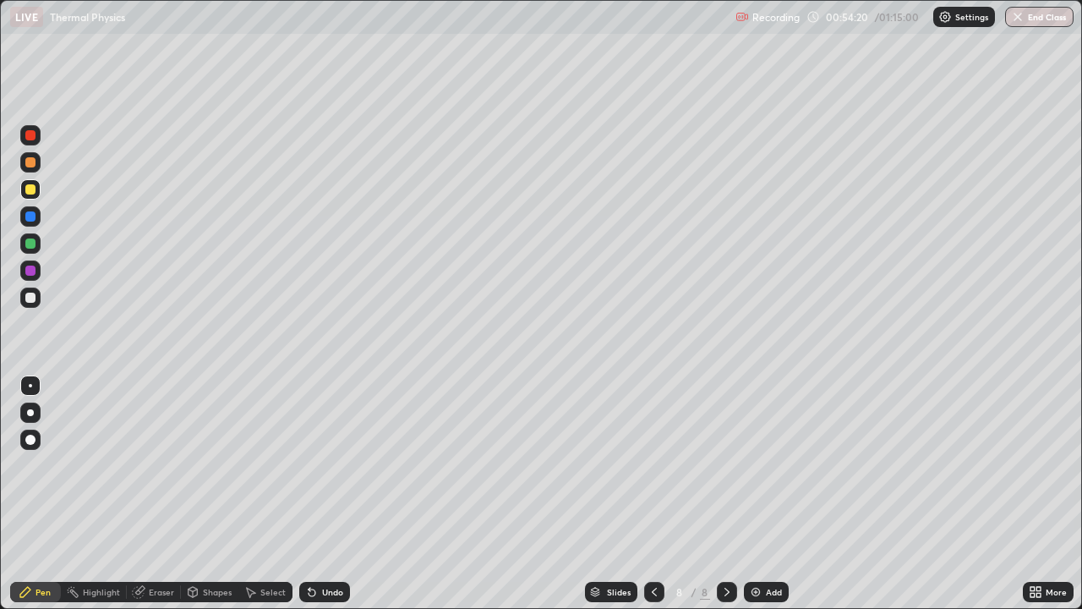
click at [758, 494] on img at bounding box center [756, 592] width 14 height 14
click at [208, 494] on div "Shapes" at bounding box center [217, 592] width 29 height 8
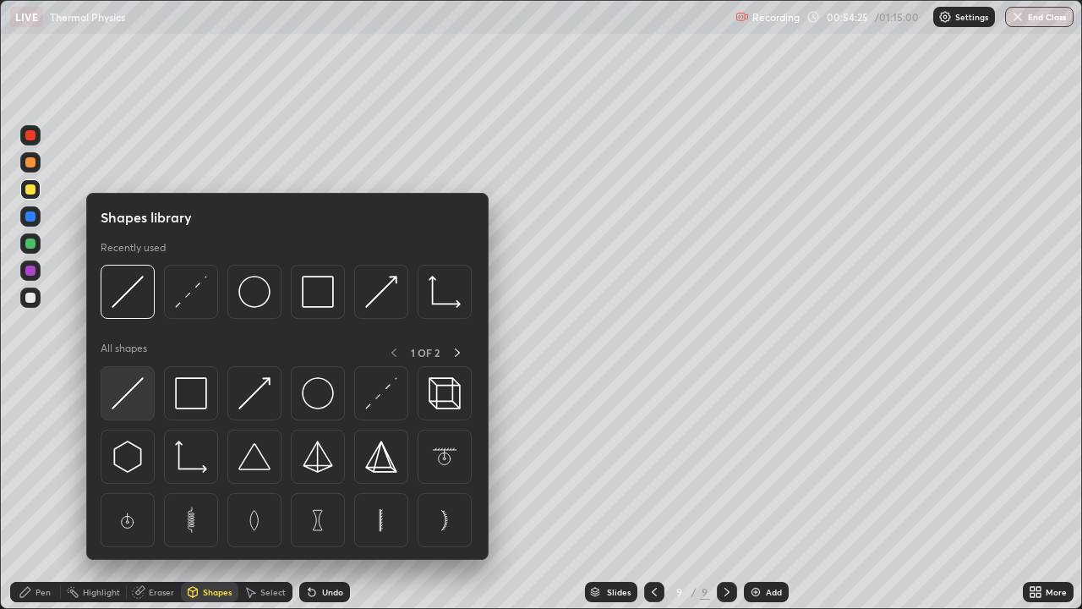
click at [128, 389] on img at bounding box center [128, 393] width 32 height 32
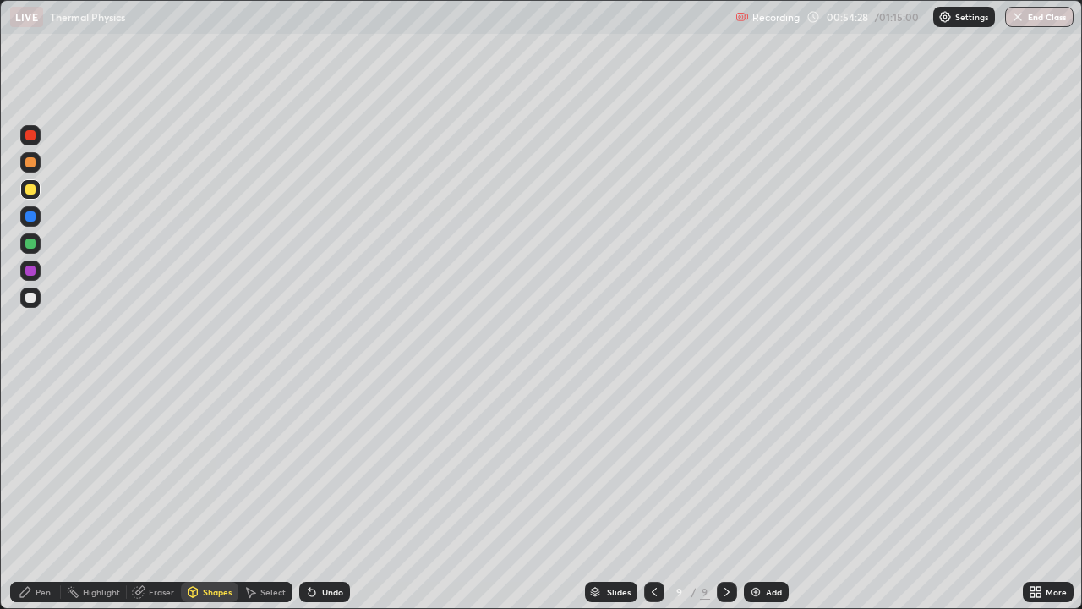
click at [30, 298] on div at bounding box center [30, 297] width 10 height 10
click at [47, 494] on div "Pen" at bounding box center [43, 592] width 15 height 8
click at [37, 298] on div at bounding box center [30, 297] width 20 height 20
click at [155, 494] on div "Eraser" at bounding box center [161, 592] width 25 height 8
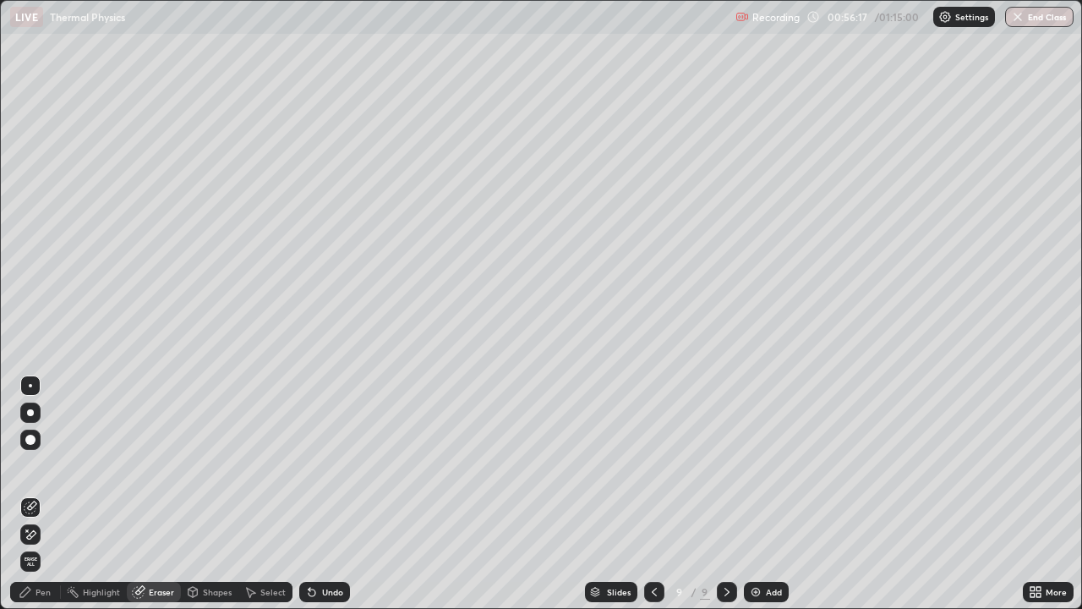
click at [42, 494] on div "Pen" at bounding box center [43, 592] width 15 height 8
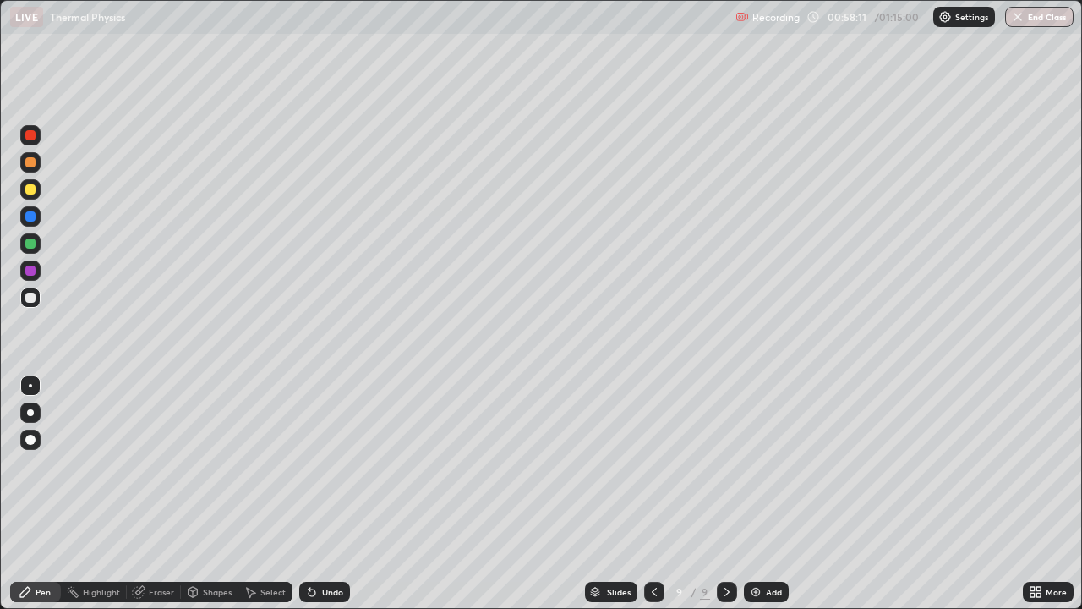
click at [166, 494] on div "Eraser" at bounding box center [161, 592] width 25 height 8
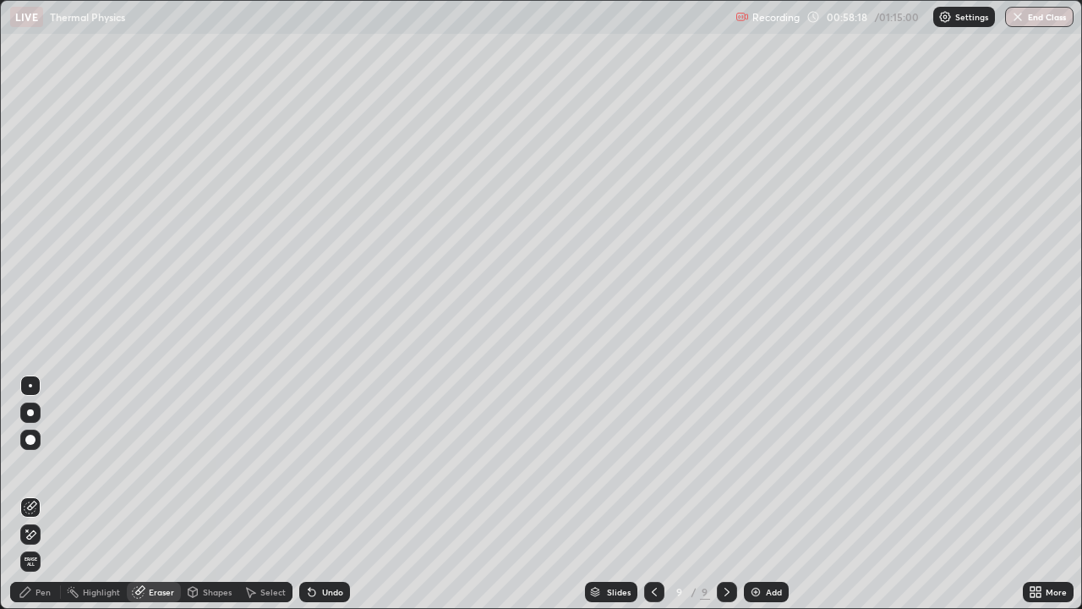
click at [51, 494] on div "Pen" at bounding box center [35, 592] width 51 height 20
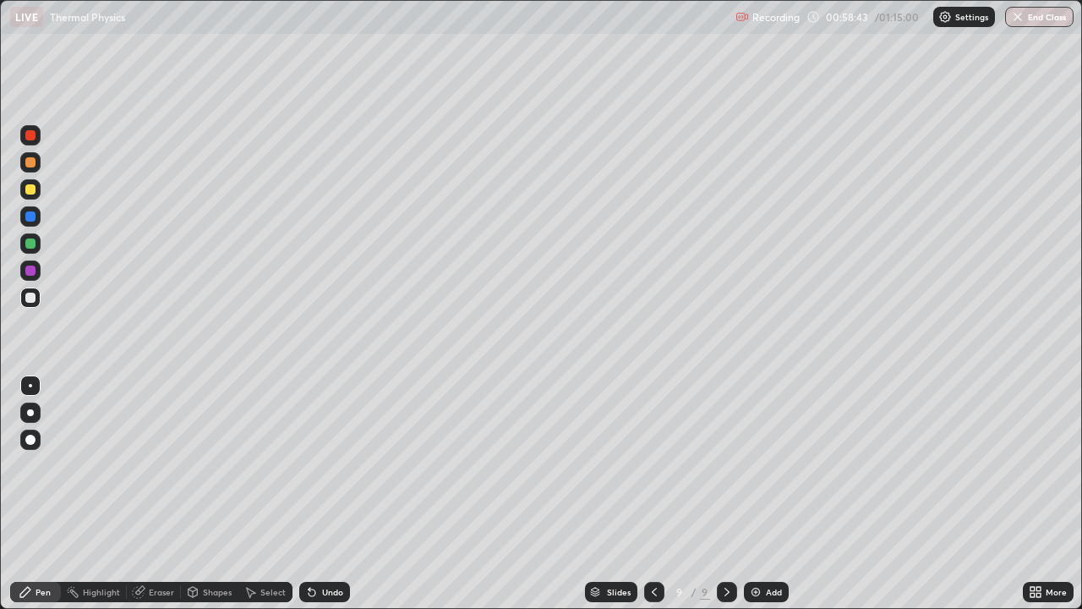
click at [37, 189] on div at bounding box center [30, 189] width 20 height 20
click at [169, 494] on div "Eraser" at bounding box center [161, 592] width 25 height 8
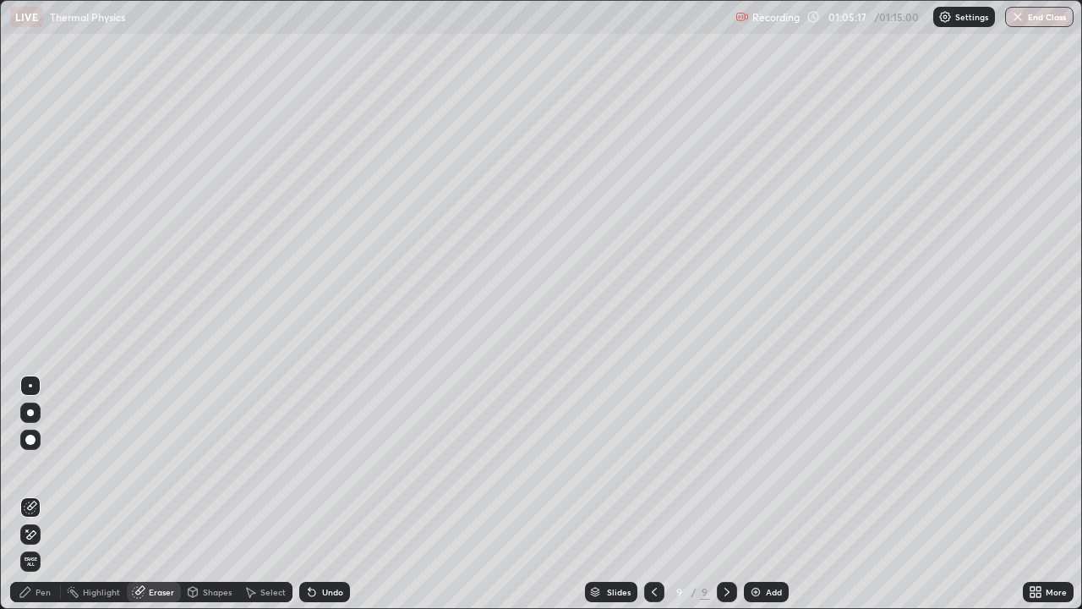
click at [41, 494] on div "Pen" at bounding box center [43, 592] width 15 height 8
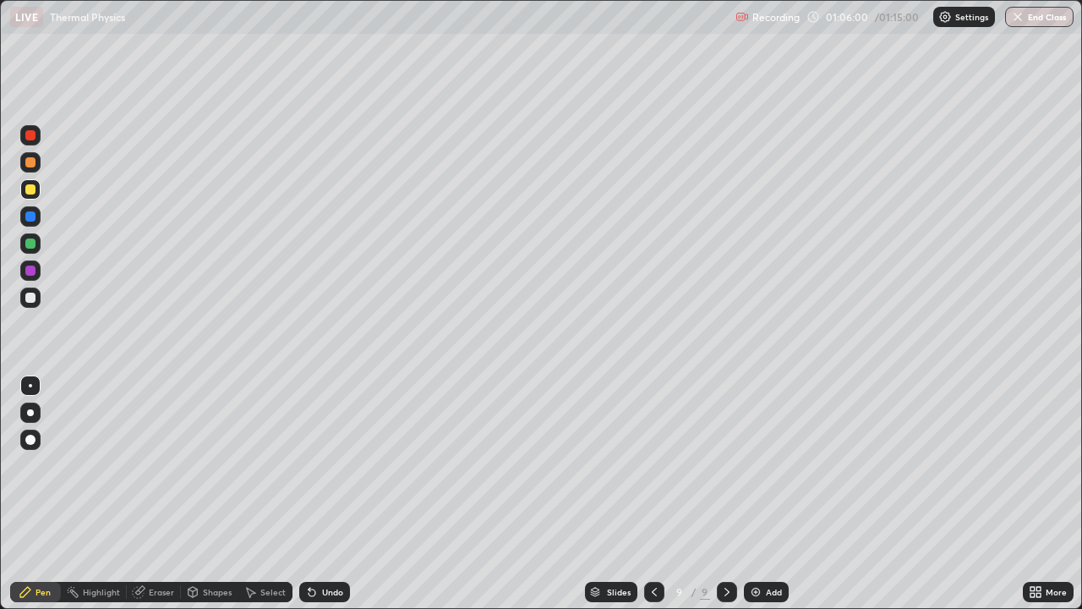
click at [159, 494] on div "Eraser" at bounding box center [161, 592] width 25 height 8
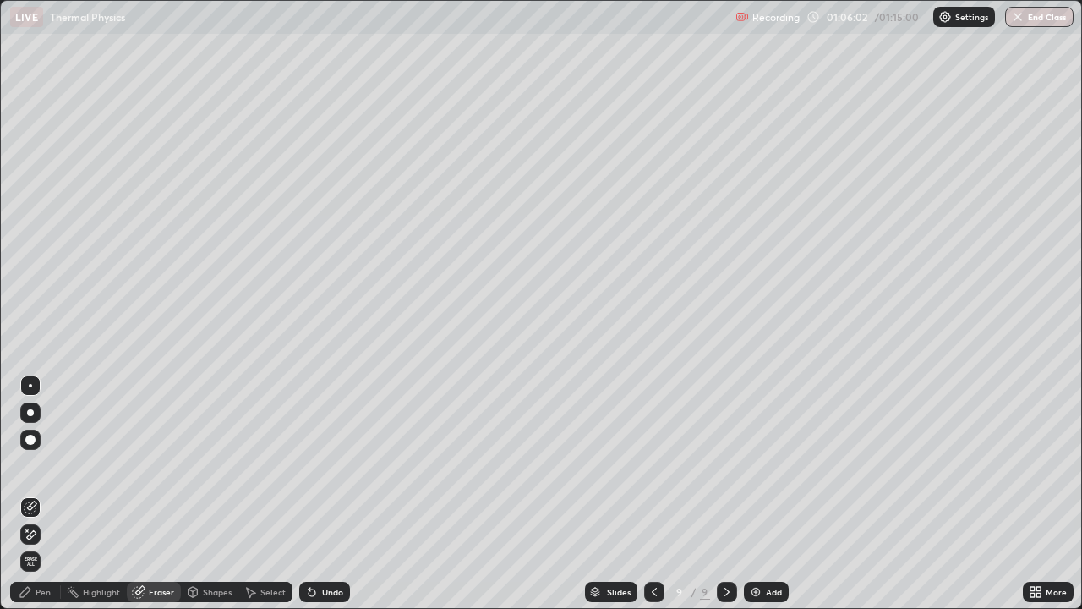
click at [42, 494] on div "Pen" at bounding box center [43, 592] width 15 height 8
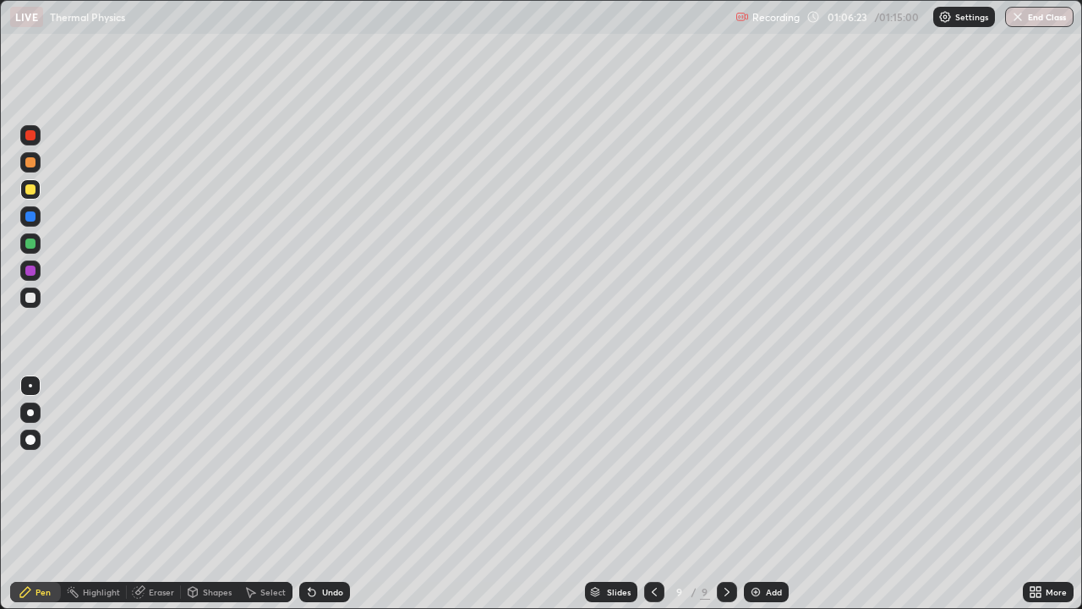
click at [752, 494] on img at bounding box center [756, 592] width 14 height 14
click at [39, 494] on div "Pen" at bounding box center [35, 592] width 51 height 20
click at [29, 302] on div at bounding box center [30, 297] width 10 height 10
click at [47, 494] on div "Pen" at bounding box center [43, 592] width 15 height 8
click at [215, 494] on div "Shapes" at bounding box center [217, 592] width 29 height 8
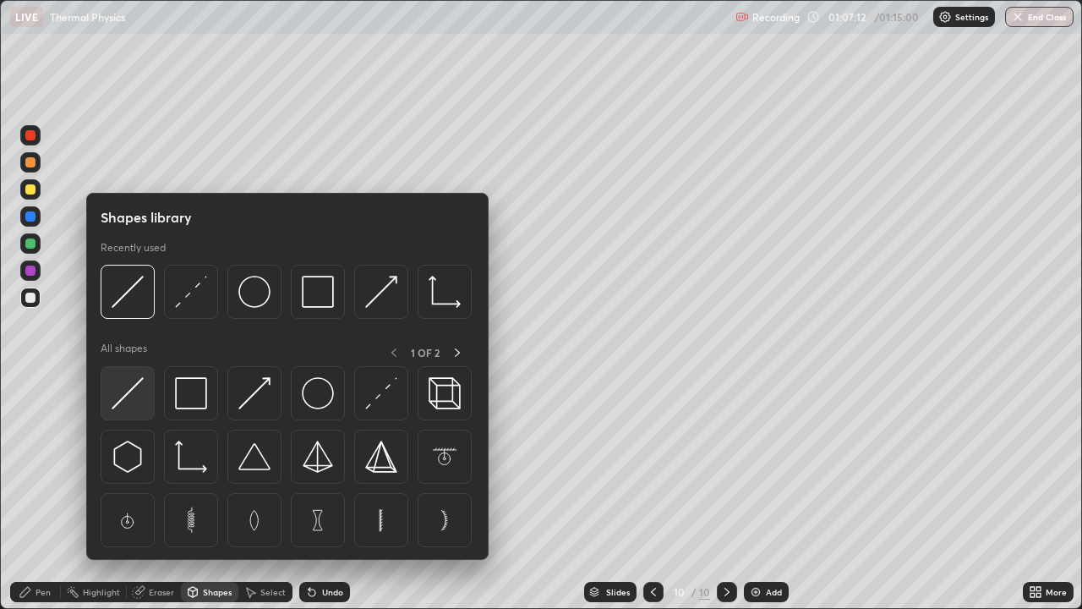
click at [130, 392] on img at bounding box center [128, 393] width 32 height 32
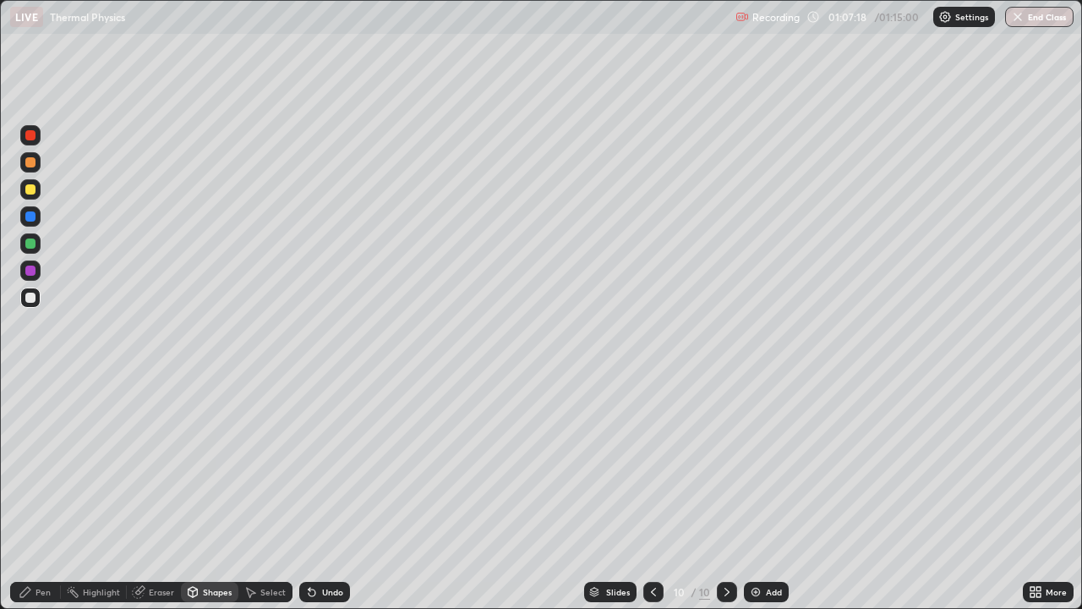
click at [41, 494] on div "Pen" at bounding box center [43, 592] width 15 height 8
click at [210, 494] on div "Shapes" at bounding box center [217, 592] width 29 height 8
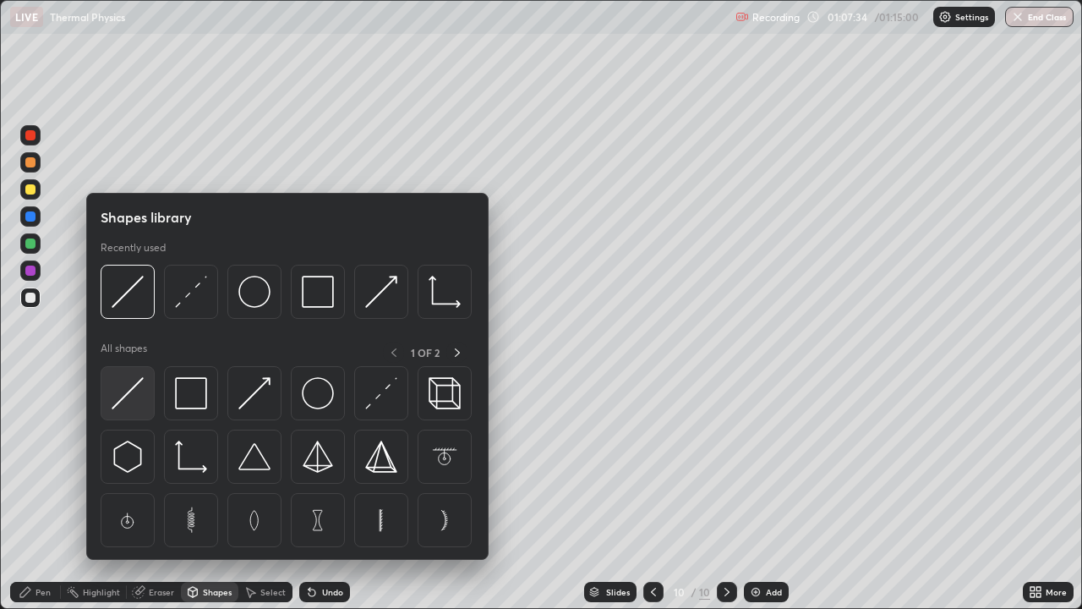
click at [126, 401] on img at bounding box center [128, 393] width 32 height 32
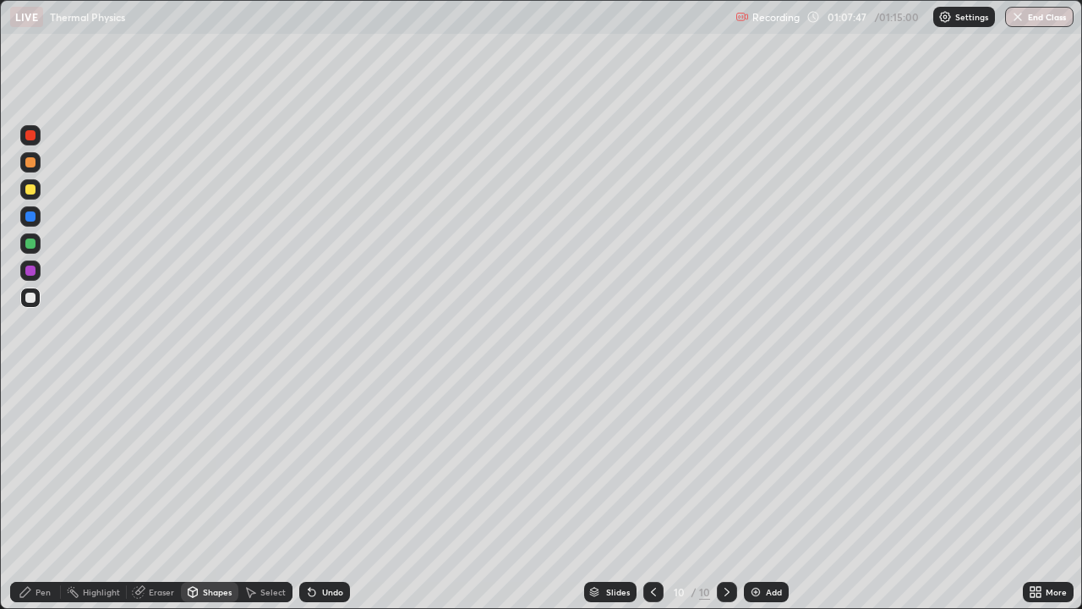
click at [36, 494] on div "Pen" at bounding box center [43, 592] width 15 height 8
click at [156, 494] on div "Eraser" at bounding box center [161, 592] width 25 height 8
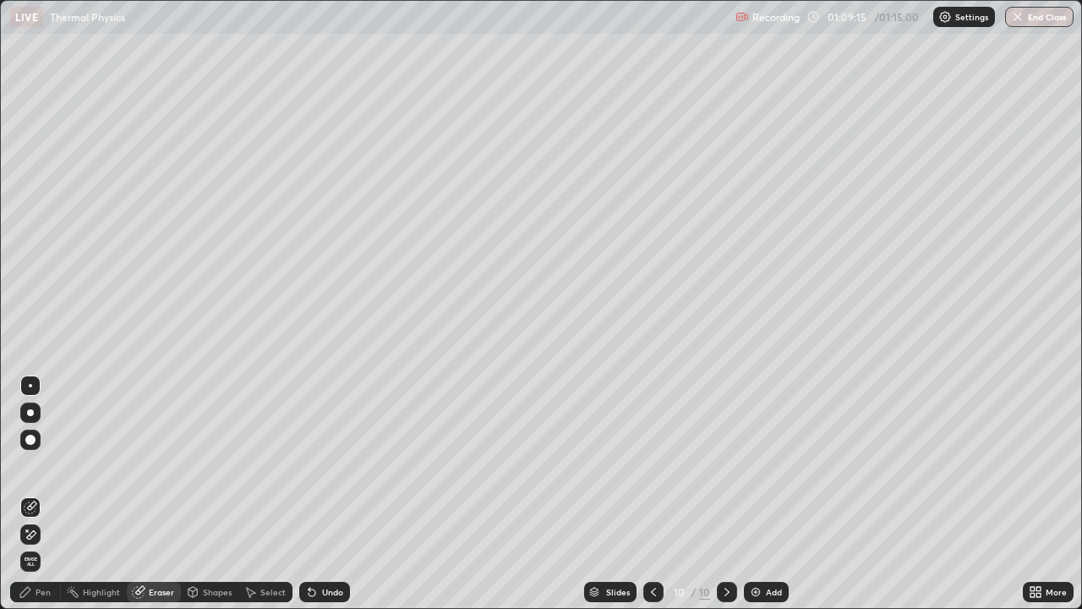
click at [41, 494] on div "Pen" at bounding box center [43, 592] width 15 height 8
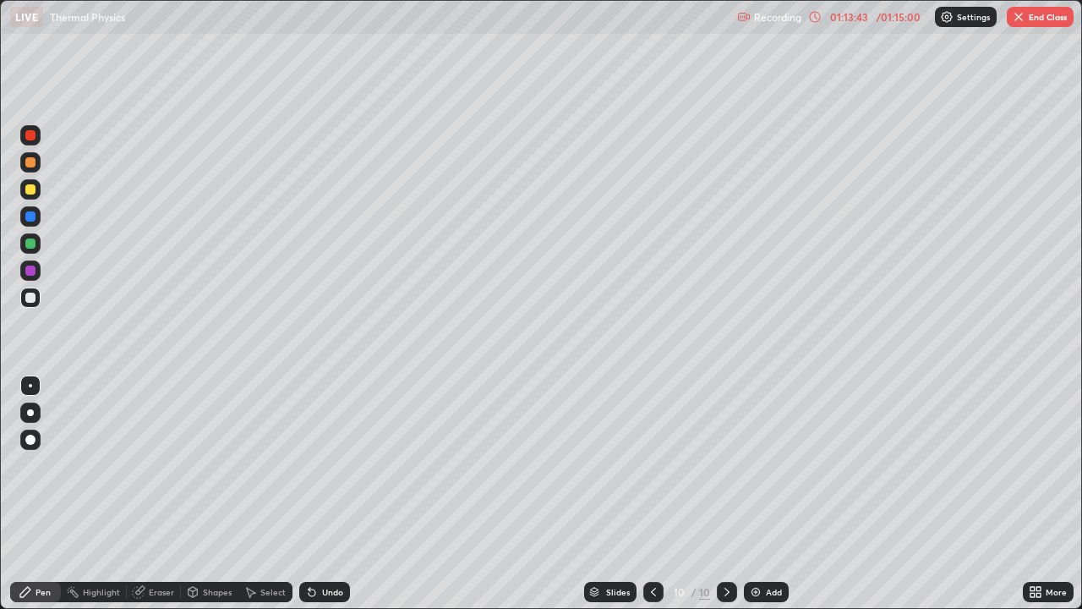
click at [726, 494] on icon at bounding box center [726, 592] width 5 height 8
click at [749, 494] on img at bounding box center [756, 592] width 14 height 14
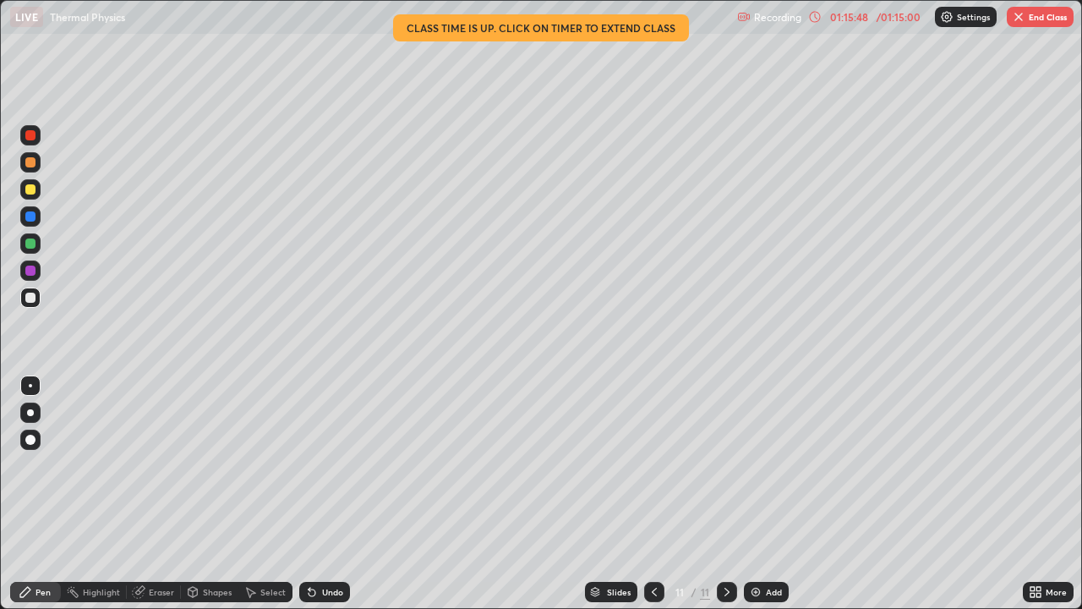
click at [155, 494] on div "Eraser" at bounding box center [161, 592] width 25 height 8
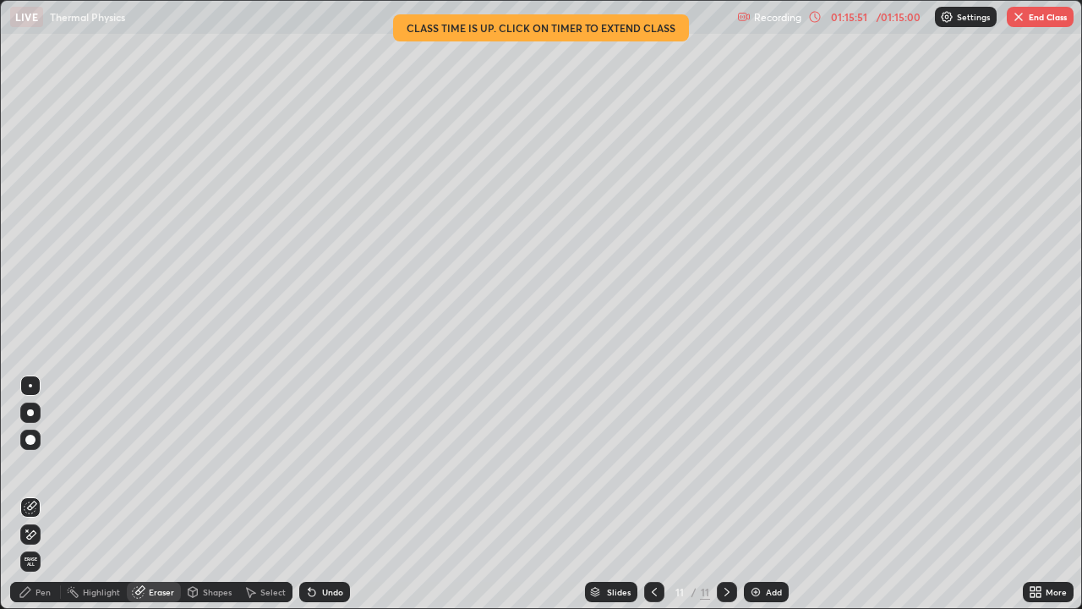
click at [40, 494] on div "Pen" at bounding box center [43, 592] width 15 height 8
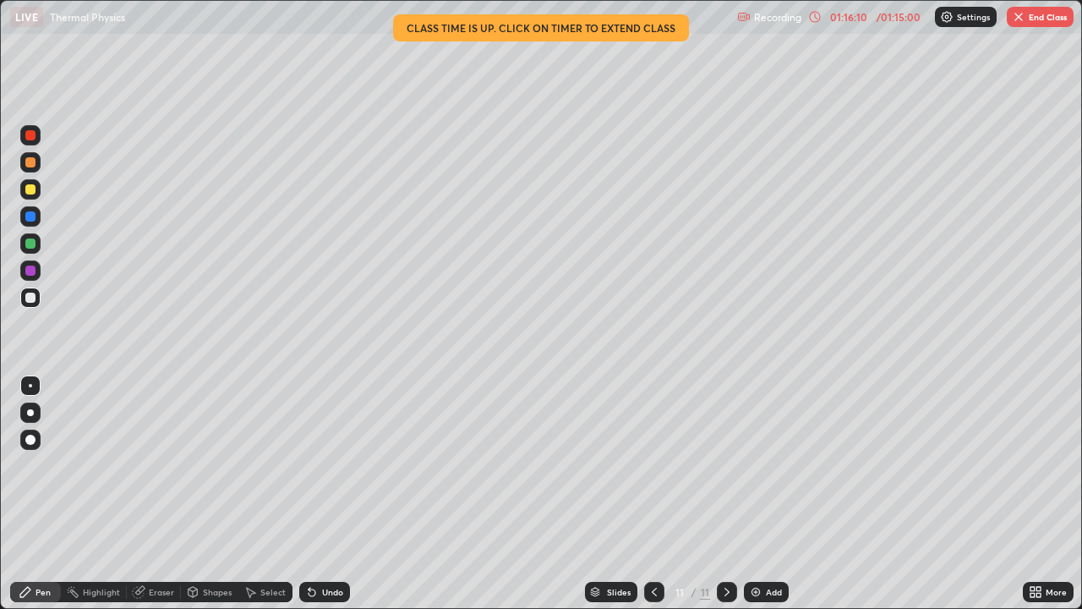
click at [1018, 23] on img "button" at bounding box center [1019, 17] width 14 height 14
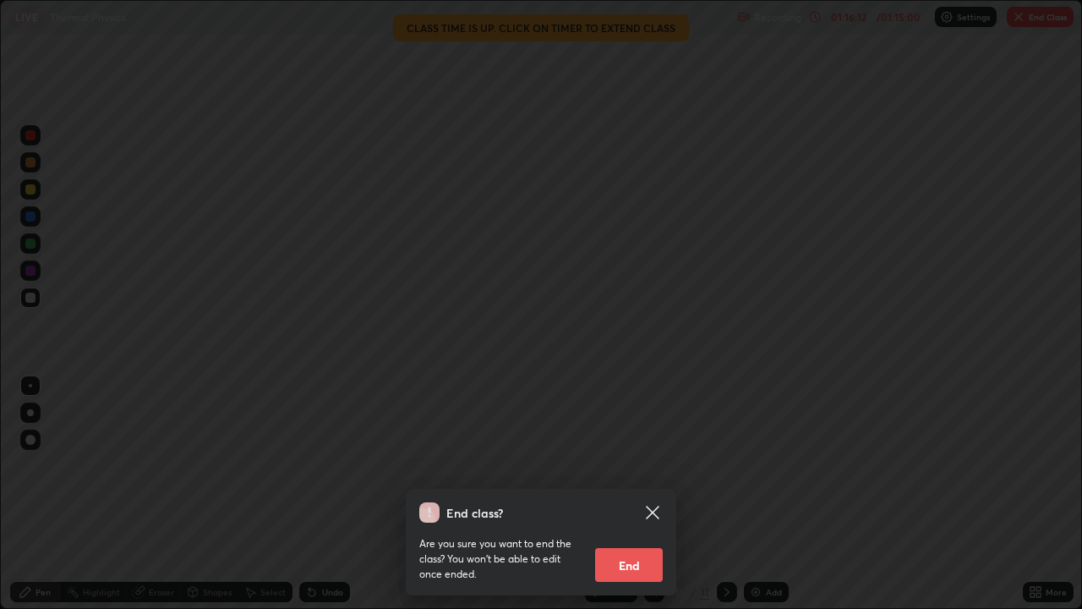
click at [641, 494] on button "End" at bounding box center [629, 565] width 68 height 34
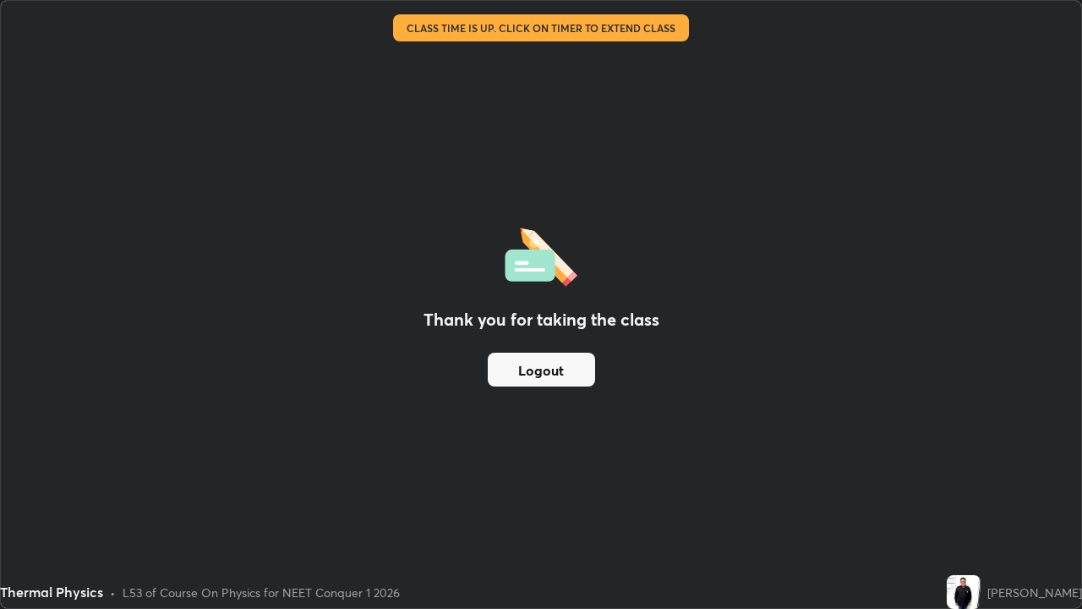
click at [533, 374] on button "Logout" at bounding box center [541, 370] width 107 height 34
click at [564, 374] on button "Logout" at bounding box center [541, 370] width 107 height 34
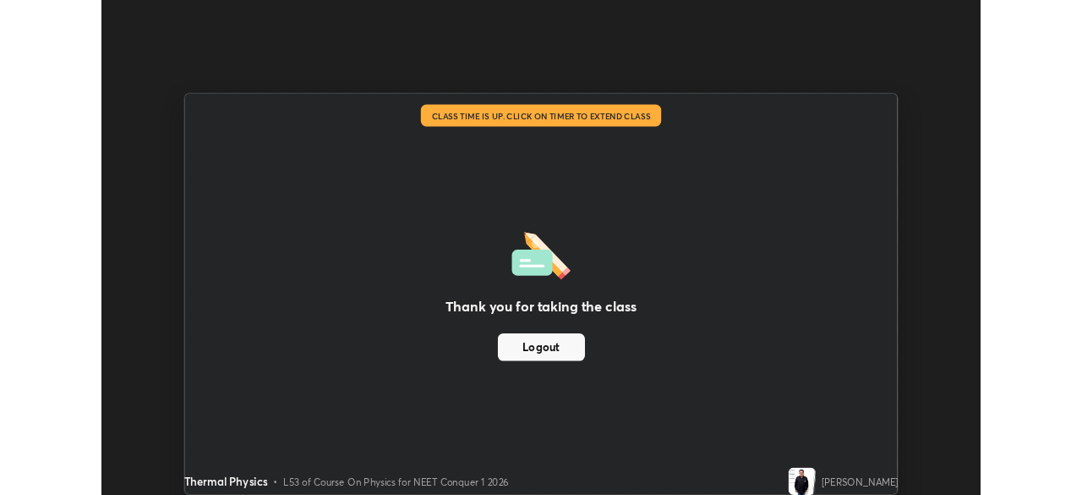
scroll to position [84043, 83455]
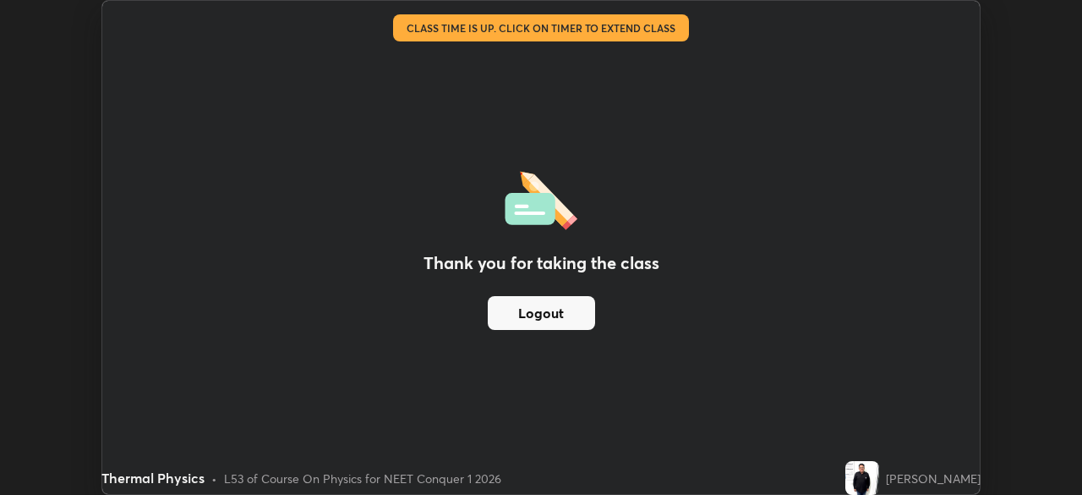
click at [1026, 418] on div "Thank you for taking the class Logout Setting up your live class Class time is …" at bounding box center [541, 247] width 1082 height 495
